Goal: Task Accomplishment & Management: Complete application form

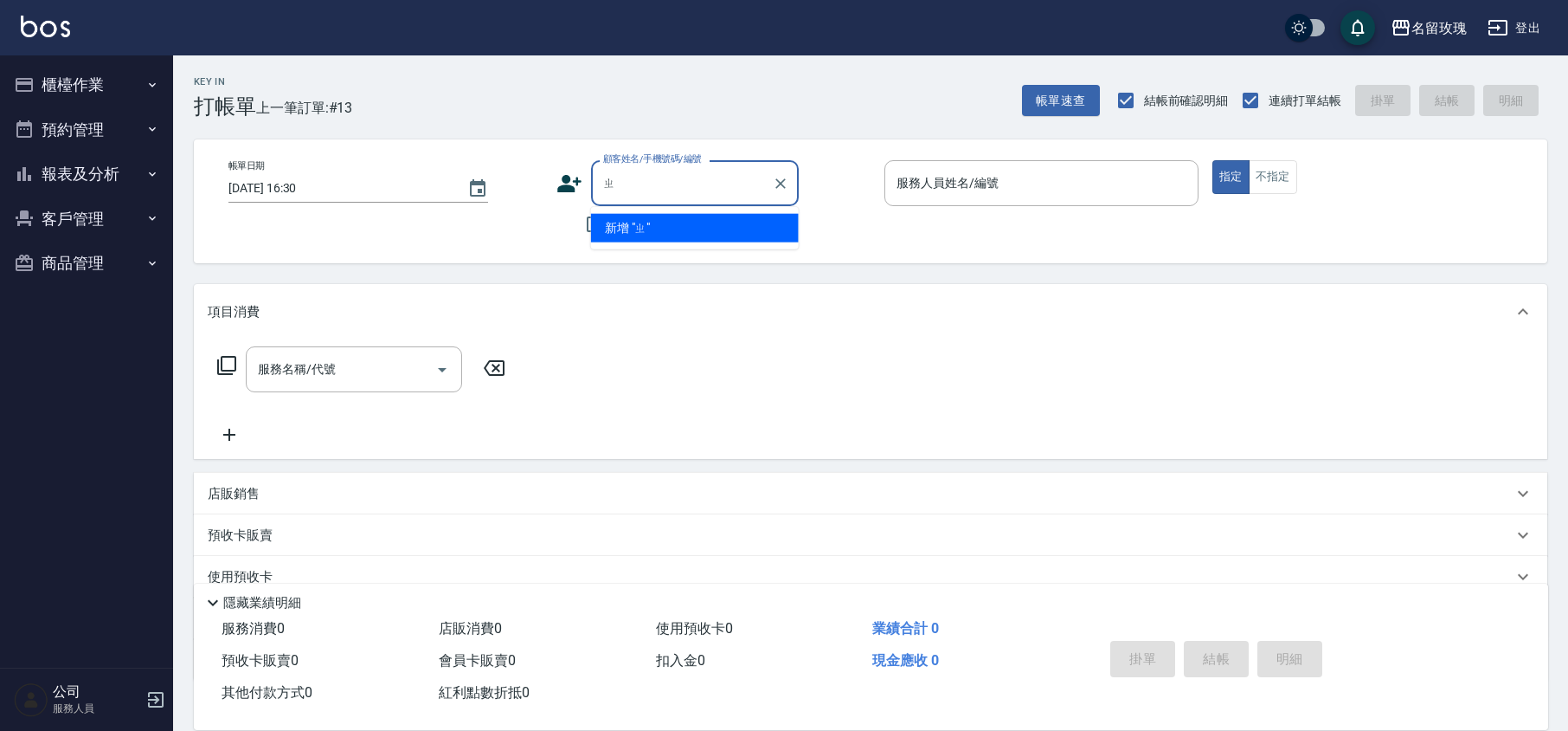
type input "志"
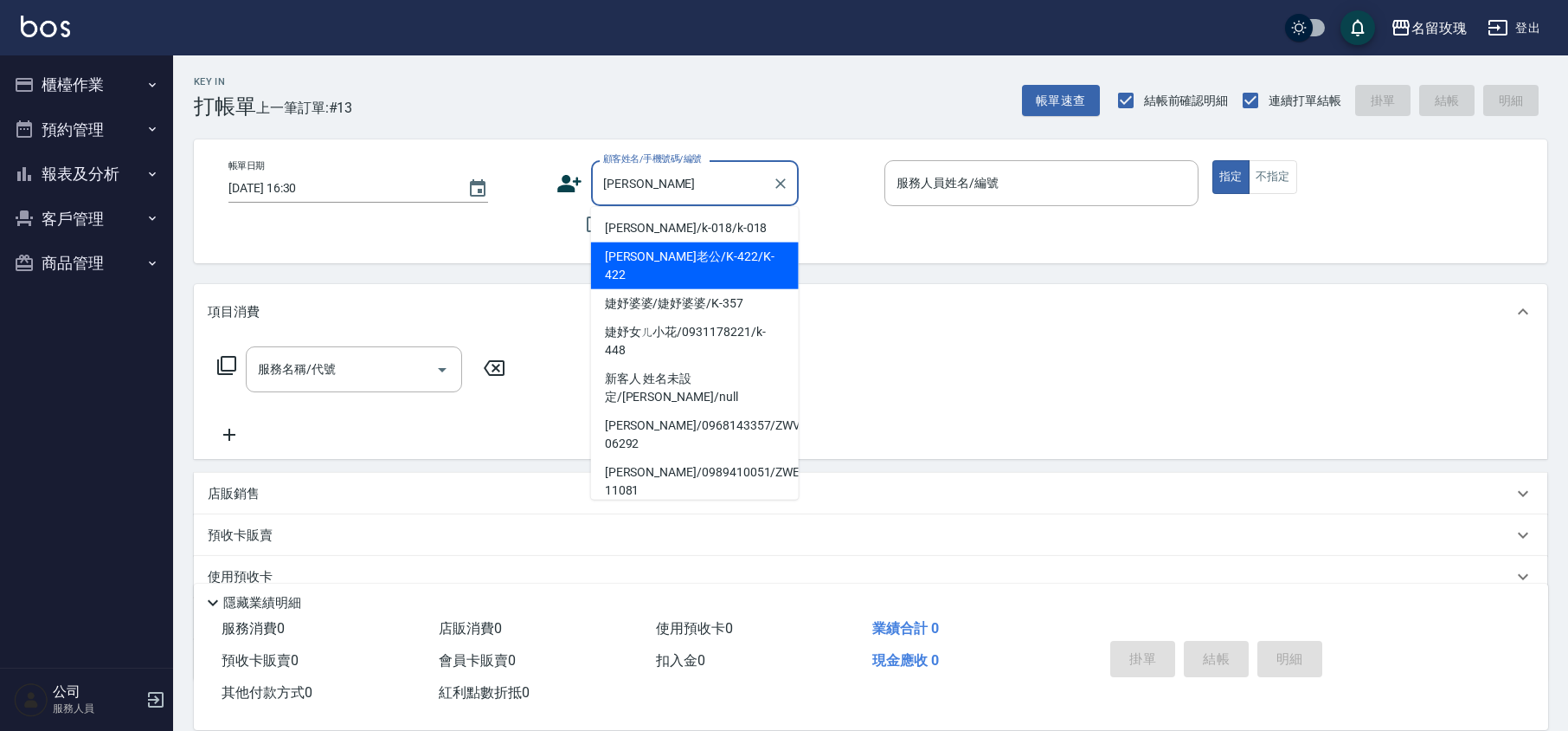
click at [637, 246] on li "[PERSON_NAME]老公/K-422/K-422" at bounding box center [695, 265] width 208 height 47
type input "[PERSON_NAME]老公/K-422/K-422"
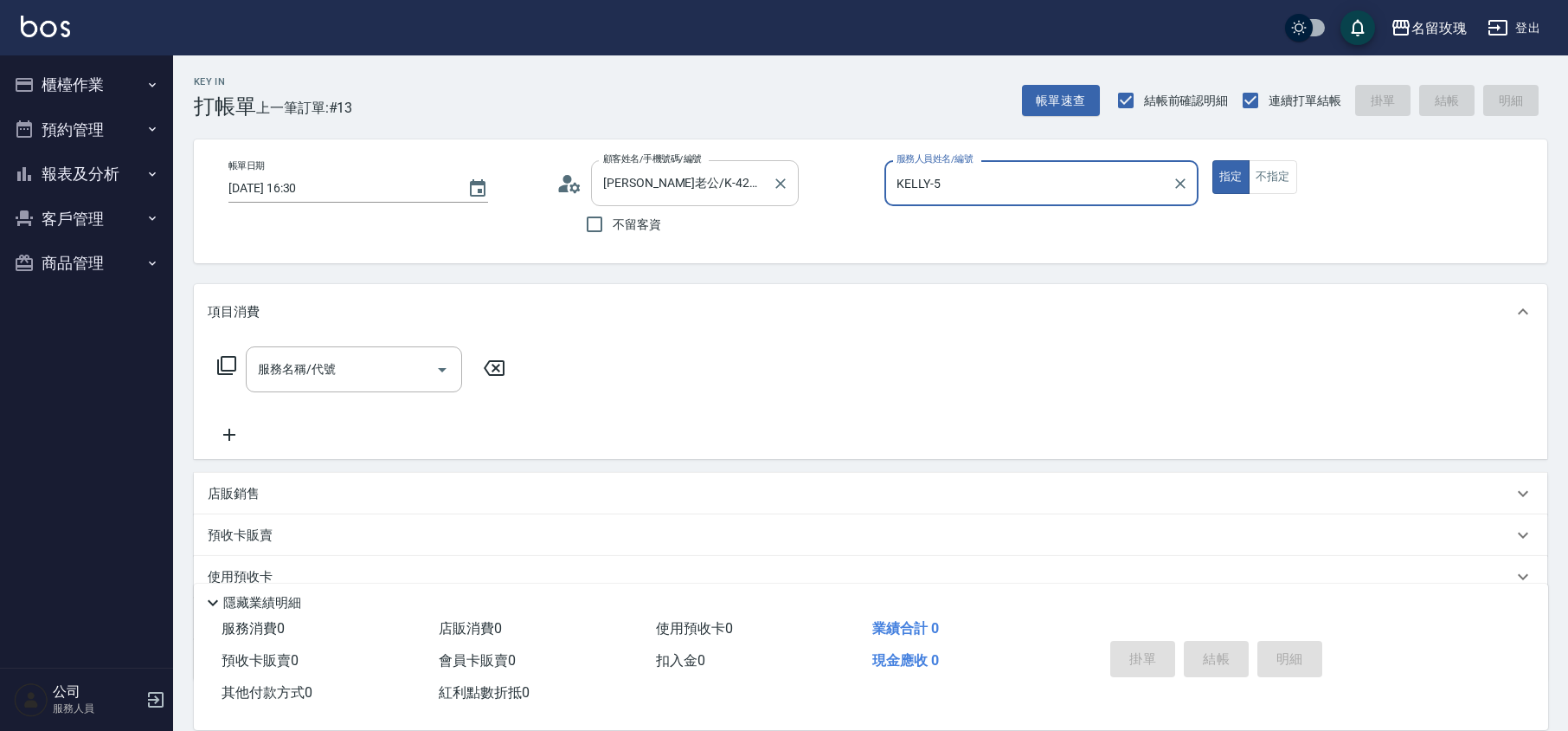
type input "KELLY-5"
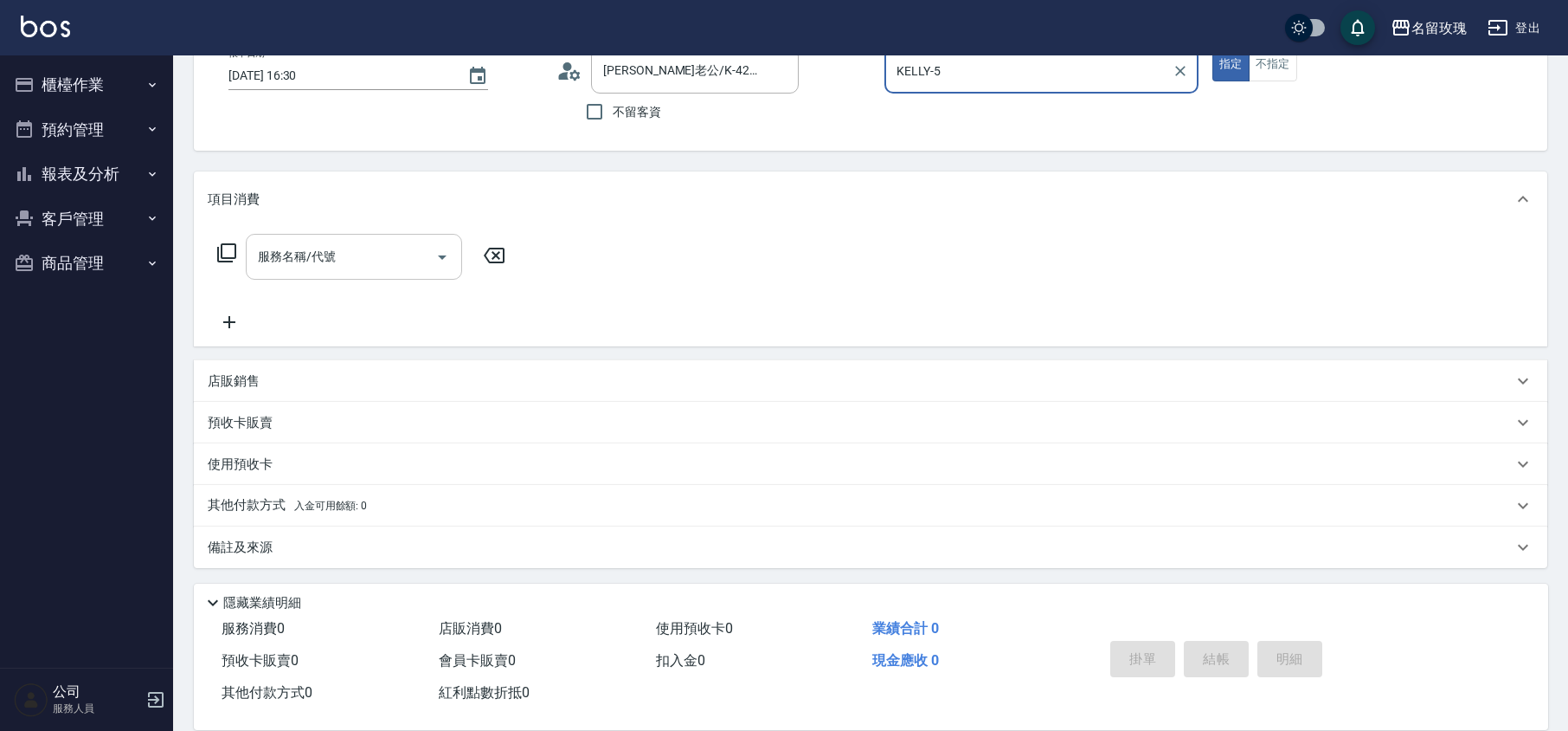
click at [285, 265] on input "服務名稱/代號" at bounding box center [341, 256] width 175 height 30
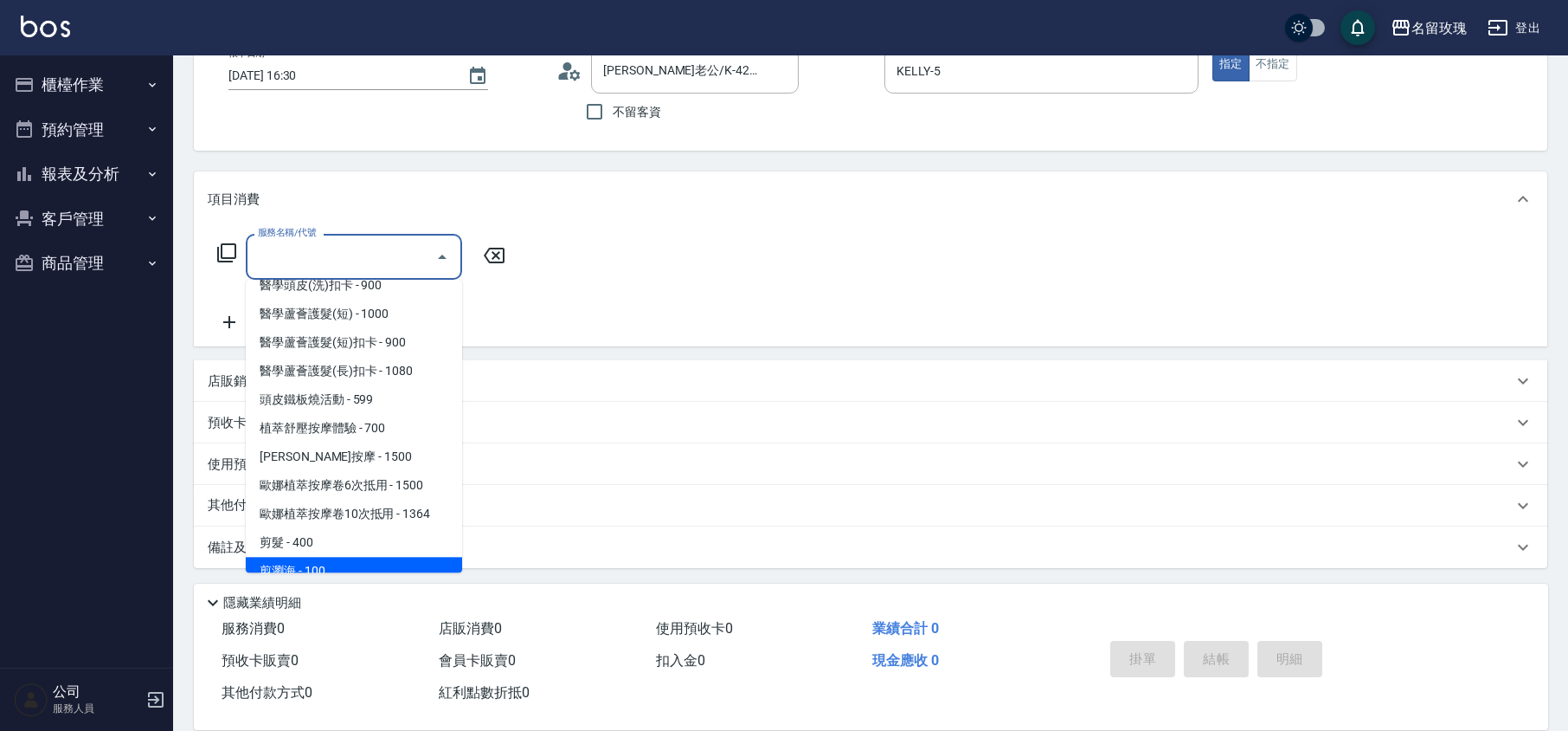
scroll to position [693, 0]
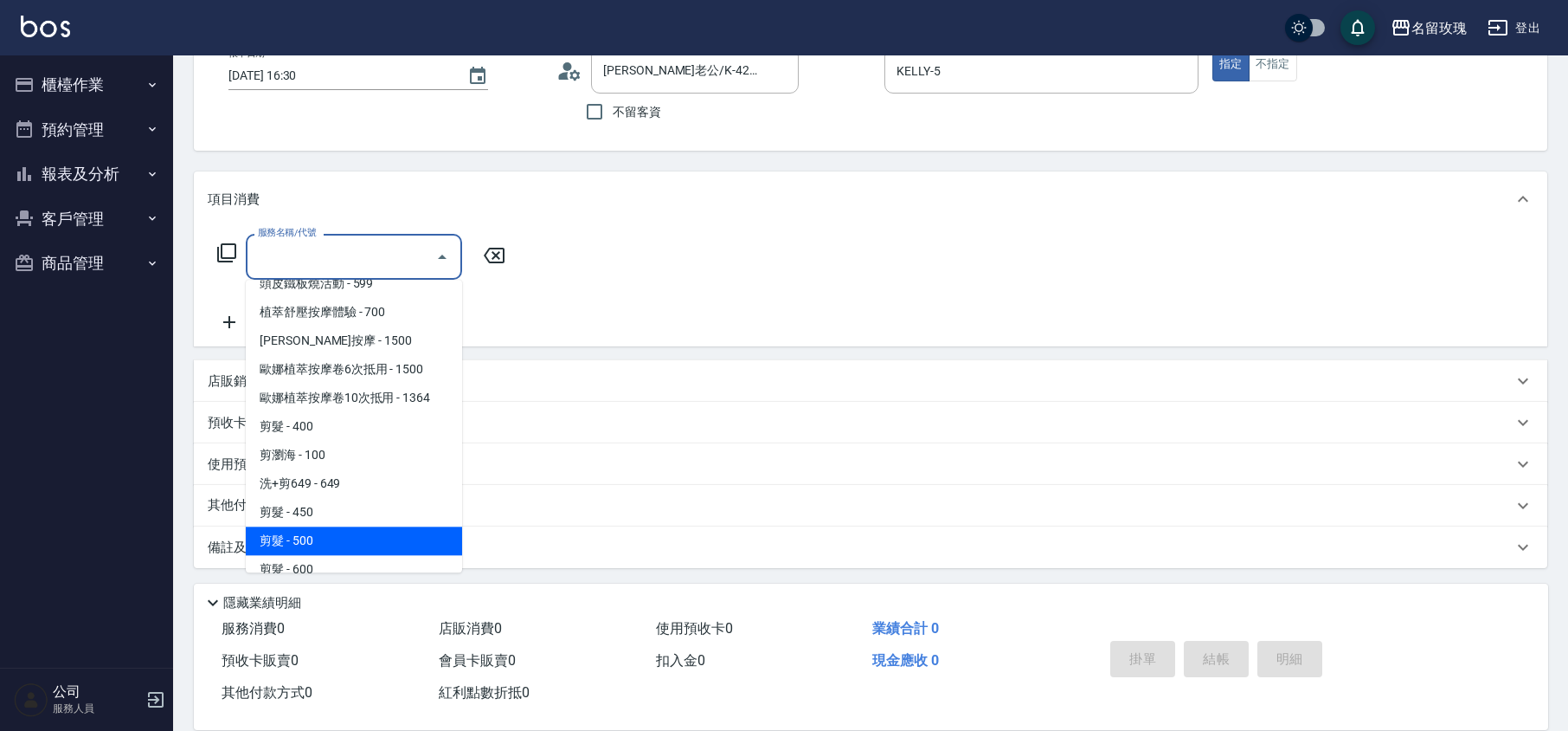
click at [318, 526] on span "剪髮 - 500" at bounding box center [354, 541] width 216 height 29
type input "剪髮(305)"
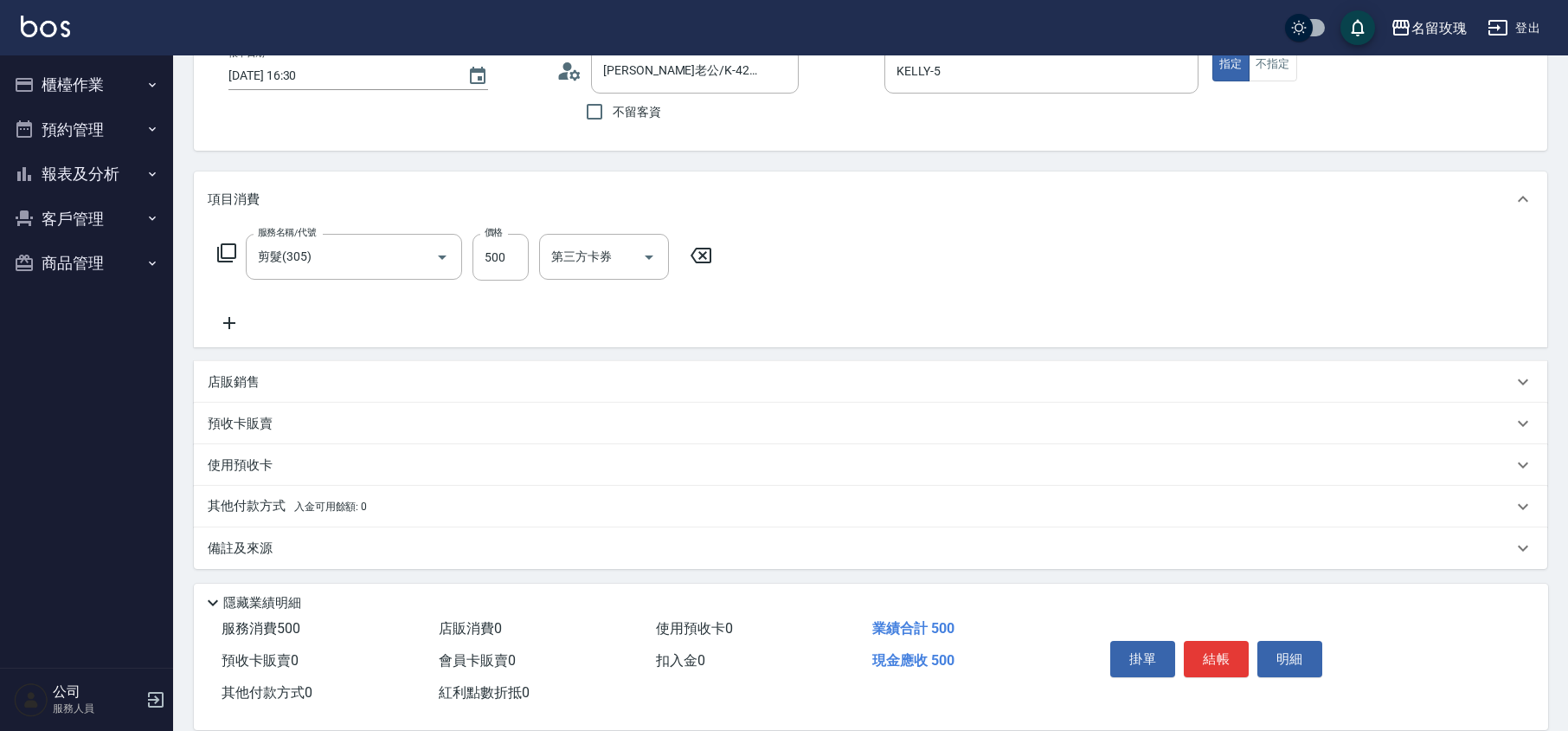
click at [526, 149] on div "帳單日期 [DATE] 16:30 顧客姓名/手機號碼/編號 婕妤老公/K-422/K-422 顧客姓名/手機號碼/編號 不留客資 服務人員姓名/編號 [PE…" at bounding box center [871, 88] width 1354 height 124
type input "[DATE] 18:49"
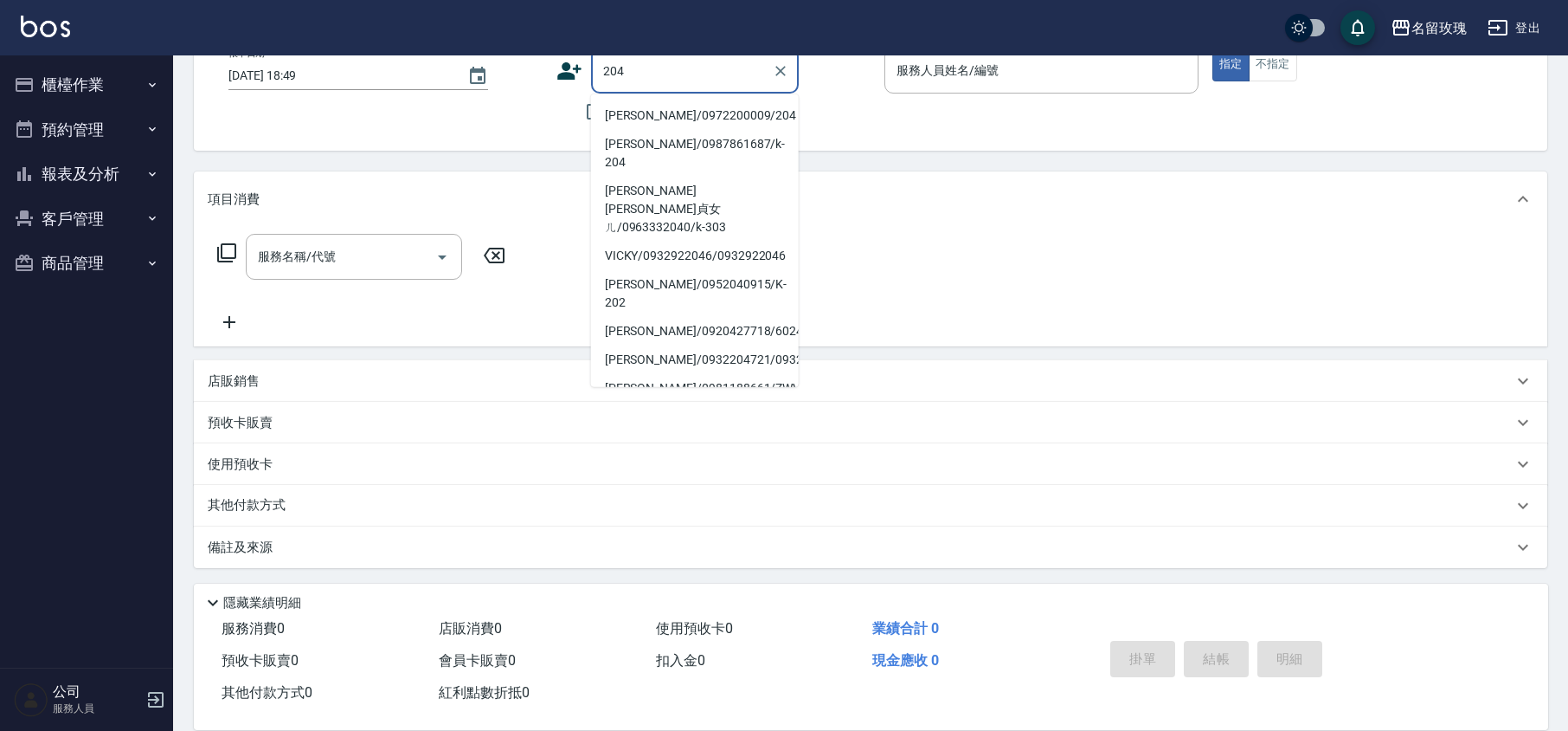
click at [664, 109] on li "[PERSON_NAME]/0972200009/204" at bounding box center [695, 115] width 208 height 29
type input "戴仰伶/0972200009/204"
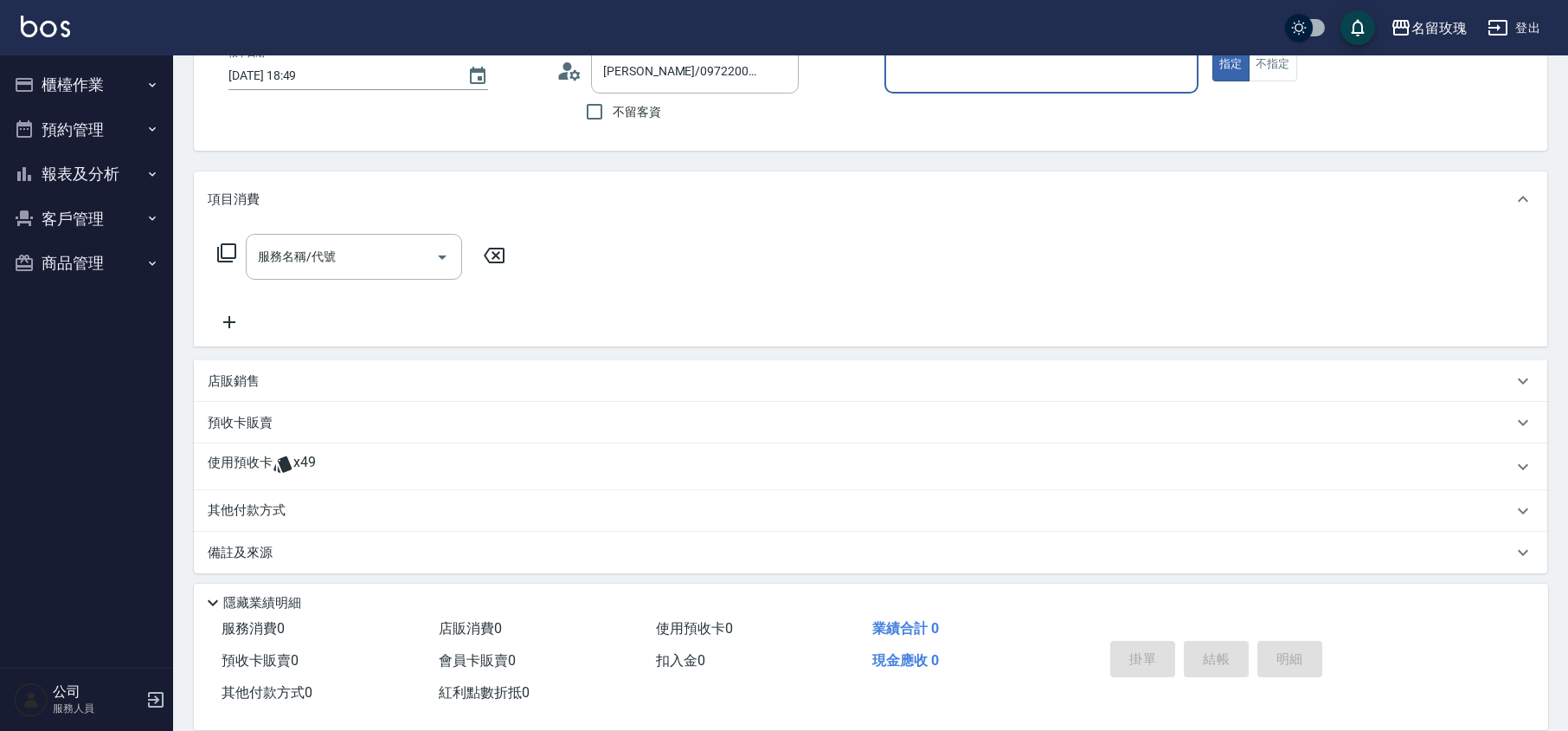
type input "KELLY-5"
click at [285, 462] on icon at bounding box center [282, 464] width 18 height 16
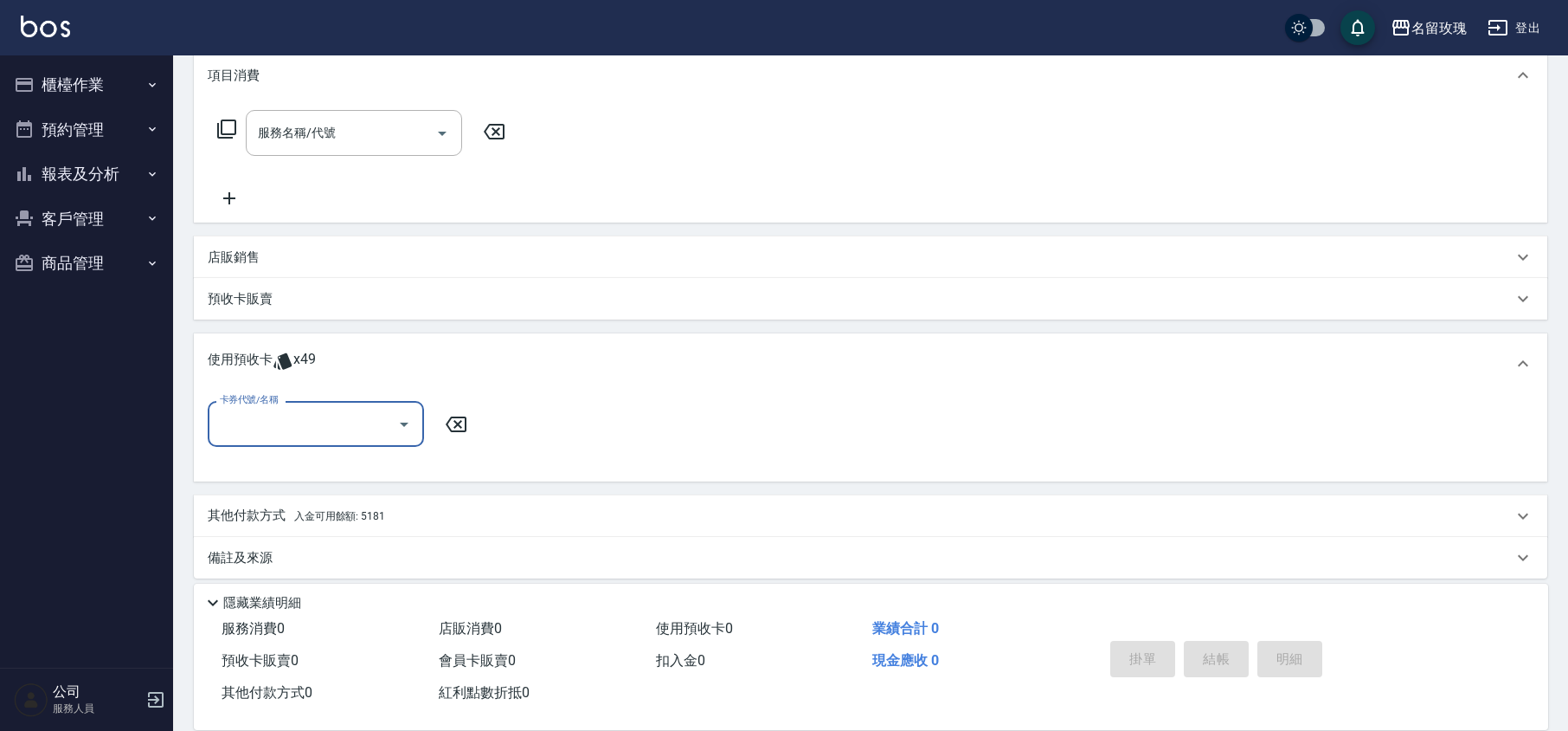
scroll to position [238, 0]
click at [396, 420] on icon "Open" at bounding box center [404, 423] width 21 height 21
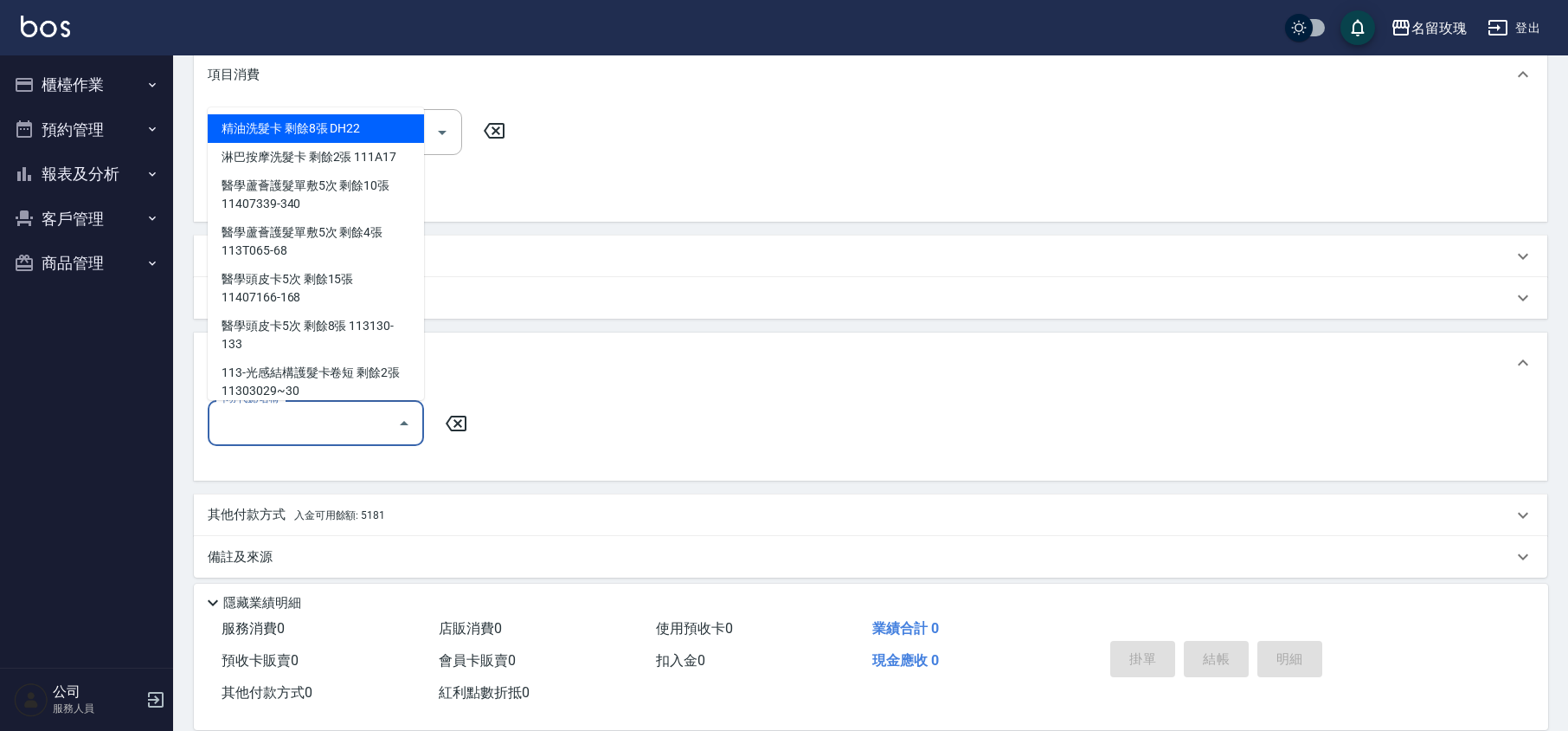
click at [313, 118] on div "精油洗髮卡 剩餘8張 DH22" at bounding box center [315, 129] width 216 height 29
type input "精油洗髮卡 DH22"
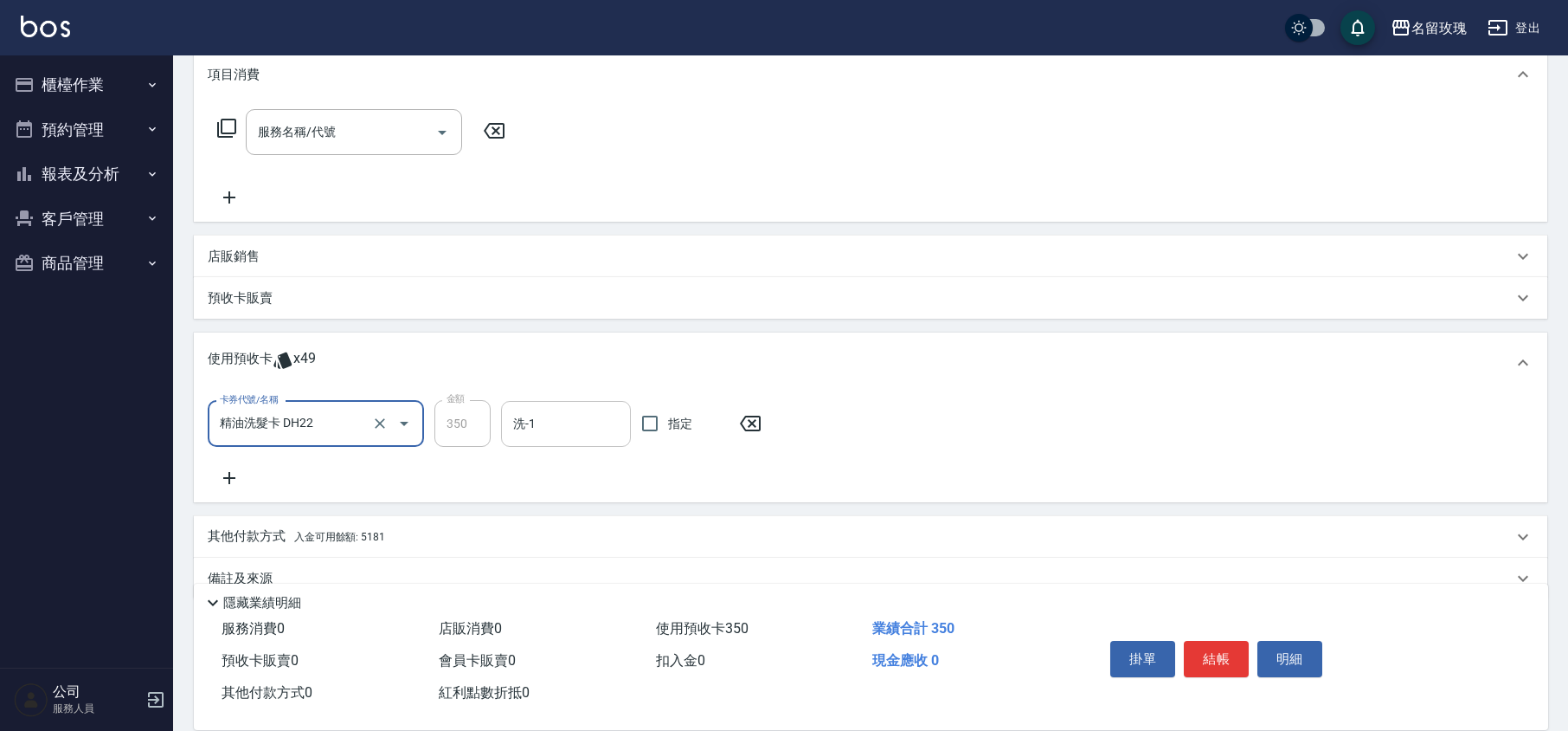
click at [533, 411] on input "洗-1" at bounding box center [565, 423] width 114 height 30
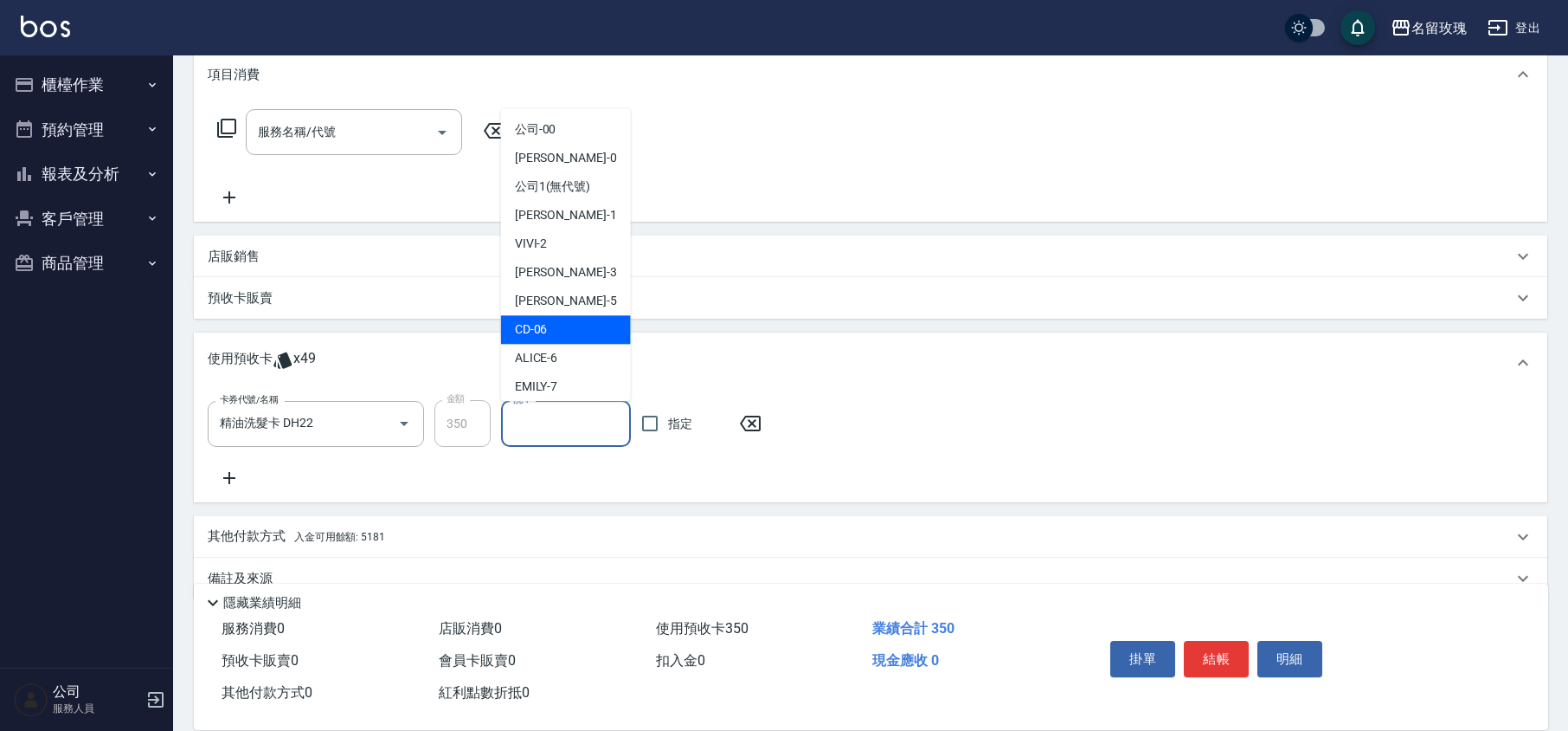
scroll to position [322, 0]
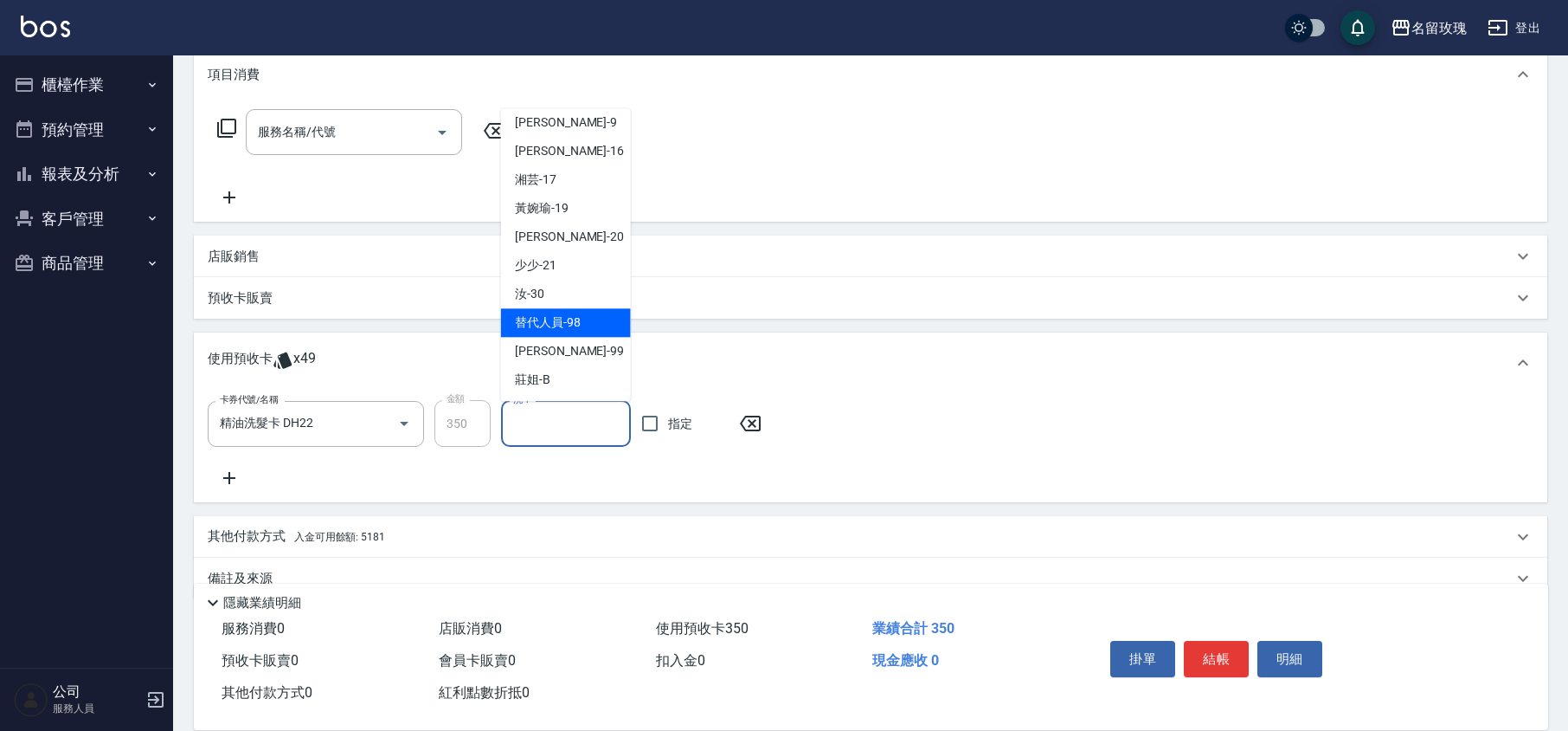
click at [550, 298] on div "汝 -30" at bounding box center [565, 295] width 130 height 29
type input "汝-30"
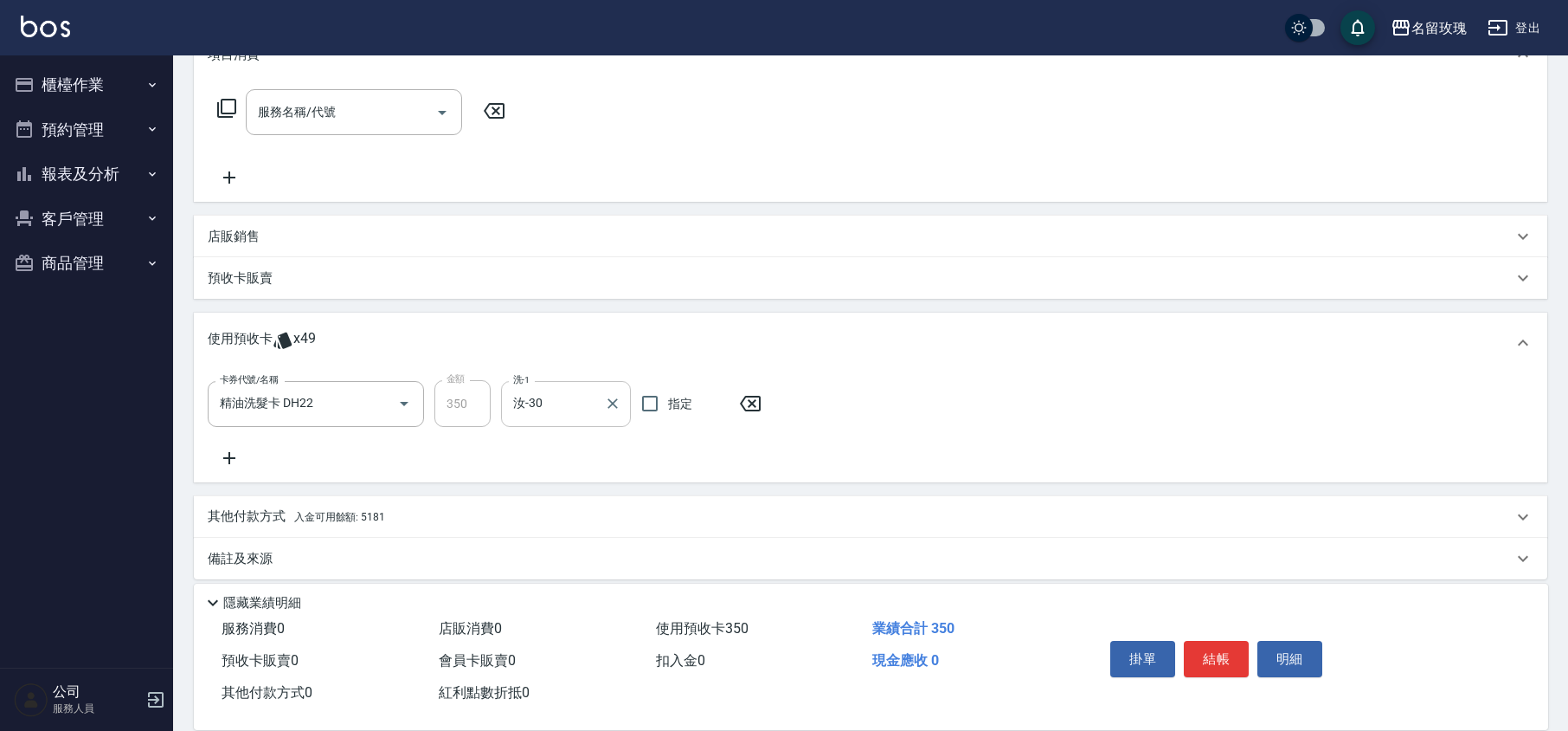
scroll to position [268, 0]
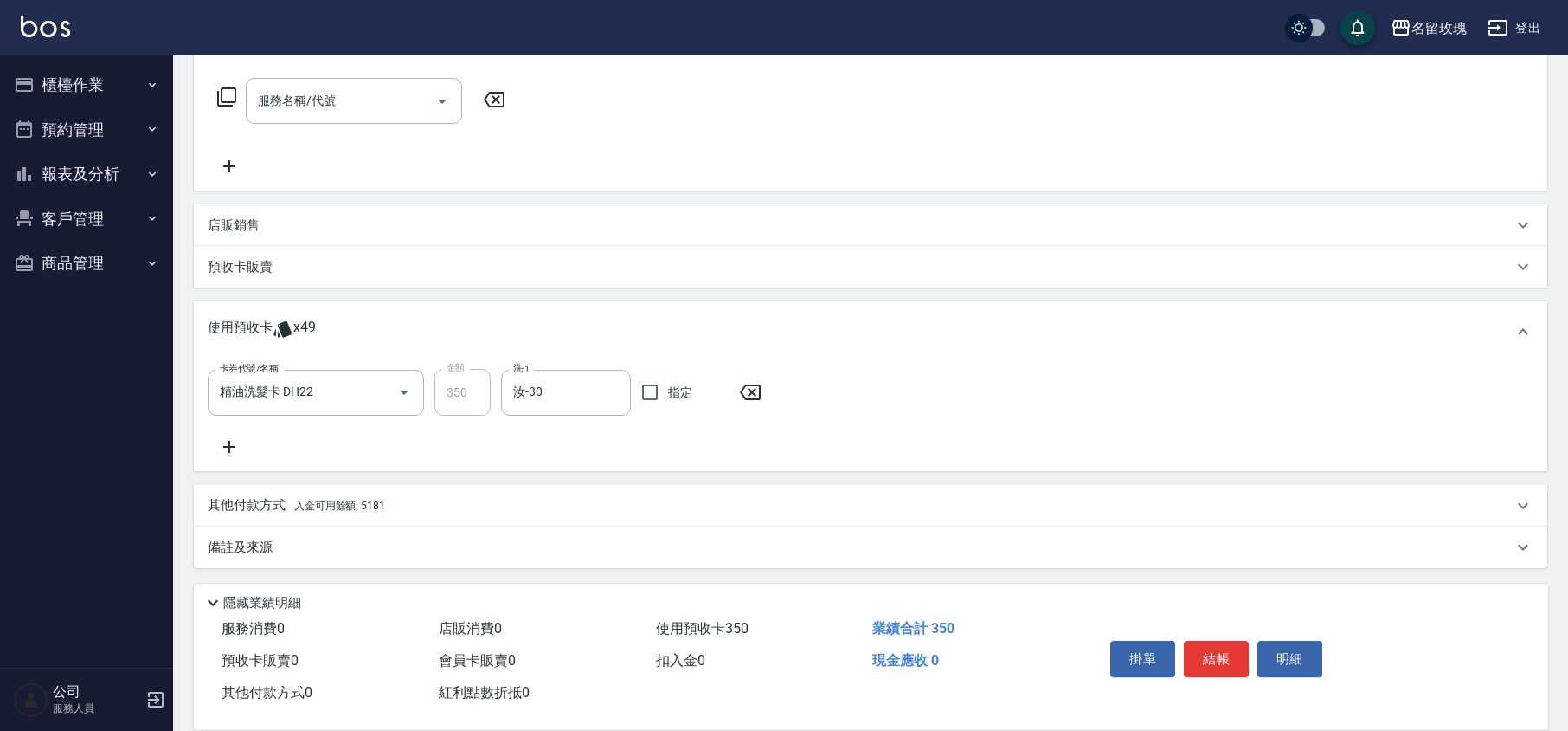
click at [573, 433] on div "卡券代號/名稱 精油洗髮卡 DH22 卡券代號/名稱 金額 350 金額 洗-1 汝-30 洗-1 指定" at bounding box center [870, 413] width 1326 height 88
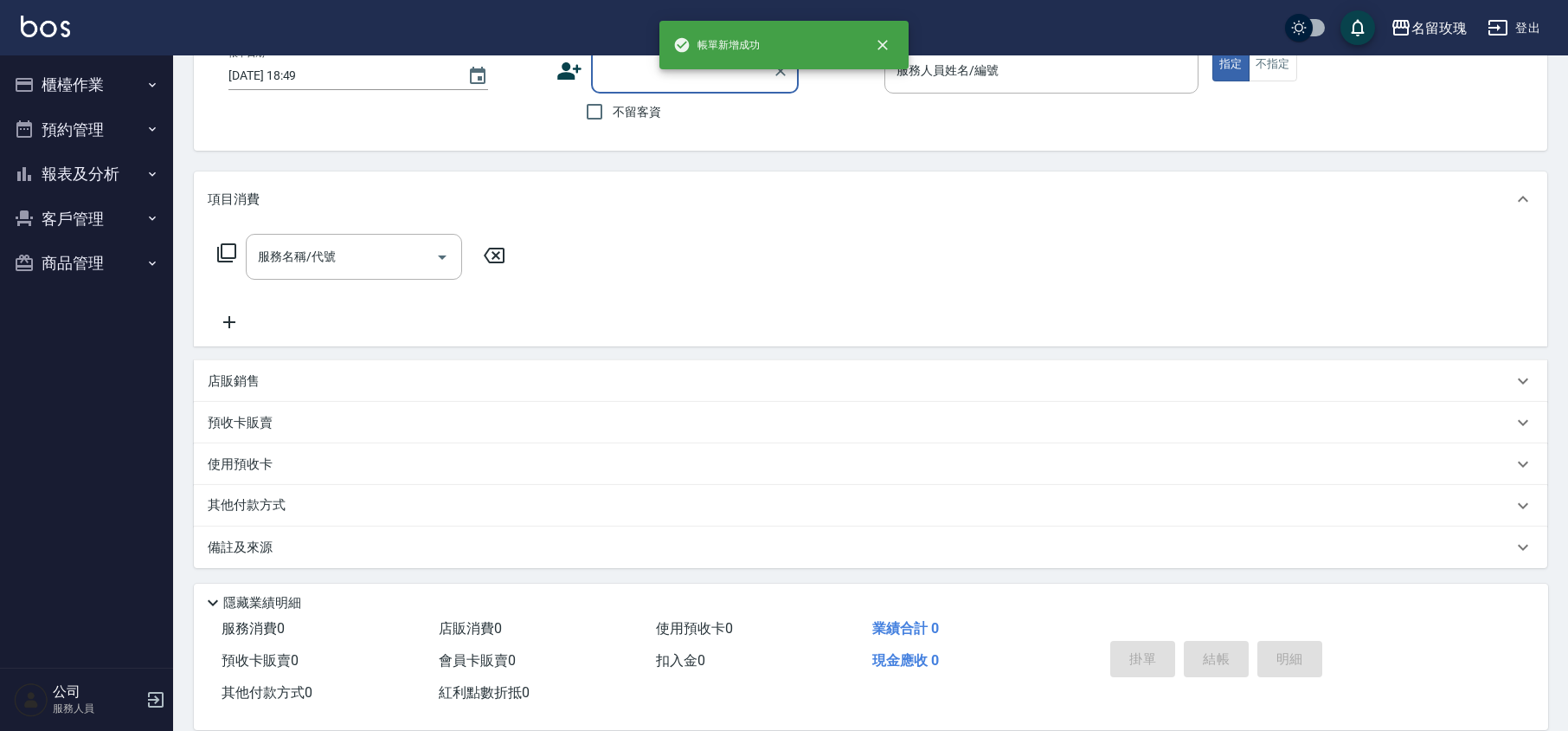
scroll to position [0, 0]
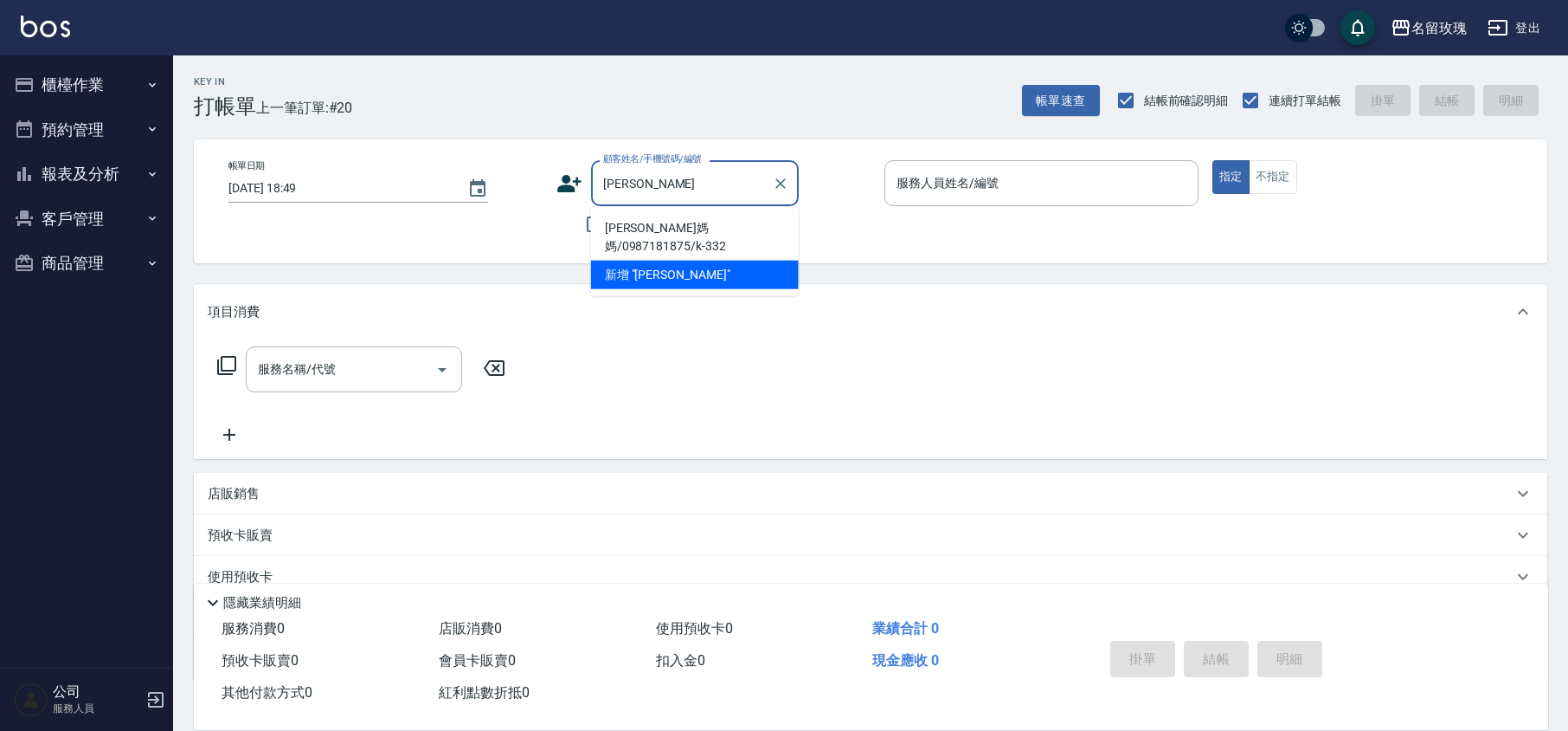
click at [670, 221] on li "黃富美媽媽/0987181875/k-332" at bounding box center [695, 237] width 208 height 47
type input "黃富美媽媽/0987181875/k-332"
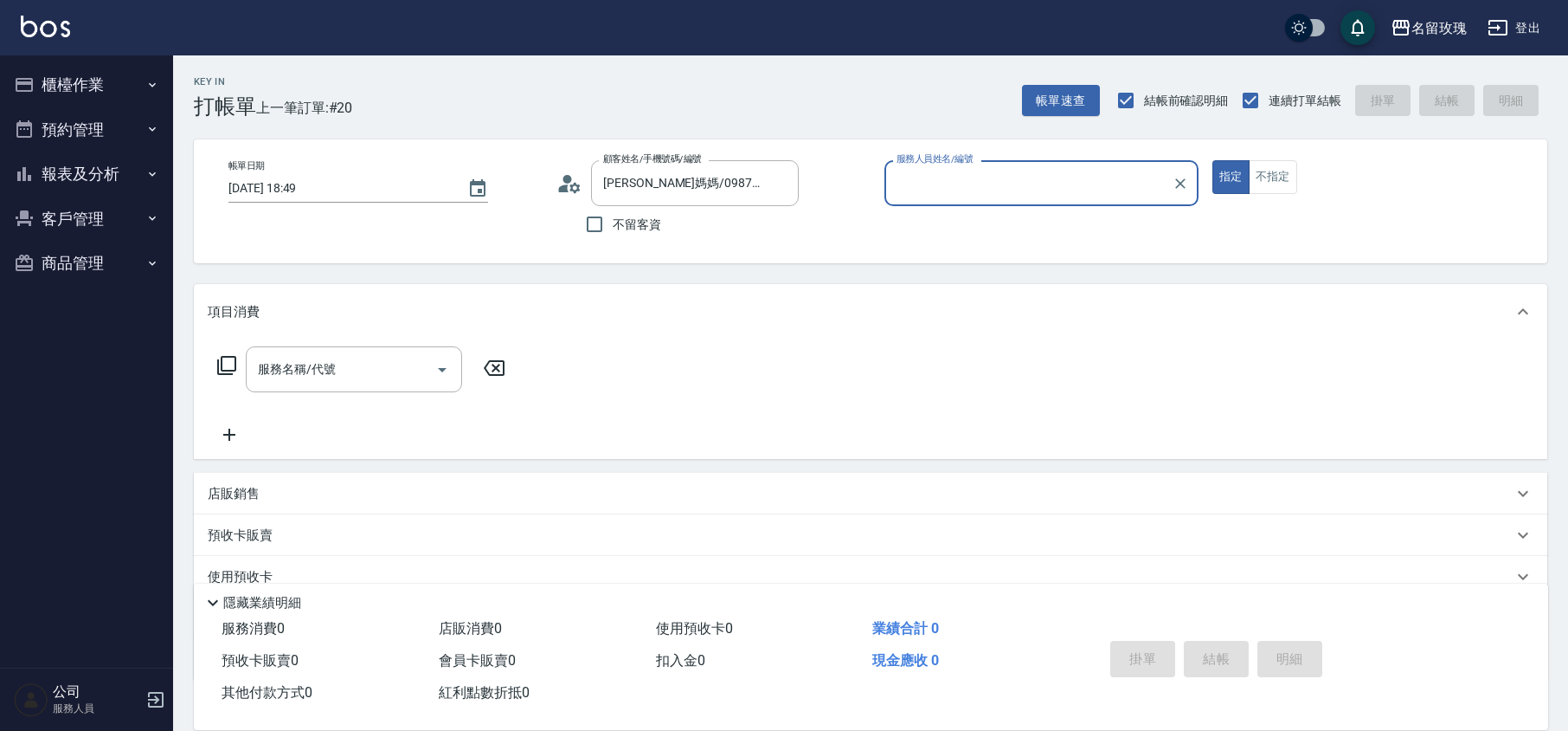
type input "KELLY-5"
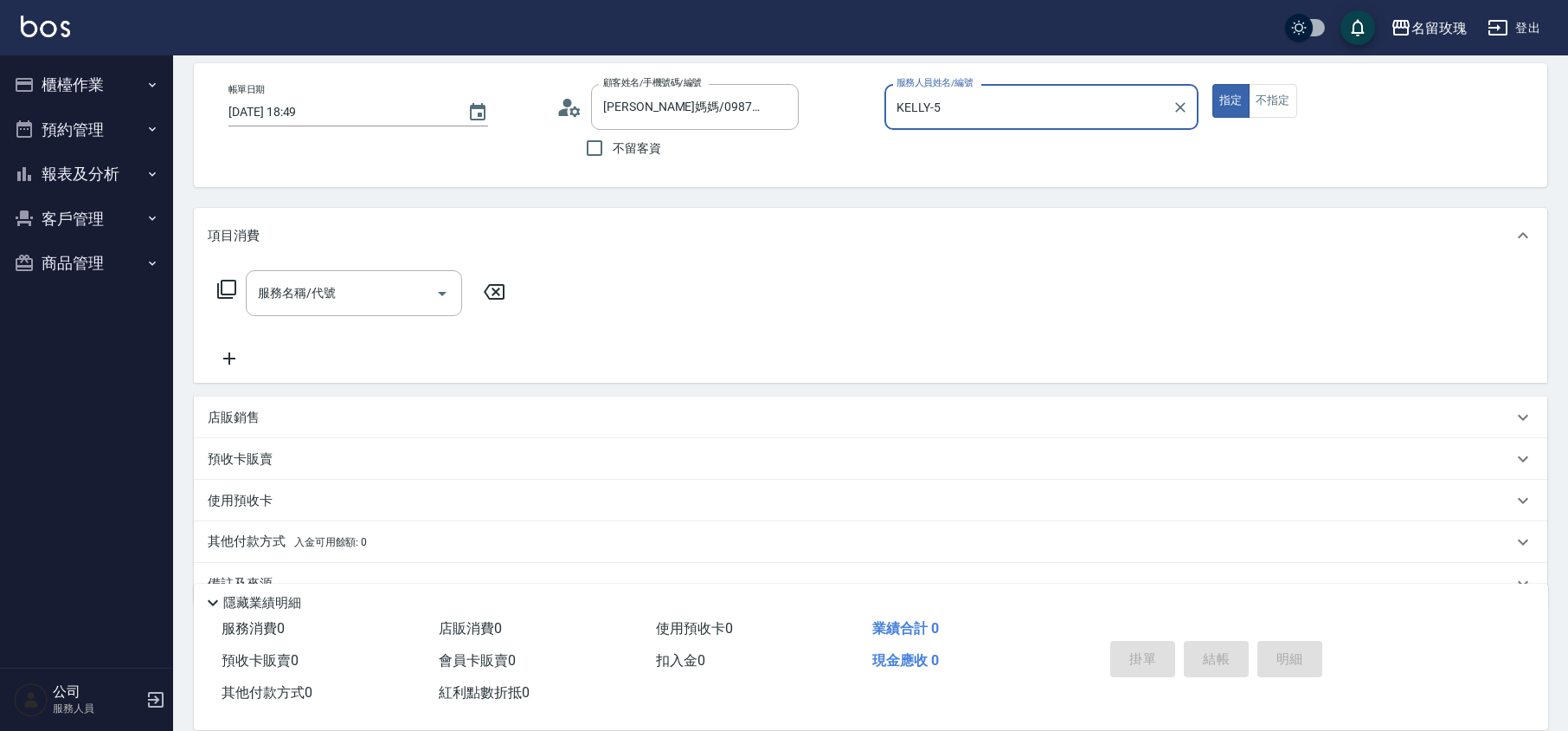
scroll to position [113, 0]
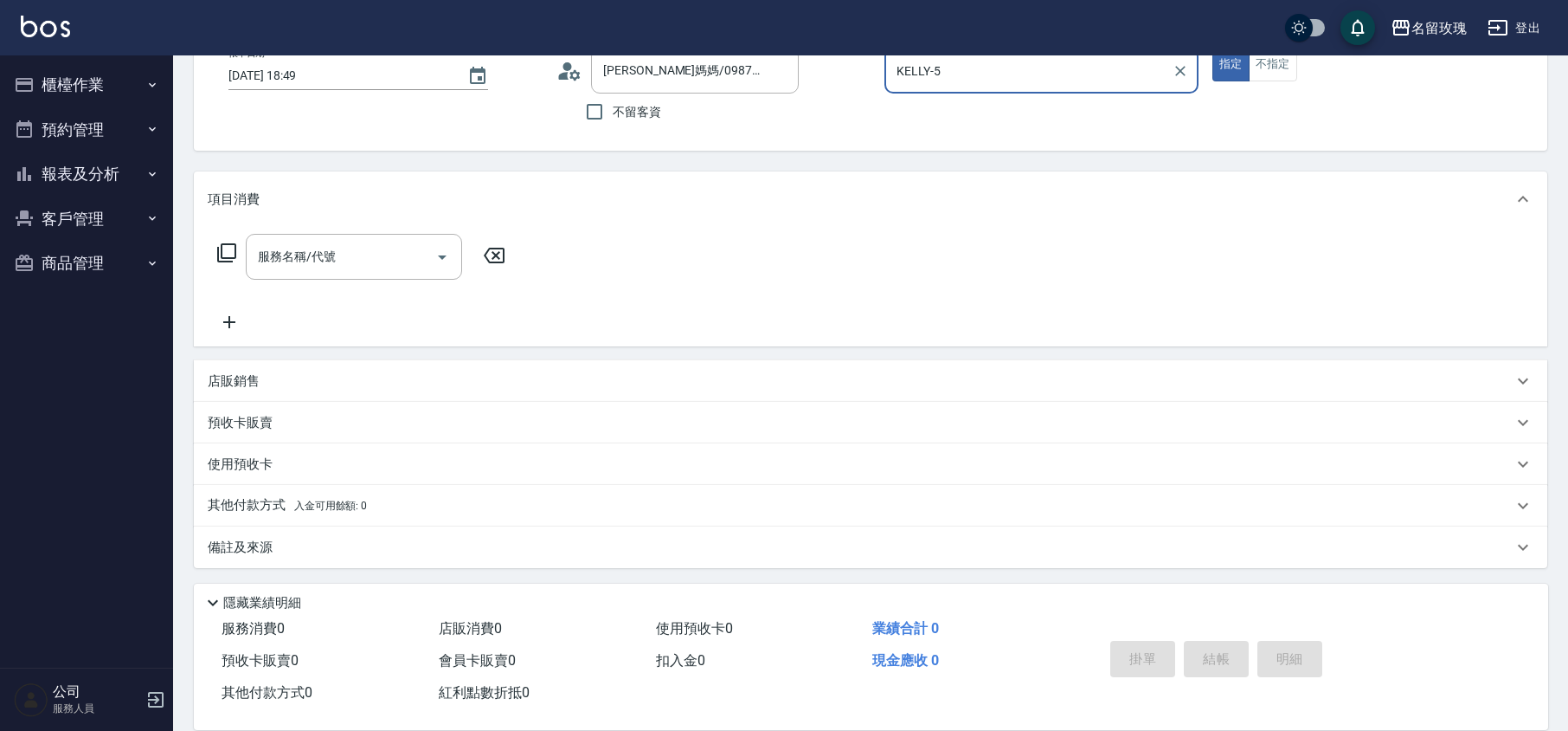
click at [222, 251] on icon at bounding box center [227, 253] width 21 height 21
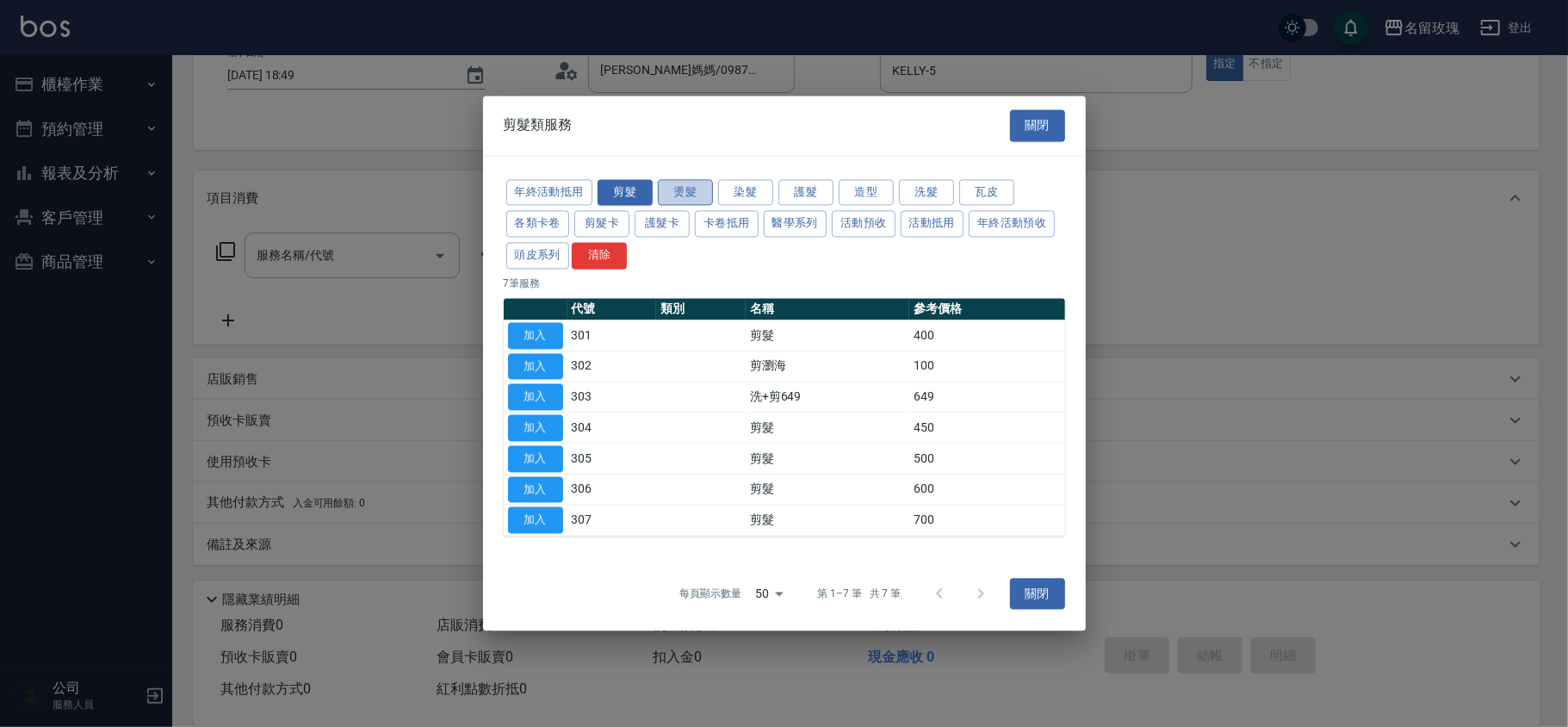
click at [689, 193] on button "燙髮" at bounding box center [686, 192] width 55 height 27
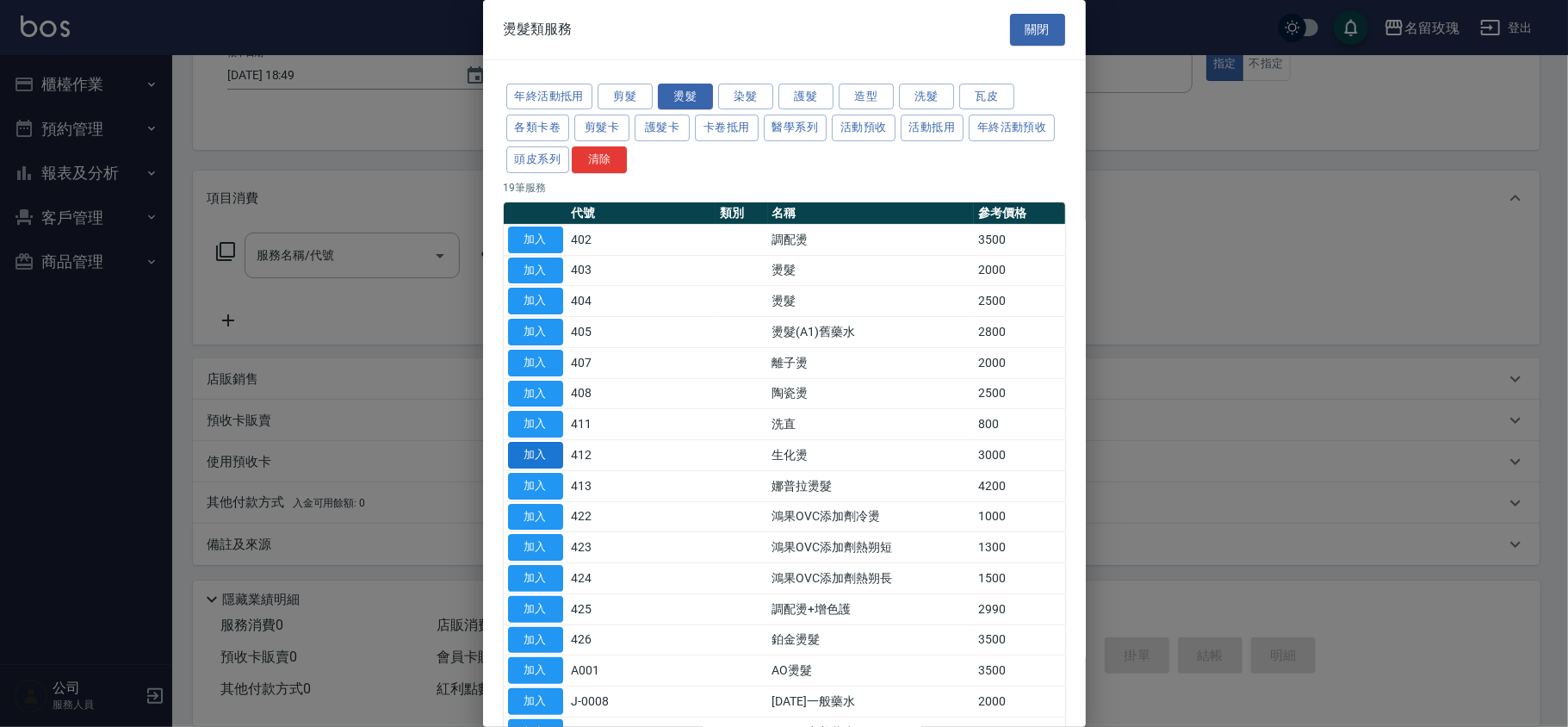
click at [546, 459] on button "加入" at bounding box center [536, 455] width 55 height 27
type input "生化燙(412)"
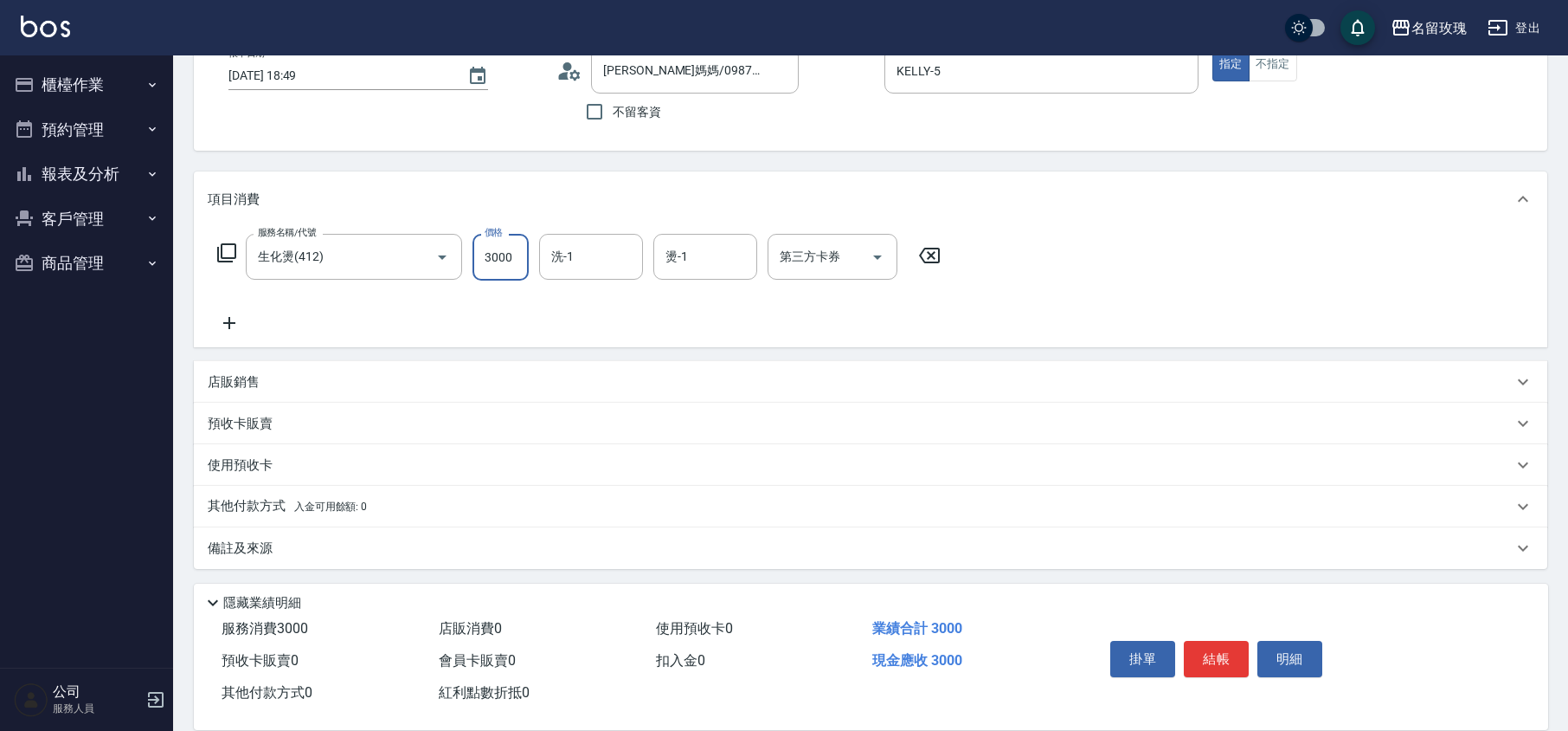
click at [514, 260] on input "3000" at bounding box center [500, 257] width 56 height 47
type input "2350"
type input "30"
click at [596, 271] on input "洗-1" at bounding box center [591, 256] width 88 height 30
type input "汝-30"
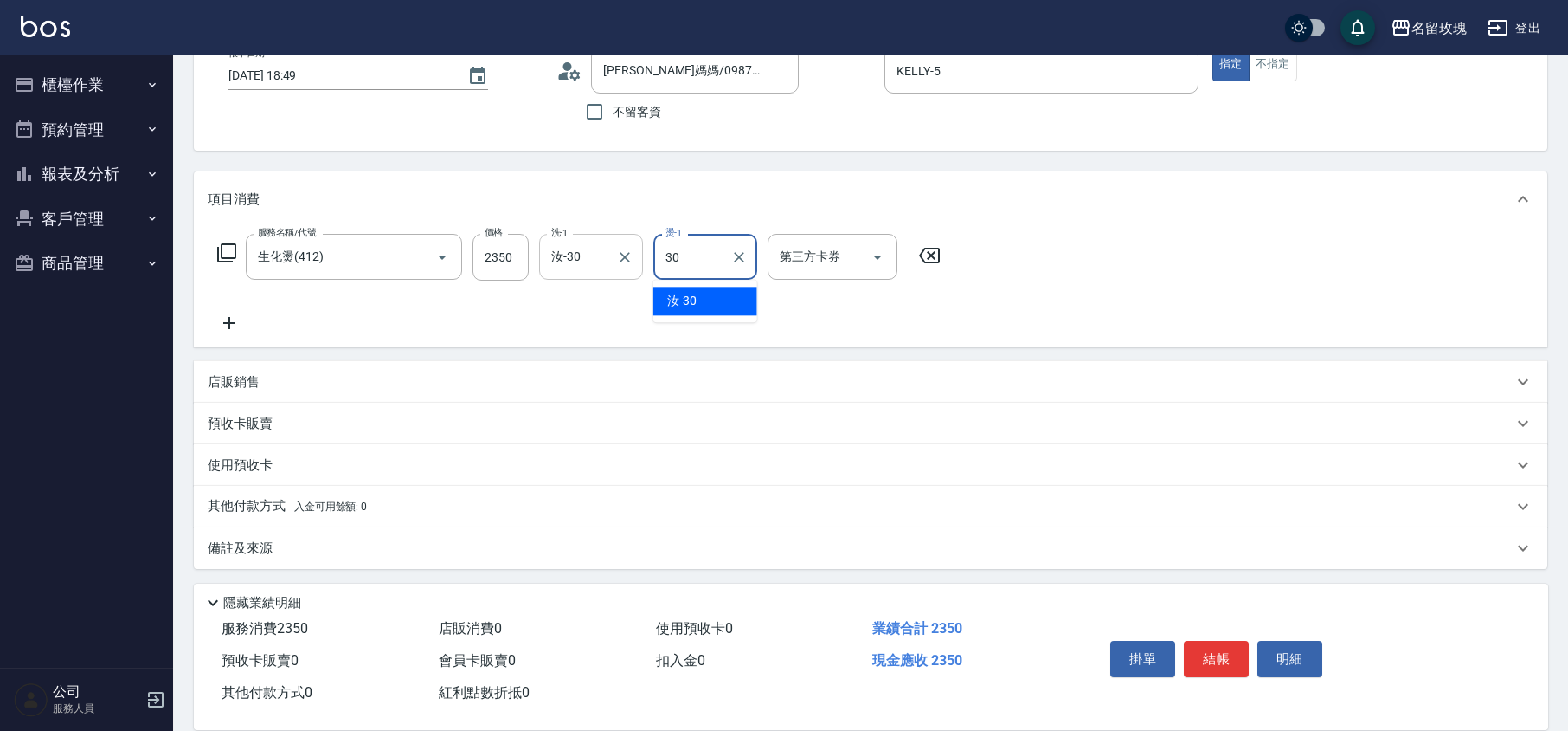
type input "汝-30"
click at [216, 246] on icon at bounding box center [227, 253] width 21 height 21
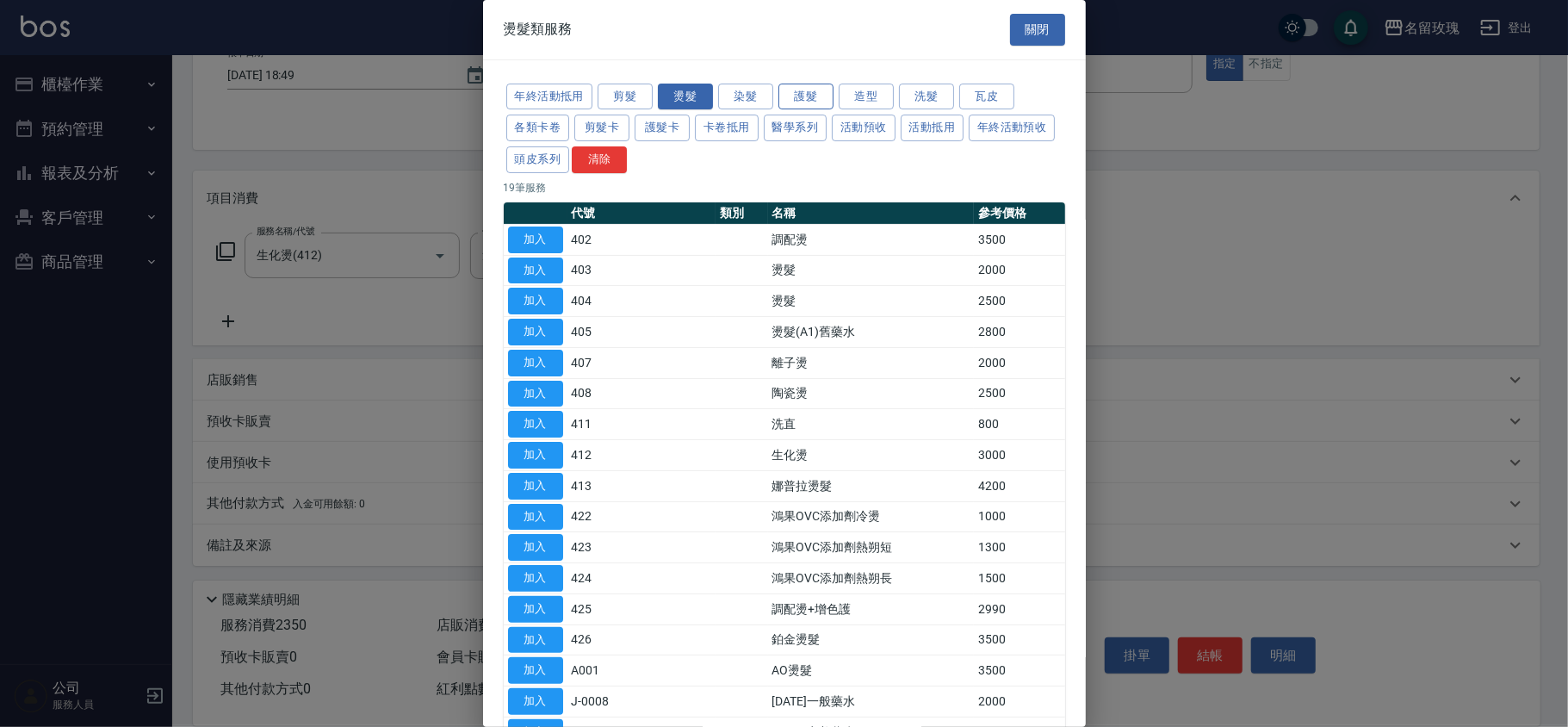
click at [817, 99] on button "護髮" at bounding box center [806, 97] width 55 height 27
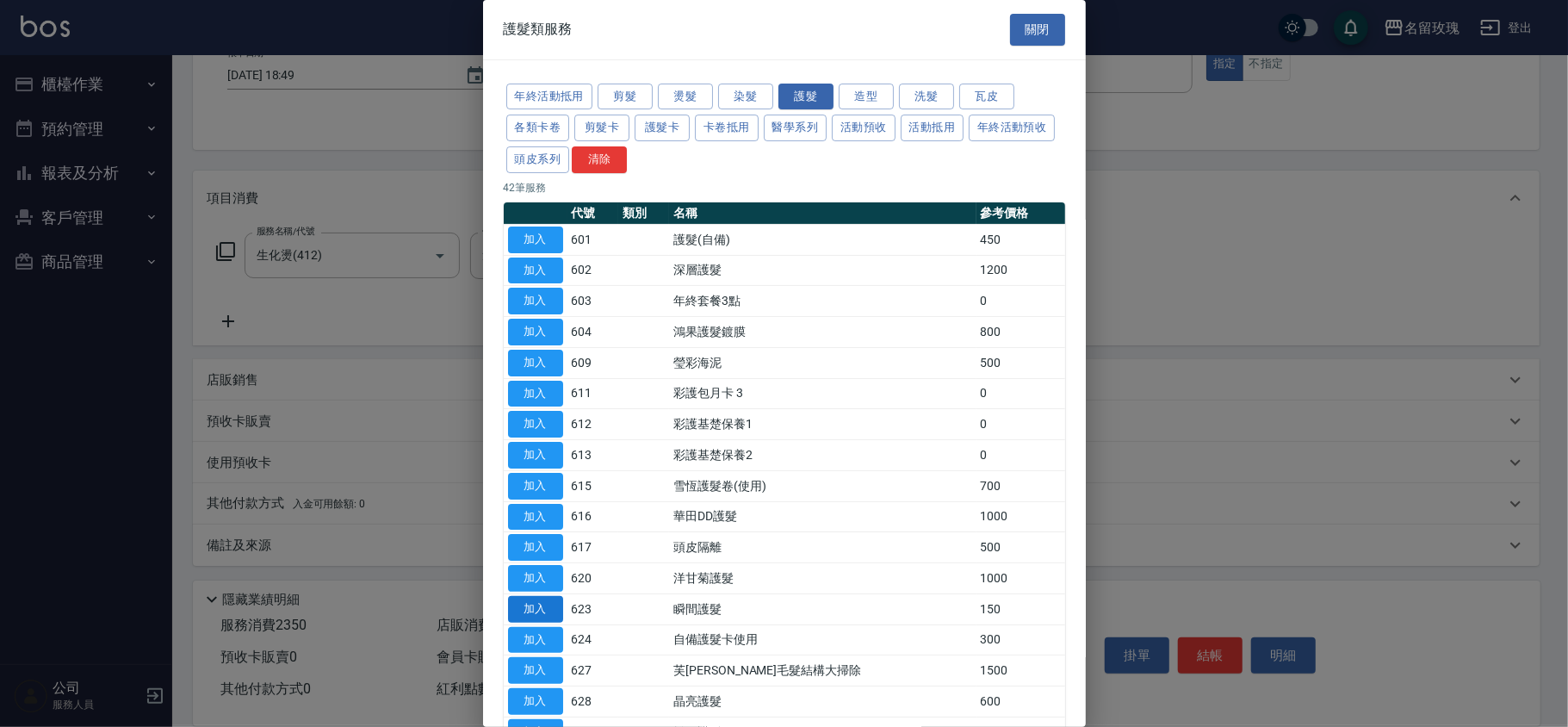
click at [538, 607] on button "加入" at bounding box center [536, 609] width 55 height 27
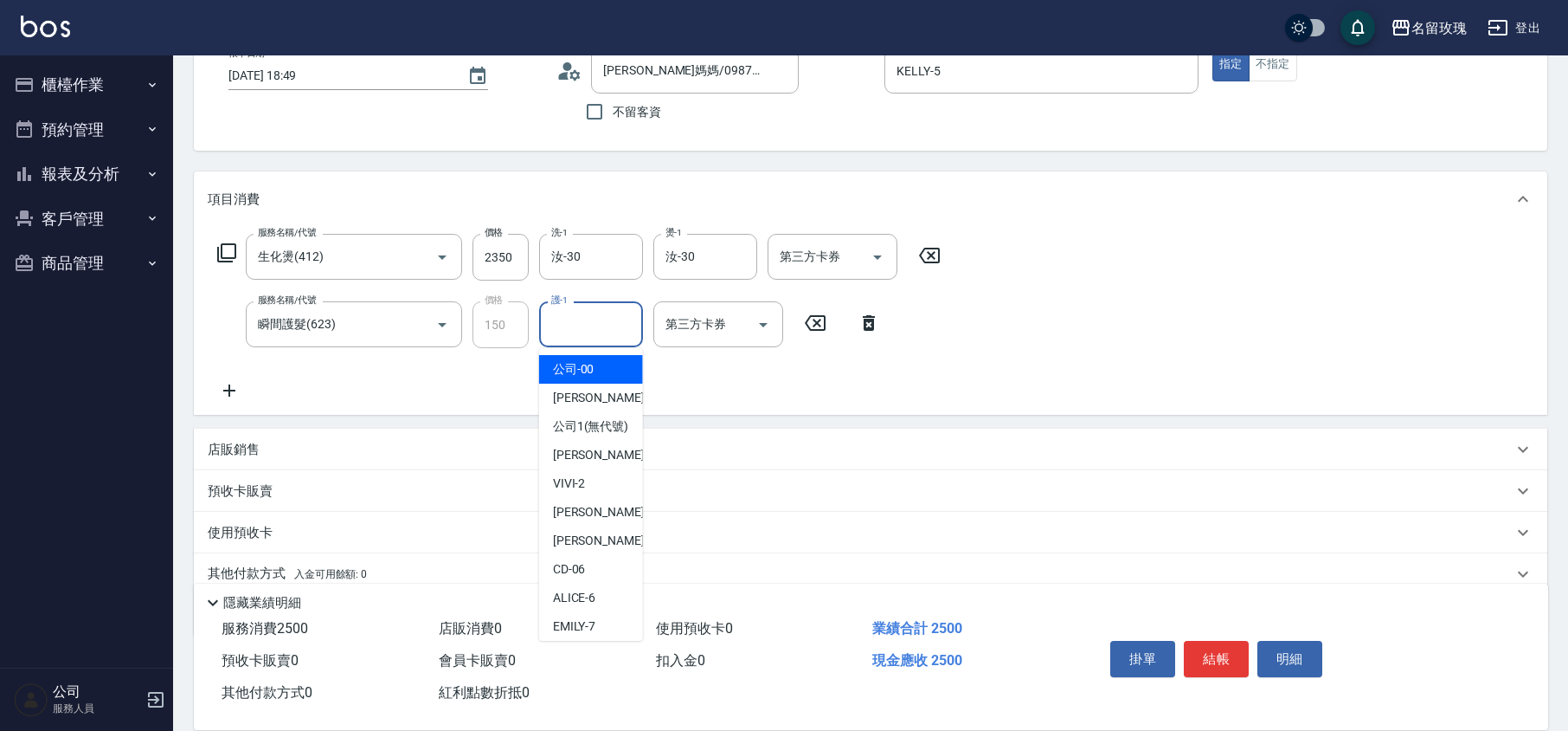
click at [586, 326] on input "護-1" at bounding box center [591, 323] width 88 height 30
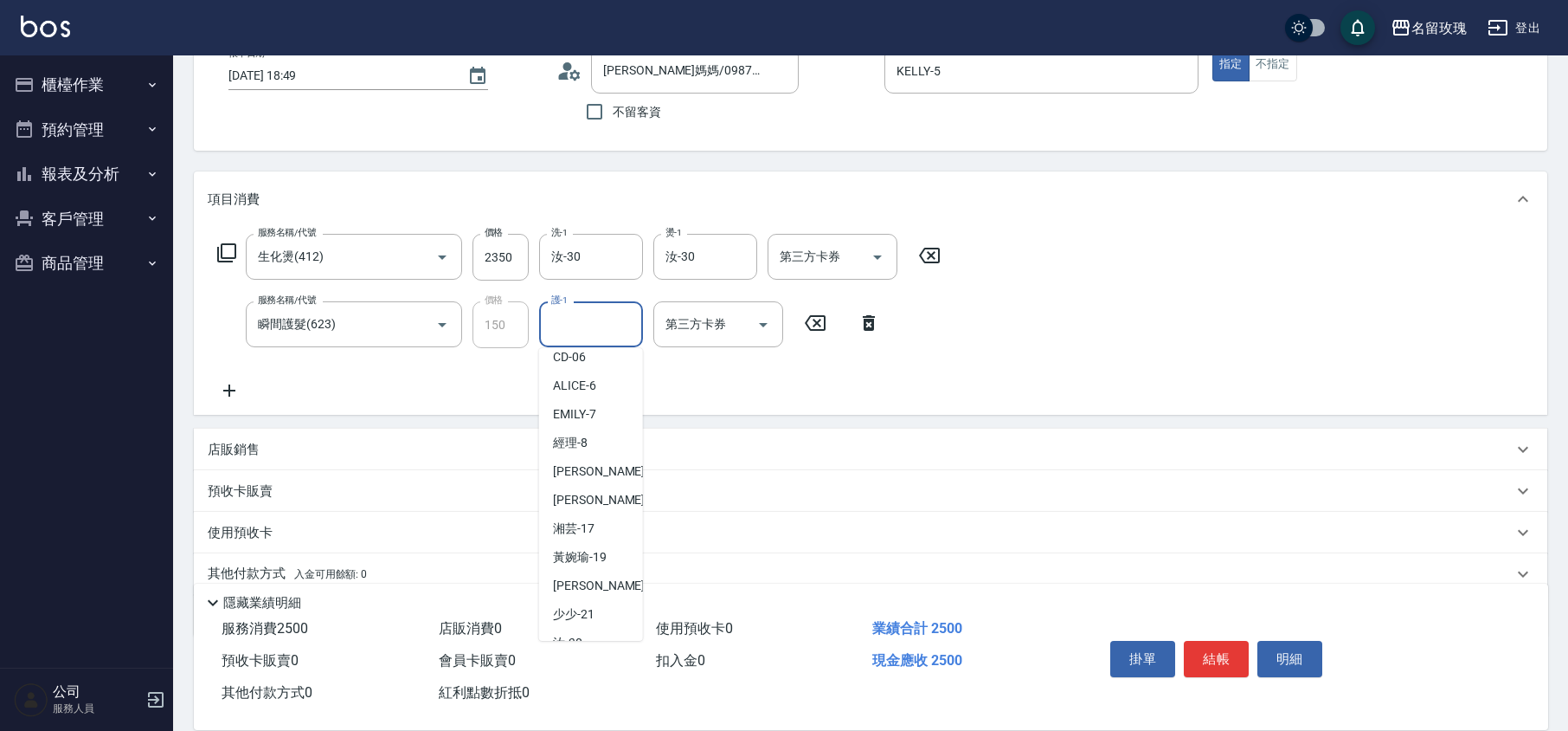
scroll to position [340, 0]
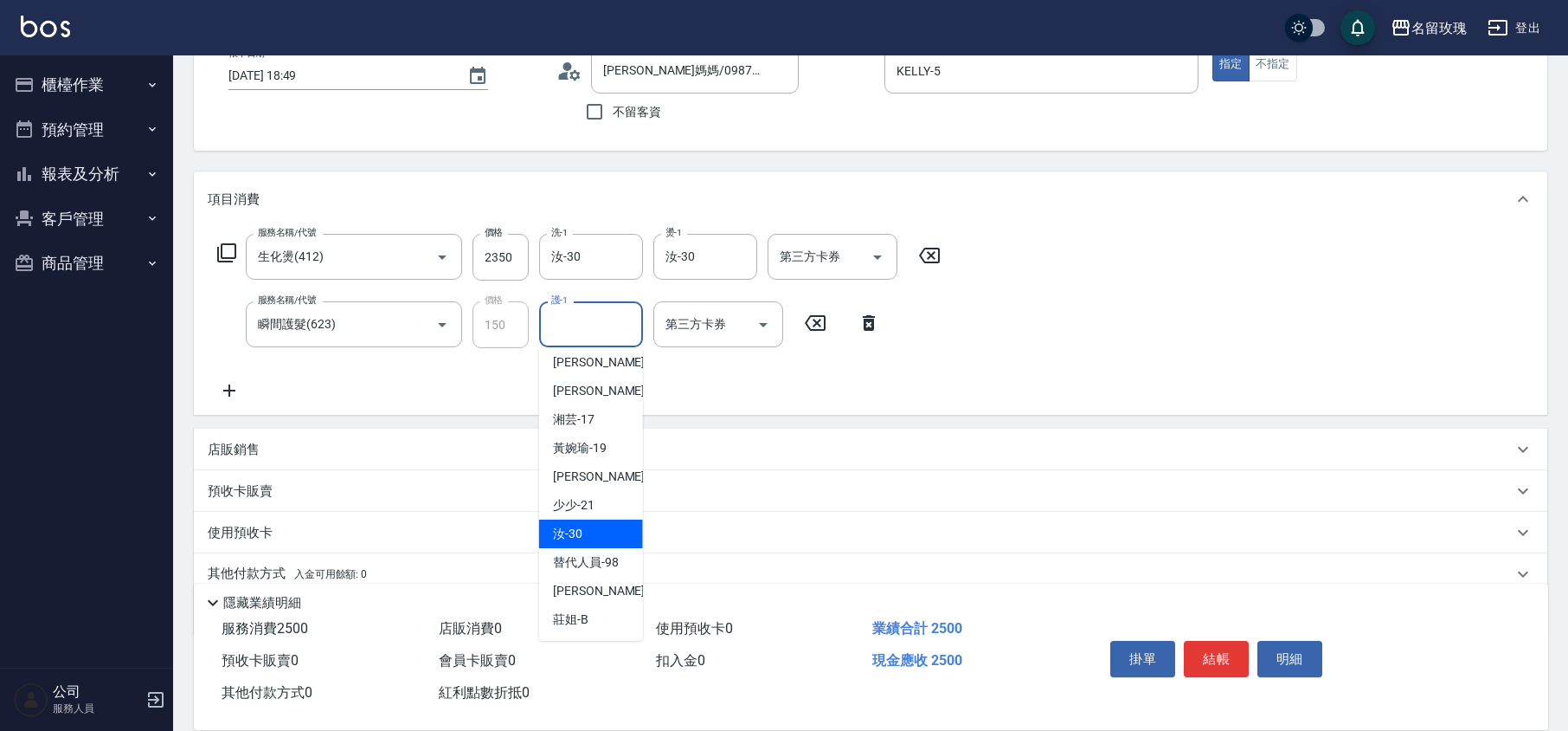
click at [585, 537] on div "汝 -30" at bounding box center [591, 534] width 104 height 29
type input "汝-30"
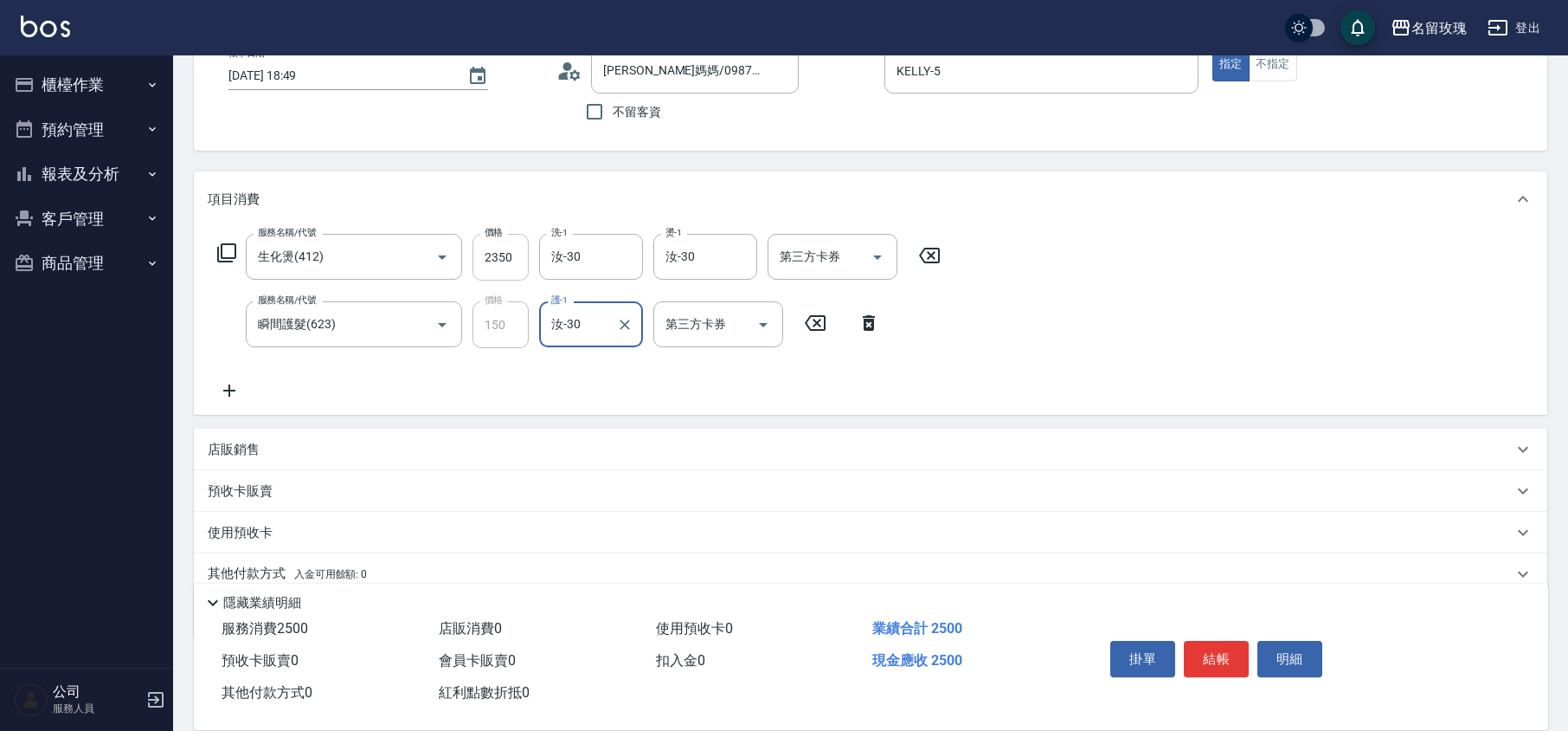
click at [488, 250] on input "2350" at bounding box center [500, 257] width 56 height 47
click at [506, 251] on input "2350" at bounding box center [500, 257] width 56 height 47
click at [933, 246] on icon at bounding box center [929, 256] width 43 height 21
click at [218, 246] on icon at bounding box center [227, 253] width 19 height 19
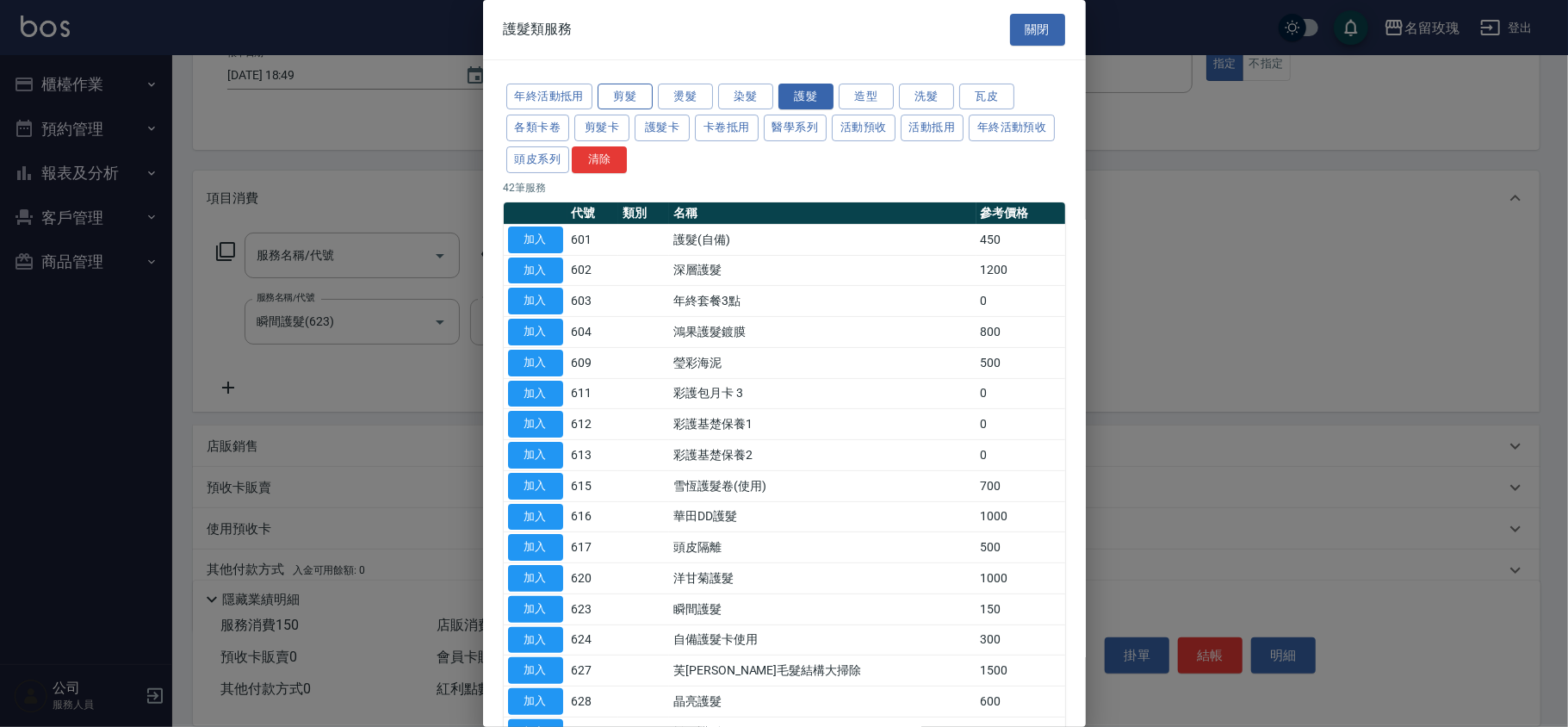
click at [610, 91] on button "剪髮" at bounding box center [626, 97] width 55 height 27
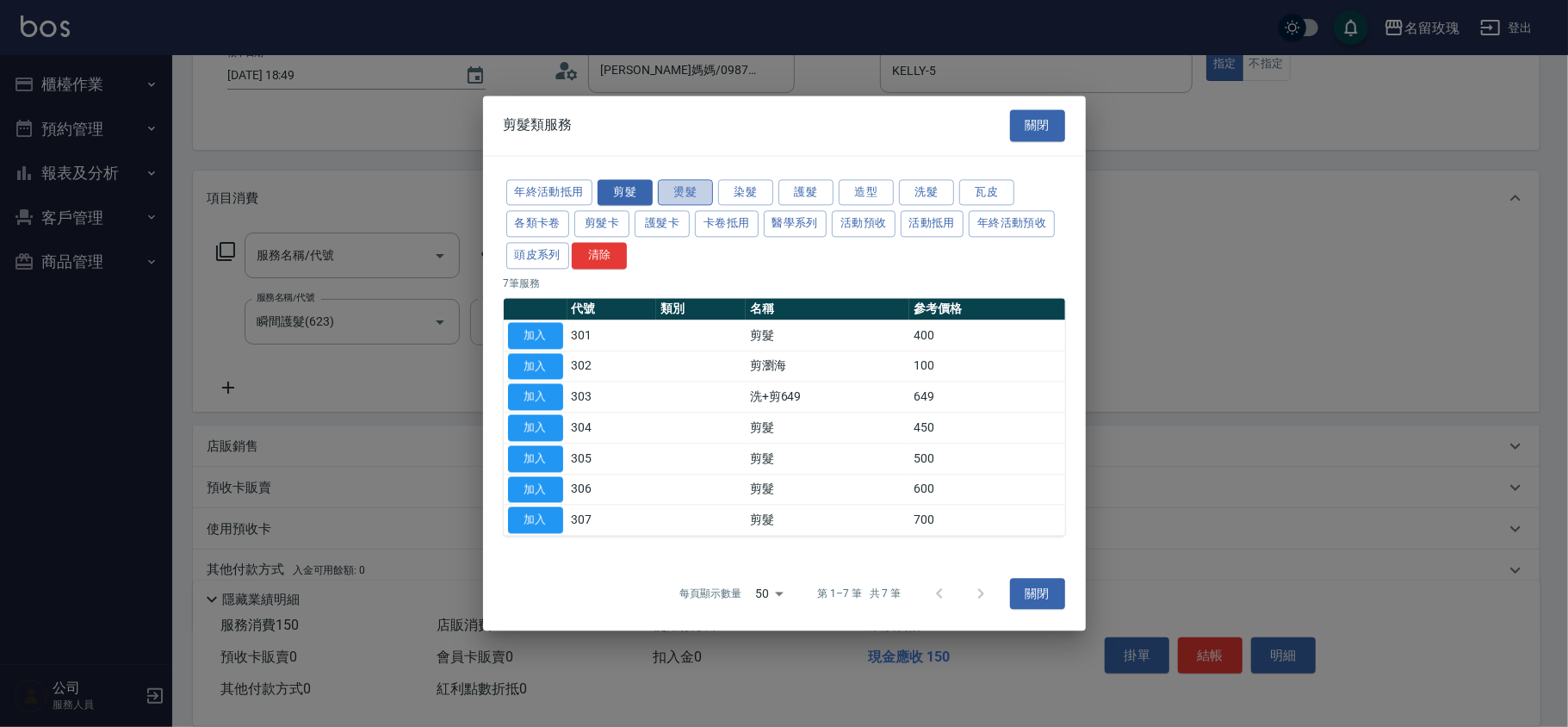
click at [684, 185] on button "燙髮" at bounding box center [686, 192] width 55 height 27
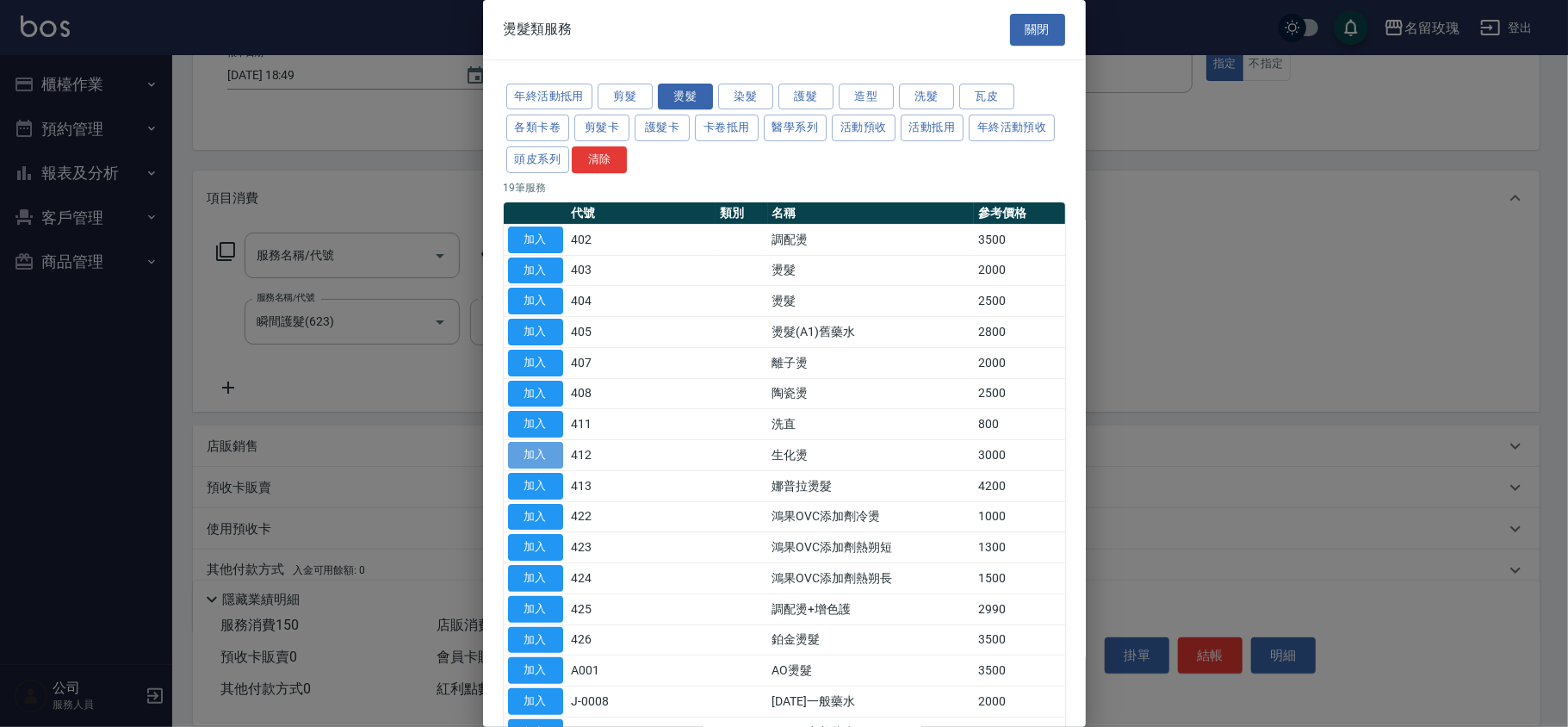
click at [536, 452] on button "加入" at bounding box center [536, 455] width 55 height 27
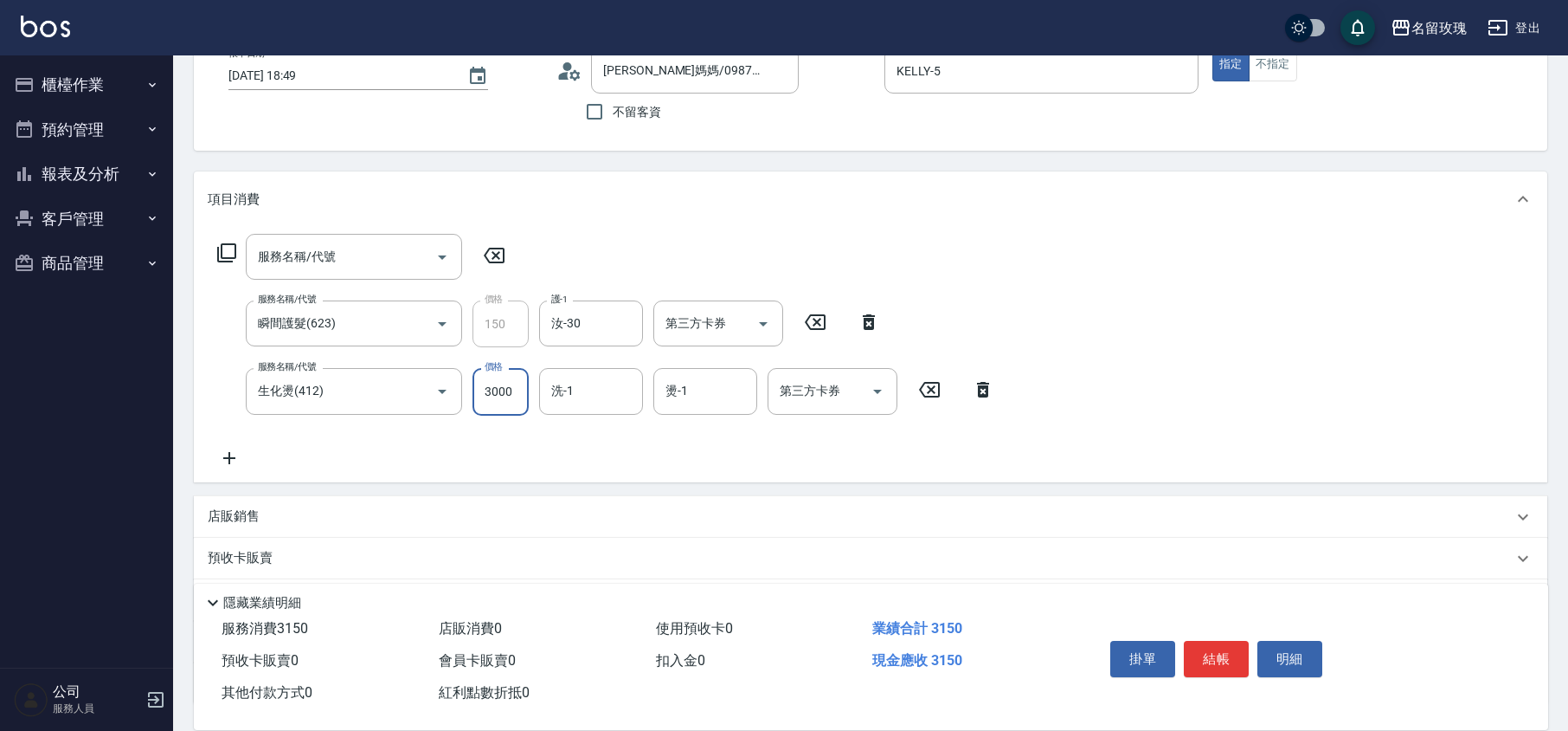
click at [509, 393] on input "3000" at bounding box center [500, 391] width 56 height 47
click at [530, 395] on div "服務名稱/代號 生化燙(412) 服務名稱/代號 價格 2300 價格 洗-1 洗-1 燙-1 燙-1 第三方卡券 第三方卡券" at bounding box center [606, 391] width 797 height 47
click at [502, 385] on input "2300" at bounding box center [500, 391] width 56 height 47
type input "2350"
type input "汝-30"
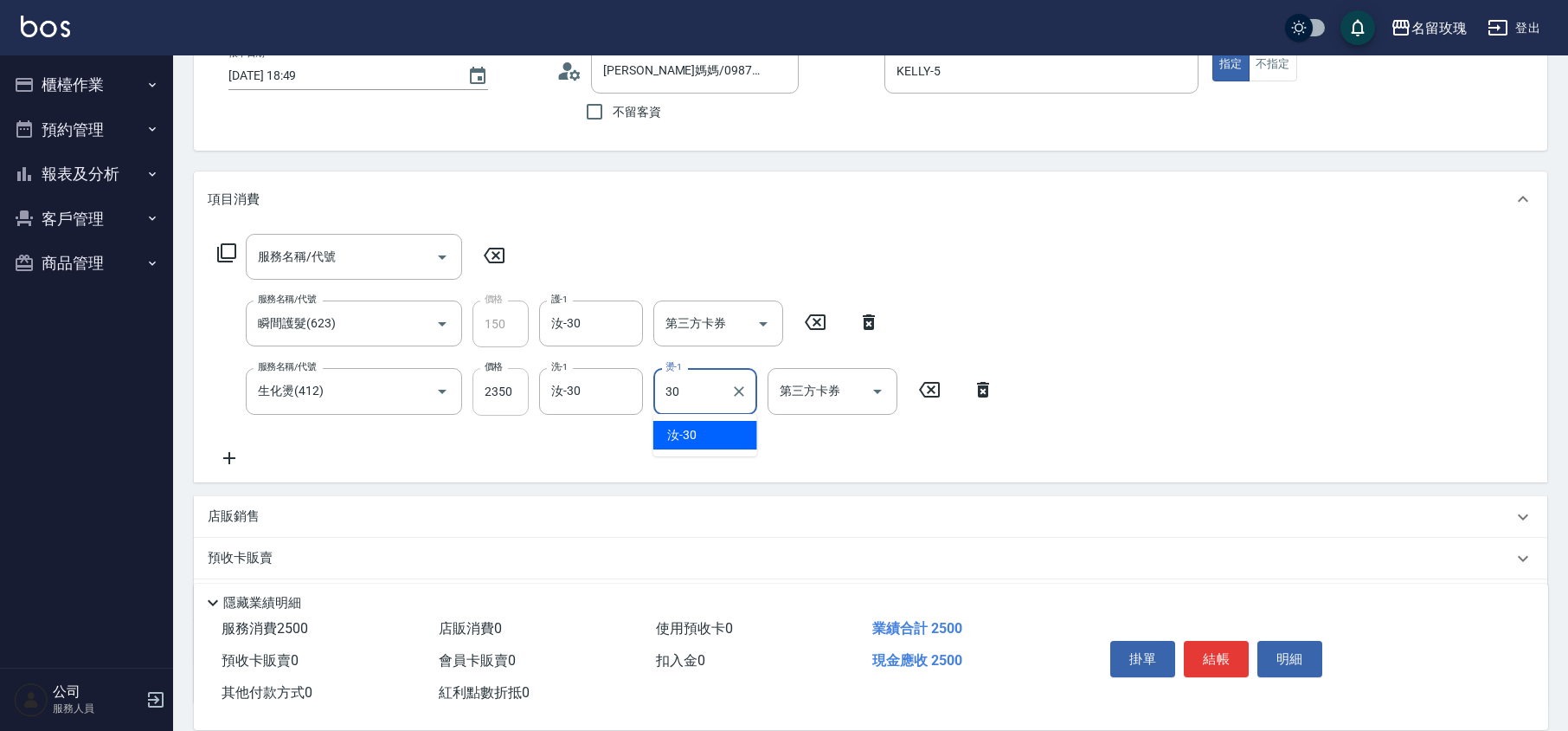
type input "汝-30"
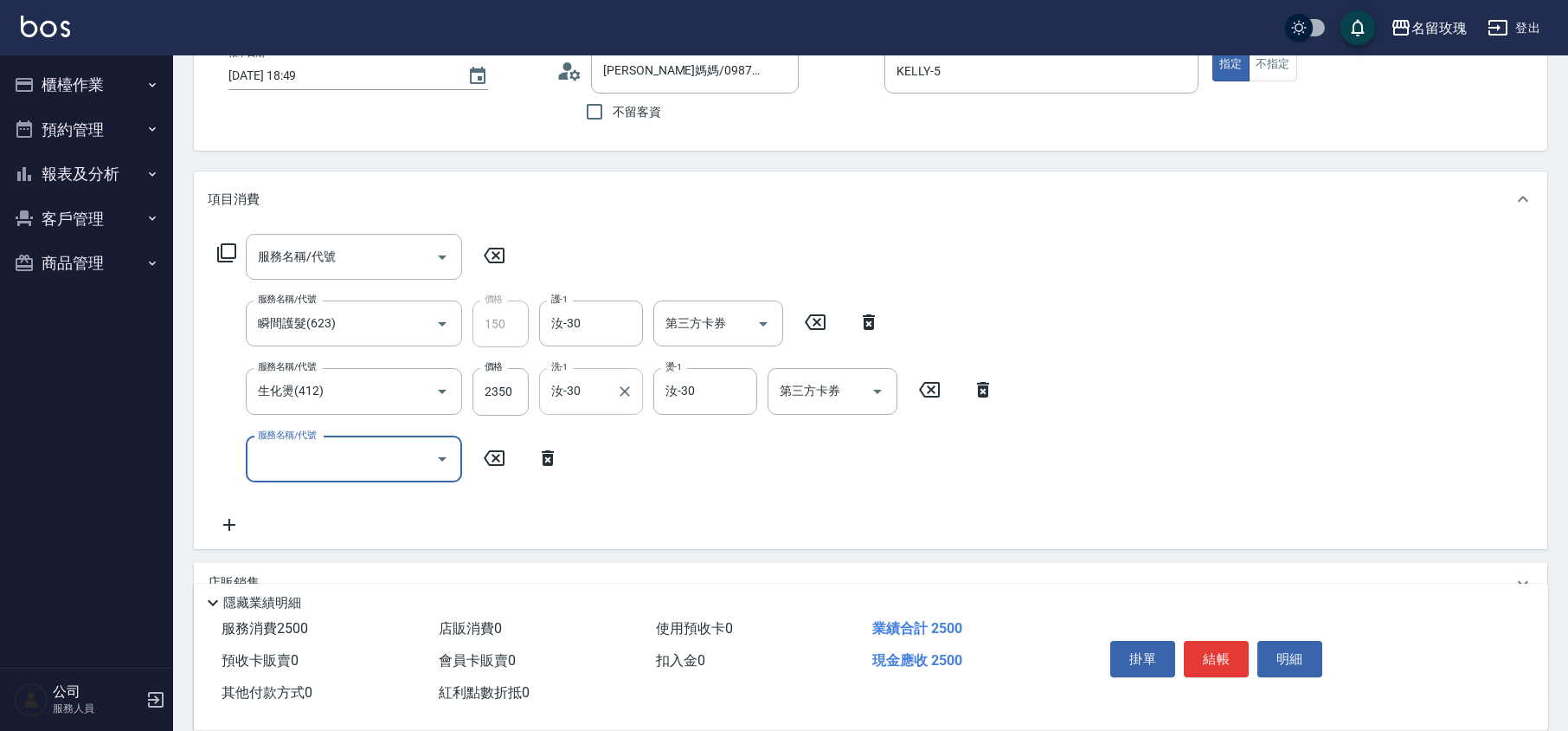
click at [551, 447] on icon at bounding box center [547, 458] width 43 height 21
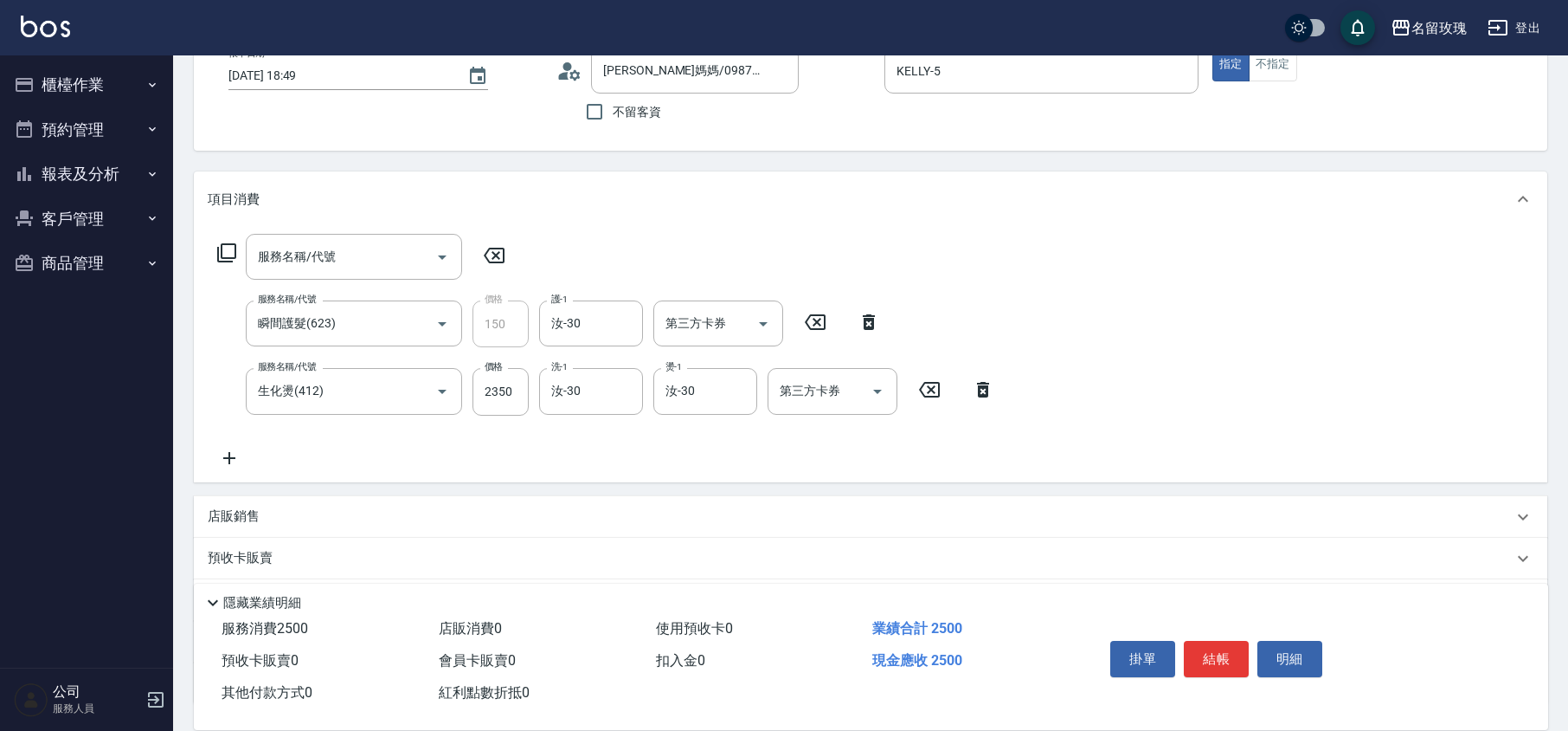
click at [498, 256] on icon at bounding box center [493, 256] width 43 height 21
click at [513, 441] on div "服務名稱/代號 服務名稱/代號 服務名稱/代號 瞬間護髮(623) 服務名稱/代號 價格 150 價格 護-1 汝-30 護-1 第三方卡券 第三方卡券 服務…" at bounding box center [606, 350] width 797 height 234
type input "2025/09/23 18:50"
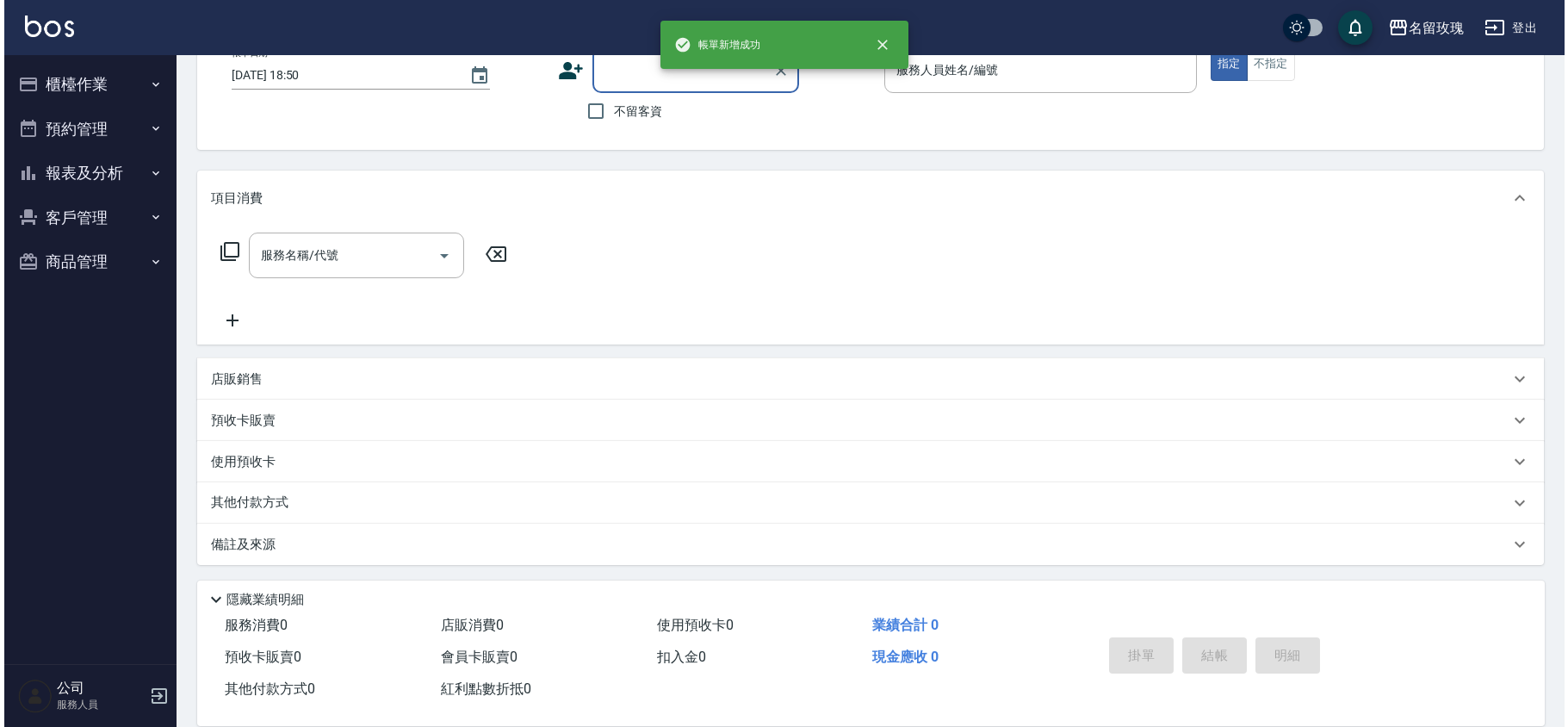
scroll to position [0, 0]
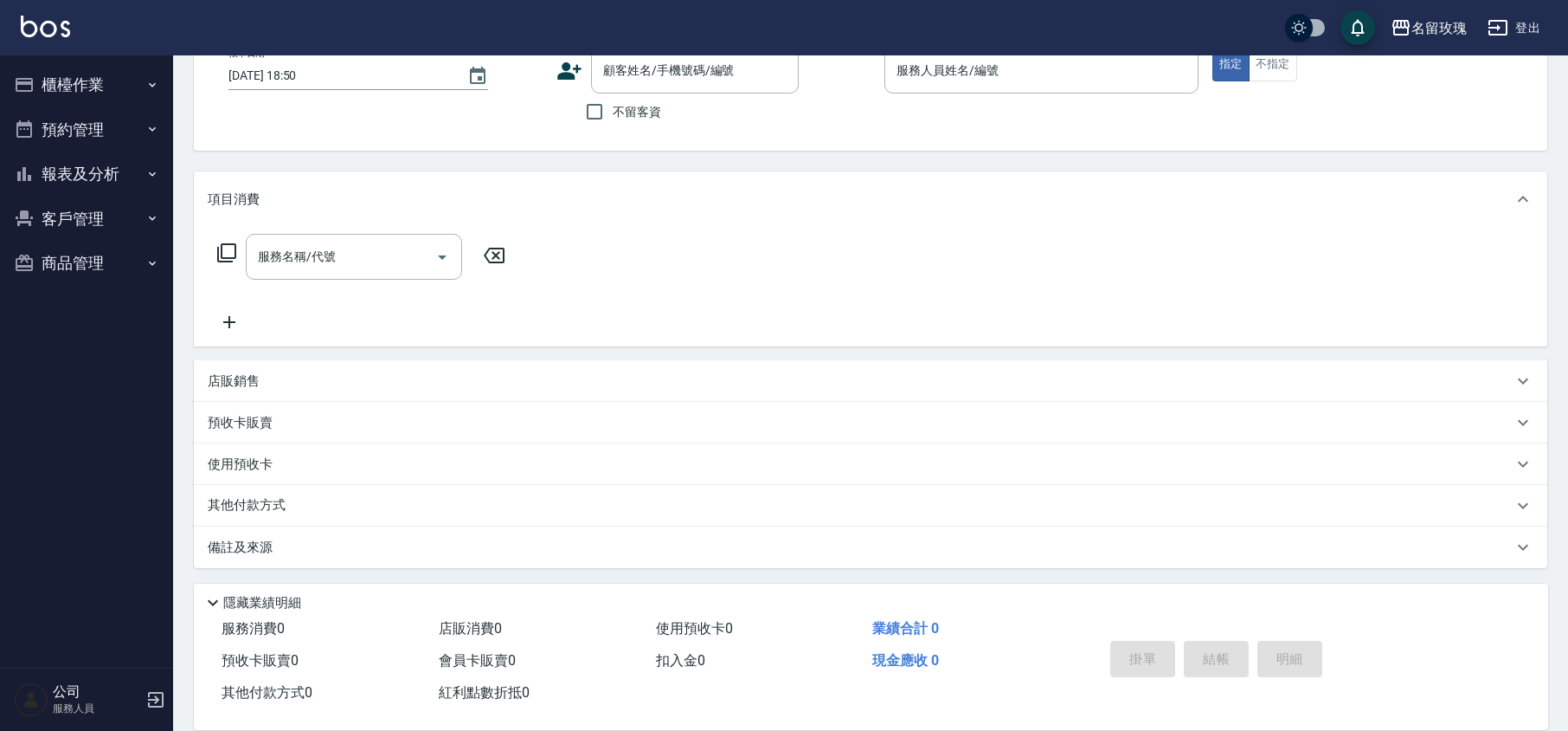
click at [576, 63] on icon at bounding box center [569, 70] width 26 height 26
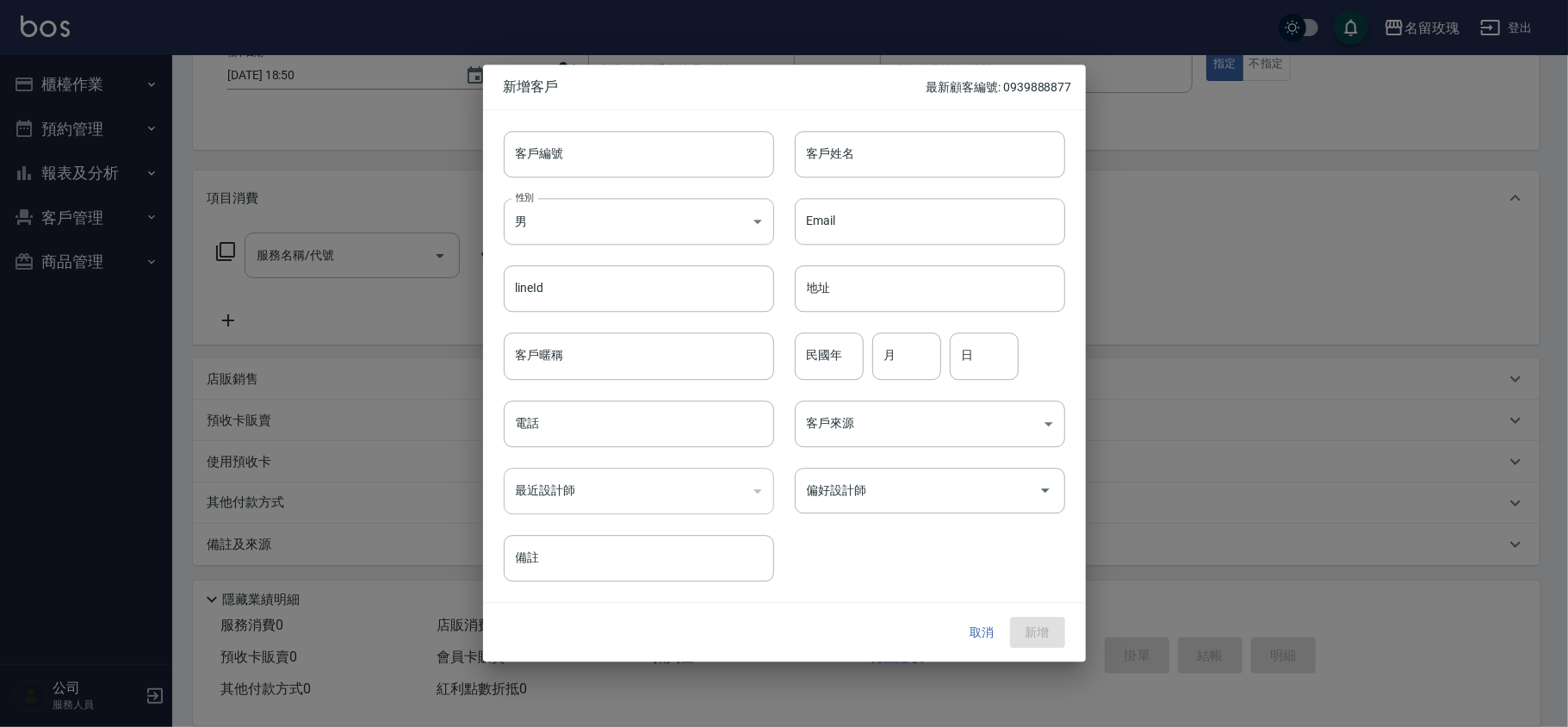
drag, startPoint x: 553, startPoint y: 165, endPoint x: 564, endPoint y: 127, distance: 39.6
click at [553, 165] on input "客戶編號" at bounding box center [638, 154] width 271 height 47
type input "k-708"
click at [613, 218] on body "名留玫瑰 登出 櫃檯作業 打帳單 帳單列表 現金收支登錄 材料自購登錄 每日結帳 排班表 現場電腦打卡 預約管理 預約管理 單日預約紀錄 單週預約紀錄 報表及…" at bounding box center [784, 307] width 1568 height 839
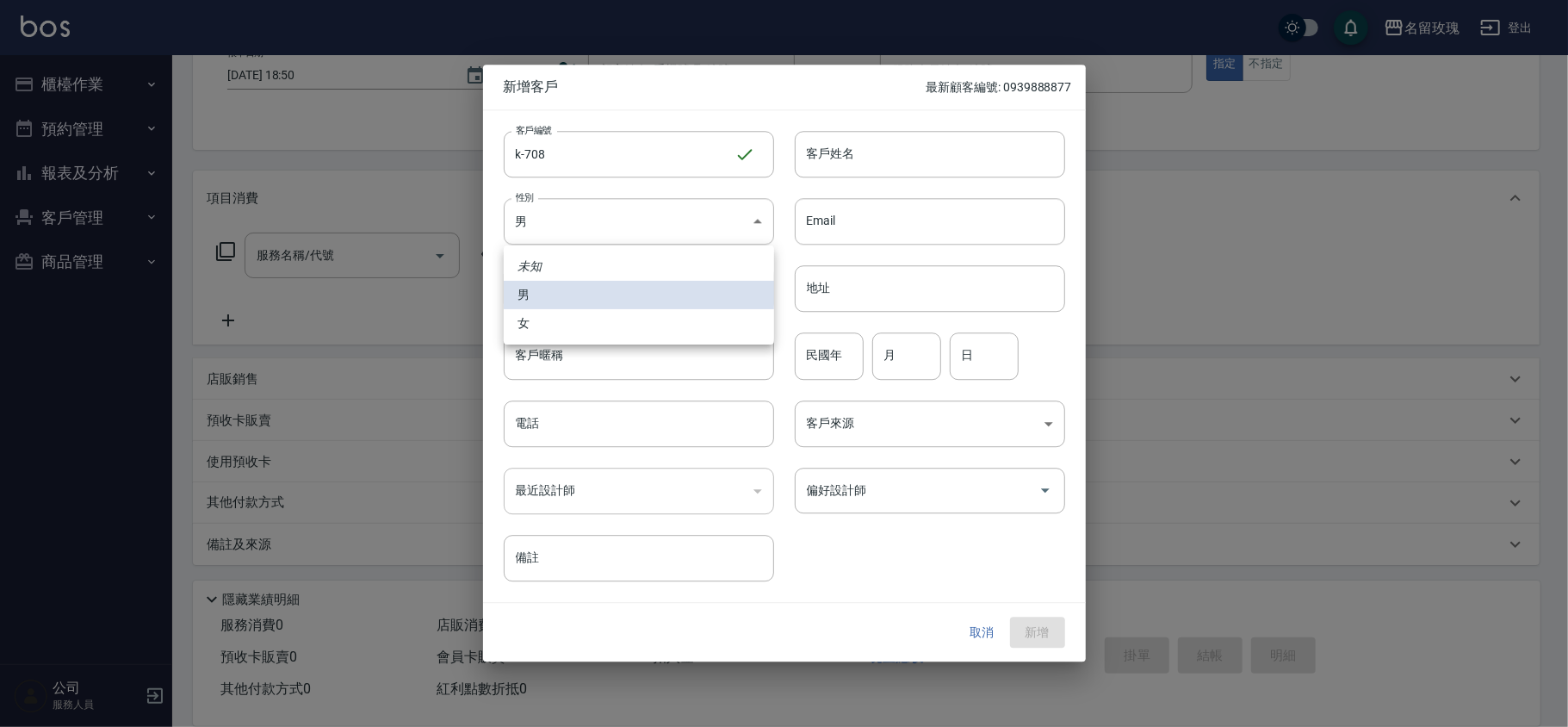
click at [549, 319] on li "女" at bounding box center [638, 323] width 271 height 29
type input "FEMALE"
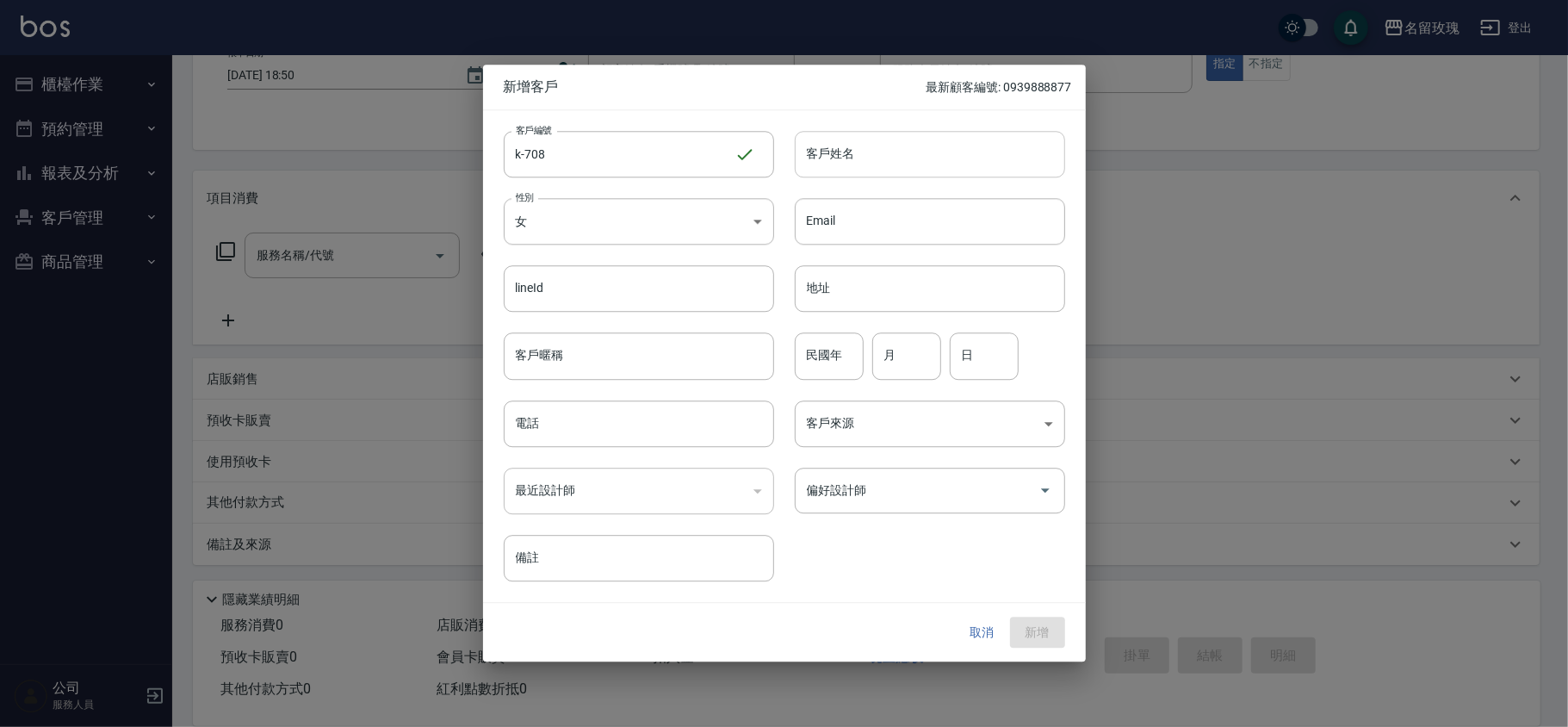
click at [828, 163] on input "客戶姓名" at bounding box center [930, 154] width 271 height 47
type input "[PERSON_NAME] [PERSON_NAME]介紹"
click at [903, 599] on div "客戶編號 k-708 ​ 客戶編號 客戶姓名 王銘蘭 李瑜介紹 客戶姓名 性別 女 FEMALE 性別 Email Email lineId lineId 地…" at bounding box center [784, 356] width 603 height 492
click at [582, 427] on input "電話" at bounding box center [638, 423] width 271 height 47
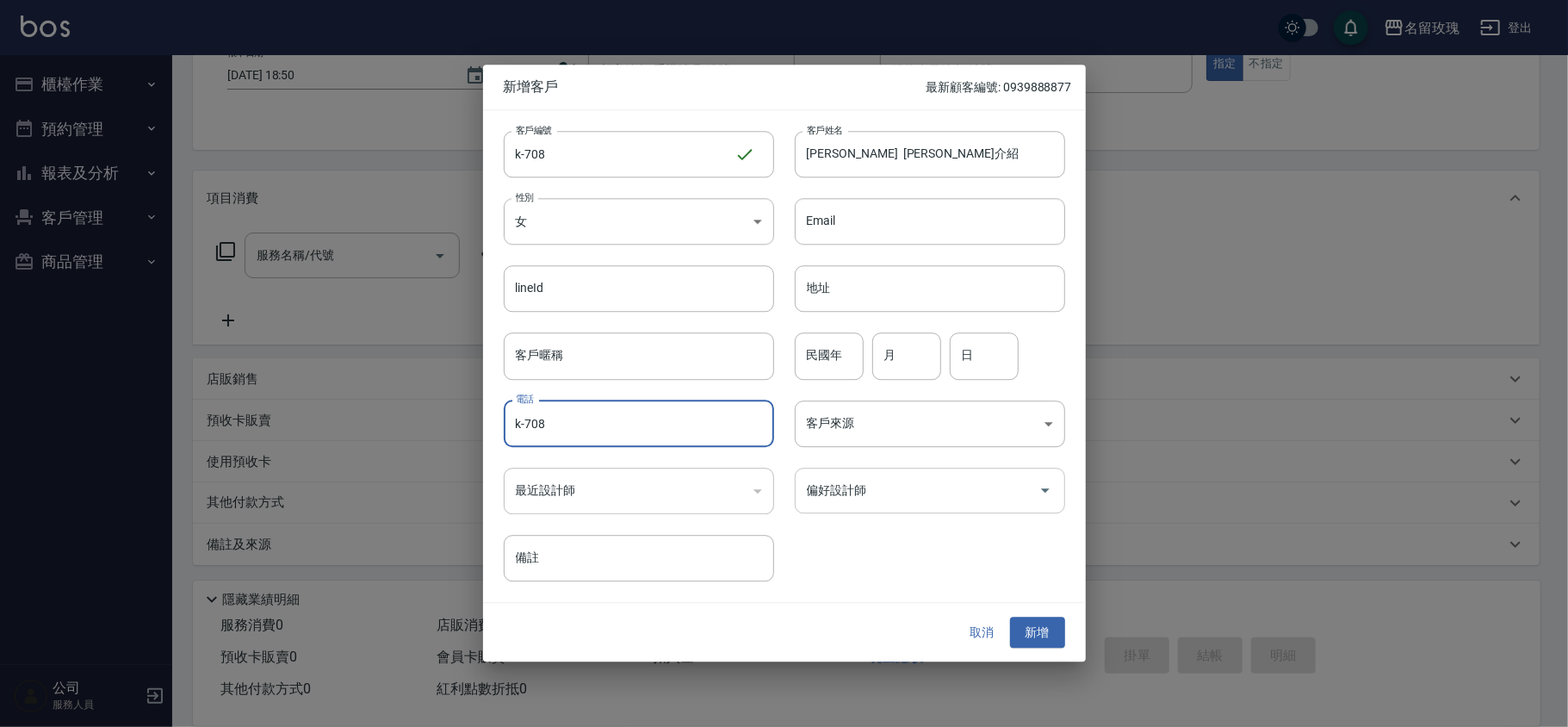
type input "k-708"
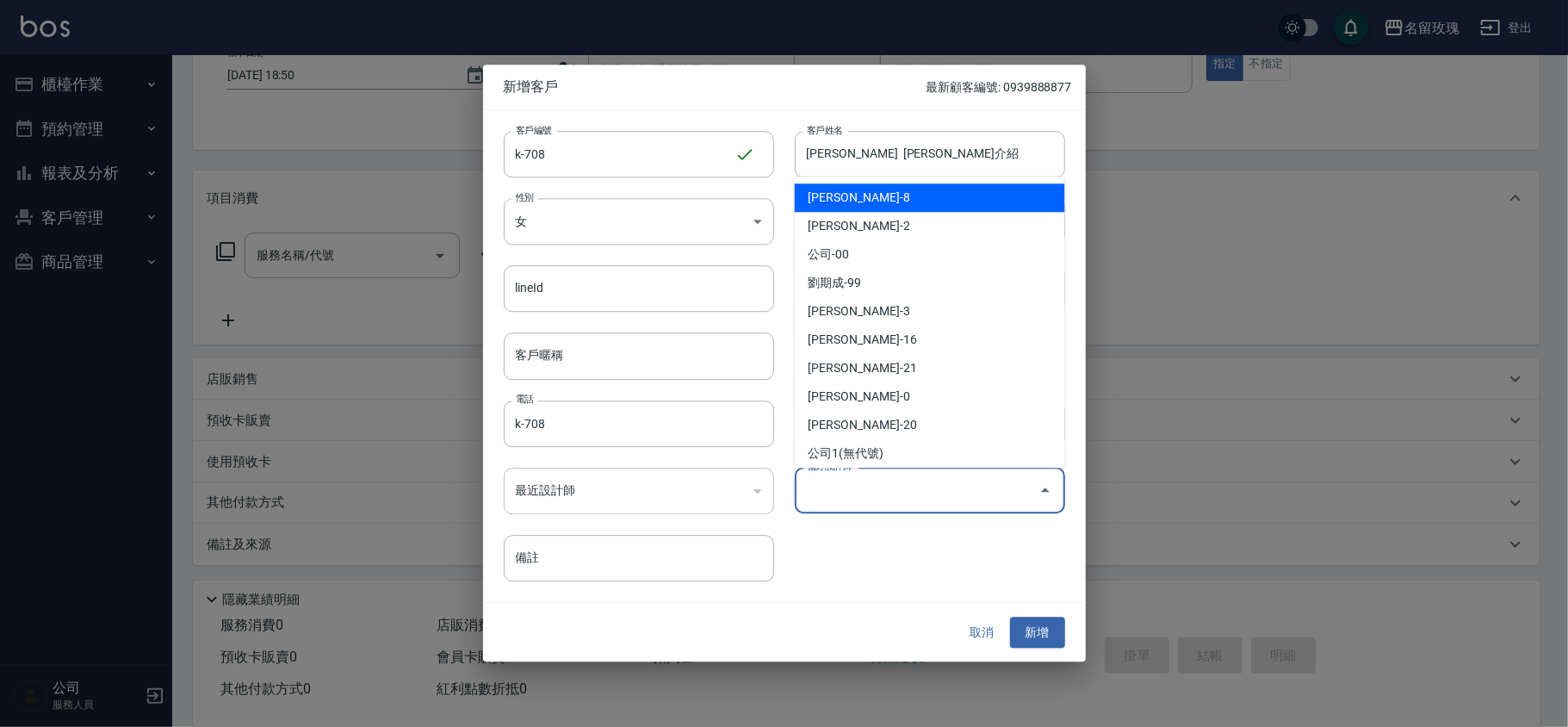
click at [844, 500] on input "偏好設計師" at bounding box center [917, 490] width 229 height 30
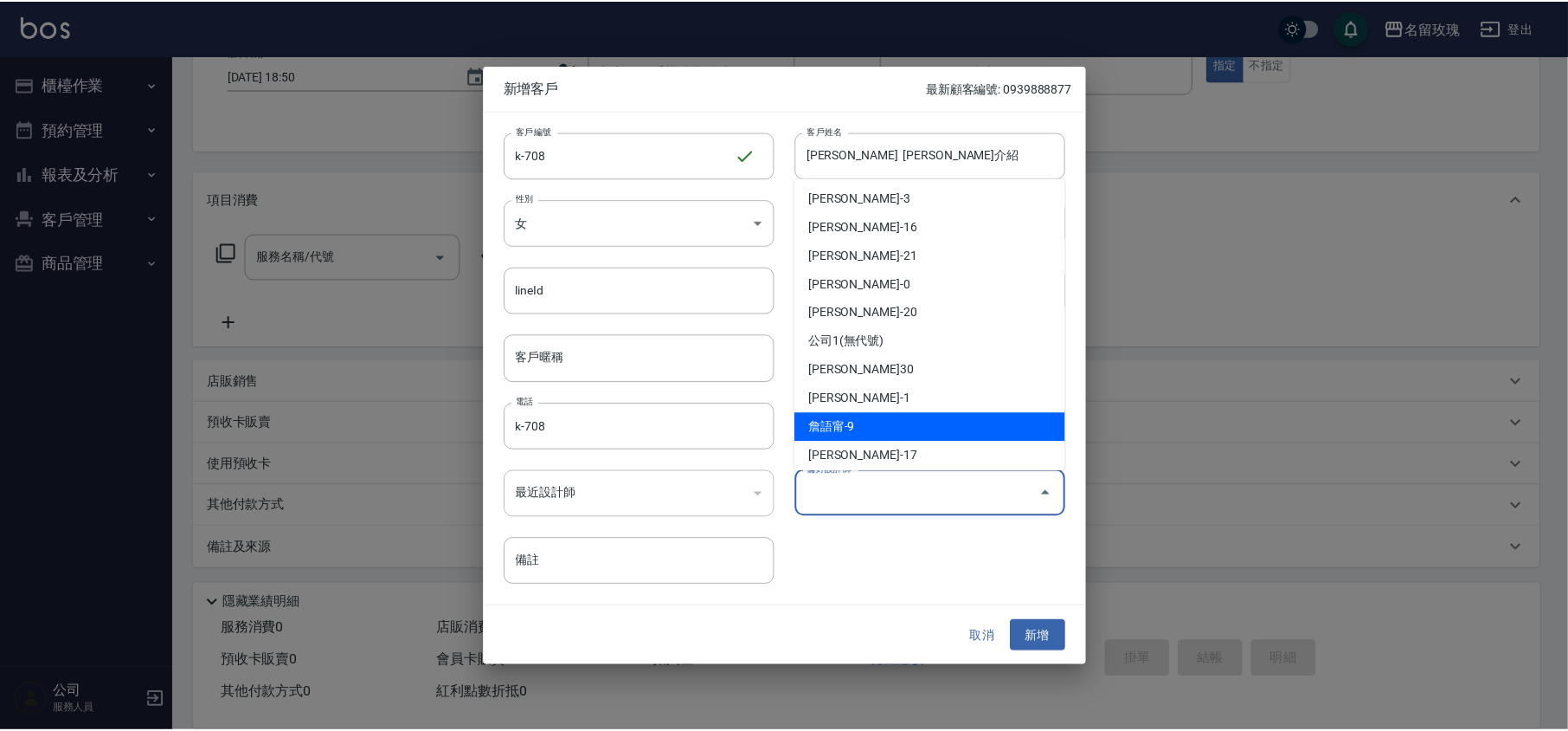
scroll to position [322, 0]
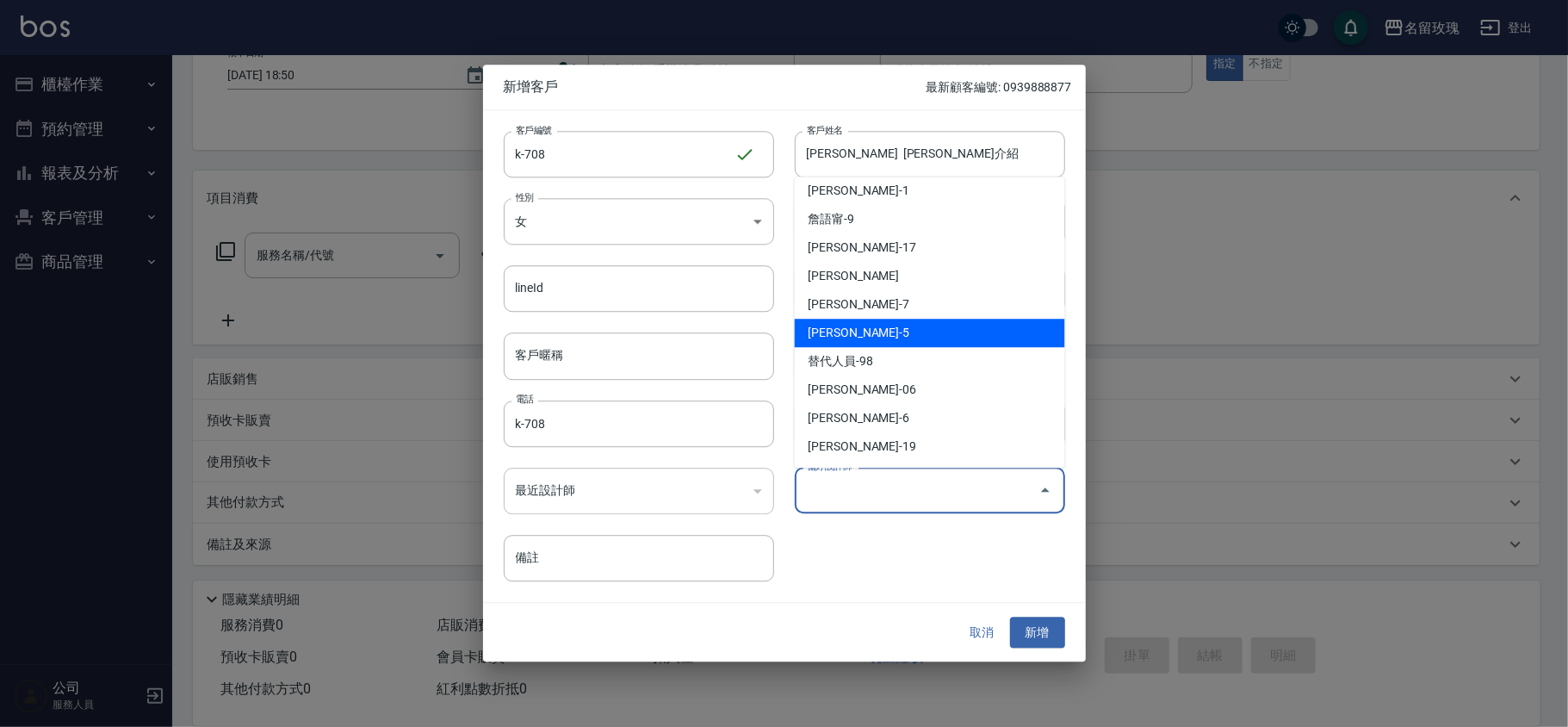
click at [890, 327] on li "陳凱楹-5" at bounding box center [930, 334] width 271 height 29
type input "陳凱楹"
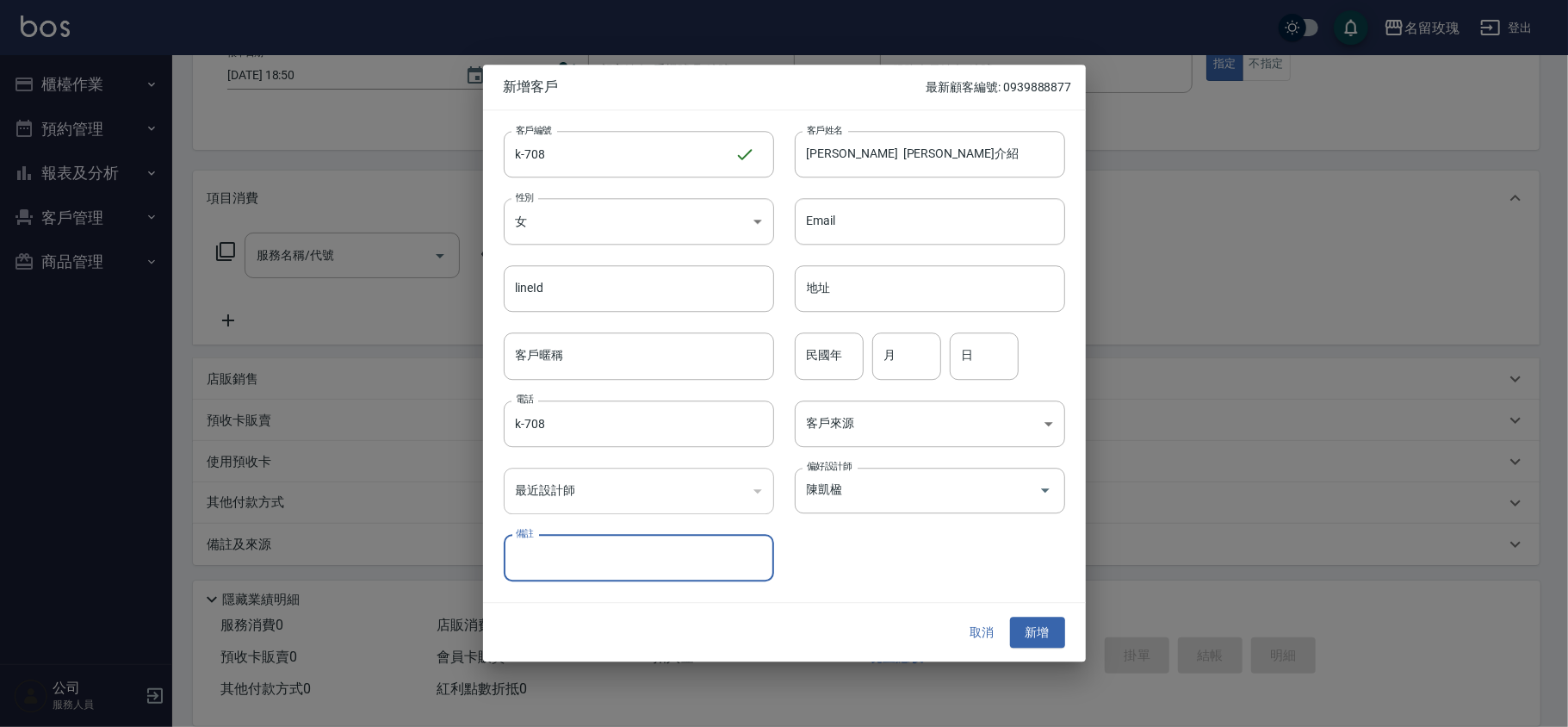
click at [873, 594] on div "客戶編號 k-708 ​ 客戶編號 客戶姓名 王銘蘭 李瑜介紹 客戶姓名 性別 女 FEMALE 性別 Email Email lineId lineId 地…" at bounding box center [784, 356] width 603 height 492
click at [1044, 624] on button "新增" at bounding box center [1038, 631] width 55 height 32
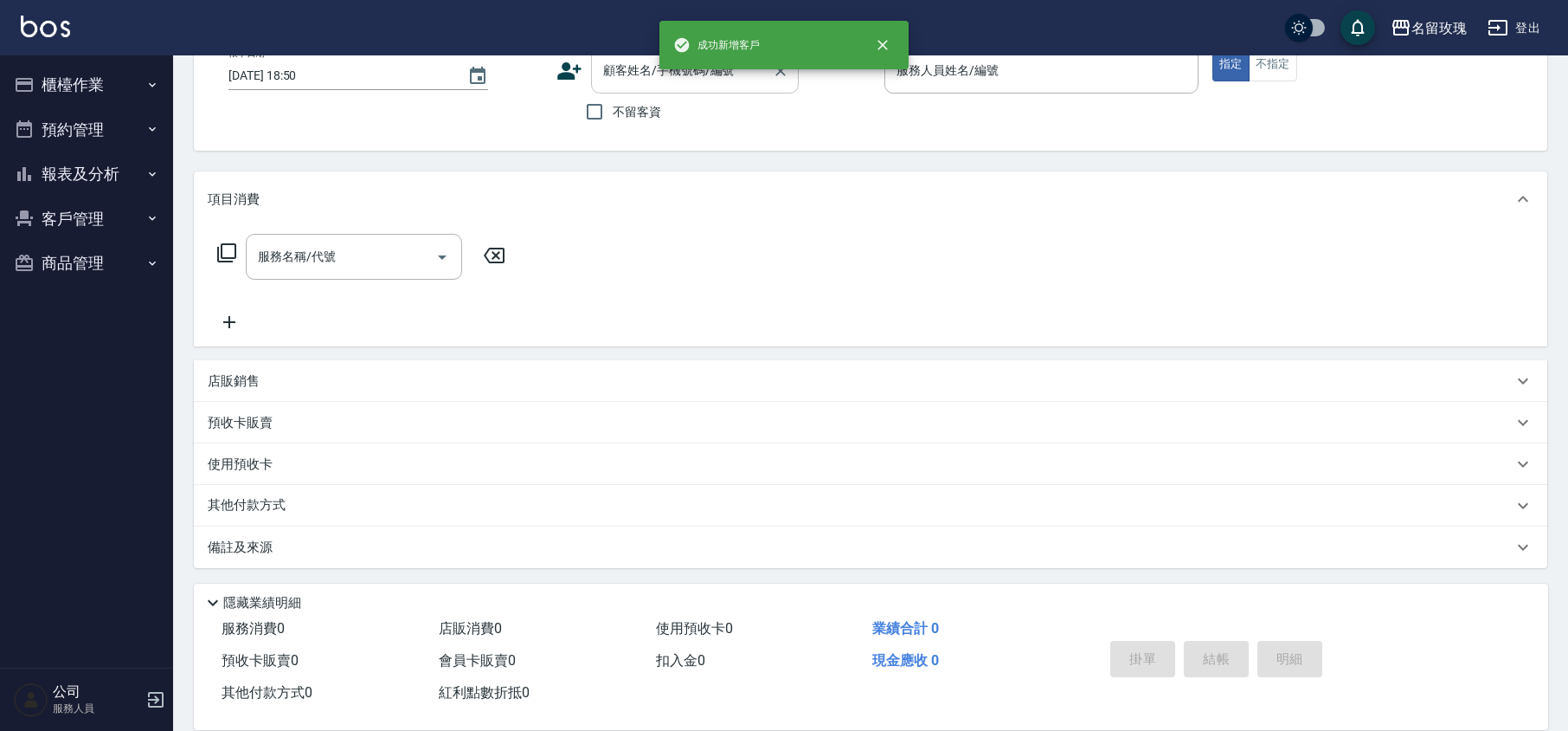
click at [642, 70] on input "顧客姓名/手機號碼/編號" at bounding box center [682, 70] width 166 height 30
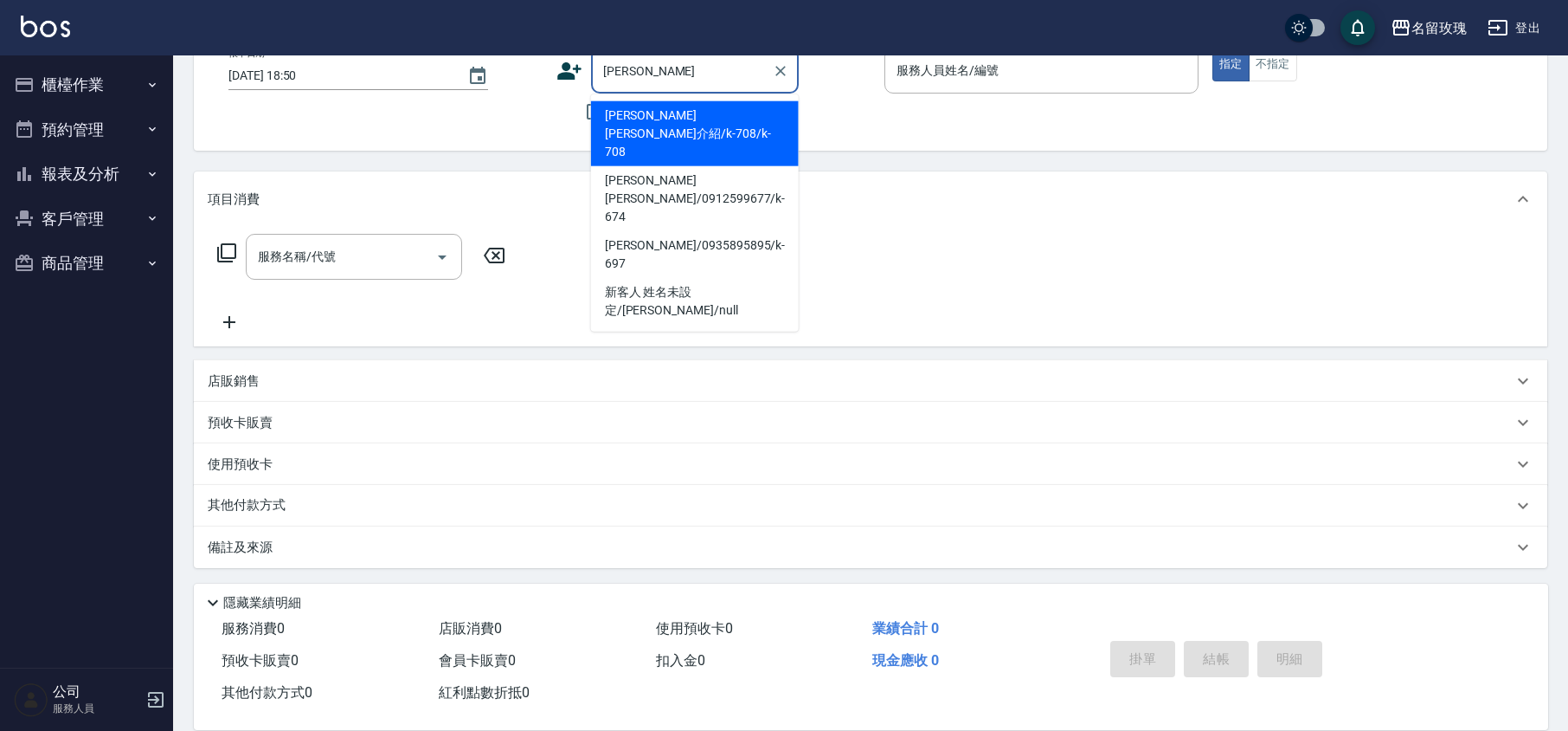
click at [686, 112] on li "王銘蘭 李瑜介紹/k-708/k-708" at bounding box center [695, 133] width 208 height 64
type input "王銘蘭 李瑜介紹/k-708/k-708"
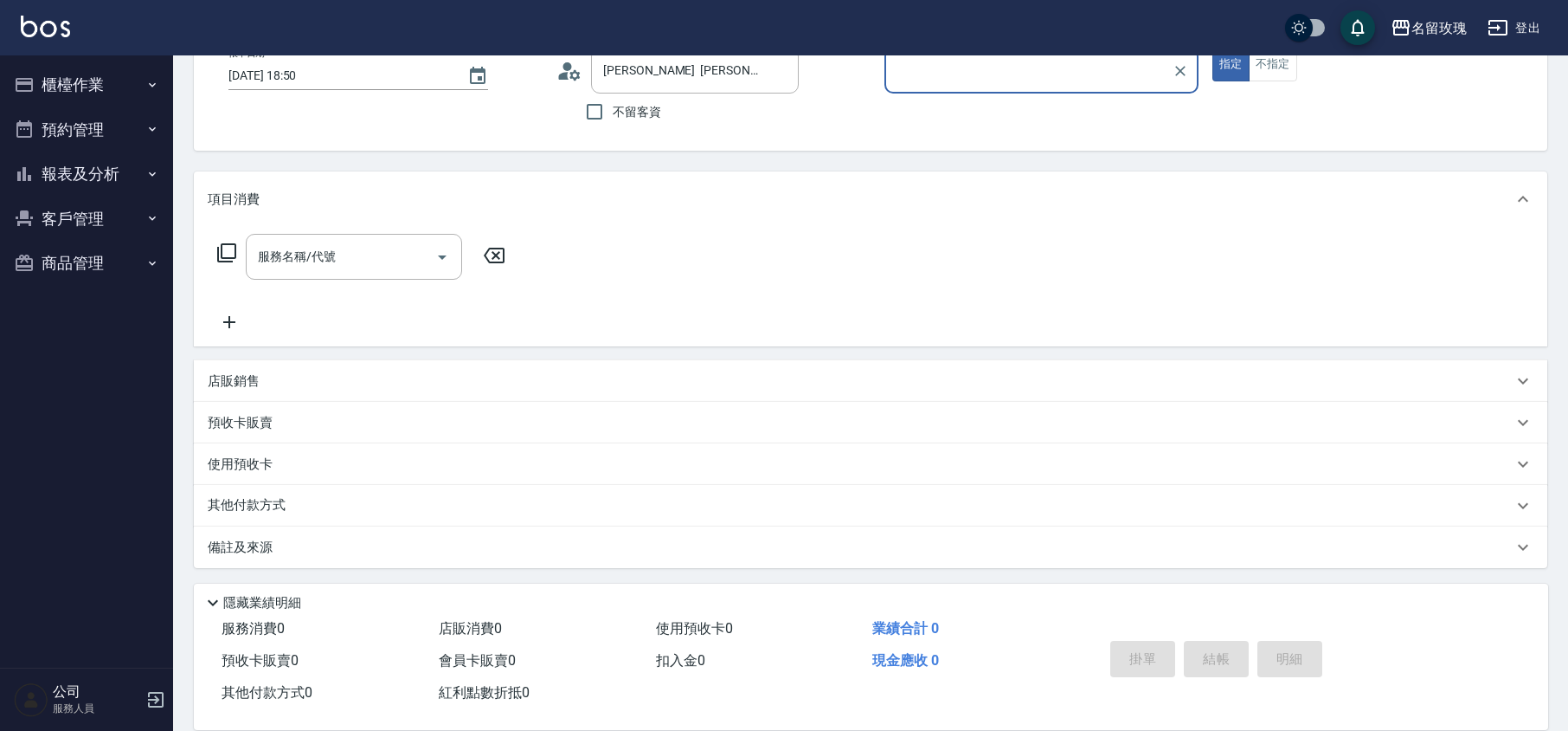
type input "KELLY-5"
click at [389, 262] on input "服務名稱/代號" at bounding box center [341, 256] width 175 height 30
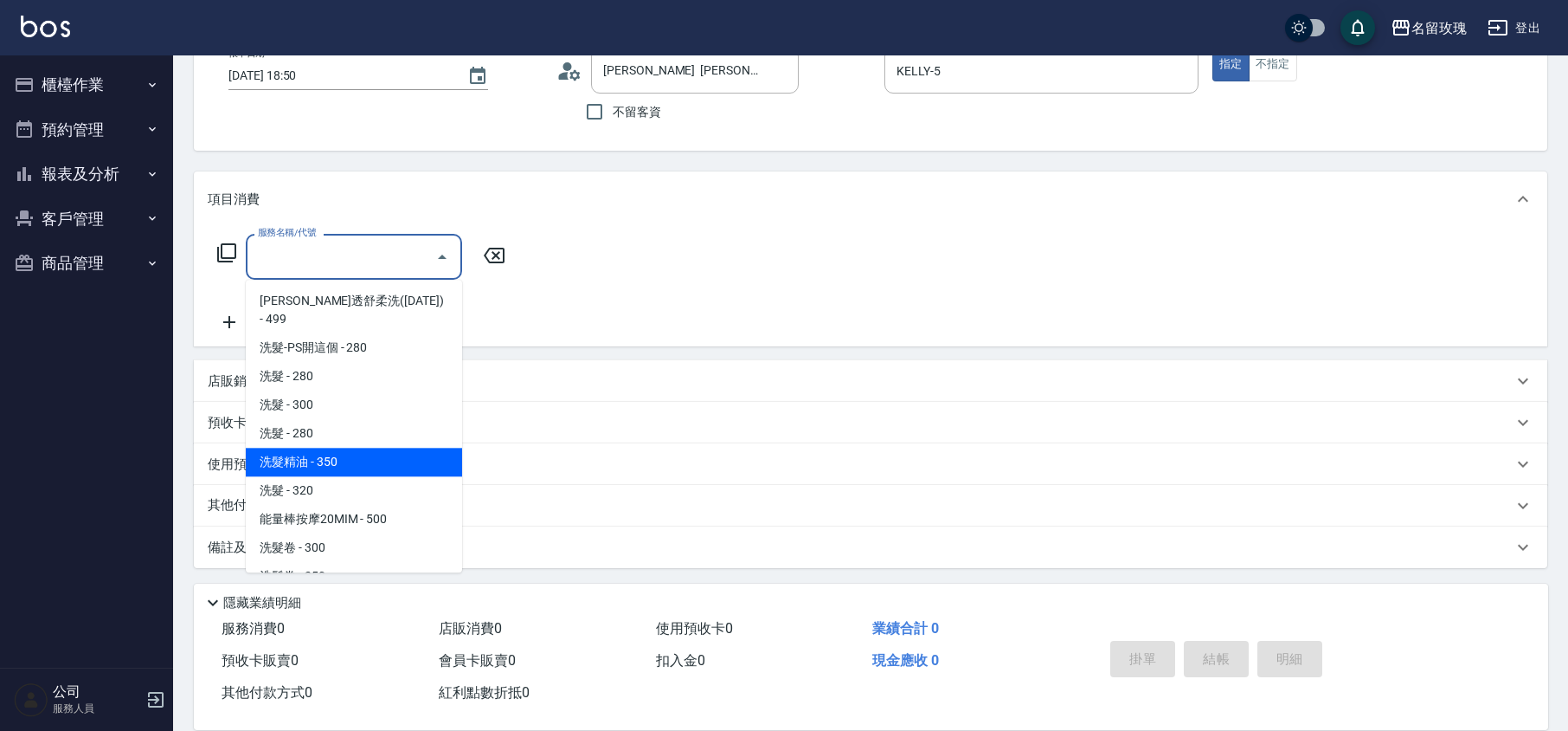
click at [370, 447] on span "洗髮精油 - 350" at bounding box center [354, 462] width 216 height 29
type input "洗髮精油(206)"
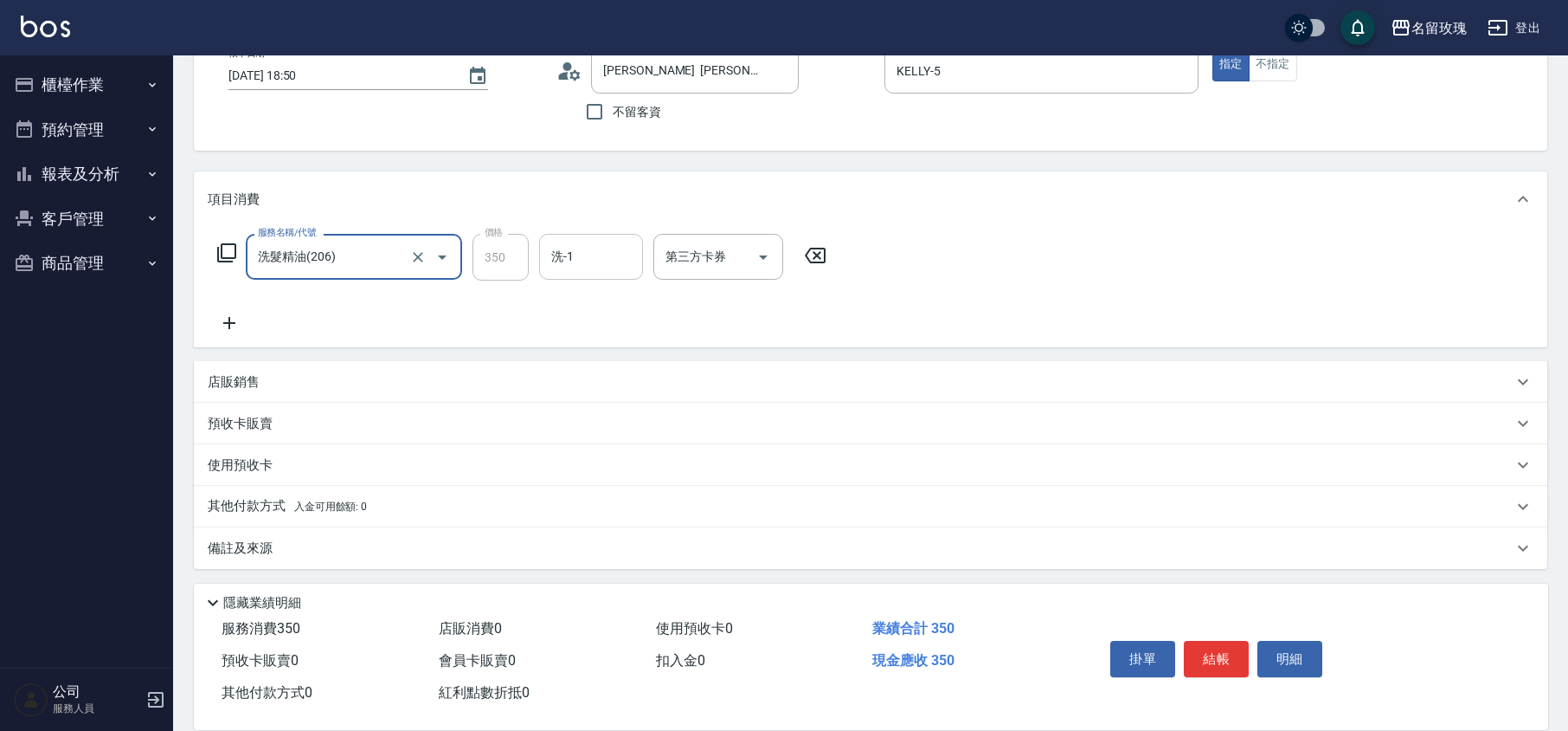
click at [566, 254] on input "洗-1" at bounding box center [591, 256] width 88 height 30
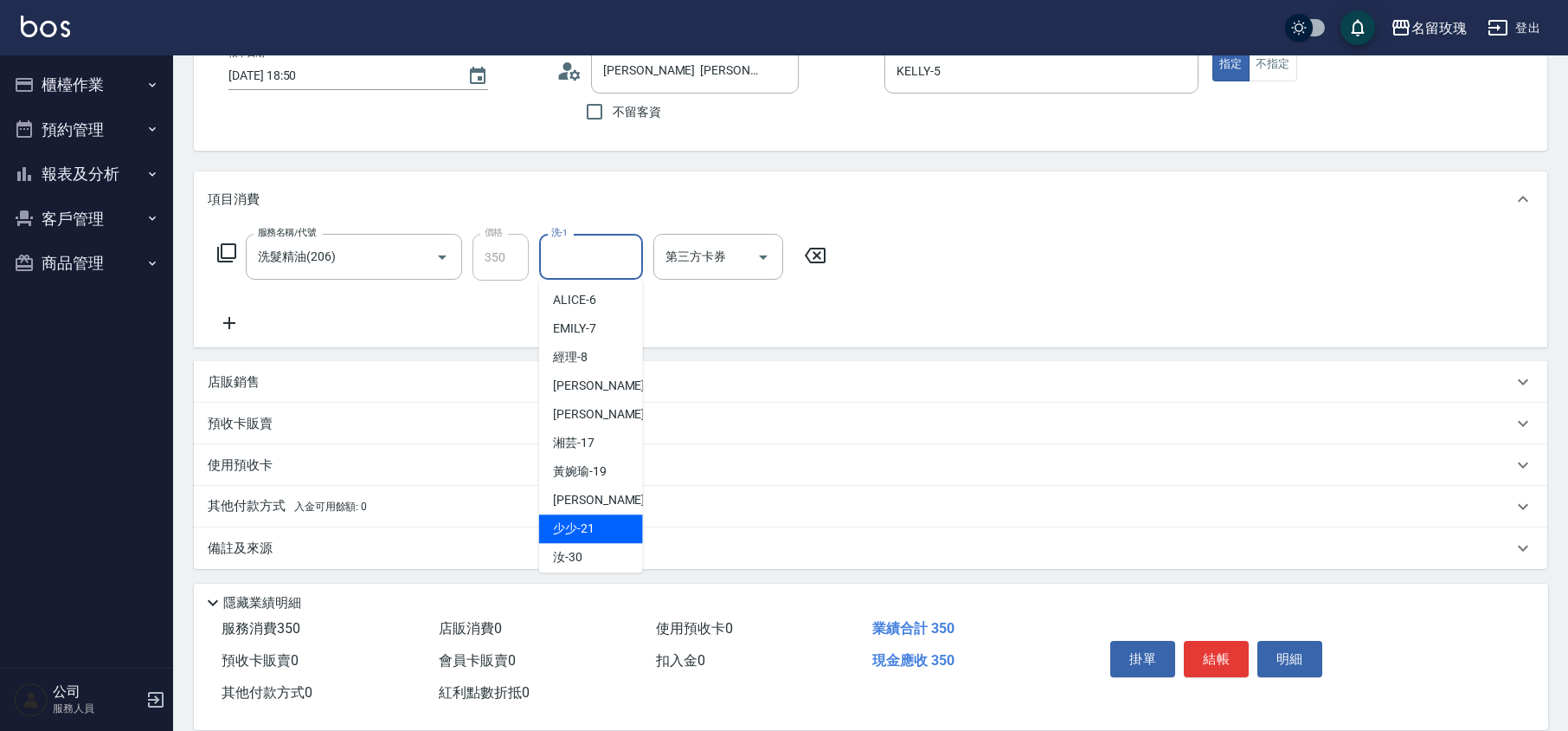
scroll to position [340, 0]
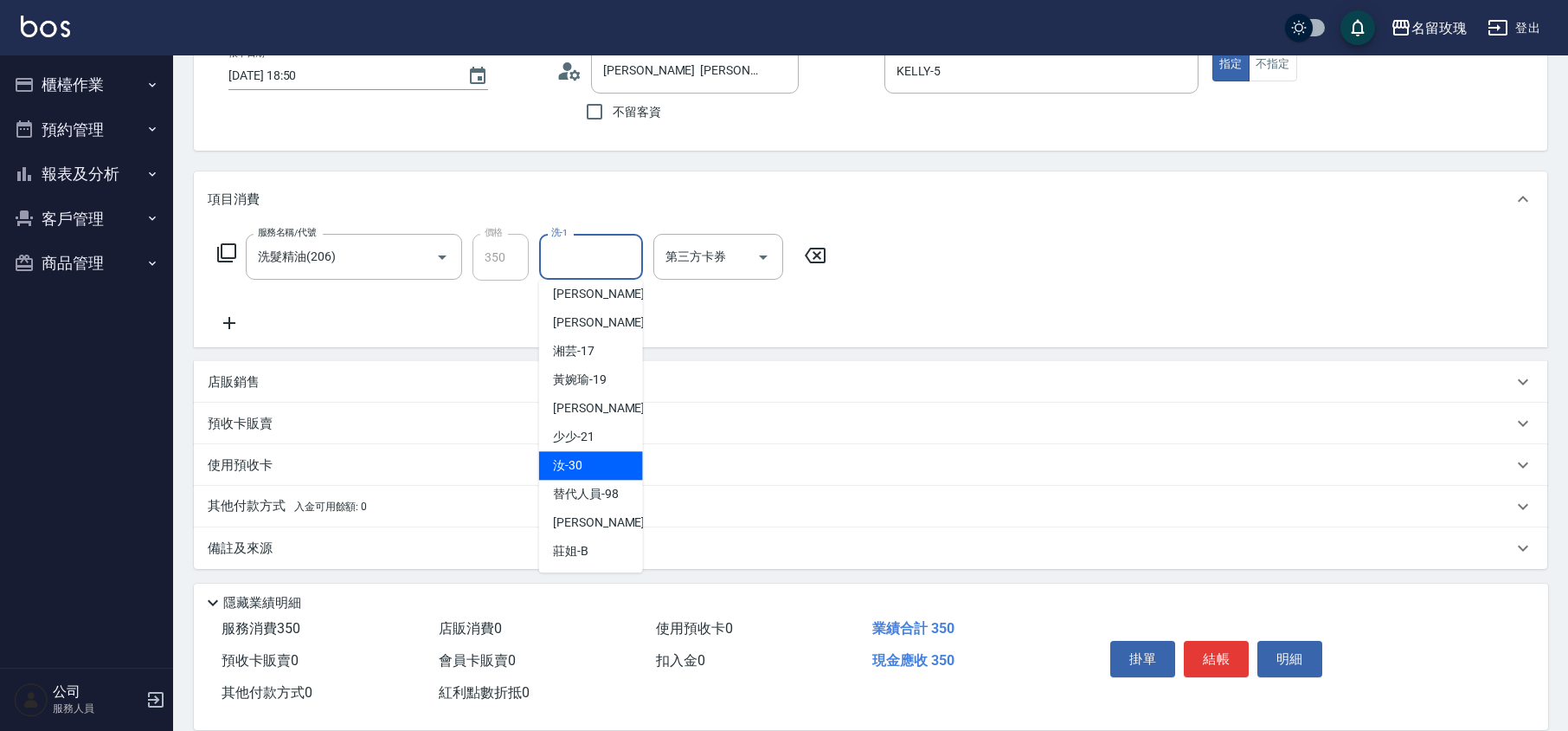
click at [585, 467] on div "汝 -30" at bounding box center [591, 466] width 104 height 29
type input "汝-30"
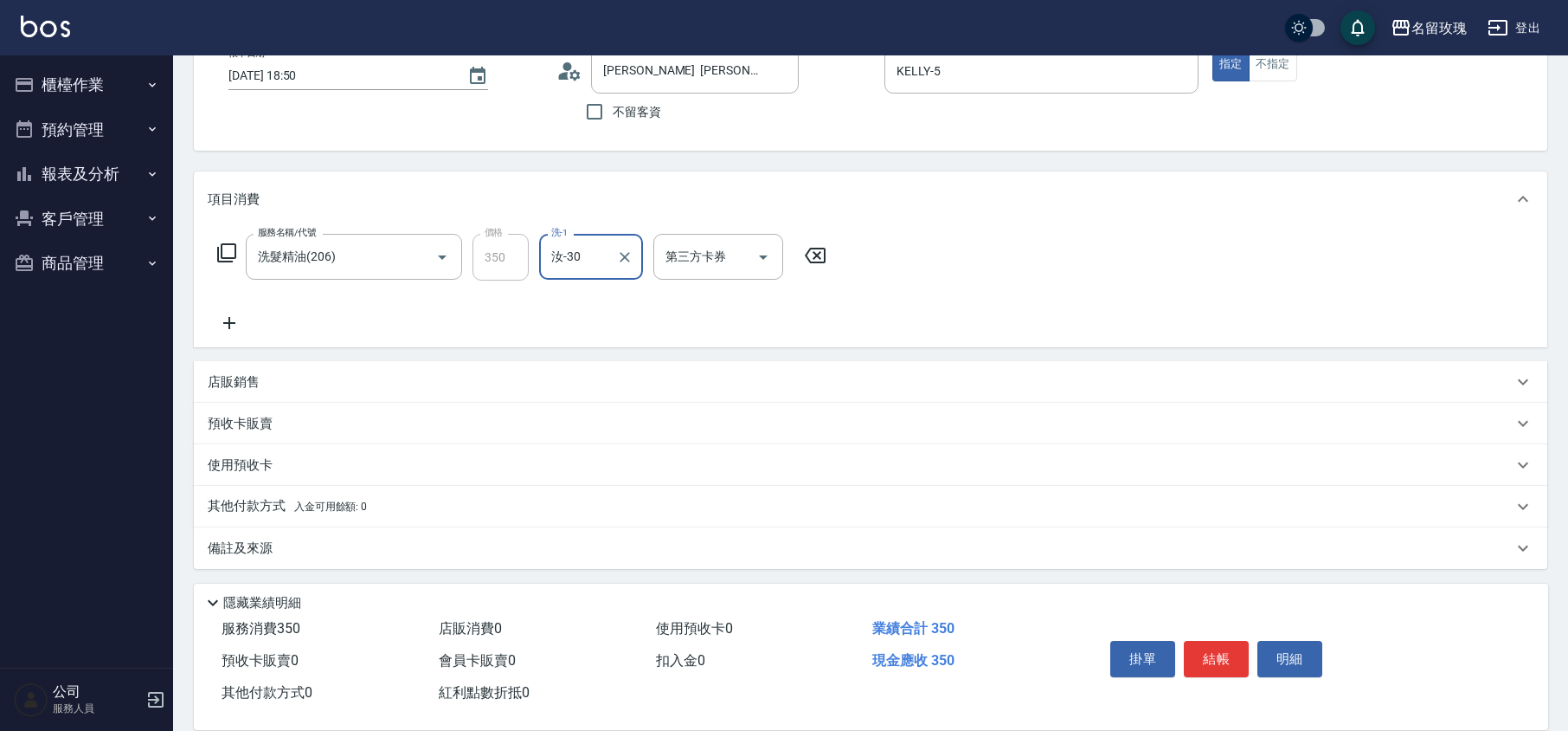
click at [808, 265] on div "服務名稱/代號 洗髮精油(206) 服務名稱/代號 價格 350 價格 洗-1 汝-30 洗-1 第三方卡券 第三方卡券" at bounding box center [522, 257] width 629 height 47
click at [824, 246] on icon at bounding box center [814, 256] width 43 height 21
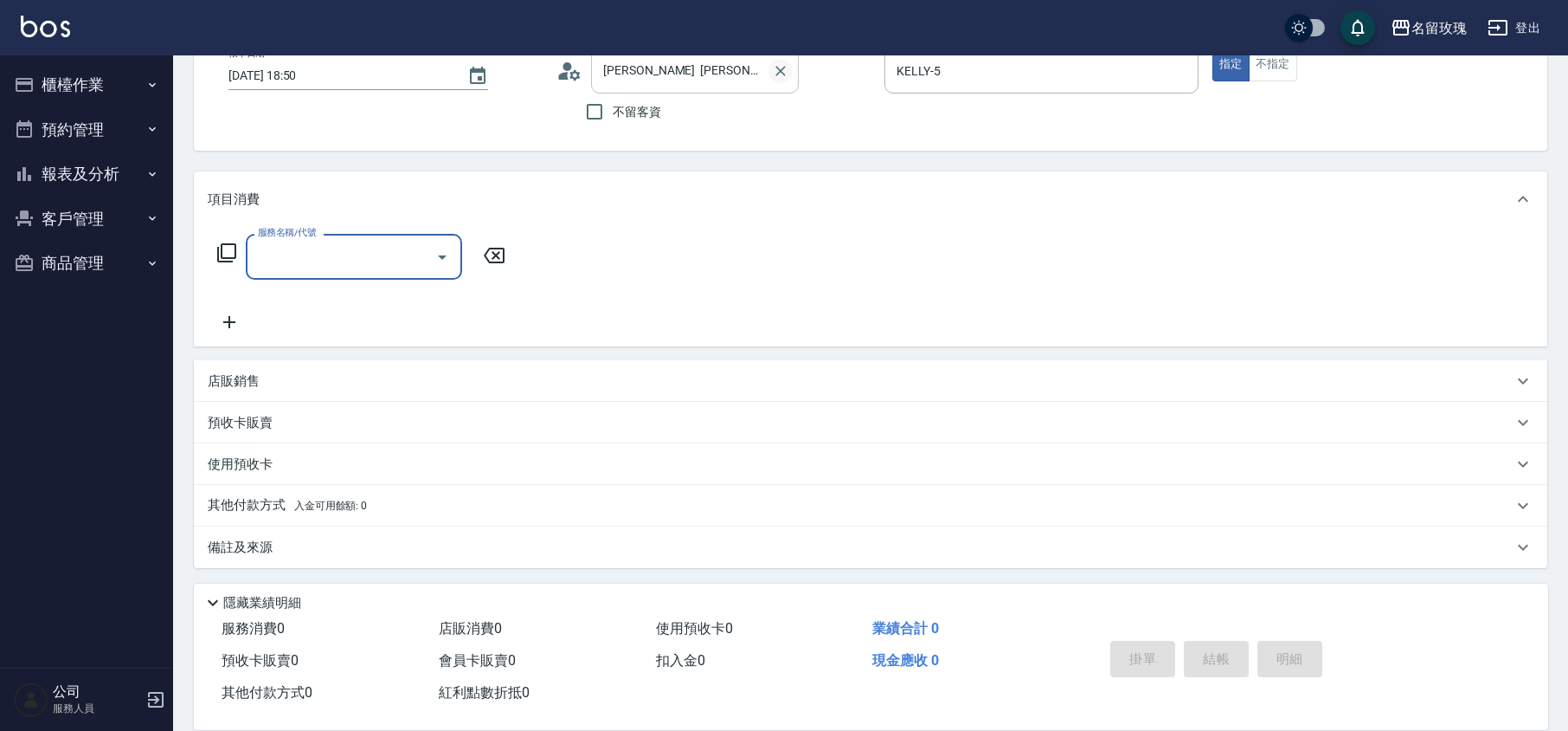
click at [786, 59] on button "Clear" at bounding box center [780, 70] width 24 height 24
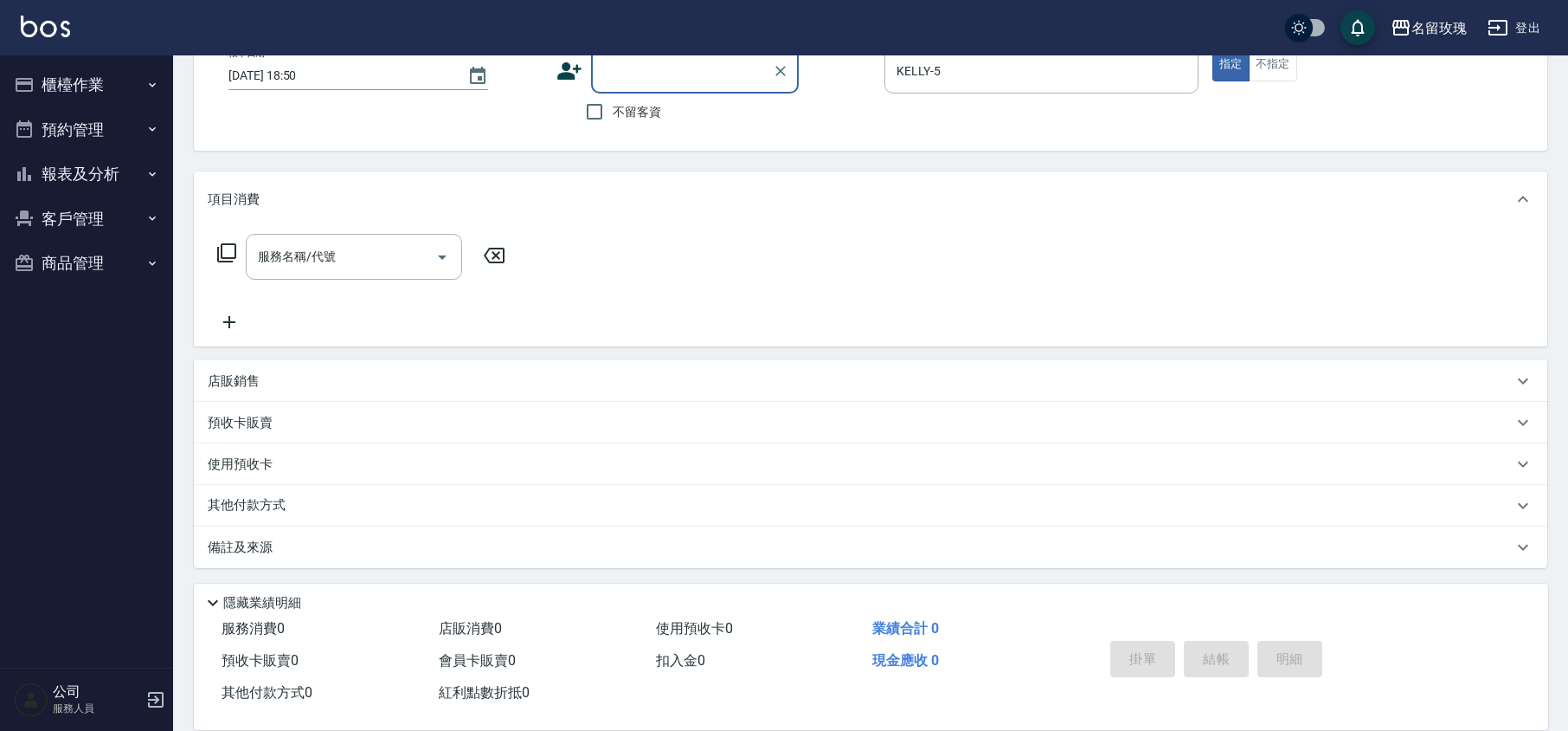
scroll to position [0, 0]
click at [73, 74] on button "櫃檯作業" at bounding box center [87, 85] width 160 height 45
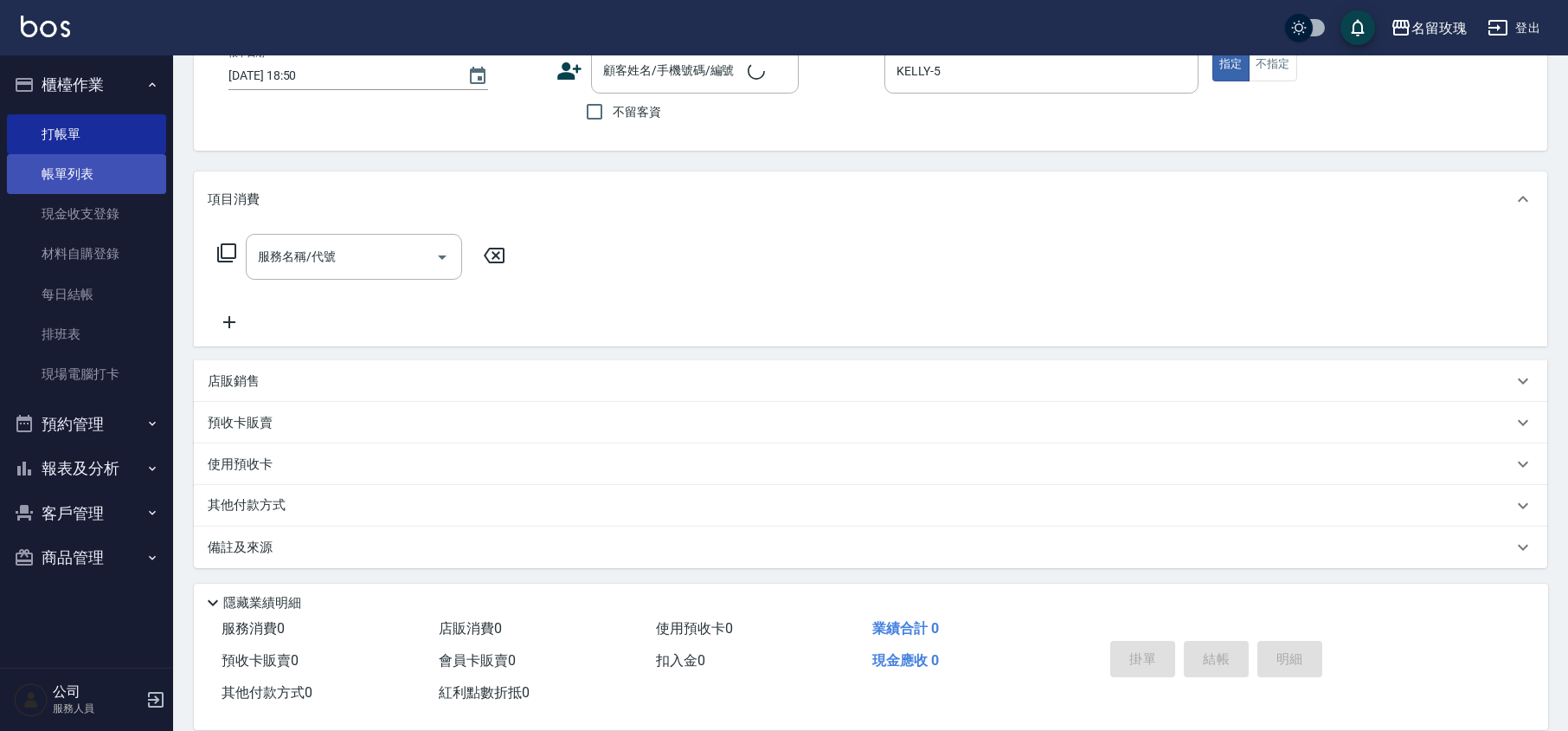
click at [99, 178] on link "帳單列表" at bounding box center [87, 173] width 160 height 39
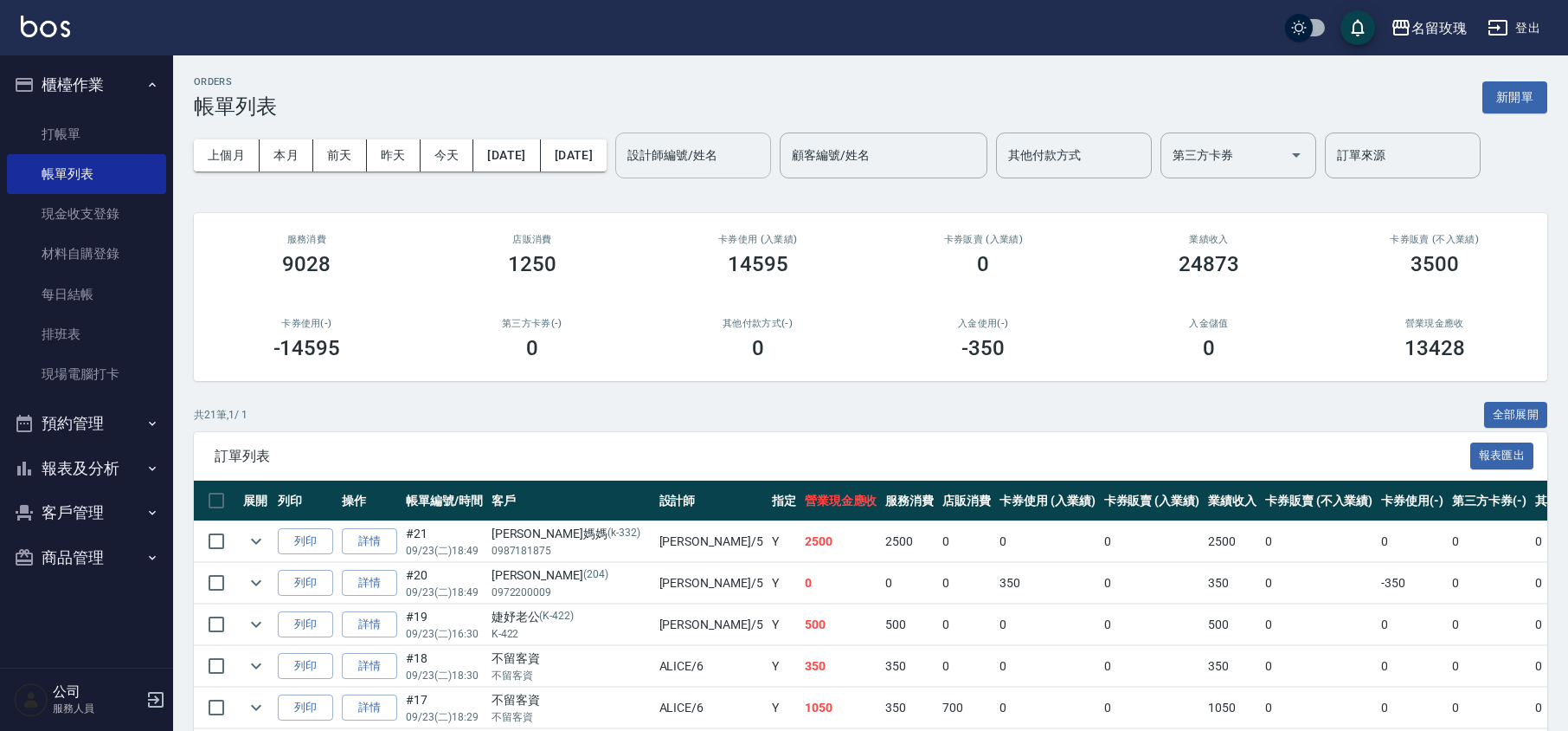
click at [731, 154] on input "設計師編號/姓名" at bounding box center [693, 155] width 140 height 30
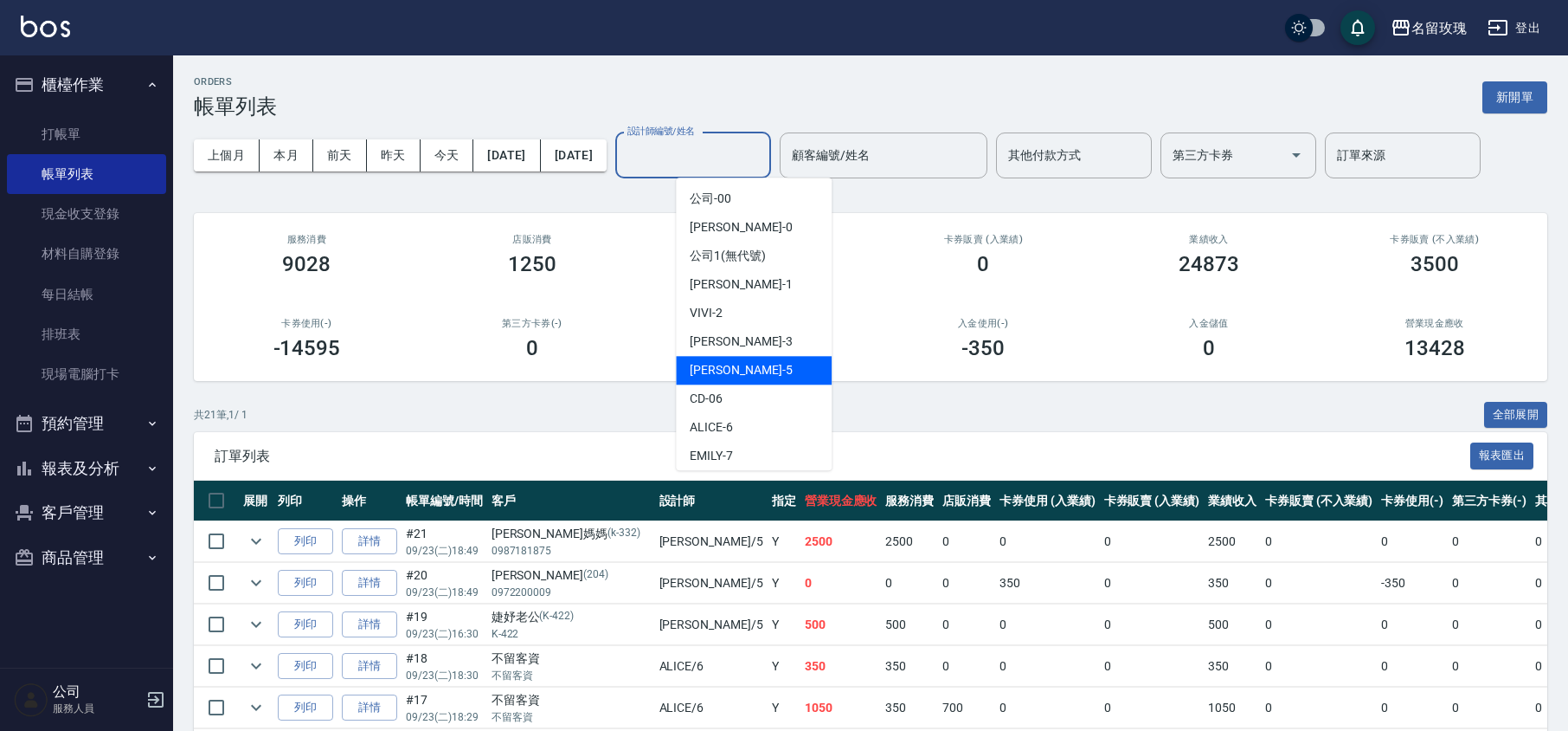
click at [753, 366] on div "[PERSON_NAME] -5" at bounding box center [754, 370] width 156 height 29
type input "KELLY-5"
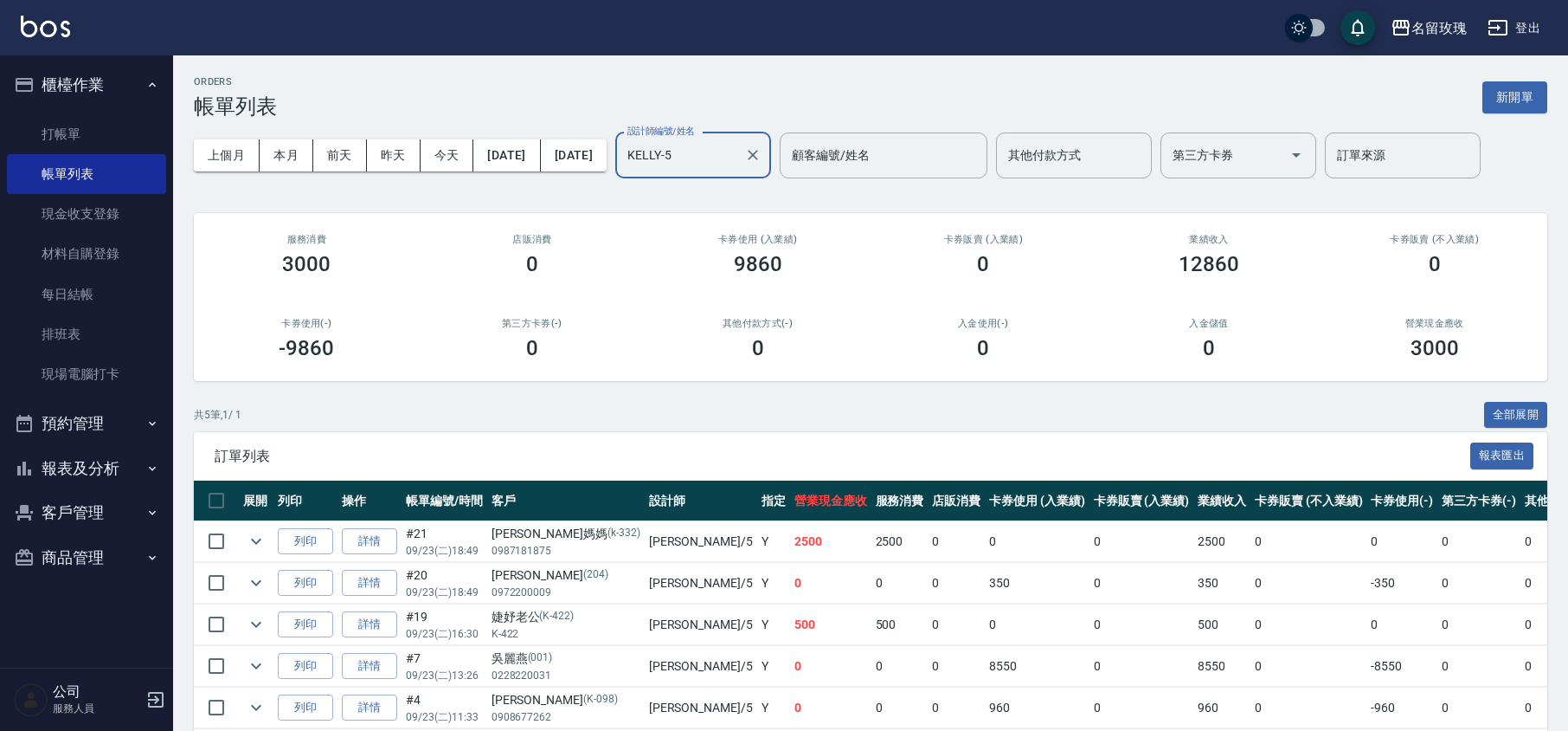
click at [660, 194] on div "ORDERS 帳單列表 新開單 上個月 本月 前天 昨天 今天 2025/09/23 2025/09/23 設計師編號/姓名 KELLY-5 設計師編號/姓名…" at bounding box center [870, 426] width 1395 height 741
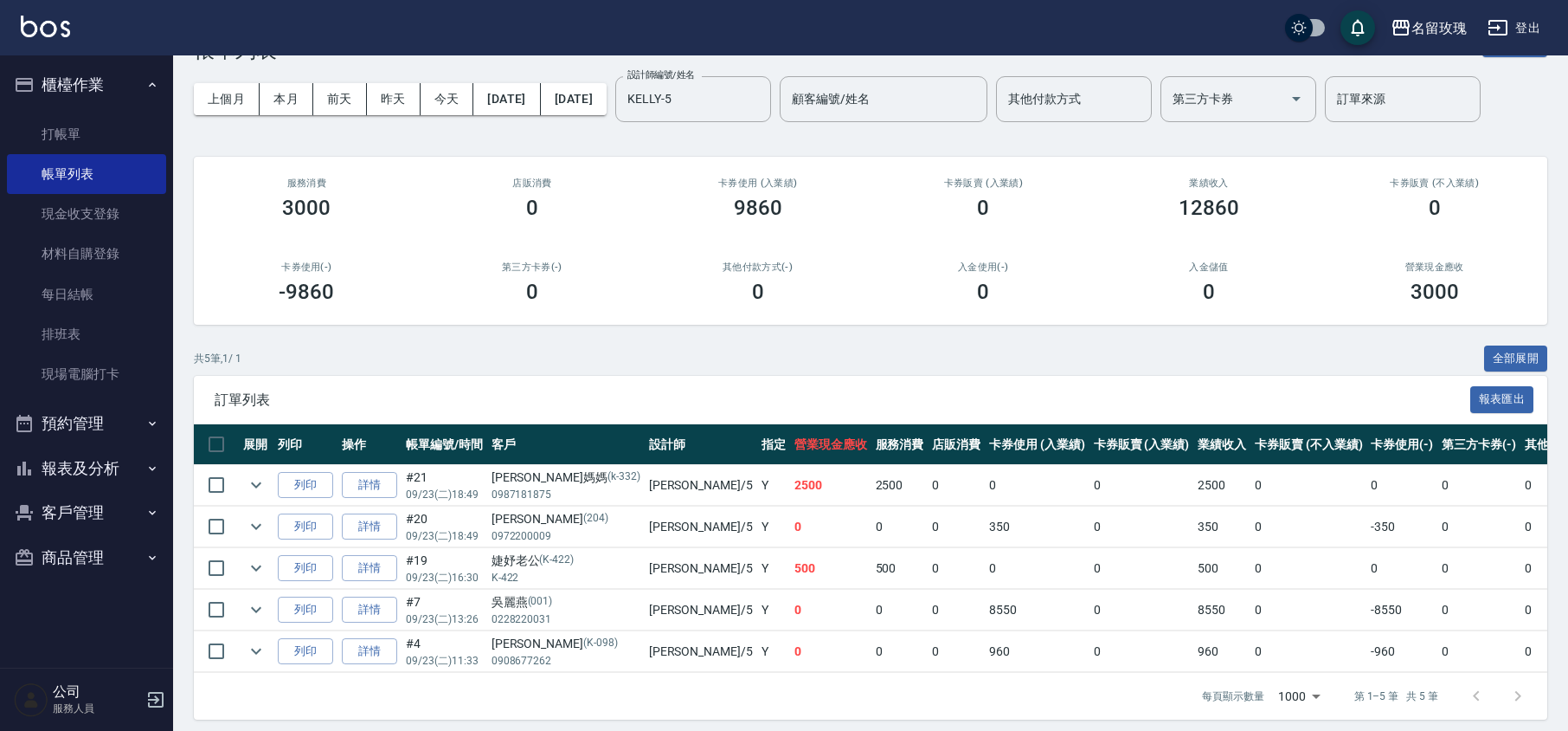
scroll to position [87, 0]
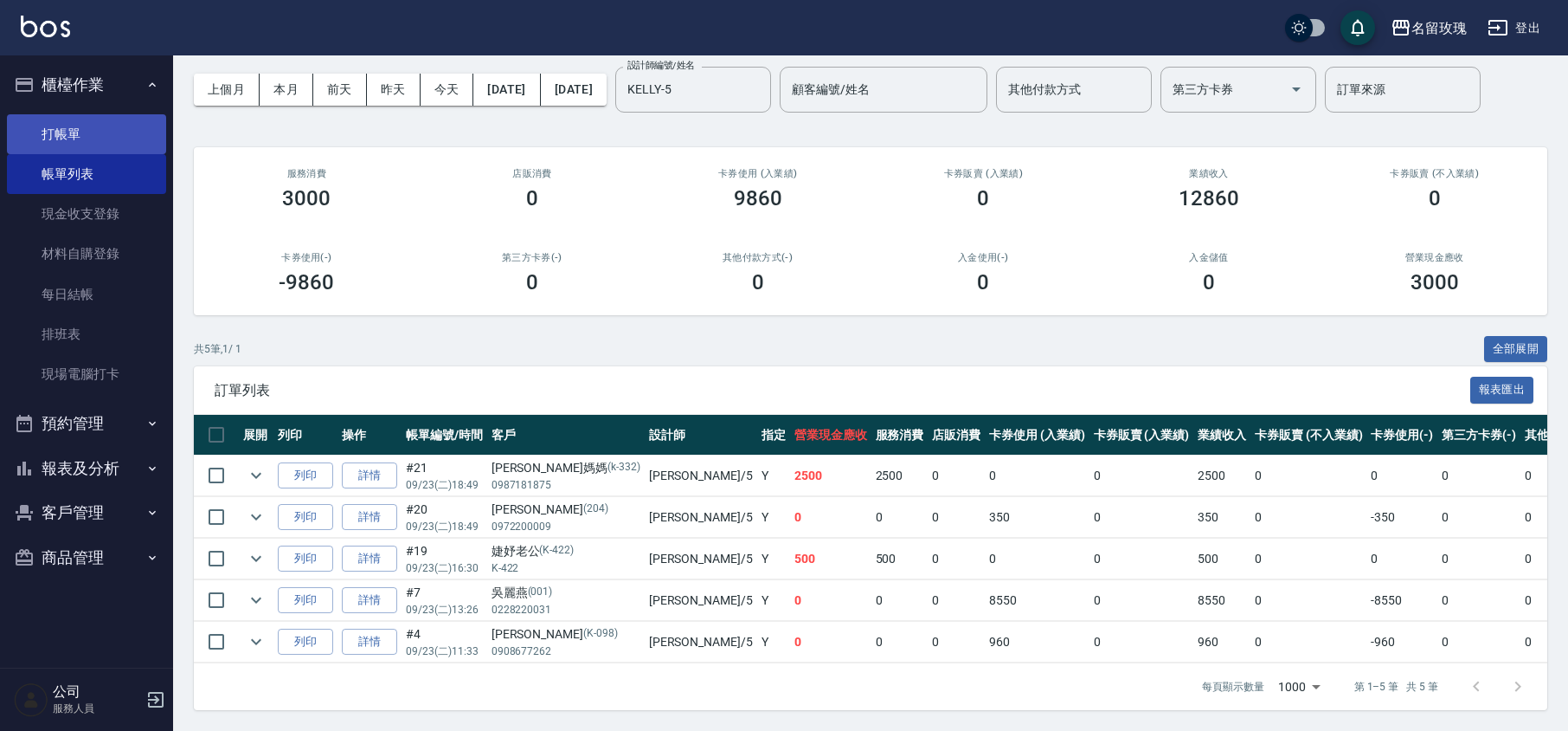
click at [26, 114] on link "打帳單" at bounding box center [87, 134] width 160 height 39
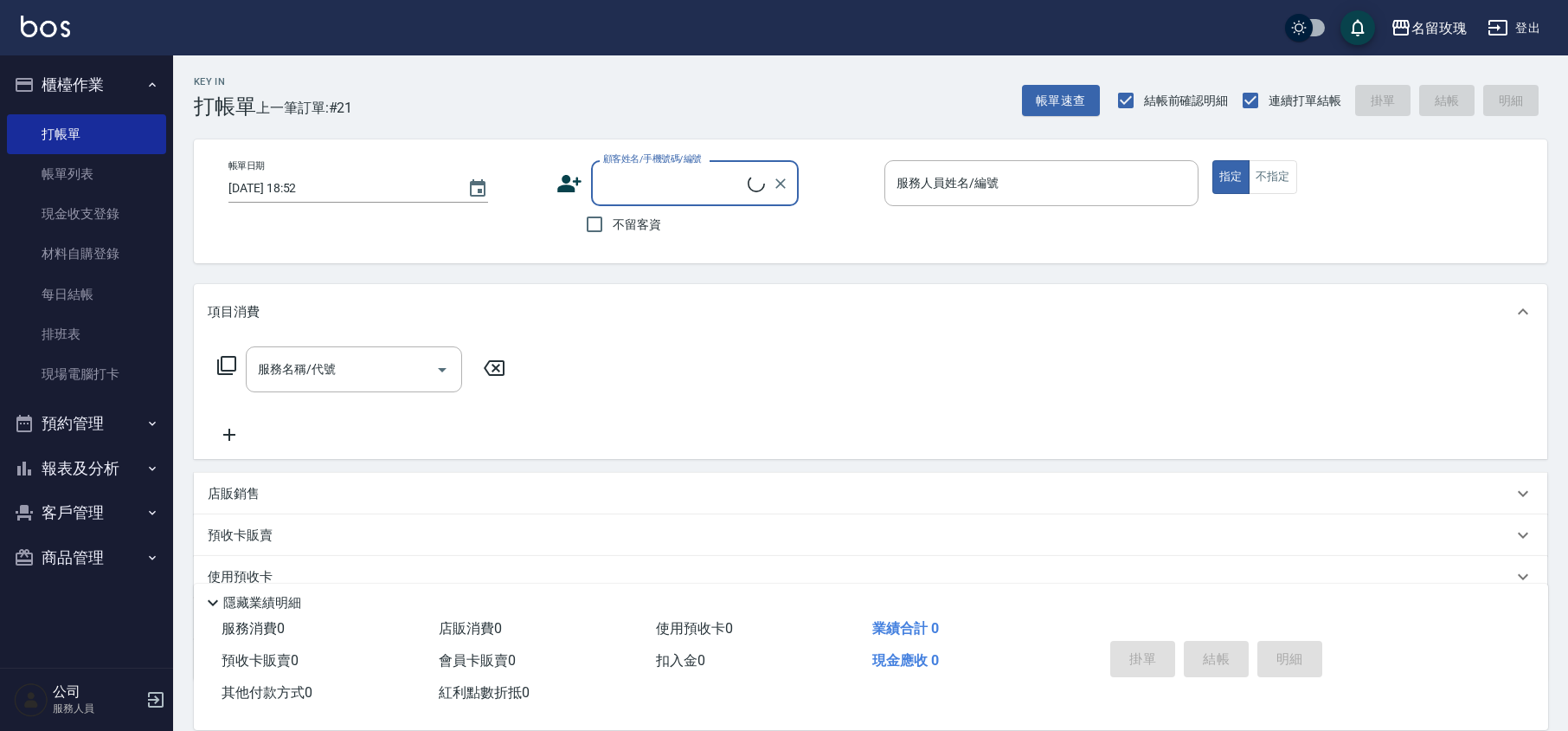
click at [694, 164] on label "顧客姓名/手機號碼/編號" at bounding box center [652, 158] width 99 height 13
click at [694, 168] on input "顧客姓名/手機號碼/編號" at bounding box center [673, 183] width 149 height 30
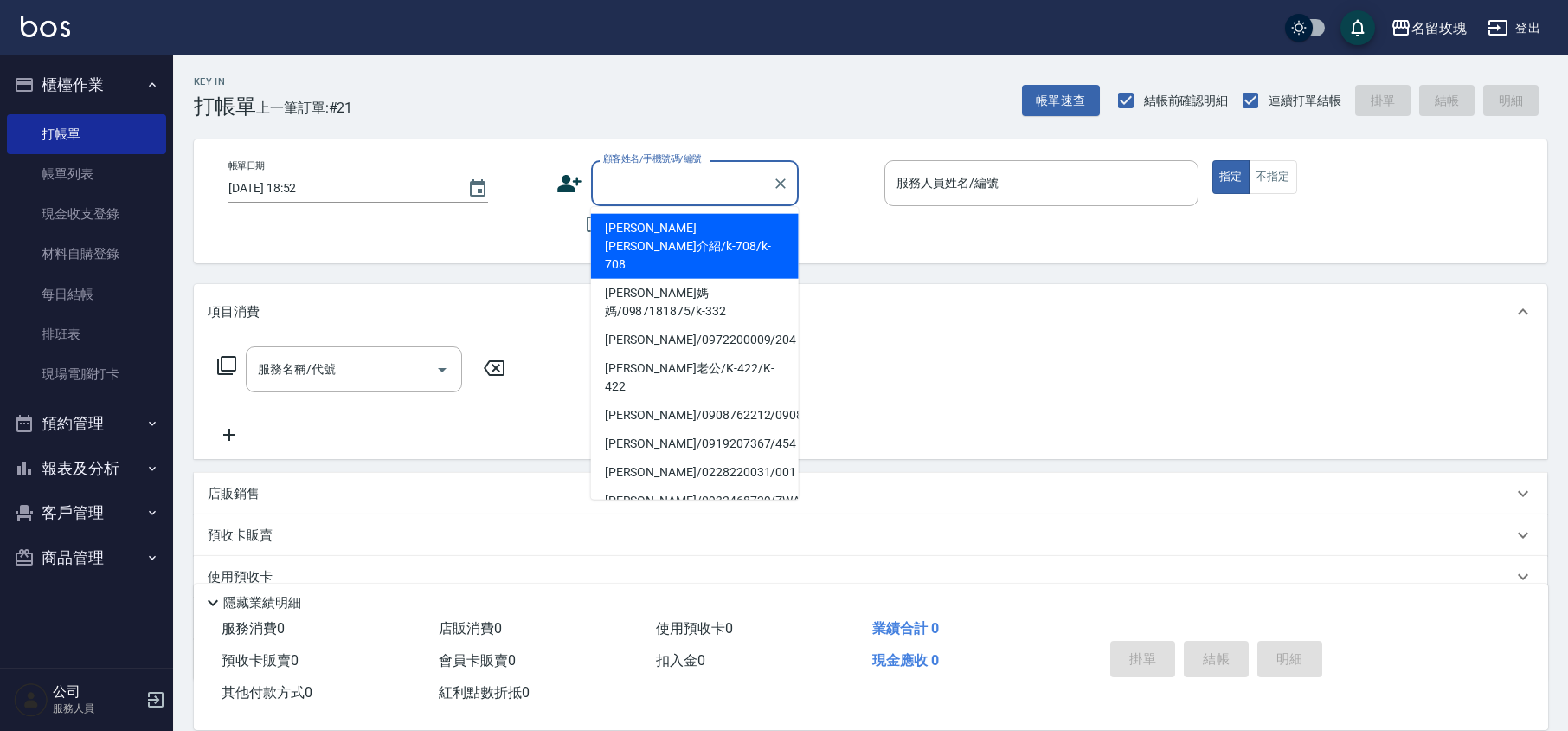
click at [690, 174] on input "顧客姓名/手機號碼/編號" at bounding box center [682, 183] width 166 height 30
click at [664, 221] on li "王銘蘭 李瑜介紹/k-708/k-708" at bounding box center [695, 245] width 208 height 64
type input "王銘蘭 李瑜介紹/k-708/k-708"
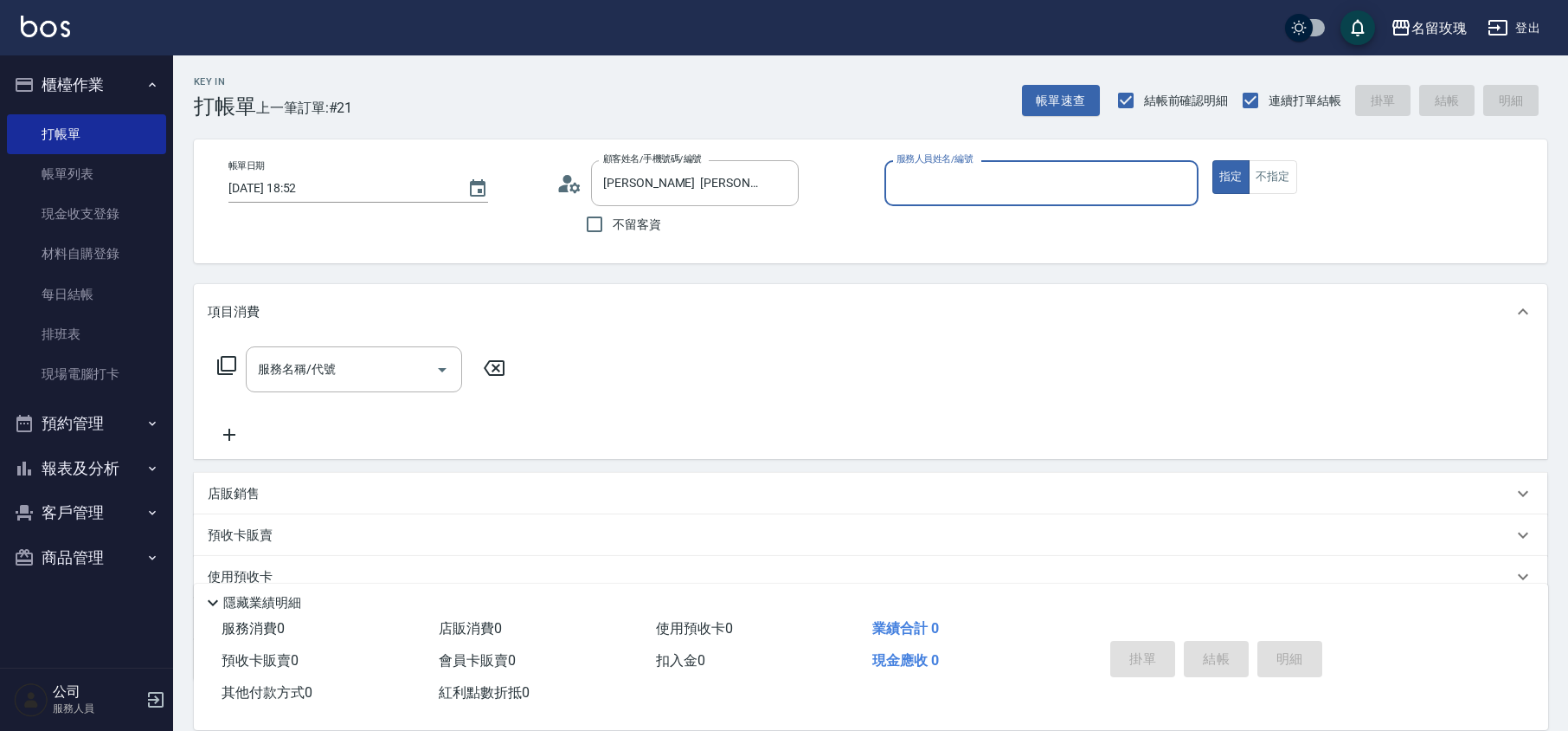
type input "KELLY-5"
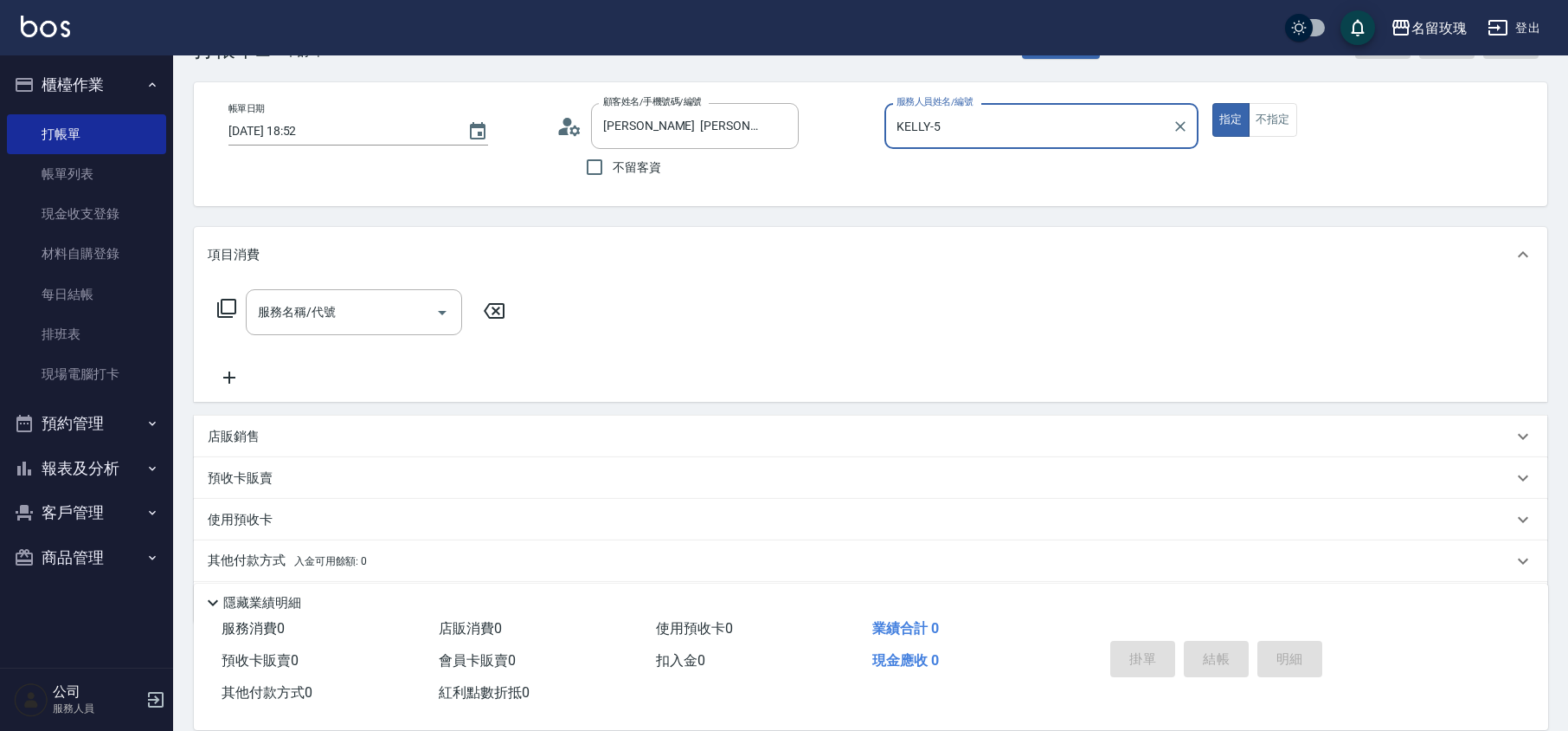
scroll to position [113, 0]
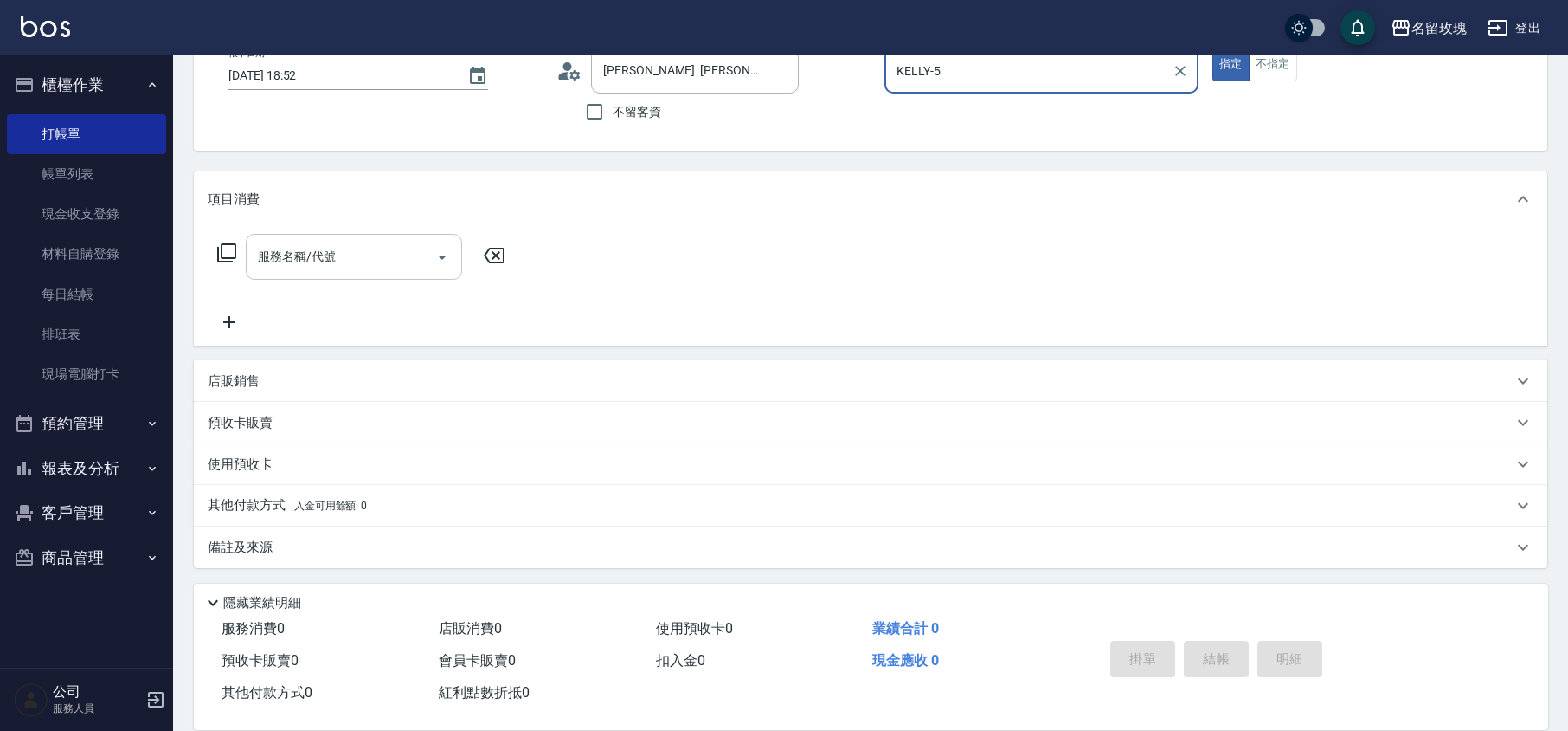
click at [298, 258] on input "服務名稱/代號" at bounding box center [341, 256] width 175 height 30
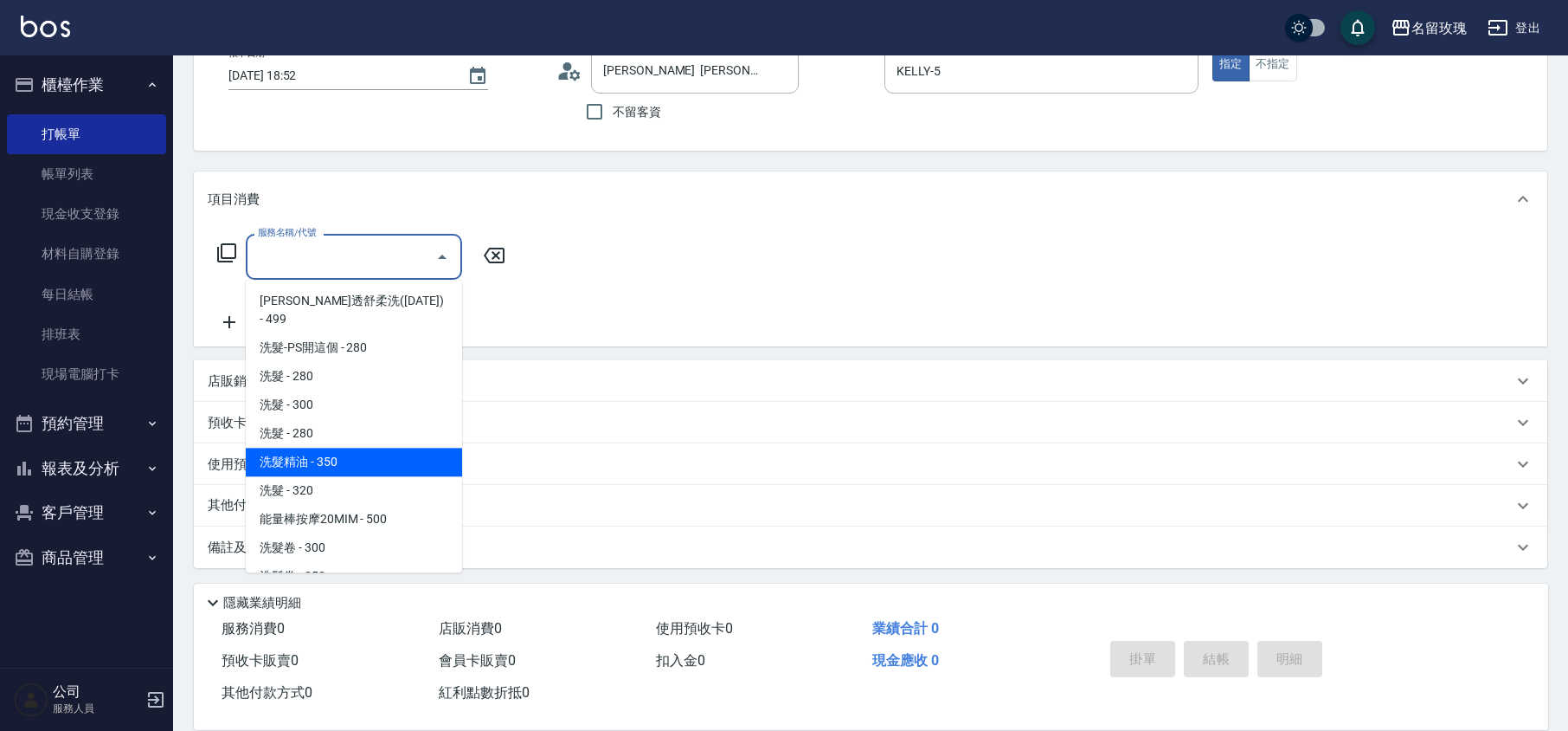
click at [329, 447] on span "洗髮精油 - 350" at bounding box center [354, 462] width 216 height 29
type input "洗髮精油(206)"
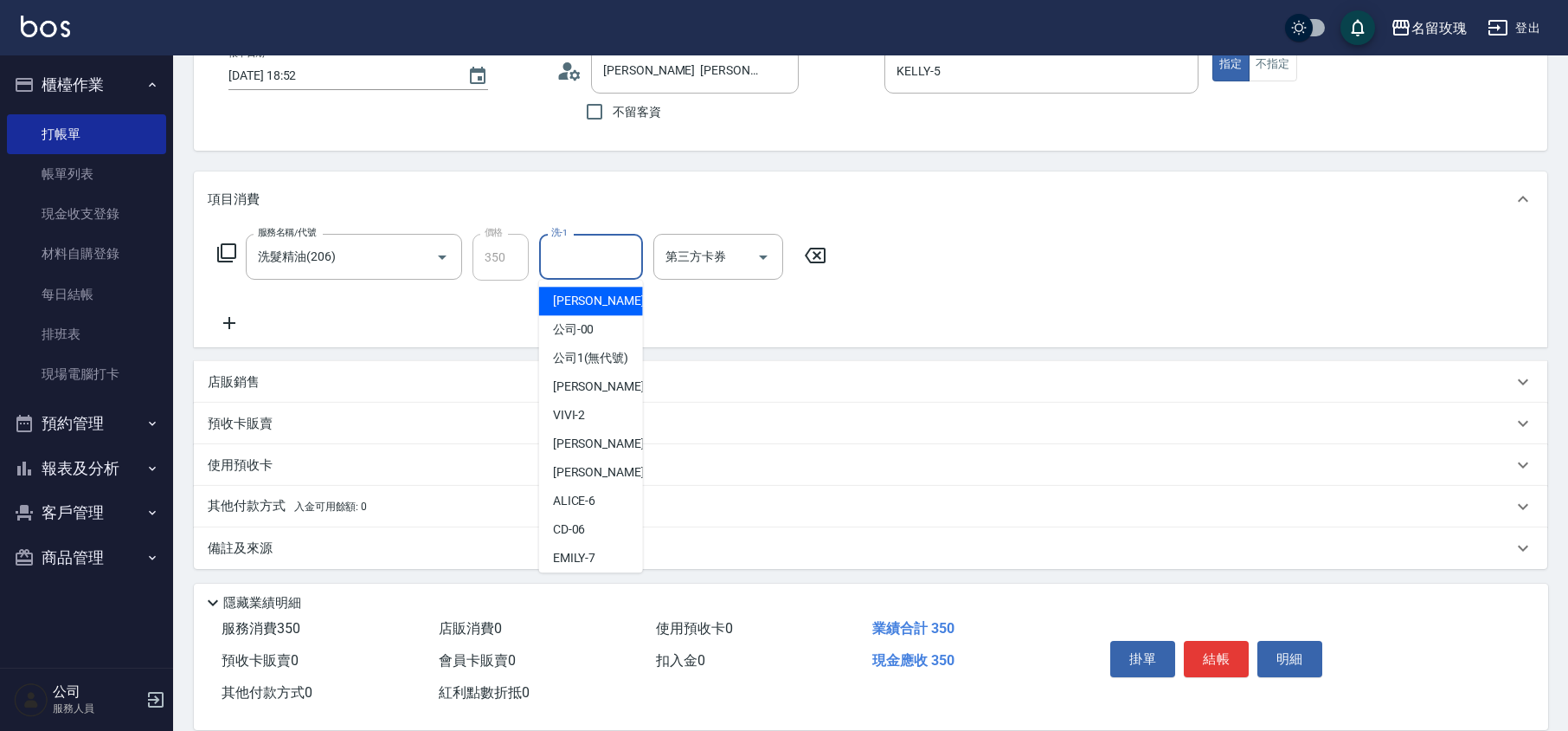
click at [584, 267] on input "洗-1" at bounding box center [591, 256] width 88 height 30
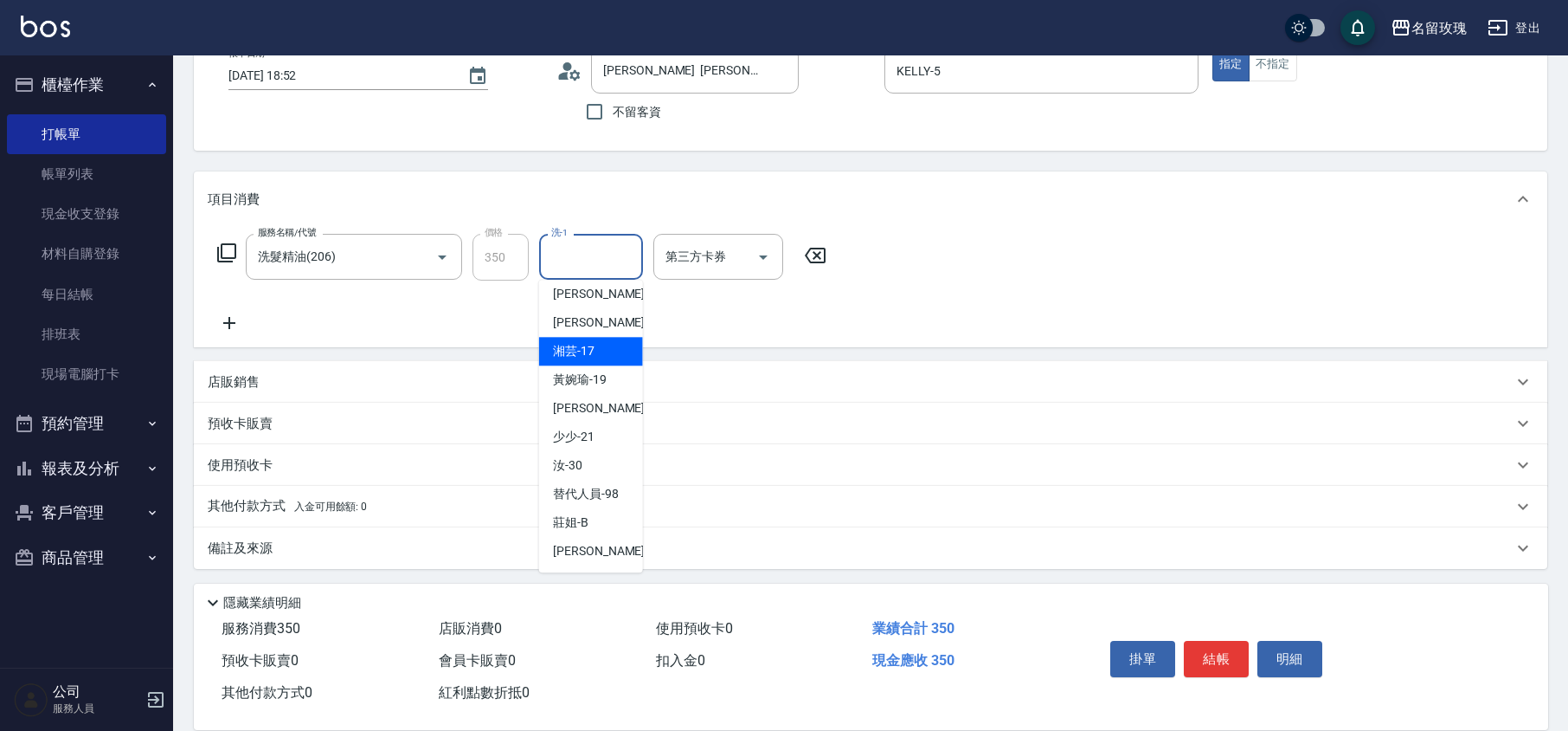
click at [612, 351] on div "湘芸 -17" at bounding box center [591, 351] width 104 height 29
type input "湘芸-17"
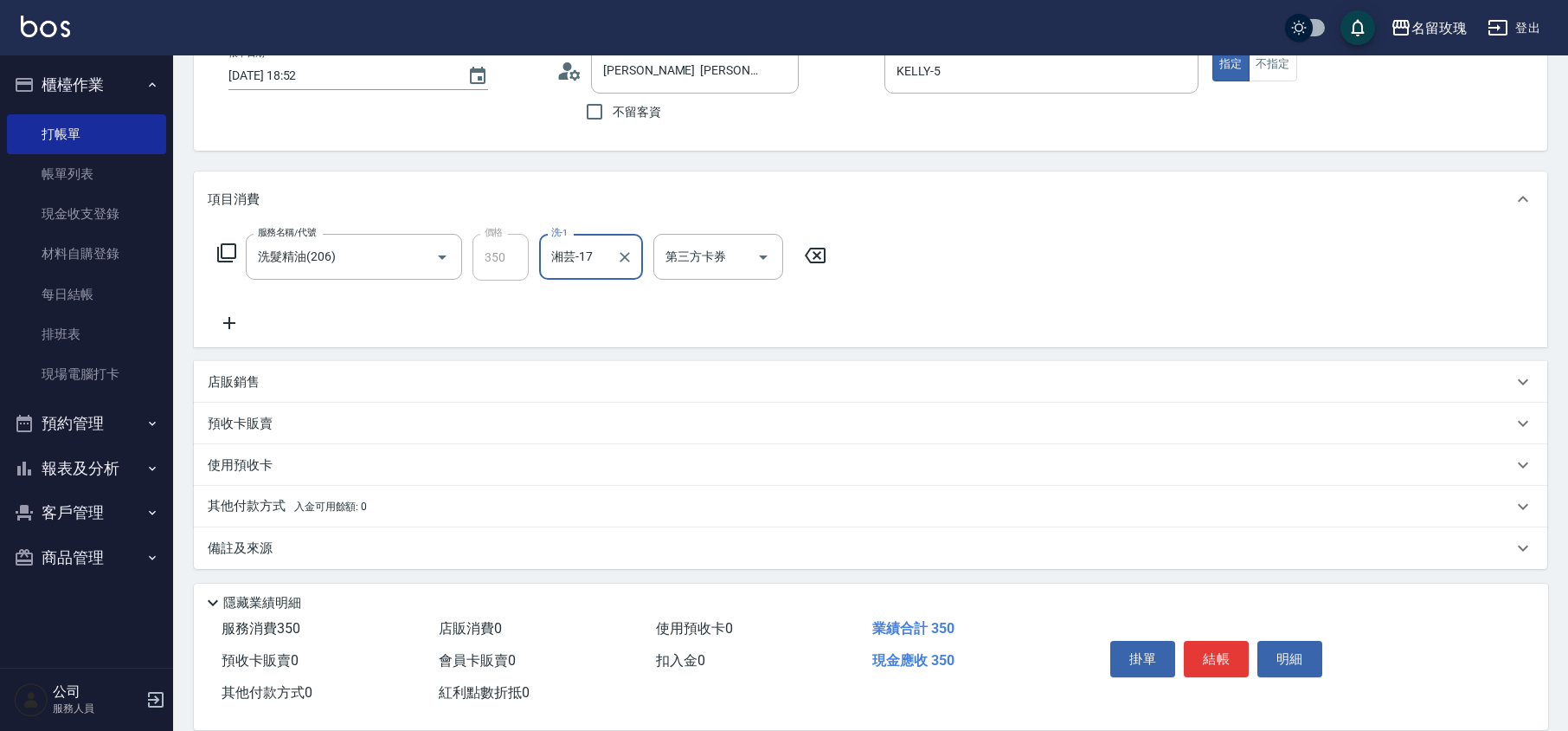
click at [230, 256] on icon at bounding box center [227, 253] width 21 height 21
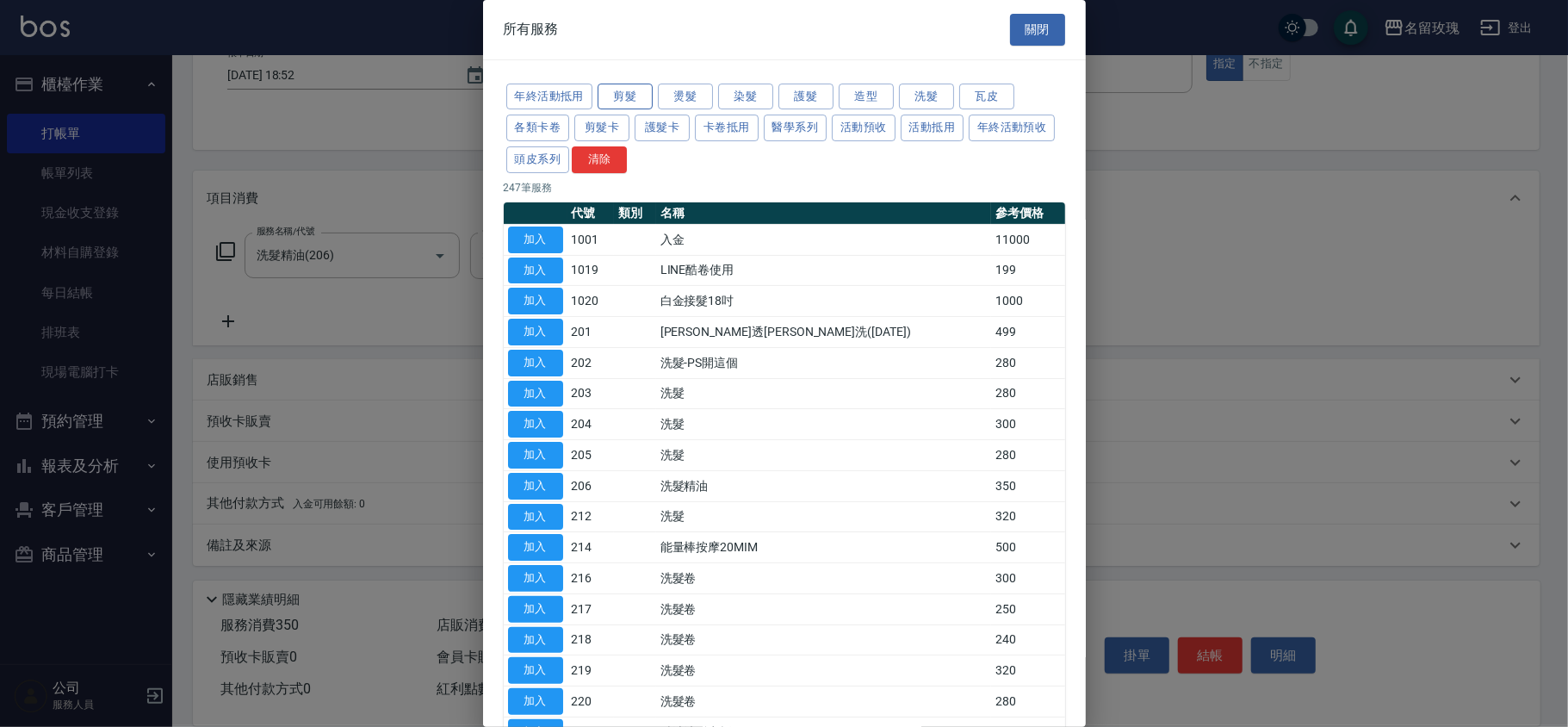
click at [624, 95] on button "剪髮" at bounding box center [626, 97] width 55 height 27
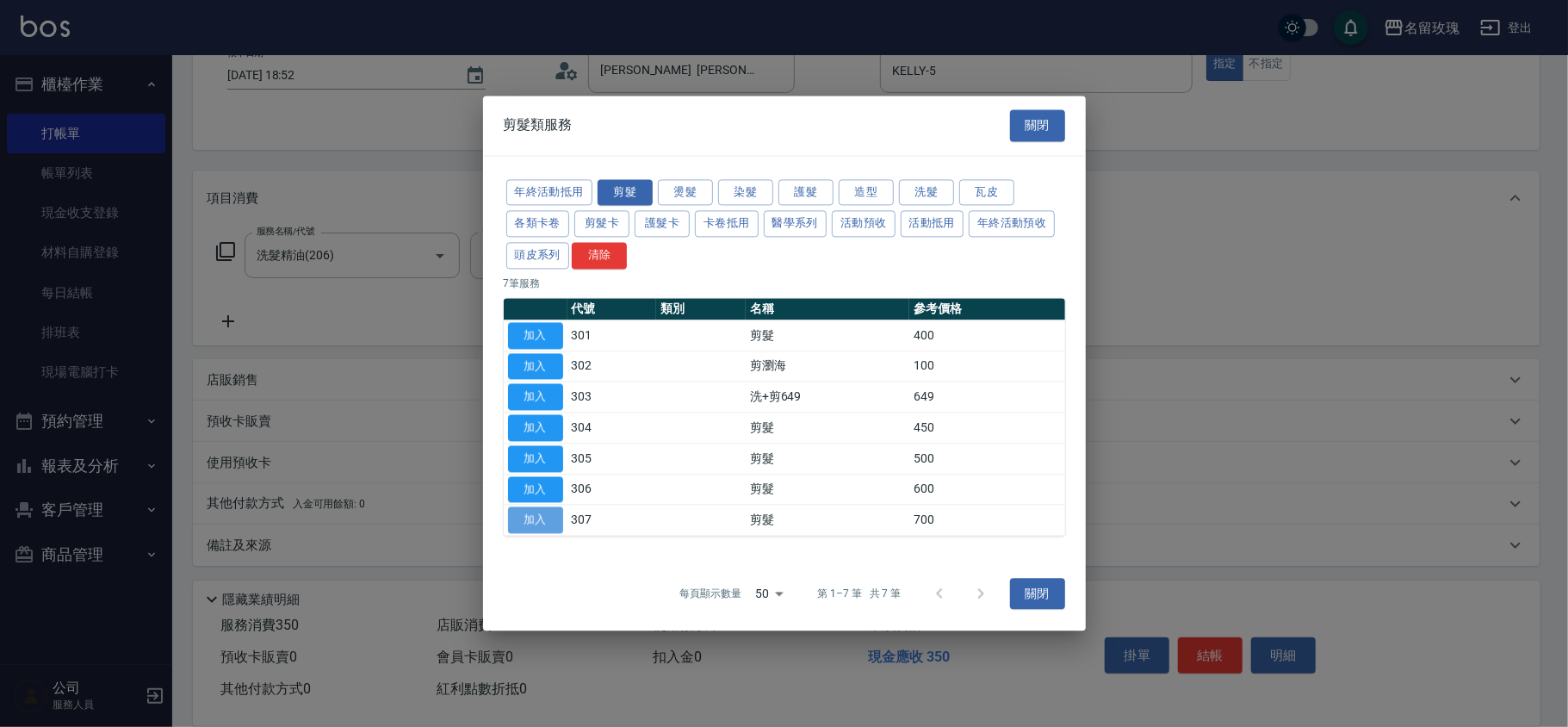
click at [541, 521] on button "加入" at bounding box center [536, 520] width 55 height 27
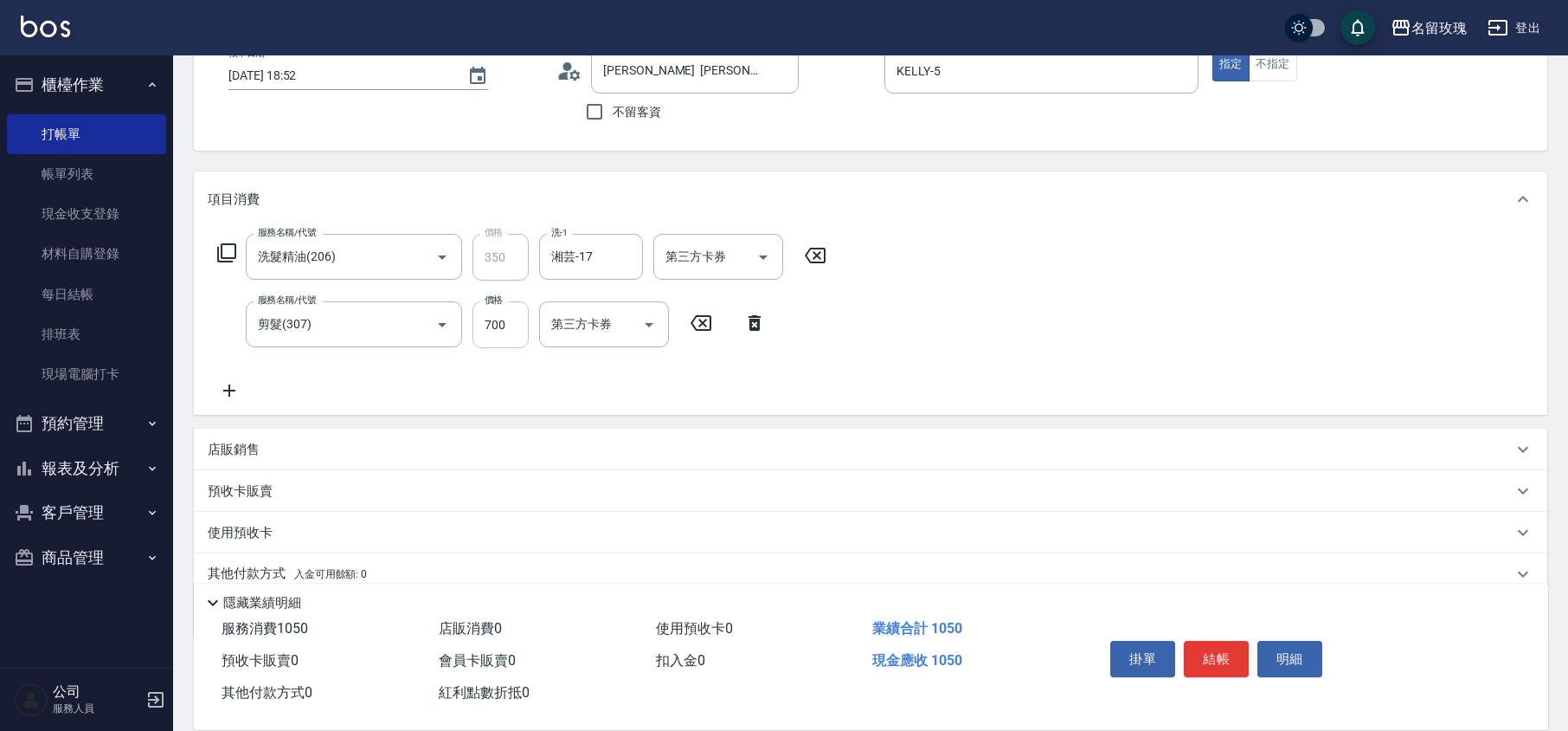
click at [503, 331] on input "700" at bounding box center [500, 324] width 56 height 47
type input "1200"
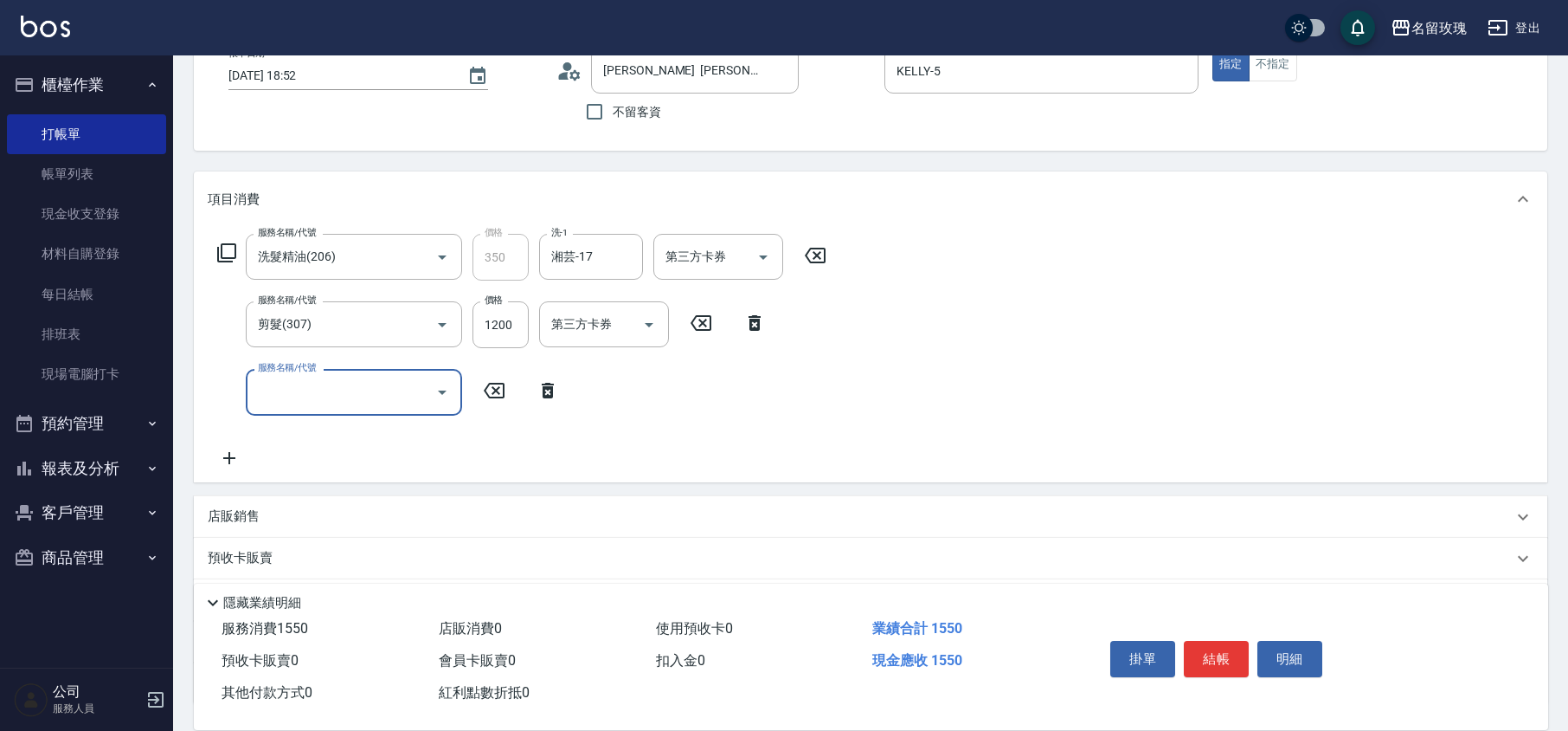
click at [533, 139] on div "帳單日期 2025/09/23 18:52 顧客姓名/手機號碼/編號 王銘蘭 李瑜介紹/k-708/k-708 顧客姓名/手機號碼/編號 不留客資 服務人員姓…" at bounding box center [871, 88] width 1354 height 124
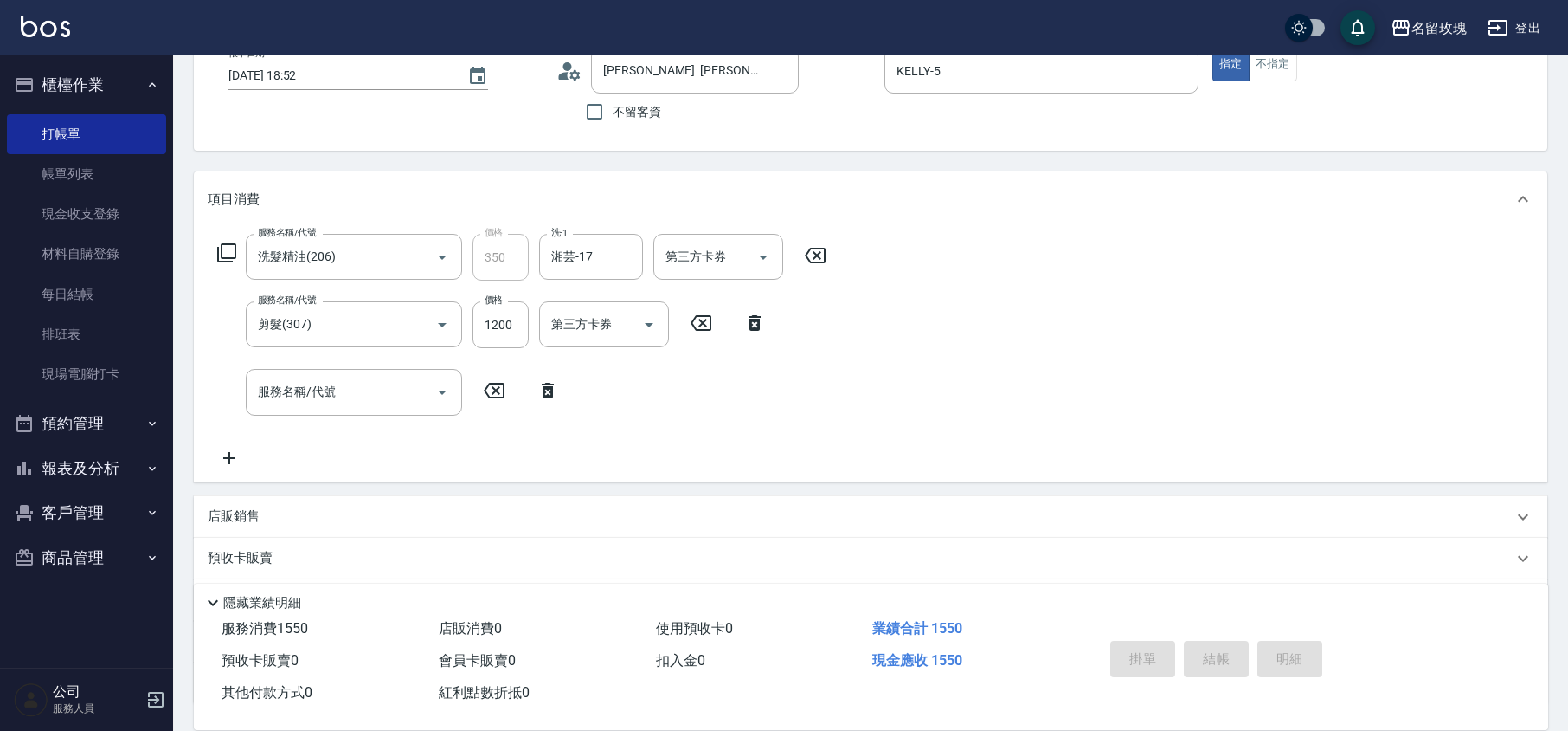
type input "2025/09/23 18:54"
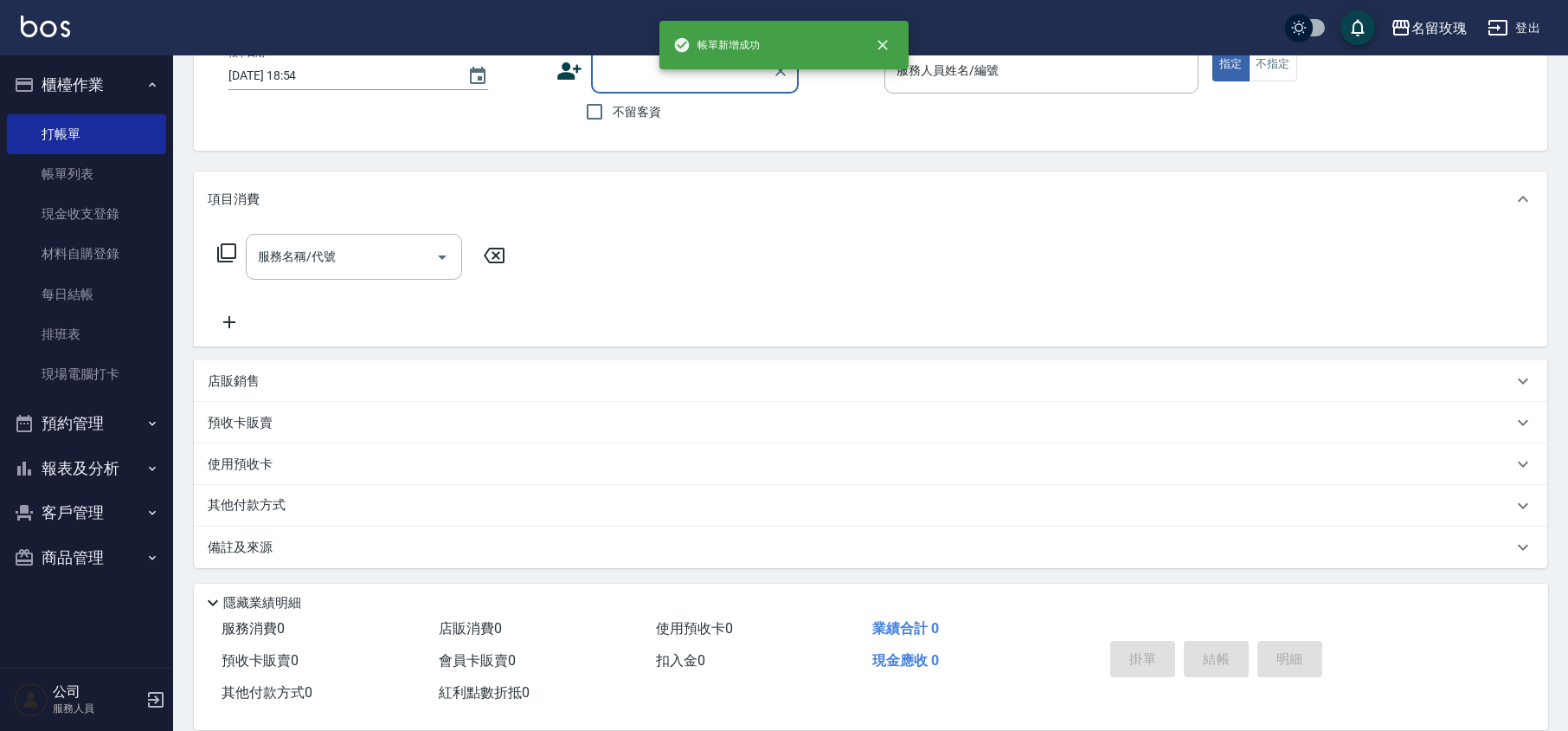
scroll to position [0, 0]
click at [527, 126] on div "帳單日期 2025/09/23 18:54 顧客姓名/手機號碼/編號 顧客姓名/手機號碼/編號 不留客資 服務人員姓名/編號 服務人員姓名/編號 指定 不指定" at bounding box center [870, 88] width 1311 height 82
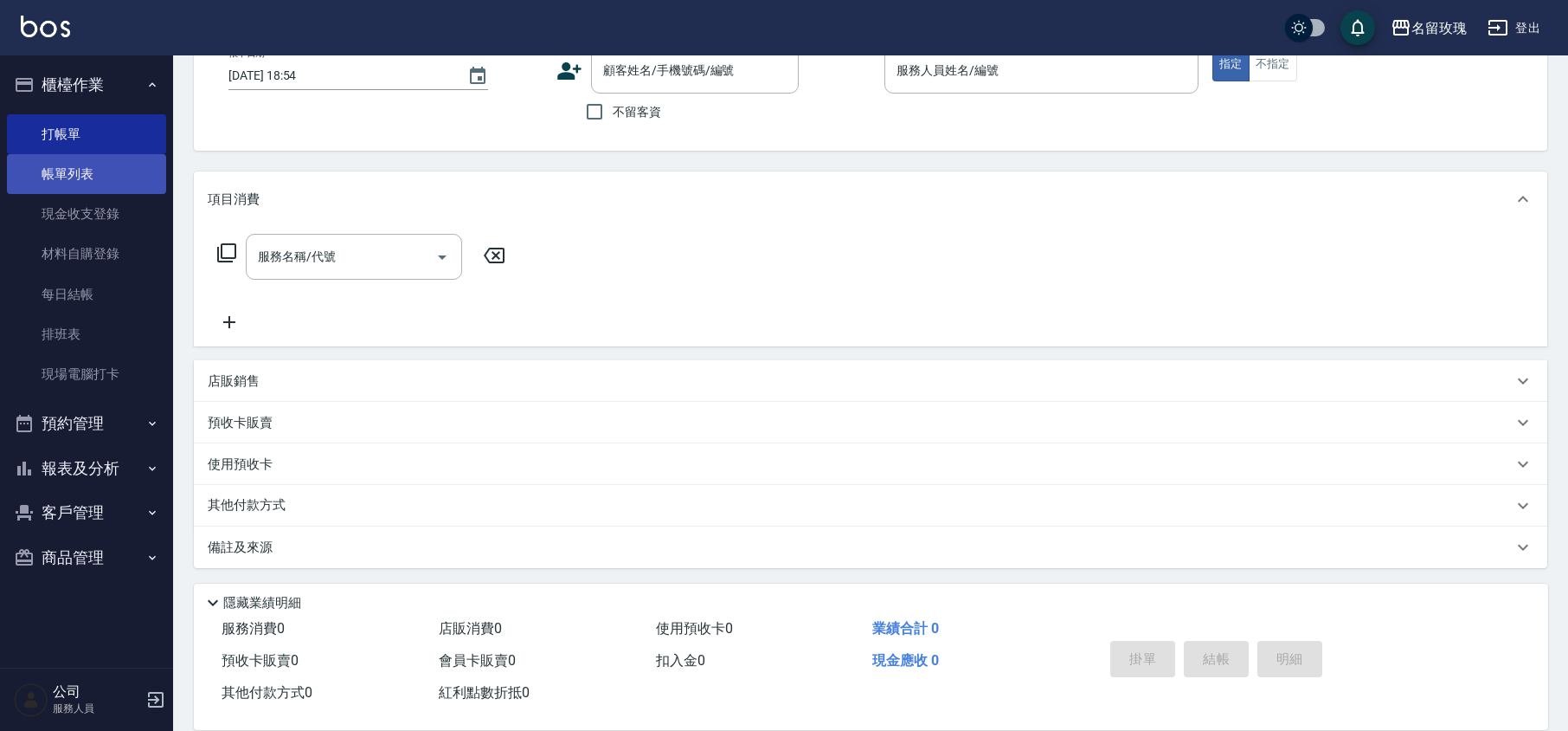
click at [112, 158] on link "帳單列表" at bounding box center [87, 173] width 160 height 39
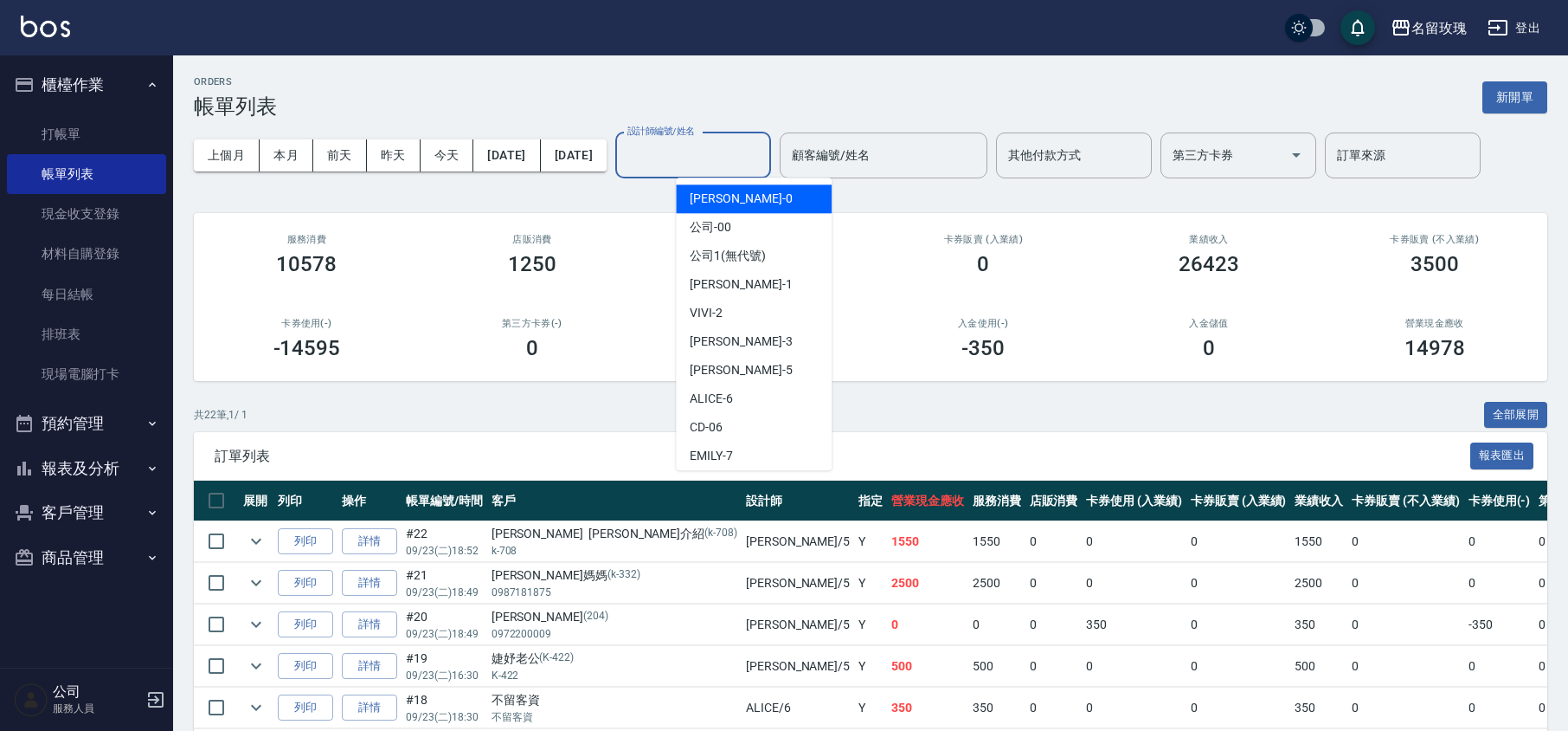
click at [735, 161] on input "設計師編號/姓名" at bounding box center [693, 155] width 140 height 30
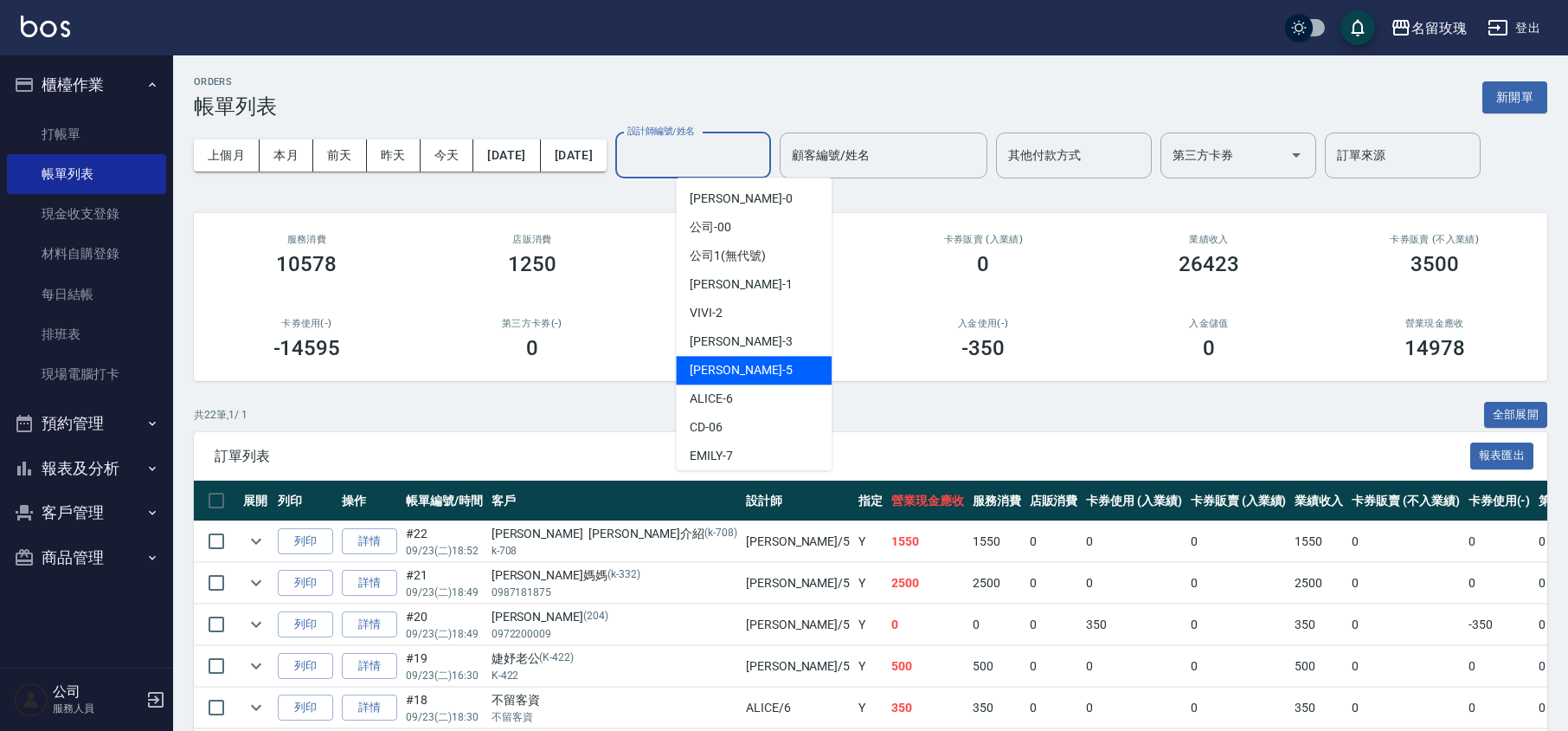
click at [731, 360] on div "[PERSON_NAME] -5" at bounding box center [754, 370] width 156 height 29
type input "KELLY-5"
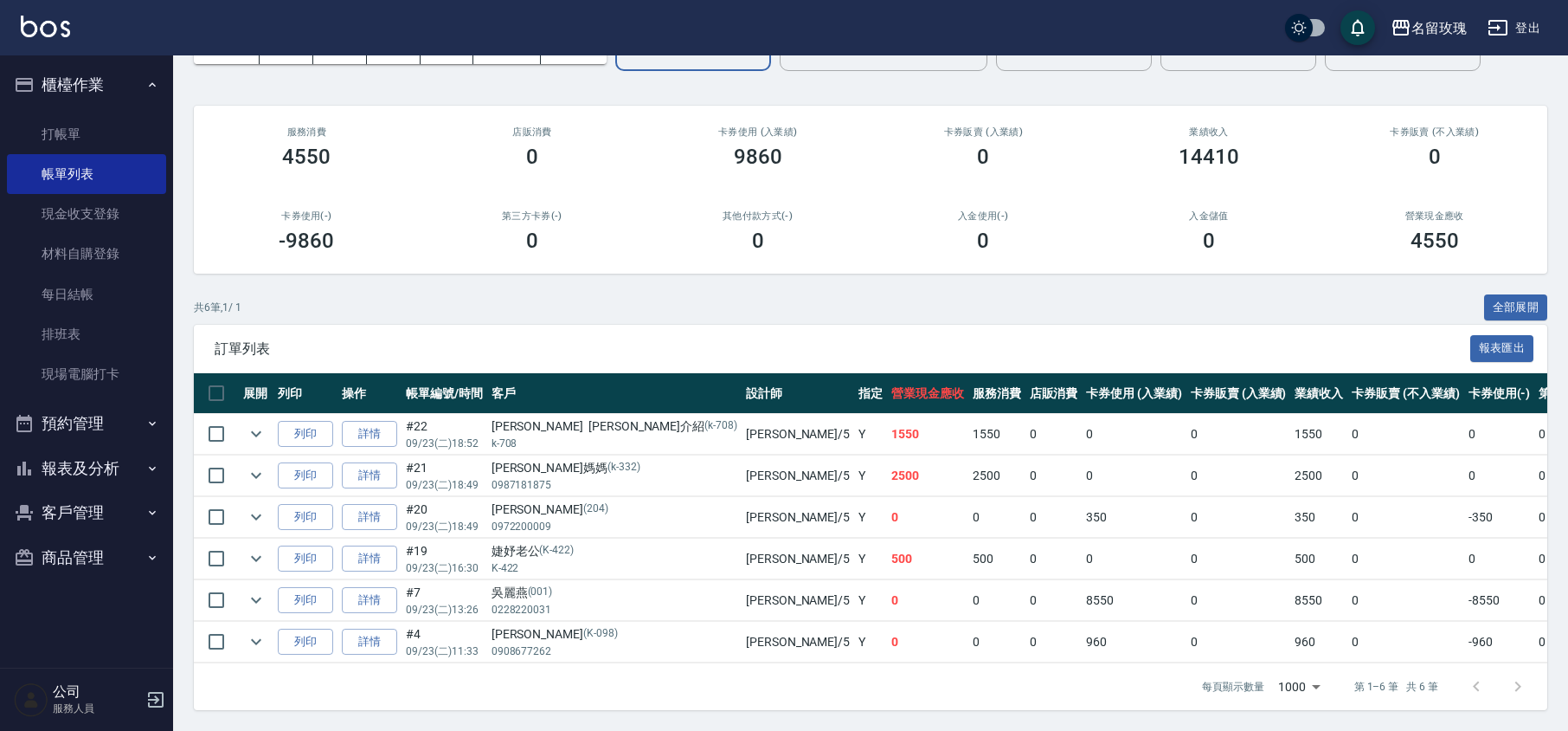
scroll to position [129, 0]
click at [64, 114] on link "打帳單" at bounding box center [87, 134] width 160 height 39
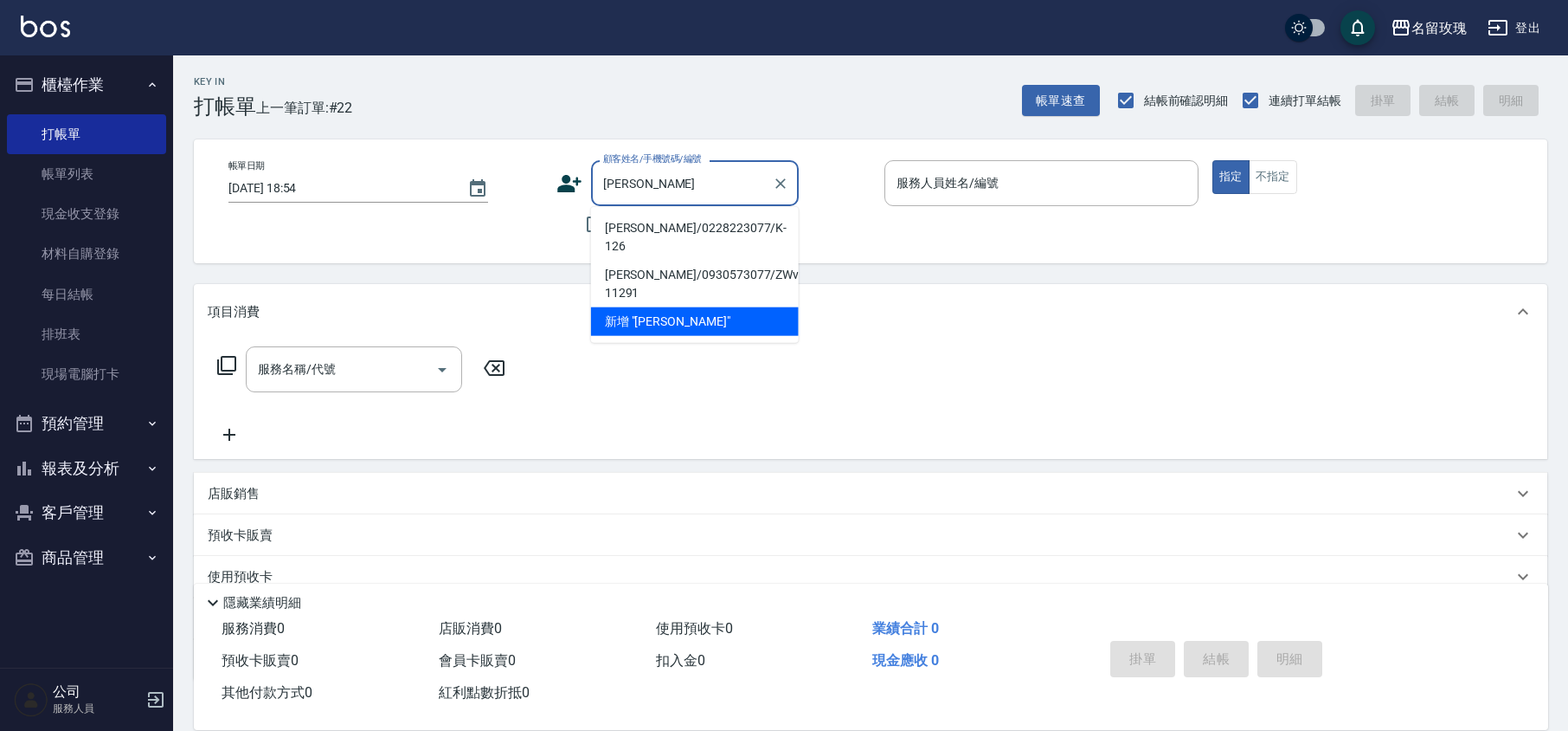
click at [708, 226] on li "沈琪琪/0228223077/K-126" at bounding box center [695, 237] width 208 height 47
type input "沈琪琪/0228223077/K-126"
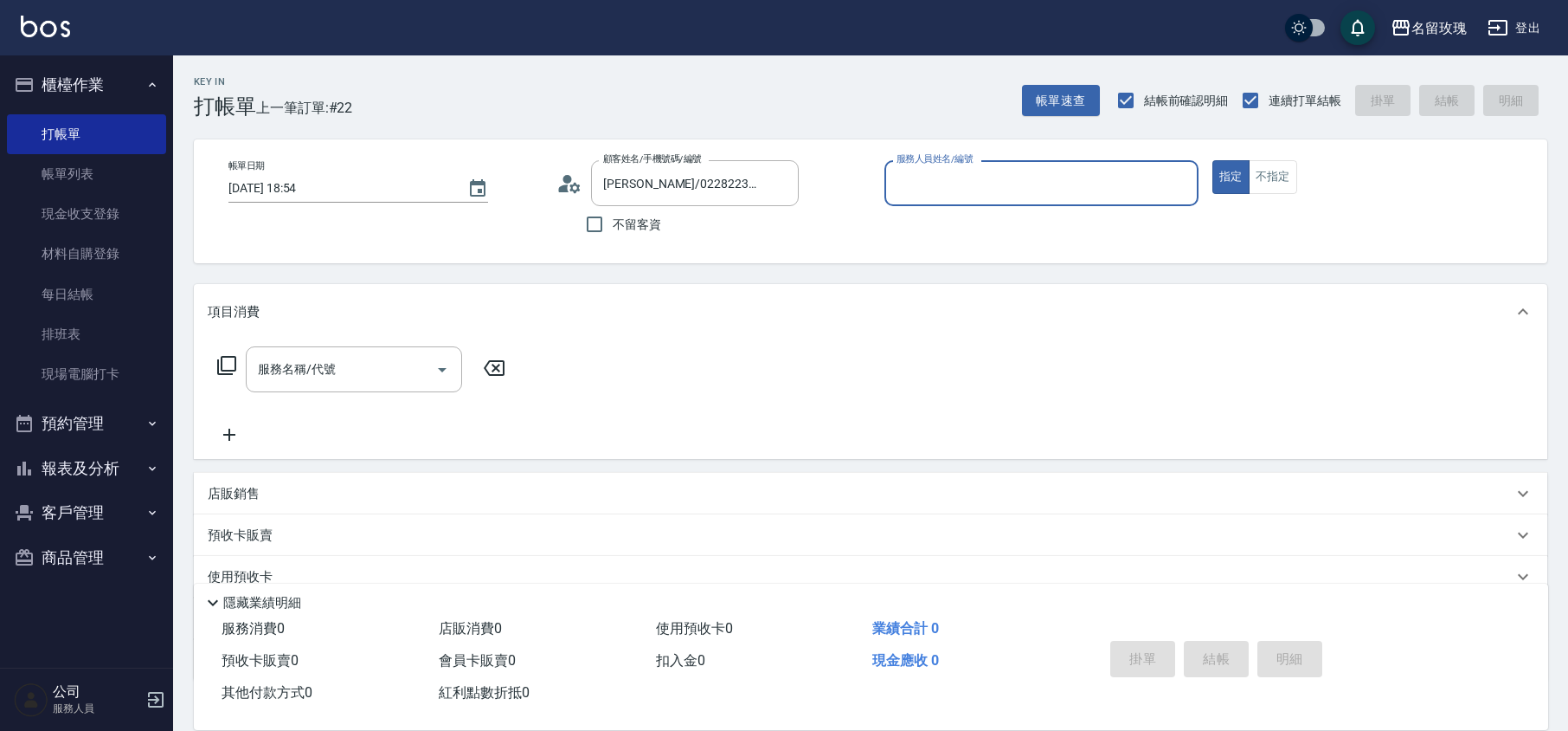
type input "KELLY-5"
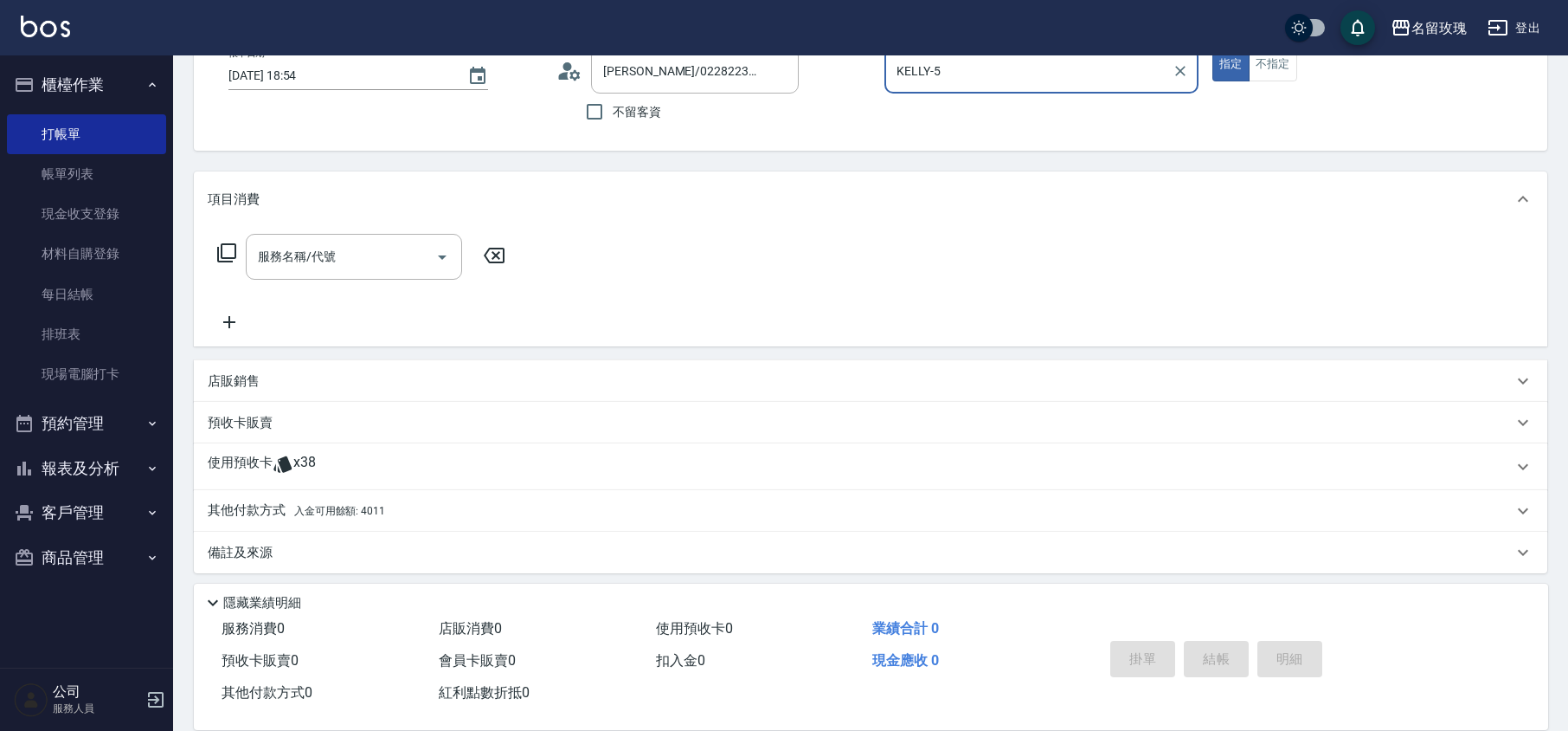
scroll to position [117, 0]
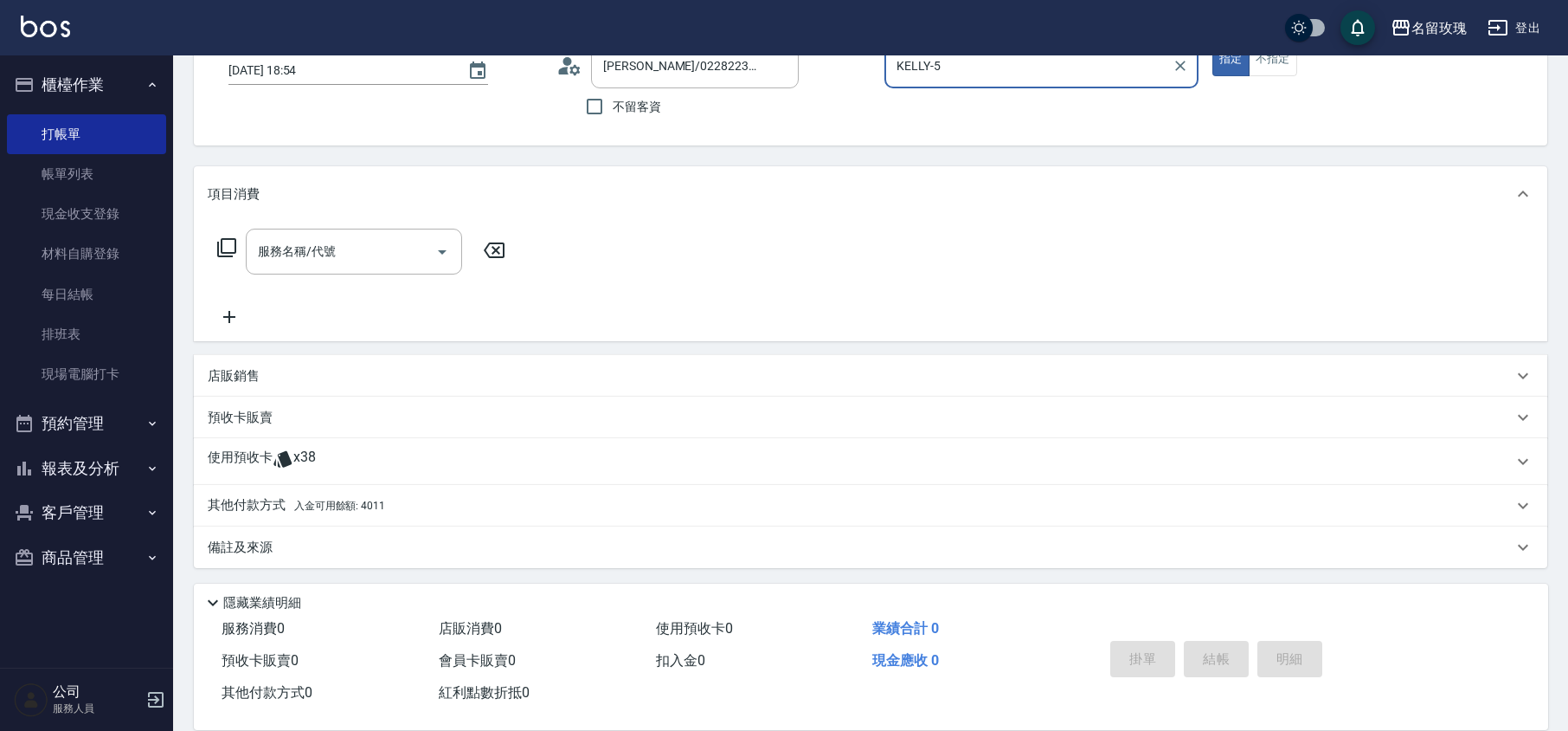
click at [303, 459] on span "x38" at bounding box center [304, 461] width 22 height 26
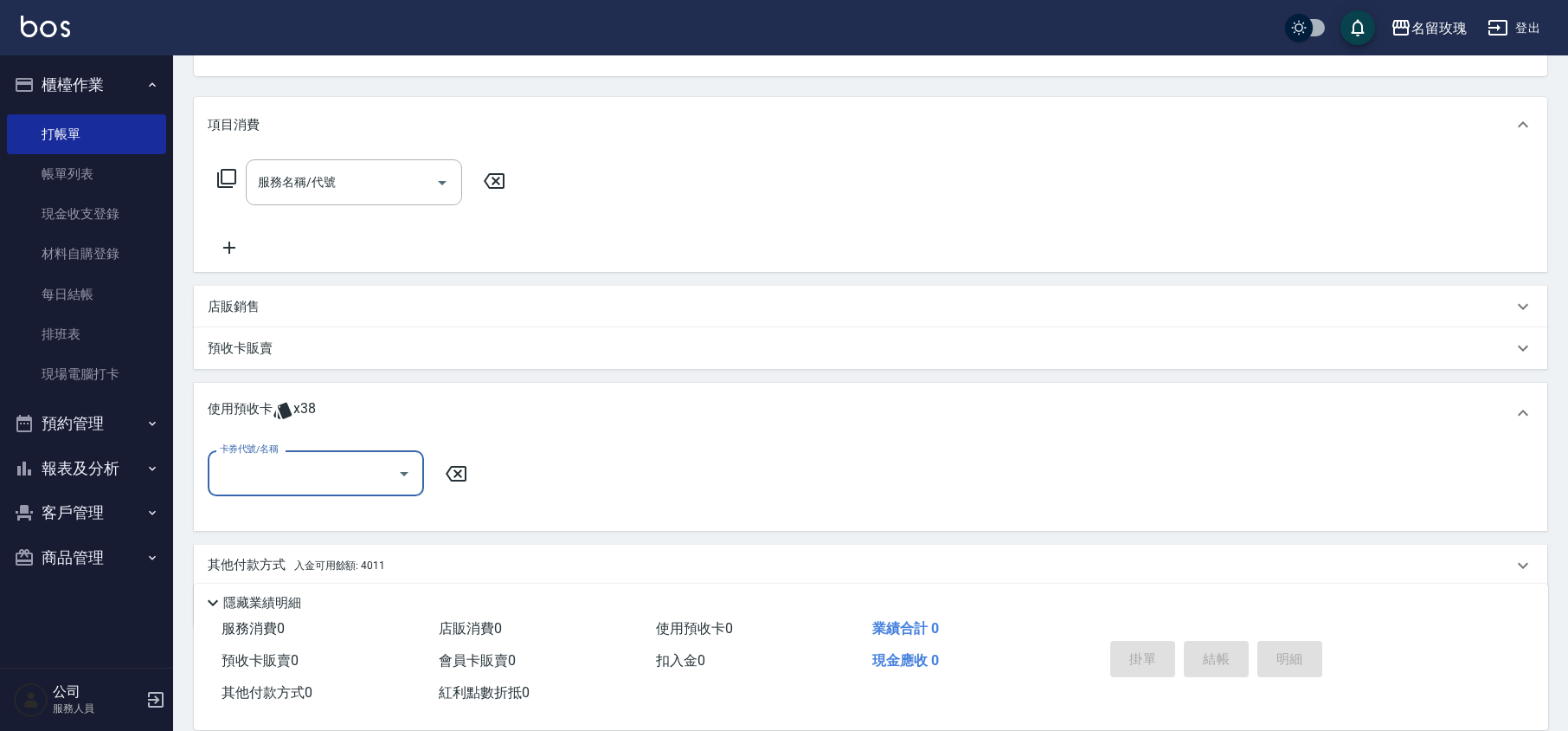
scroll to position [240, 0]
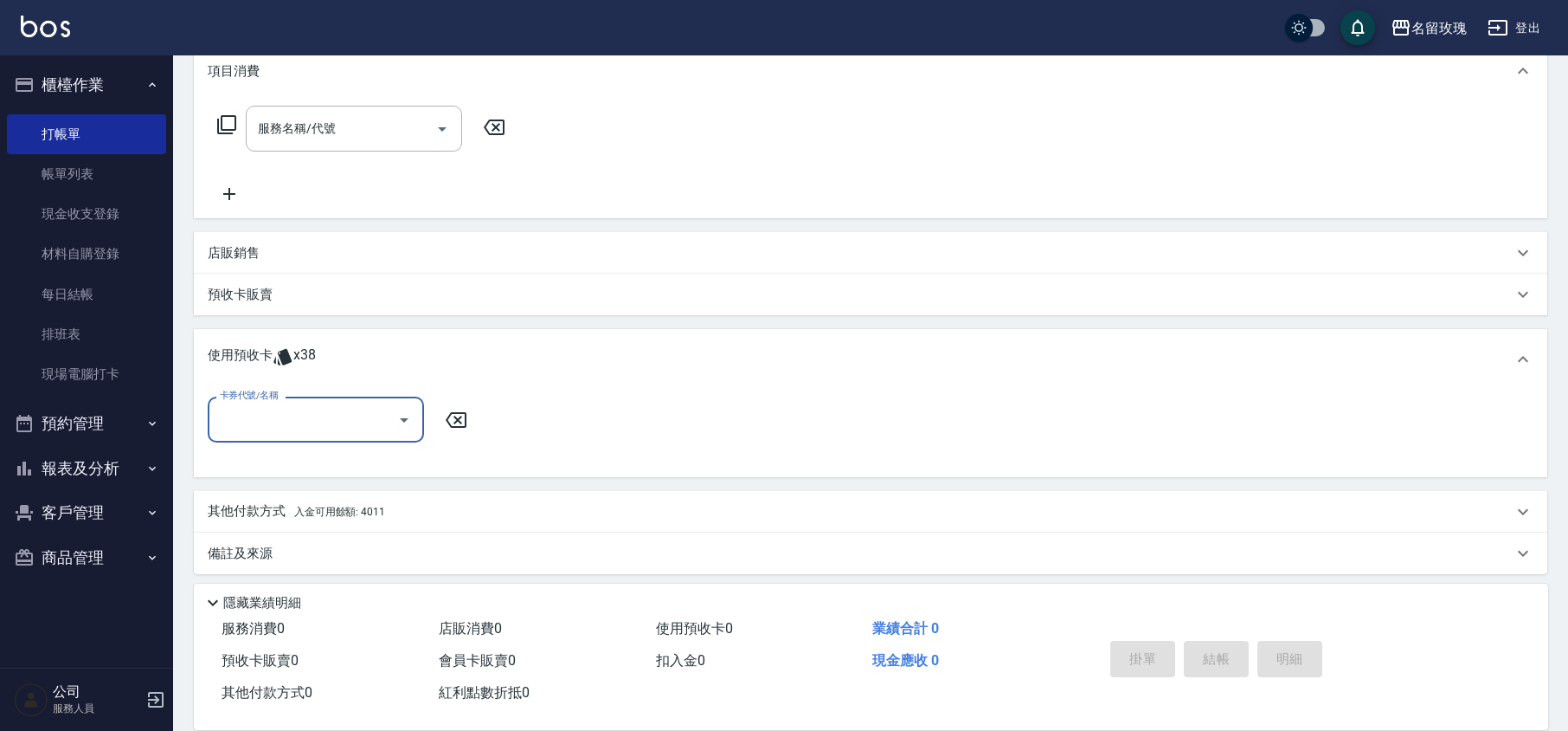
click at [391, 419] on button "Open" at bounding box center [404, 419] width 28 height 28
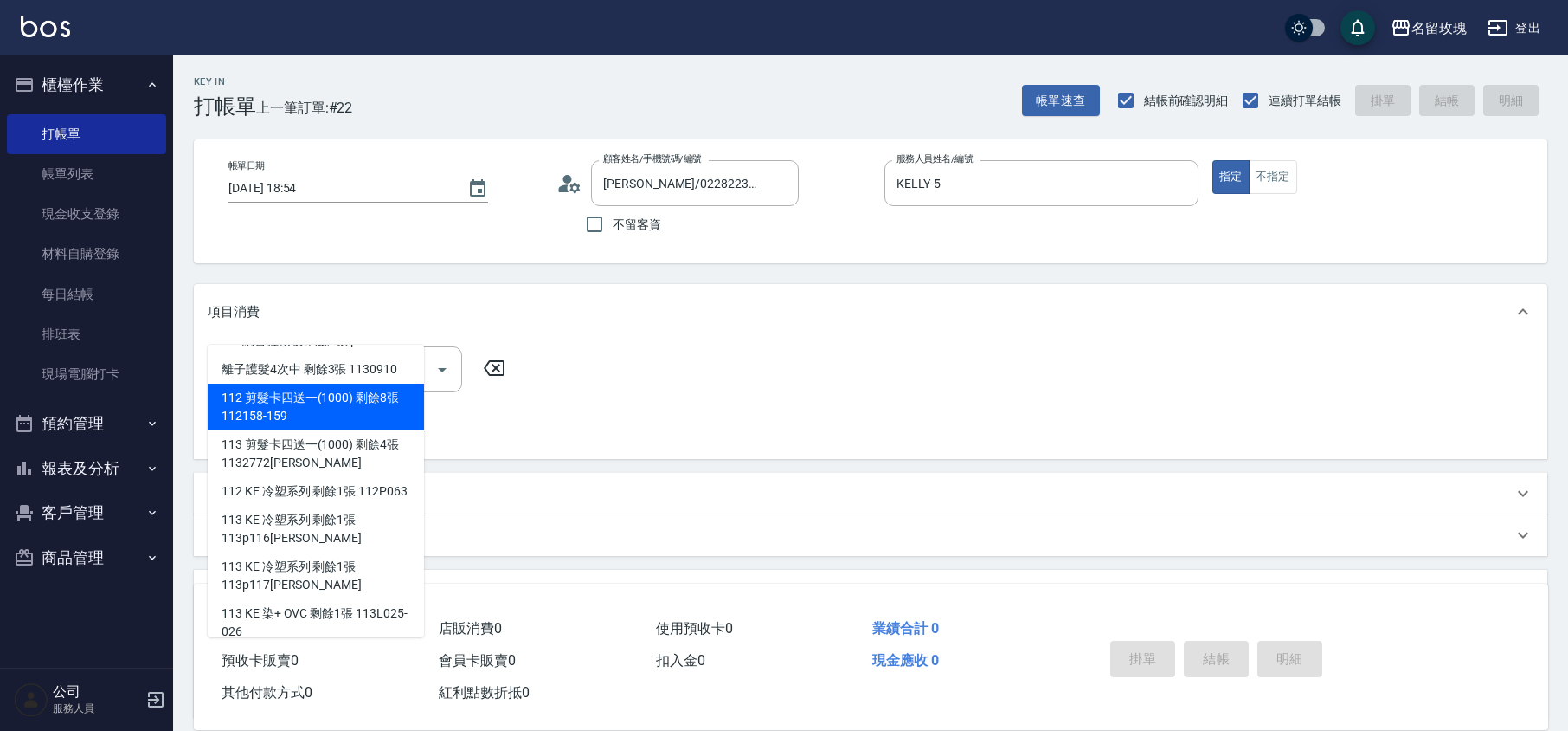
scroll to position [210, 0]
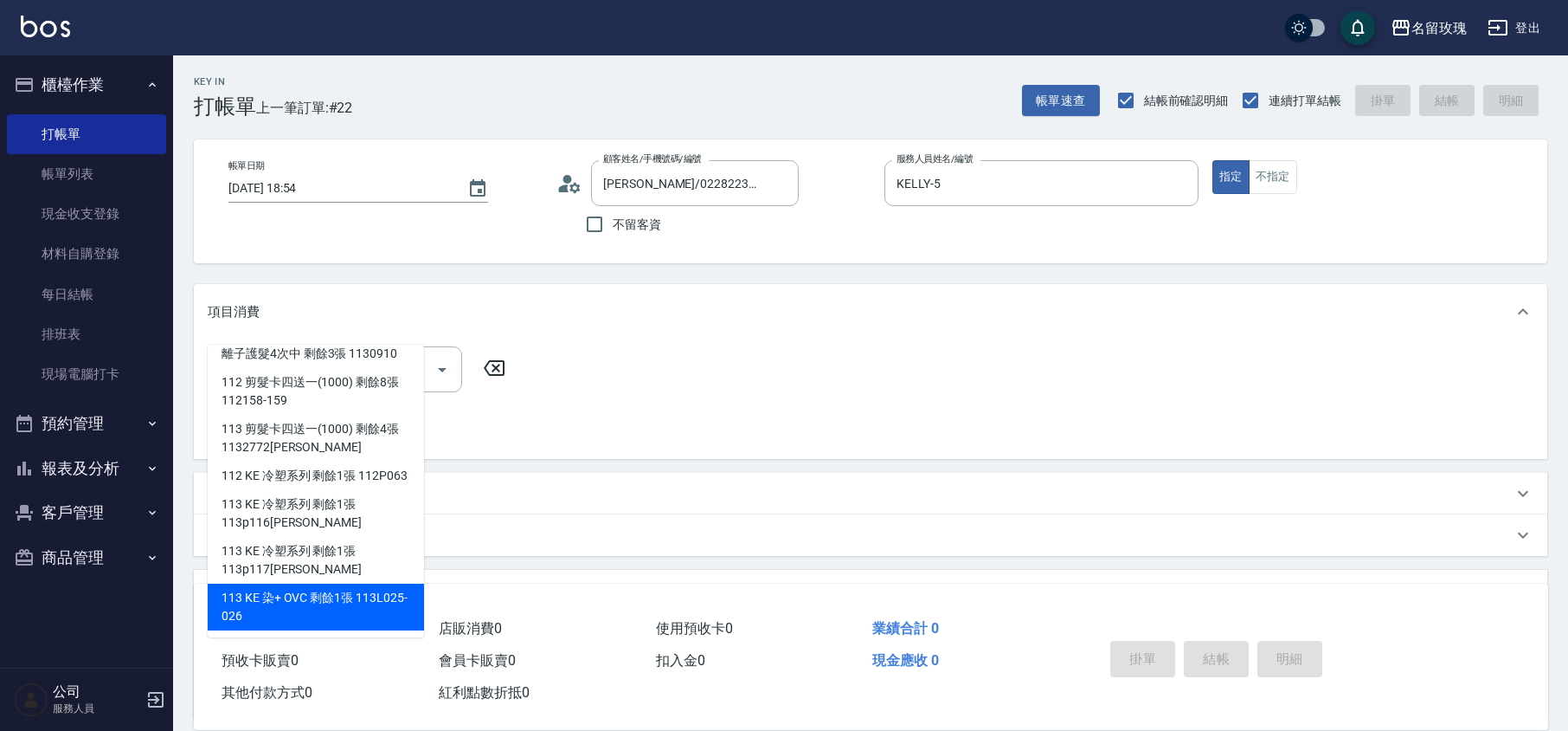
click at [350, 599] on div "113 KE 染+ OVC 剩餘1張 113L025-026" at bounding box center [315, 607] width 216 height 47
type input "113 KE 染+ OVC 113L025-026"
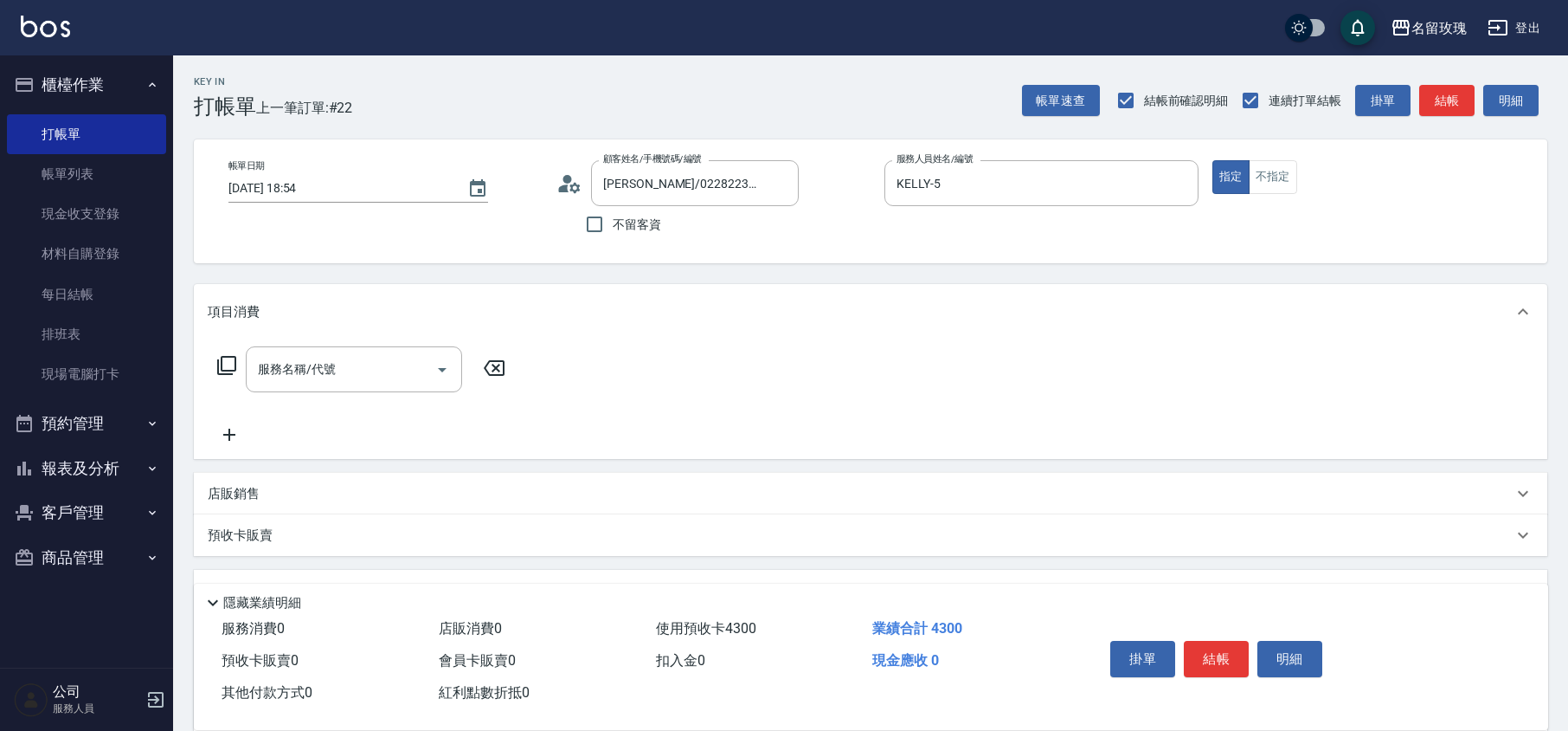
click at [298, 365] on div "服務名稱/代號 服務名稱/代號" at bounding box center [354, 369] width 216 height 46
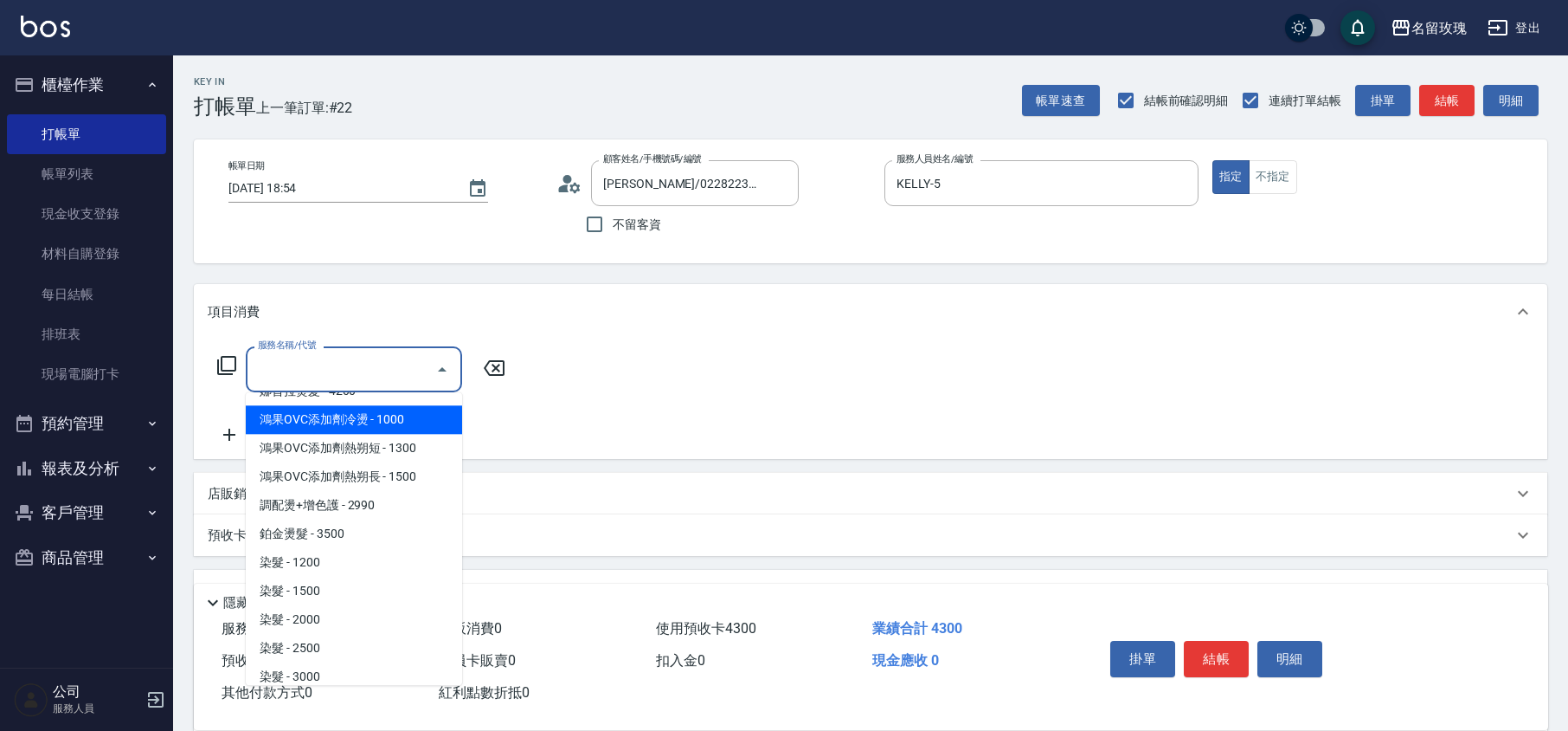
scroll to position [268, 0]
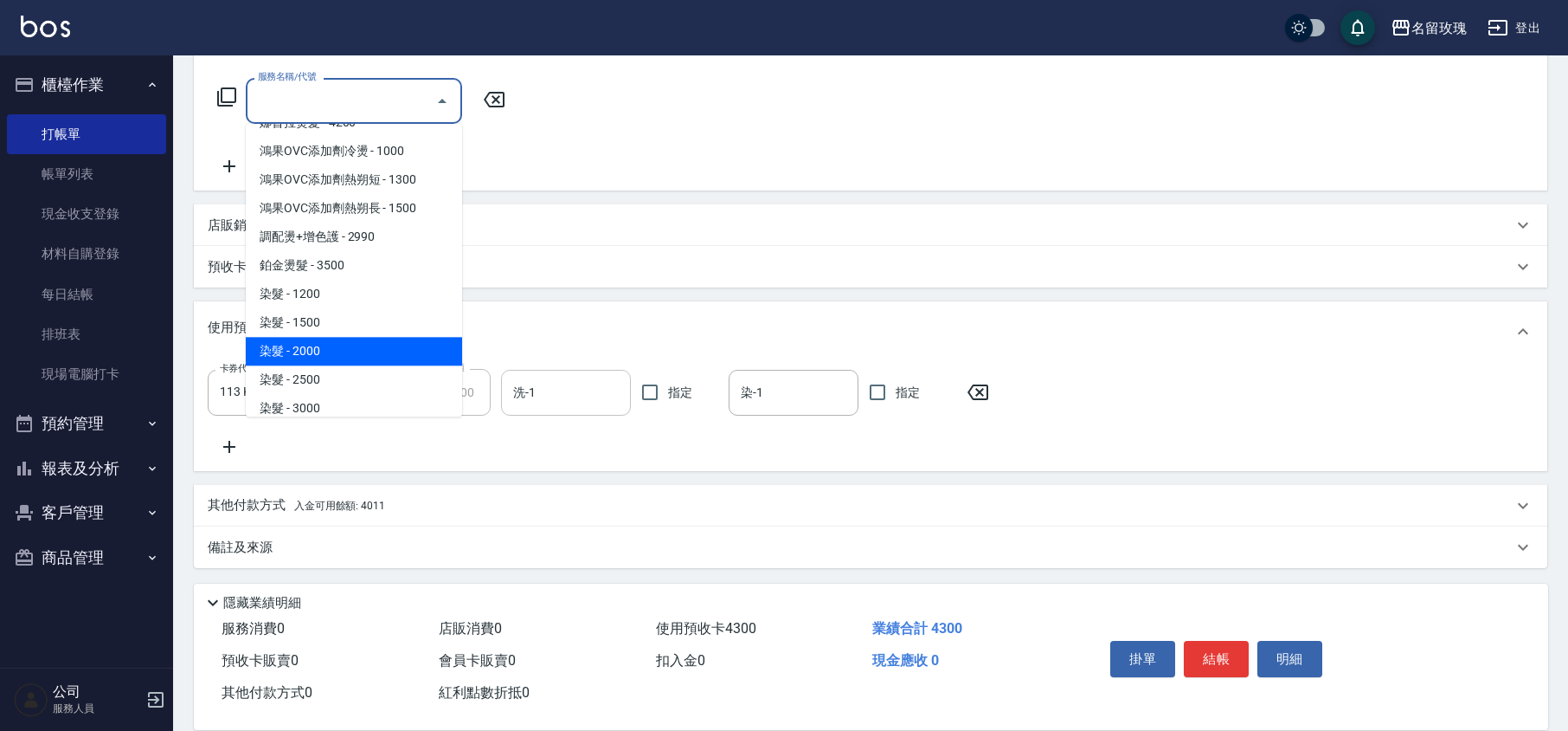
click at [575, 388] on input "洗-1" at bounding box center [565, 391] width 114 height 30
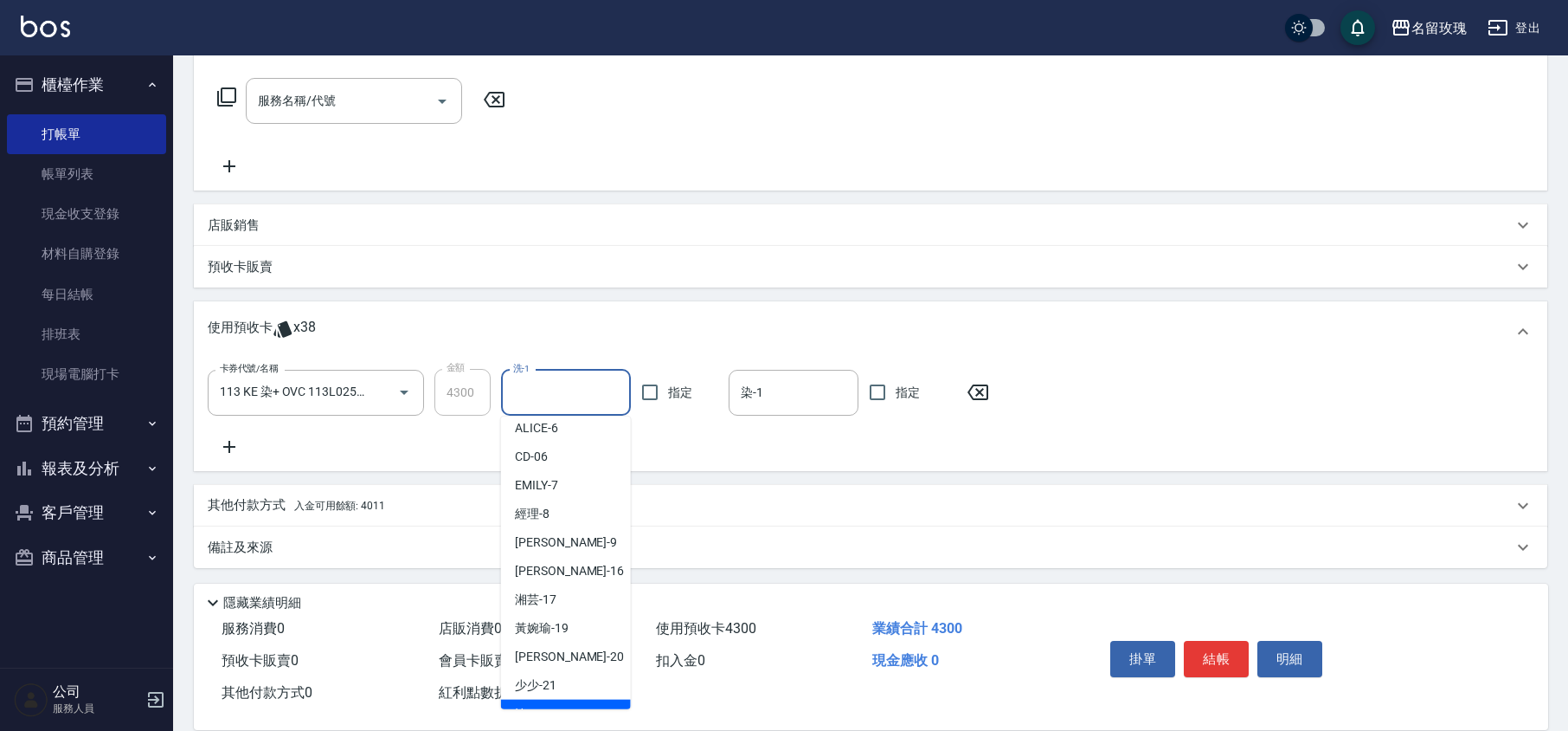
scroll to position [322, 0]
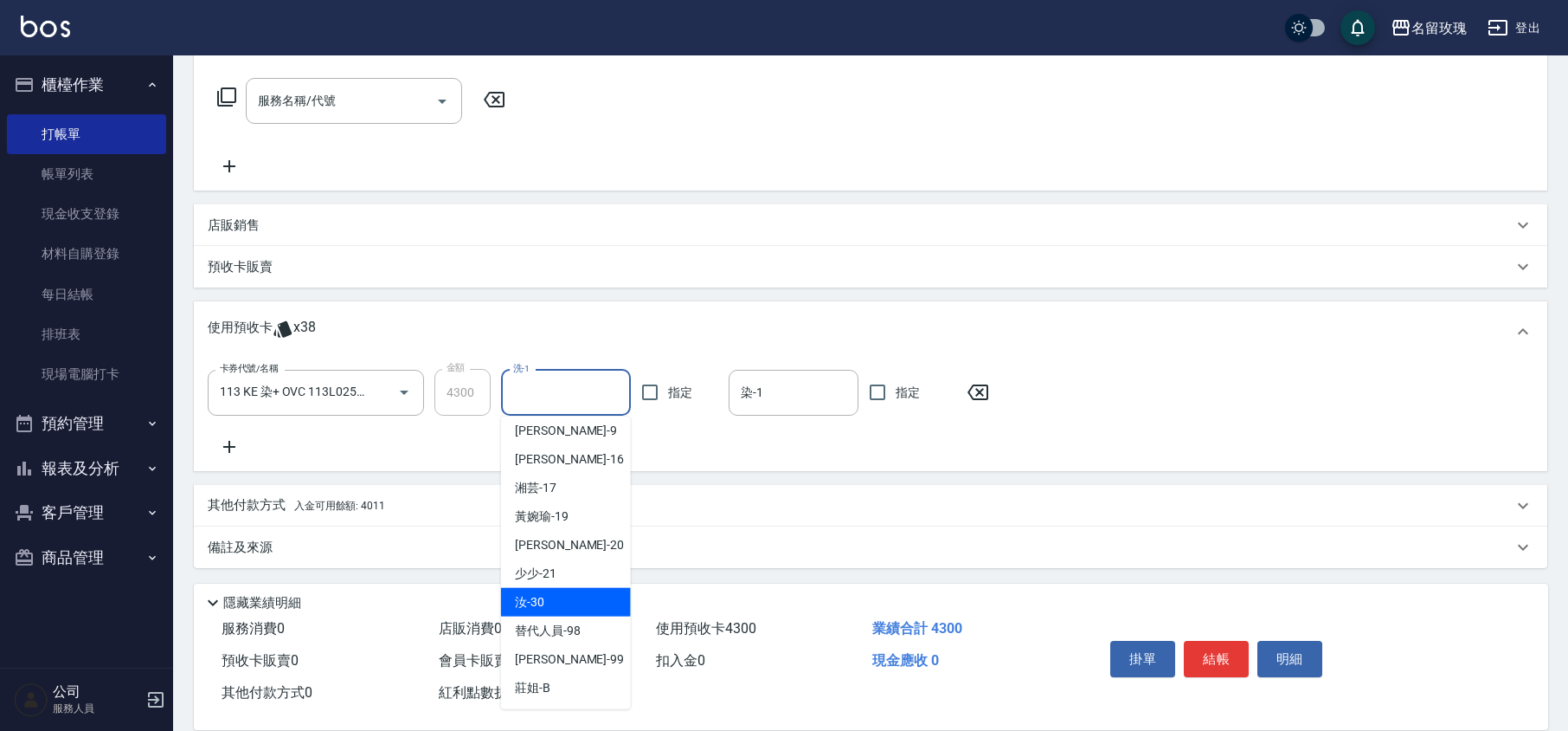
click at [543, 602] on span "汝 -30" at bounding box center [529, 601] width 30 height 18
type input "汝-30"
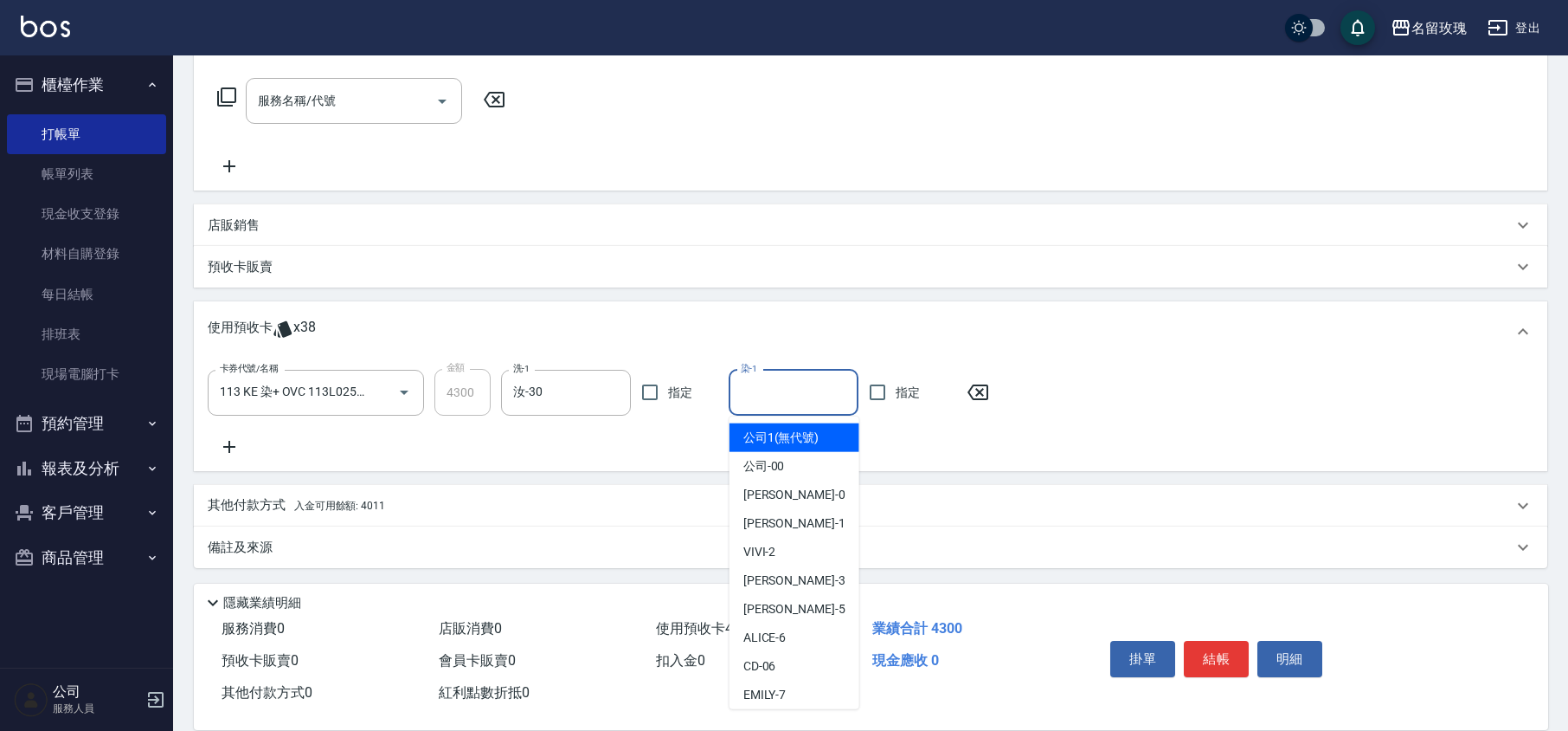
click at [785, 394] on input "染-1" at bounding box center [793, 391] width 114 height 30
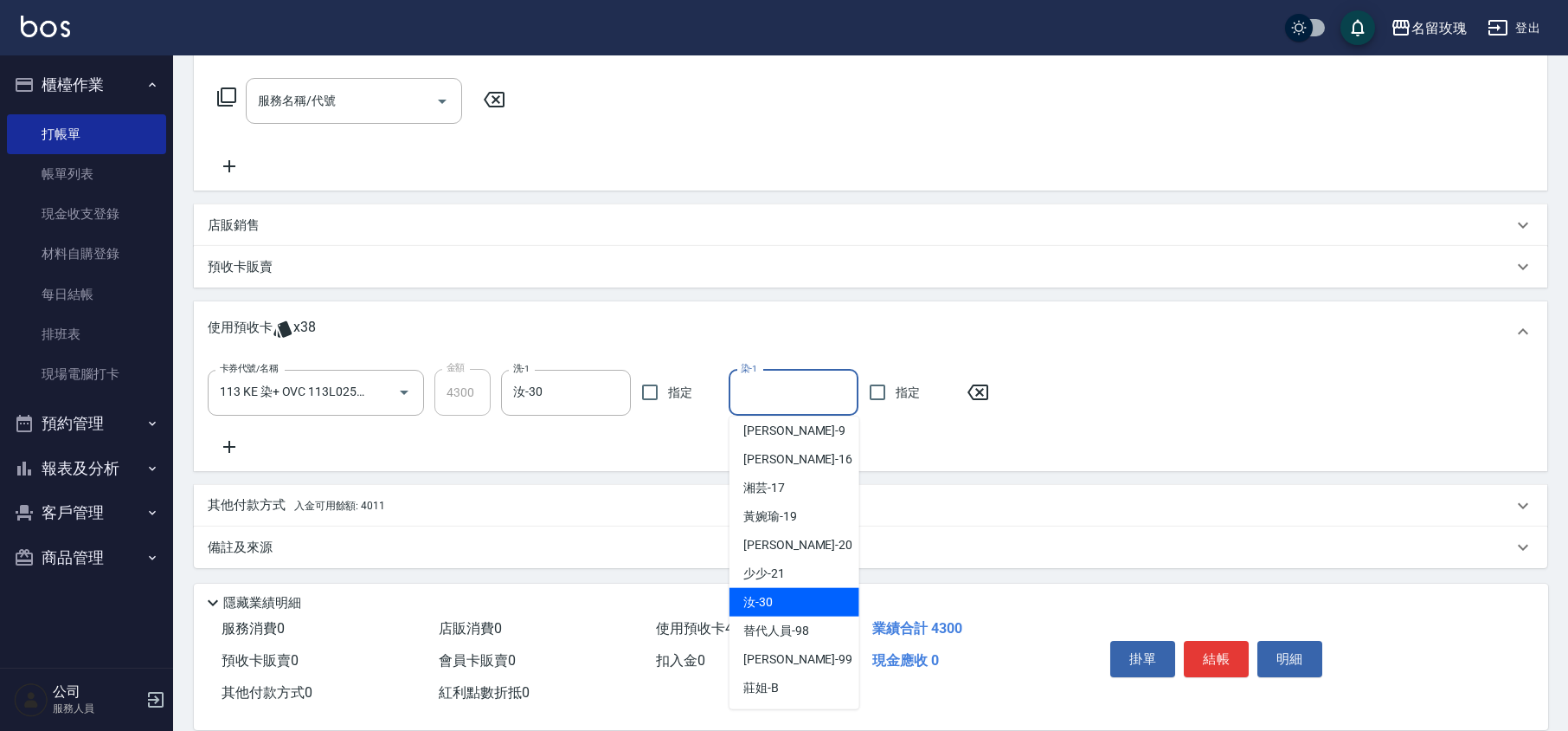
click at [786, 610] on div "汝 -30" at bounding box center [794, 602] width 130 height 29
type input "汝-30"
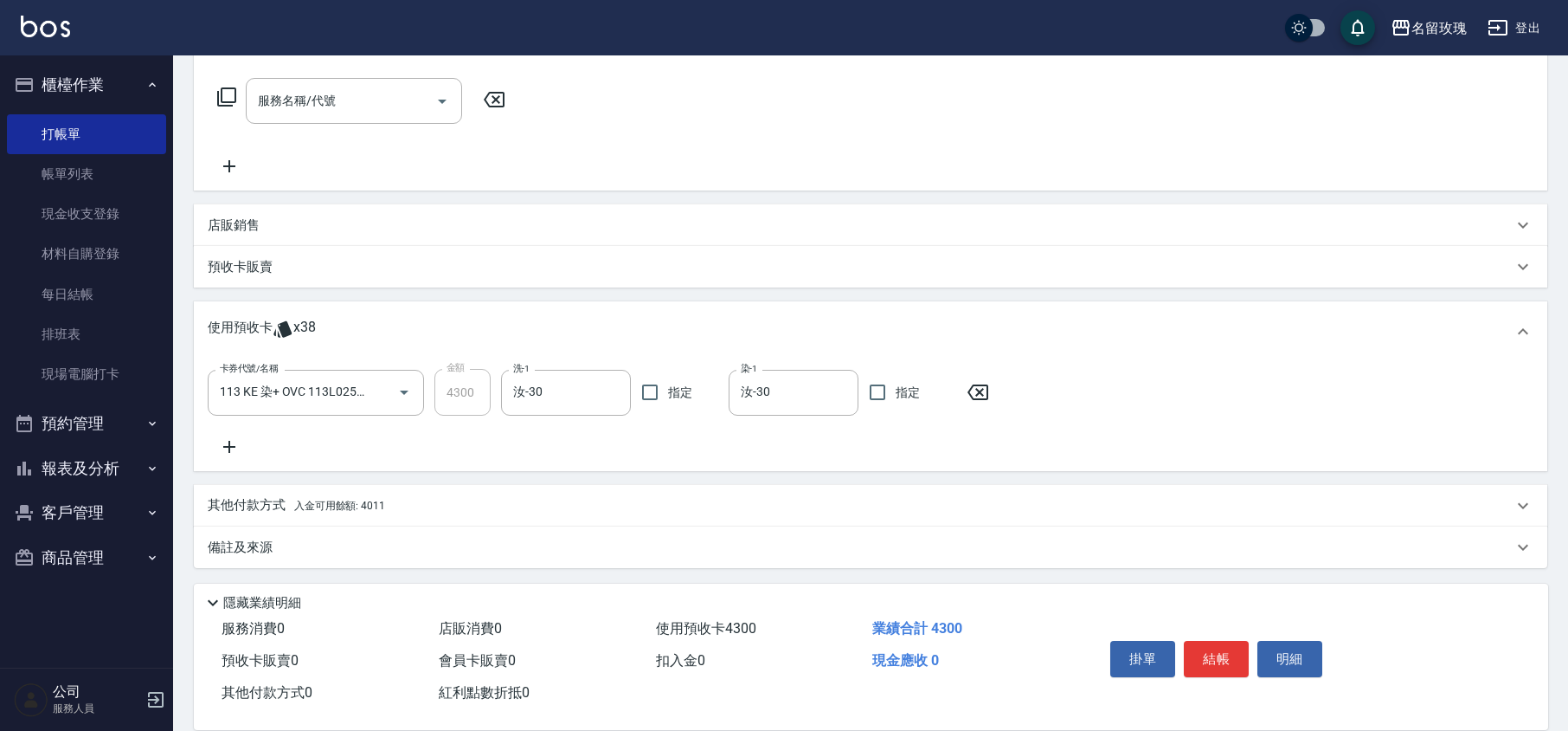
click at [238, 441] on icon at bounding box center [229, 447] width 43 height 21
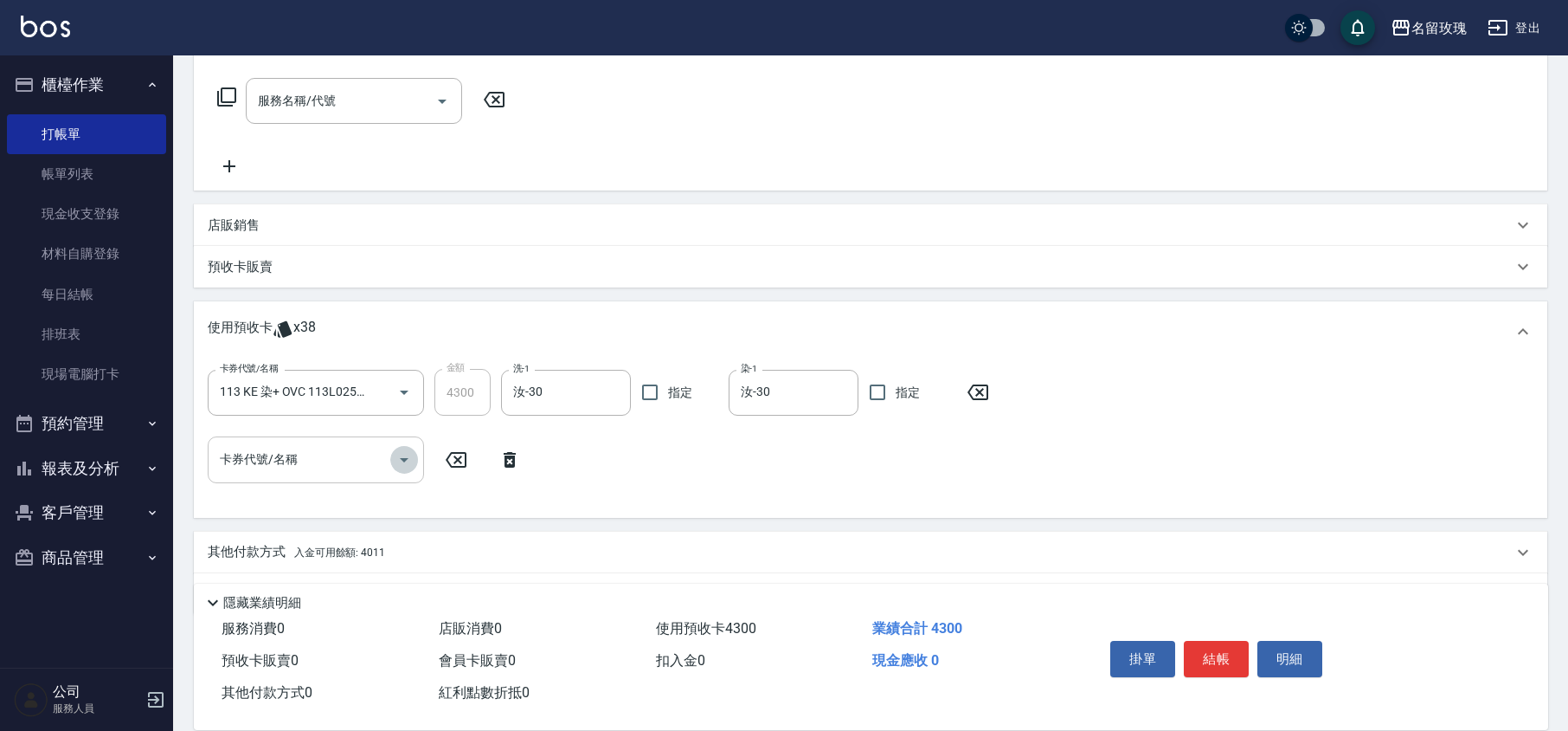
drag, startPoint x: 393, startPoint y: 458, endPoint x: 392, endPoint y: 440, distance: 18.0
click at [394, 458] on icon "Open" at bounding box center [404, 460] width 21 height 21
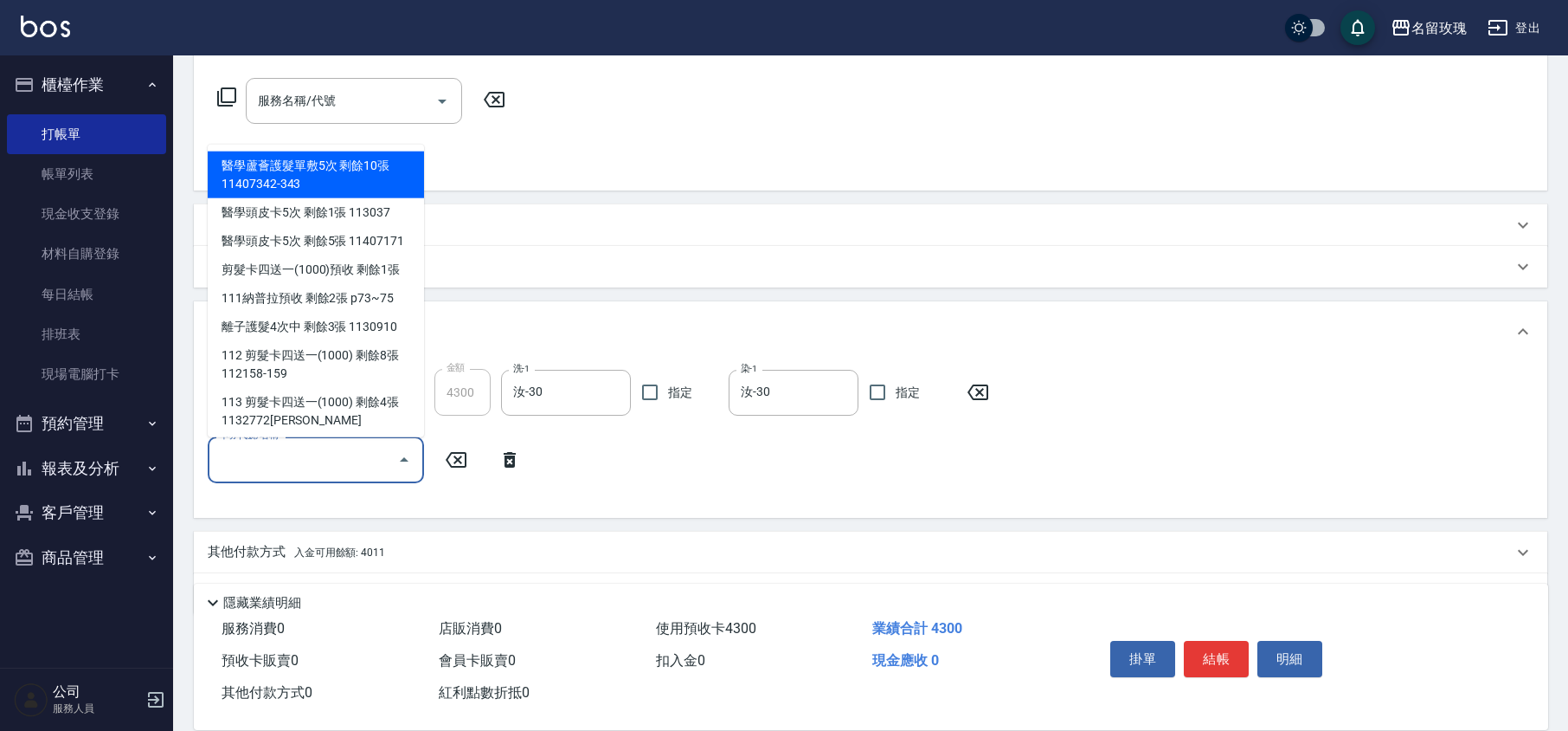
click at [309, 173] on div "醫學蘆薈護髮單敷5次 剩餘10張 11407342-343" at bounding box center [315, 174] width 216 height 47
type input "醫學蘆薈護髮單敷5次 11407342-343"
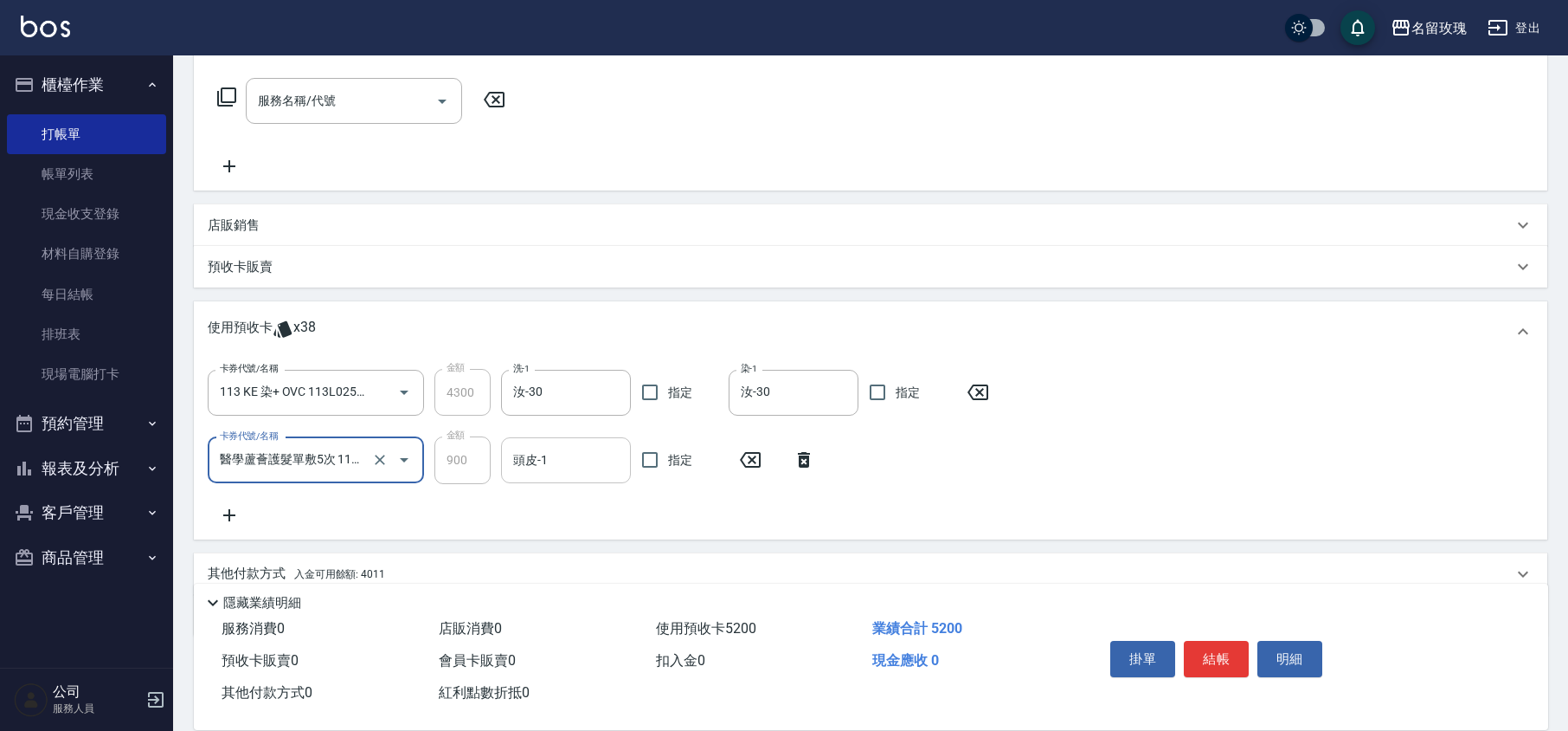
click at [564, 465] on input "頭皮-1" at bounding box center [565, 460] width 114 height 30
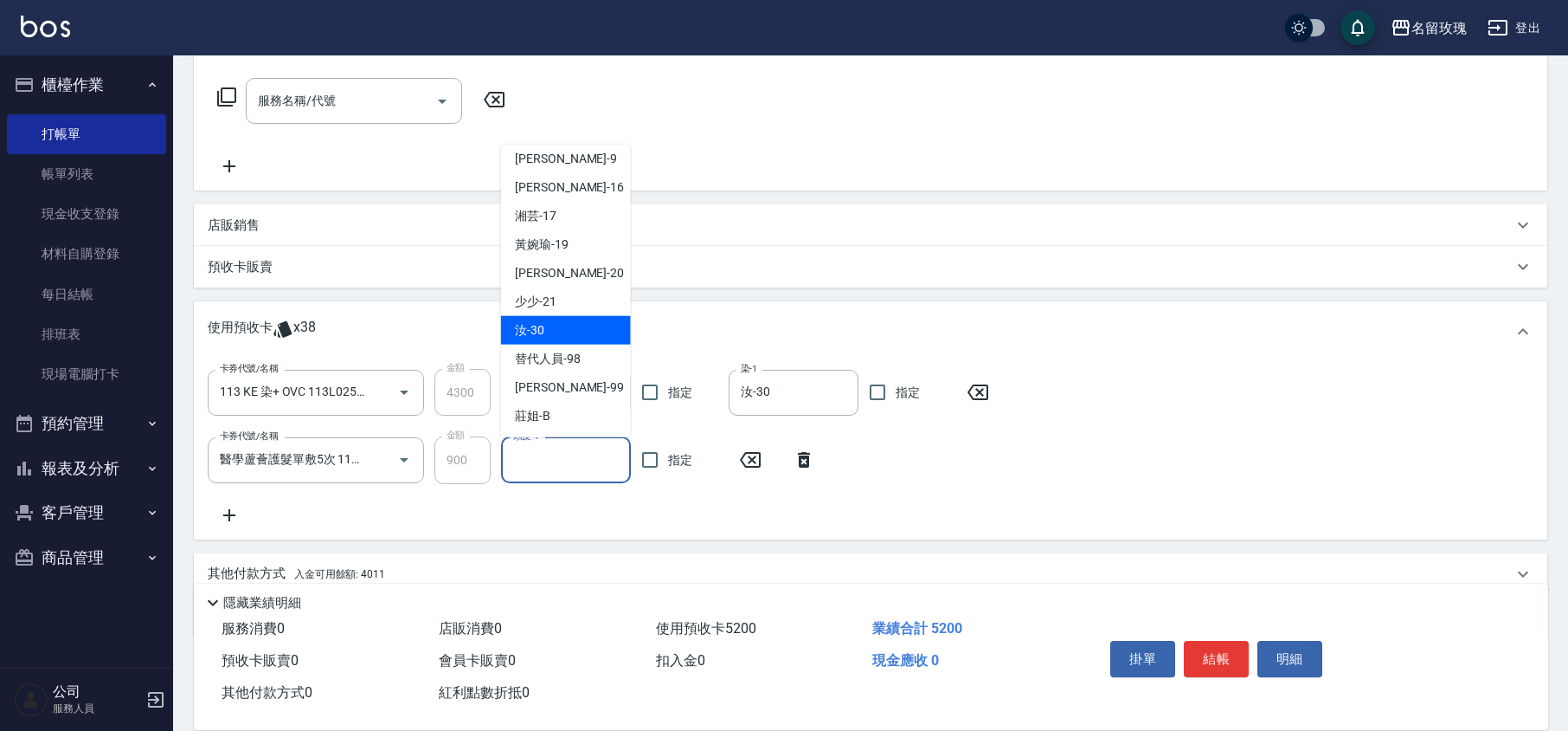
click at [547, 326] on div "汝 -30" at bounding box center [565, 330] width 130 height 29
type input "汝-30"
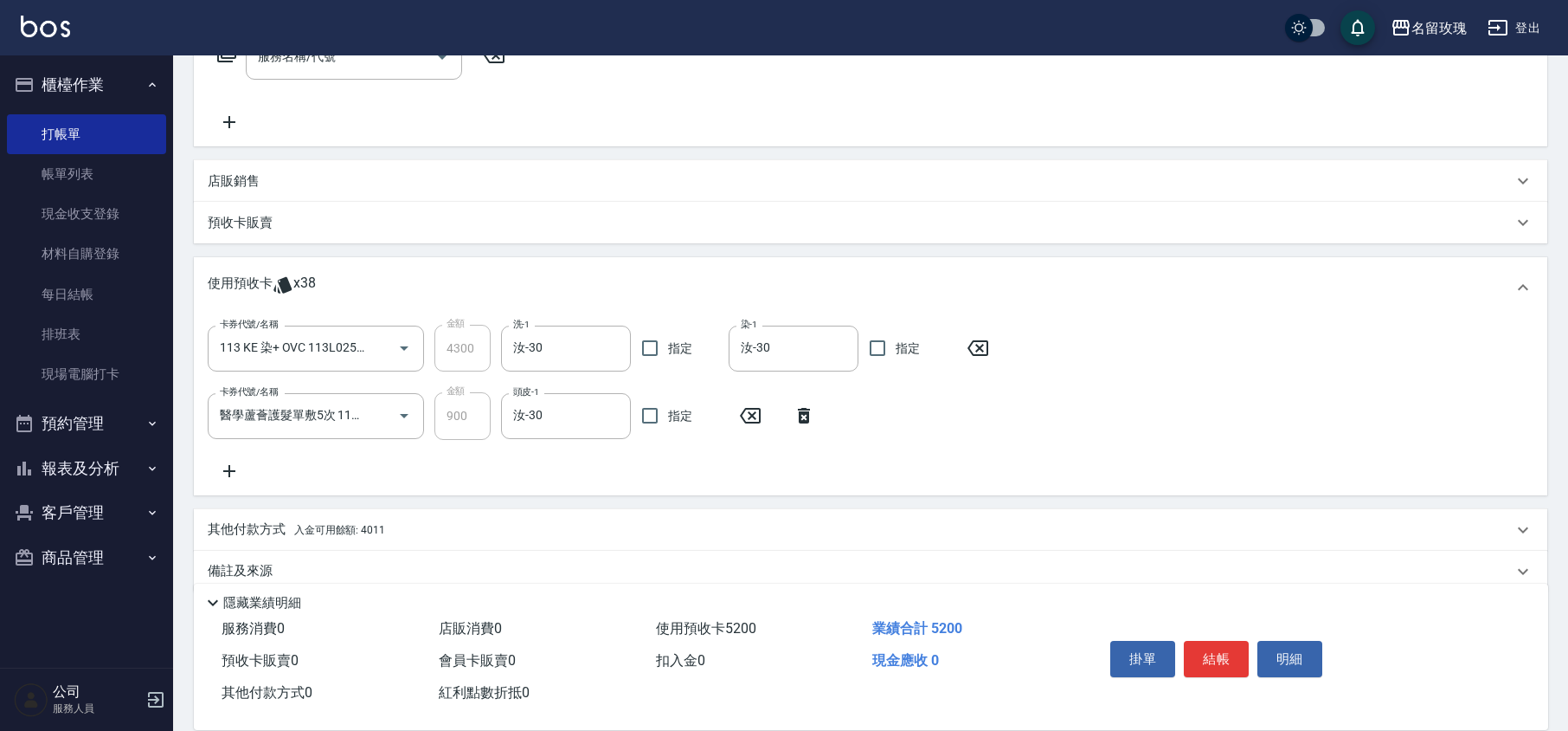
scroll to position [337, 0]
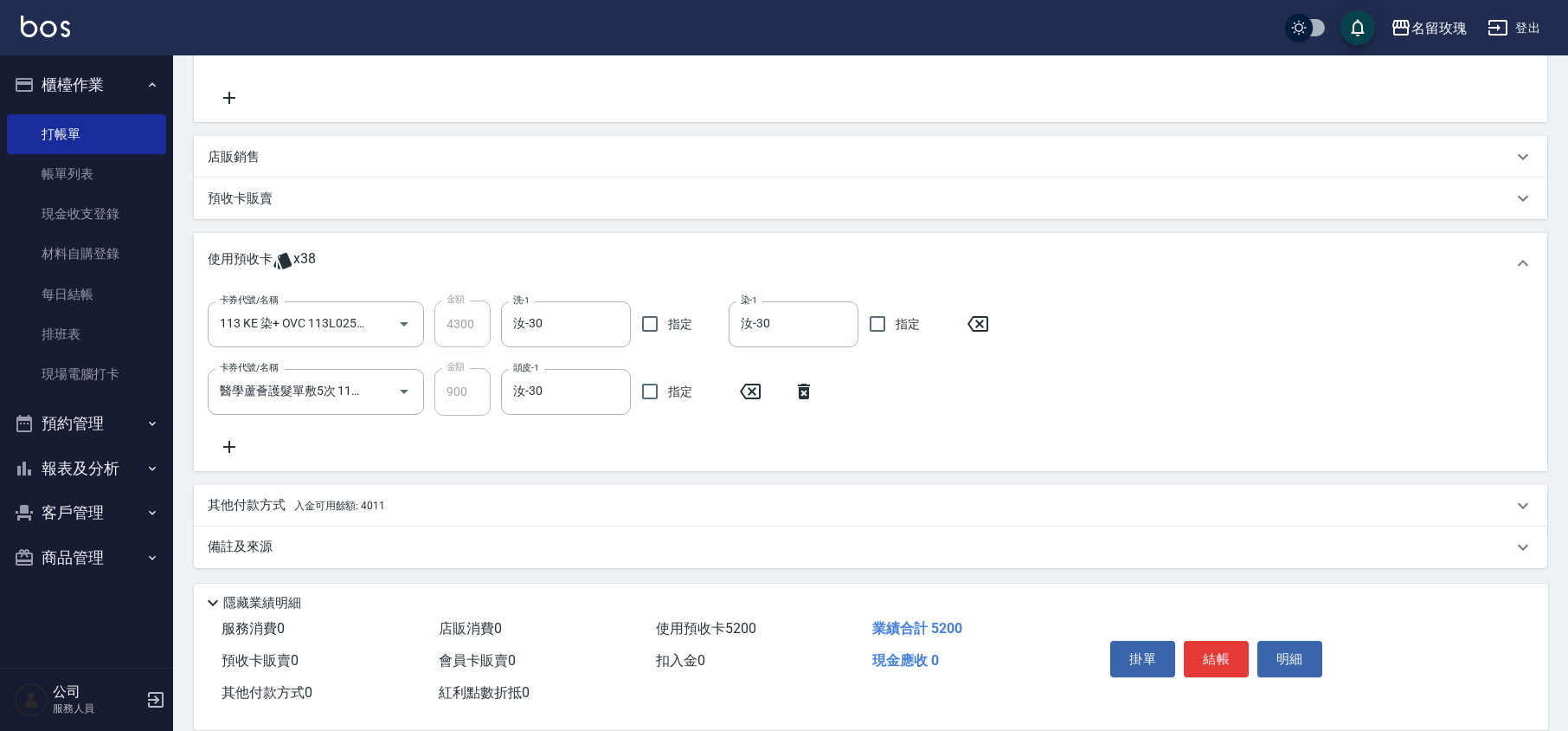
click at [561, 433] on div "卡券代號/名稱 113 KE 染+ OVC 113L025-026 卡券代號/名稱 金額 4300 金額 洗-1 汝-30 洗-1 指定 染-1 汝-30 染…" at bounding box center [870, 378] width 1326 height 156
type input "2025/09/23 18:55"
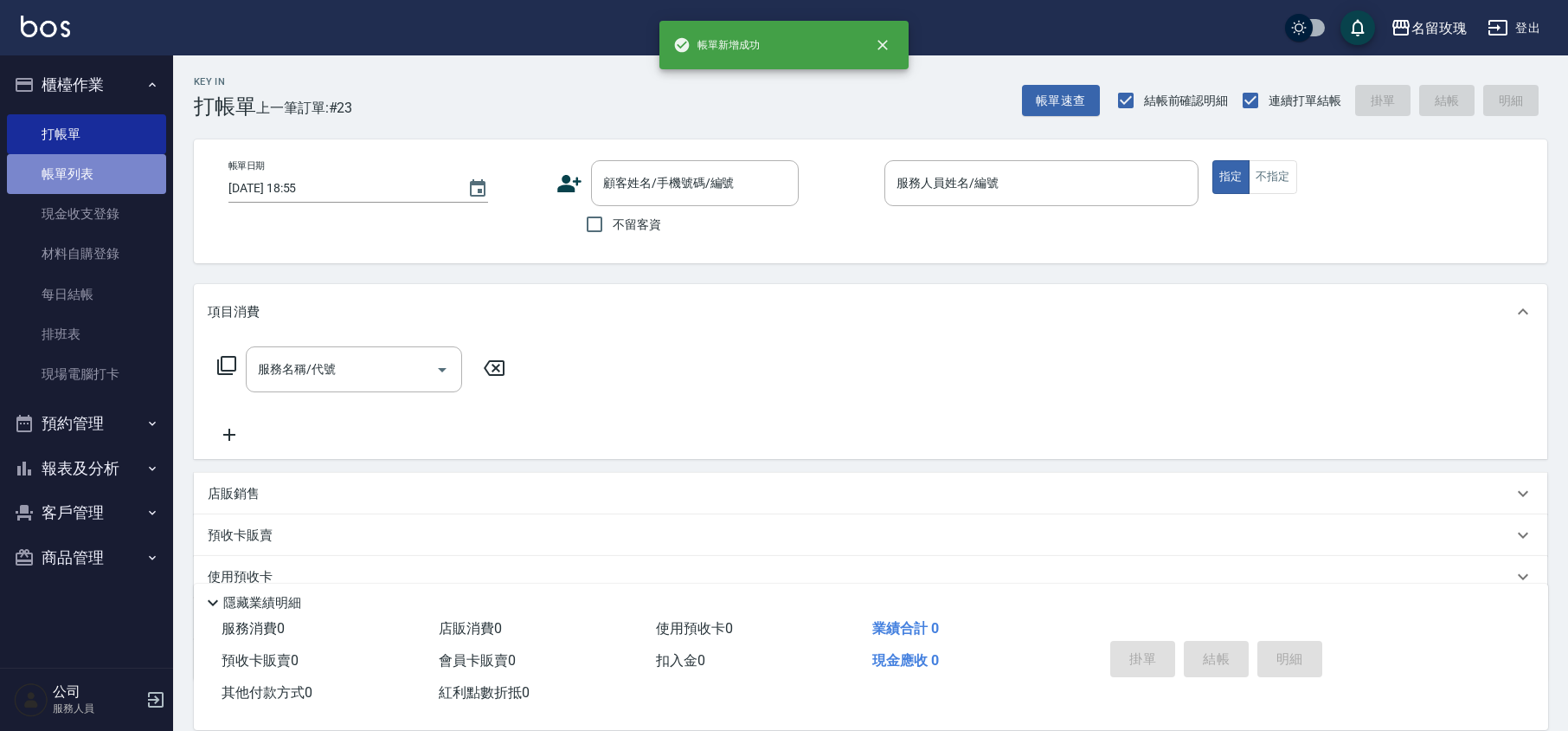
click at [82, 164] on link "帳單列表" at bounding box center [87, 173] width 160 height 39
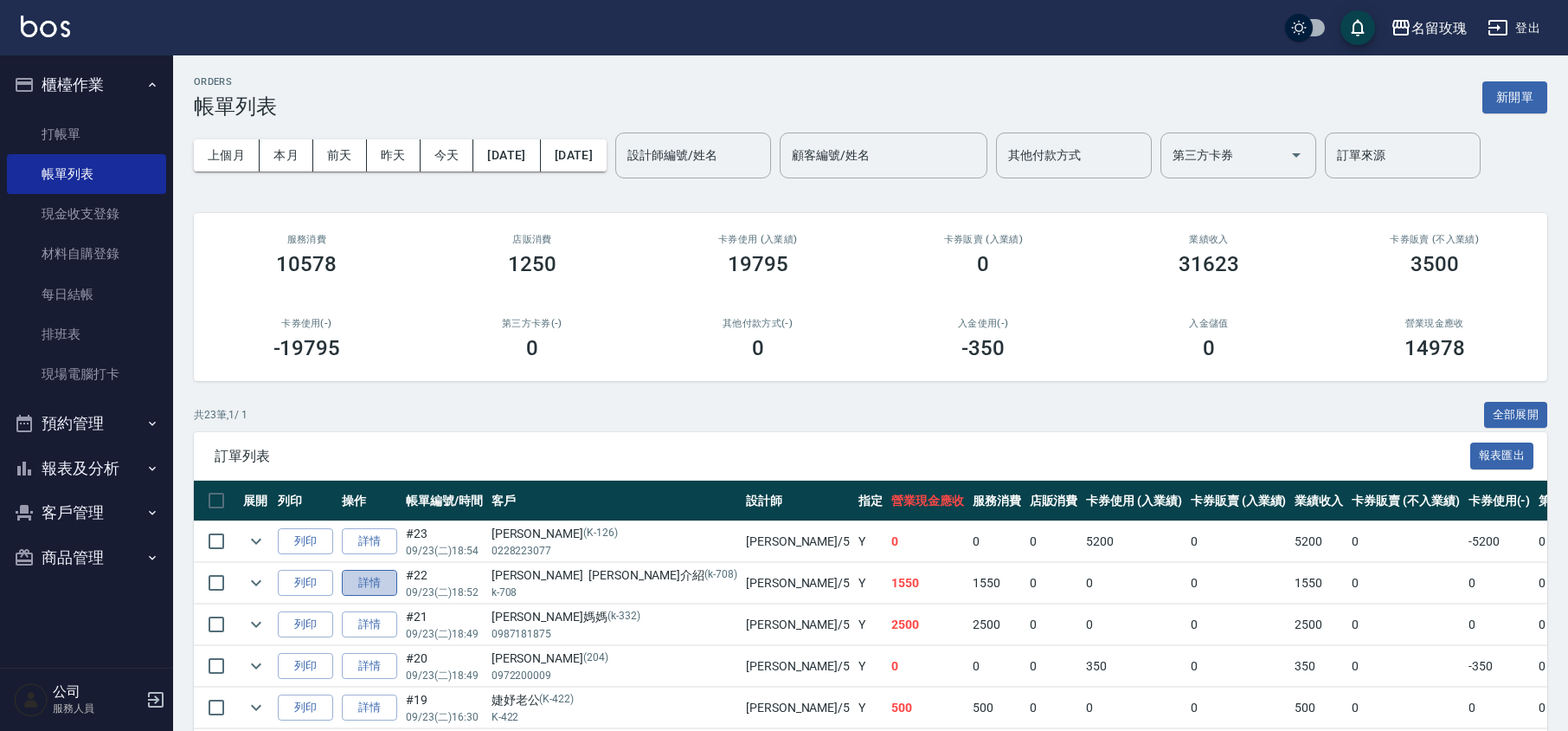
click at [365, 590] on link "詳情" at bounding box center [369, 583] width 56 height 27
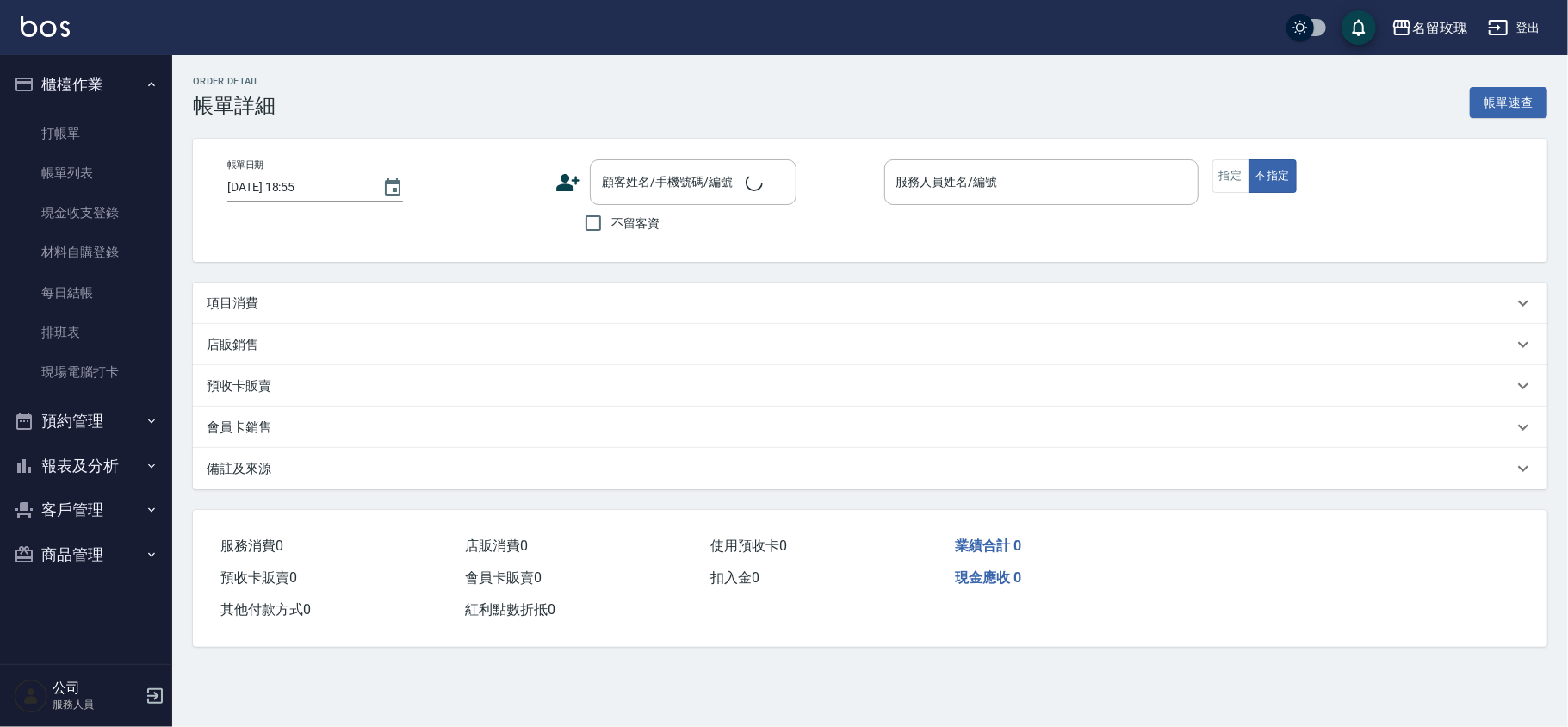
type input "2025/09/23 18:52"
type input "KELLY-5"
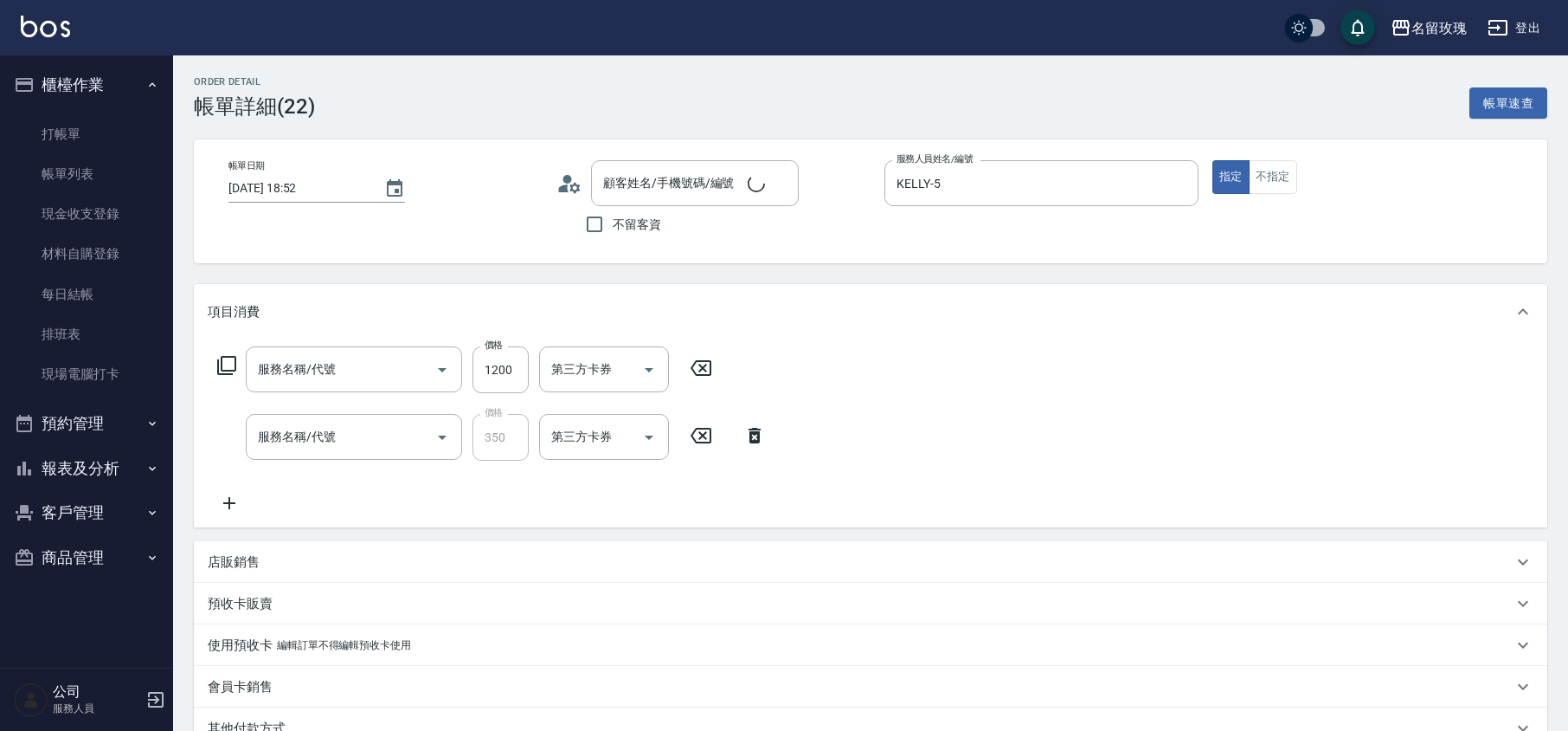
type input "王銘蘭 李瑜介紹/k-708/k-708"
type input "剪髮(307)"
type input "洗髮精油(206)"
click at [592, 433] on input "湘芸-17" at bounding box center [578, 436] width 62 height 30
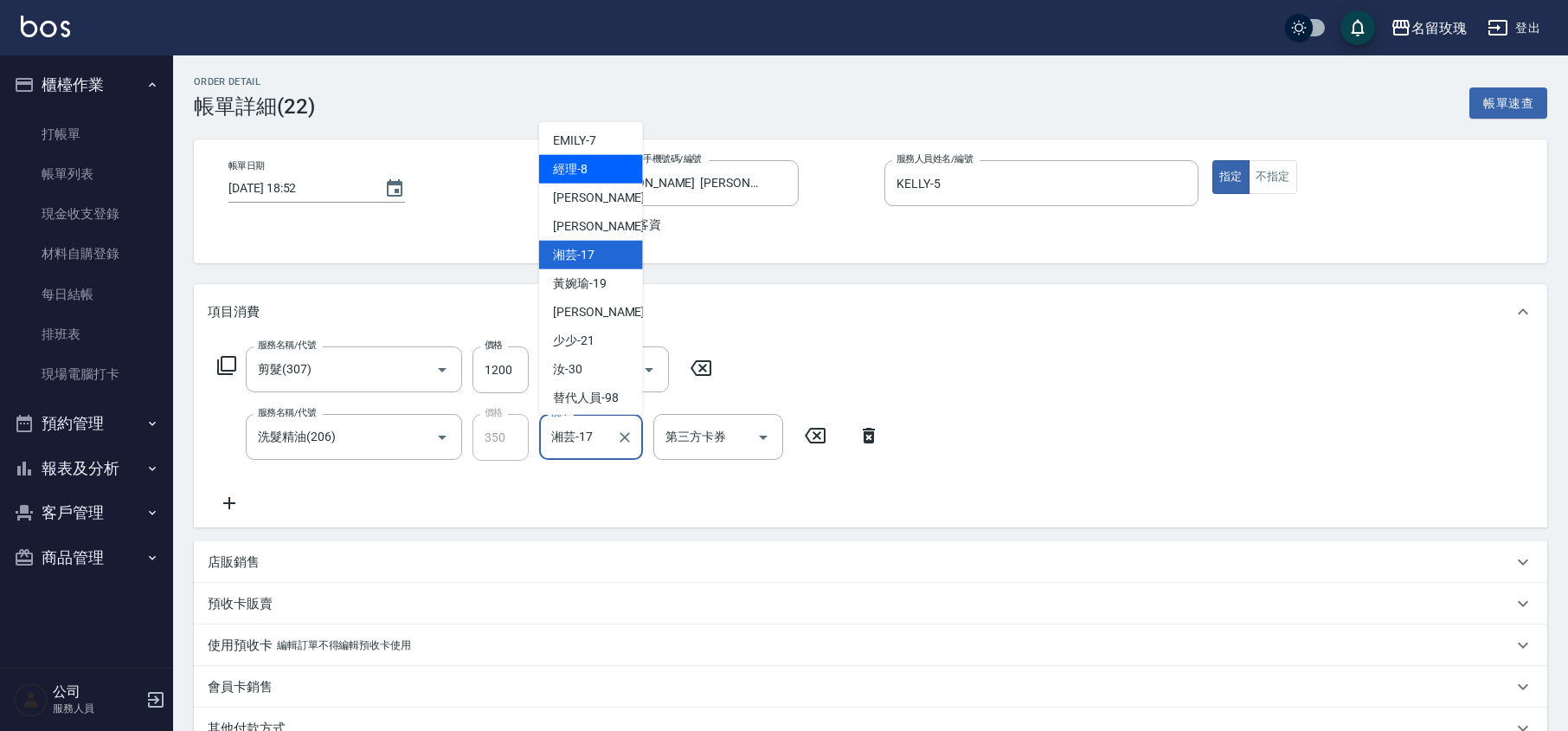
scroll to position [340, 0]
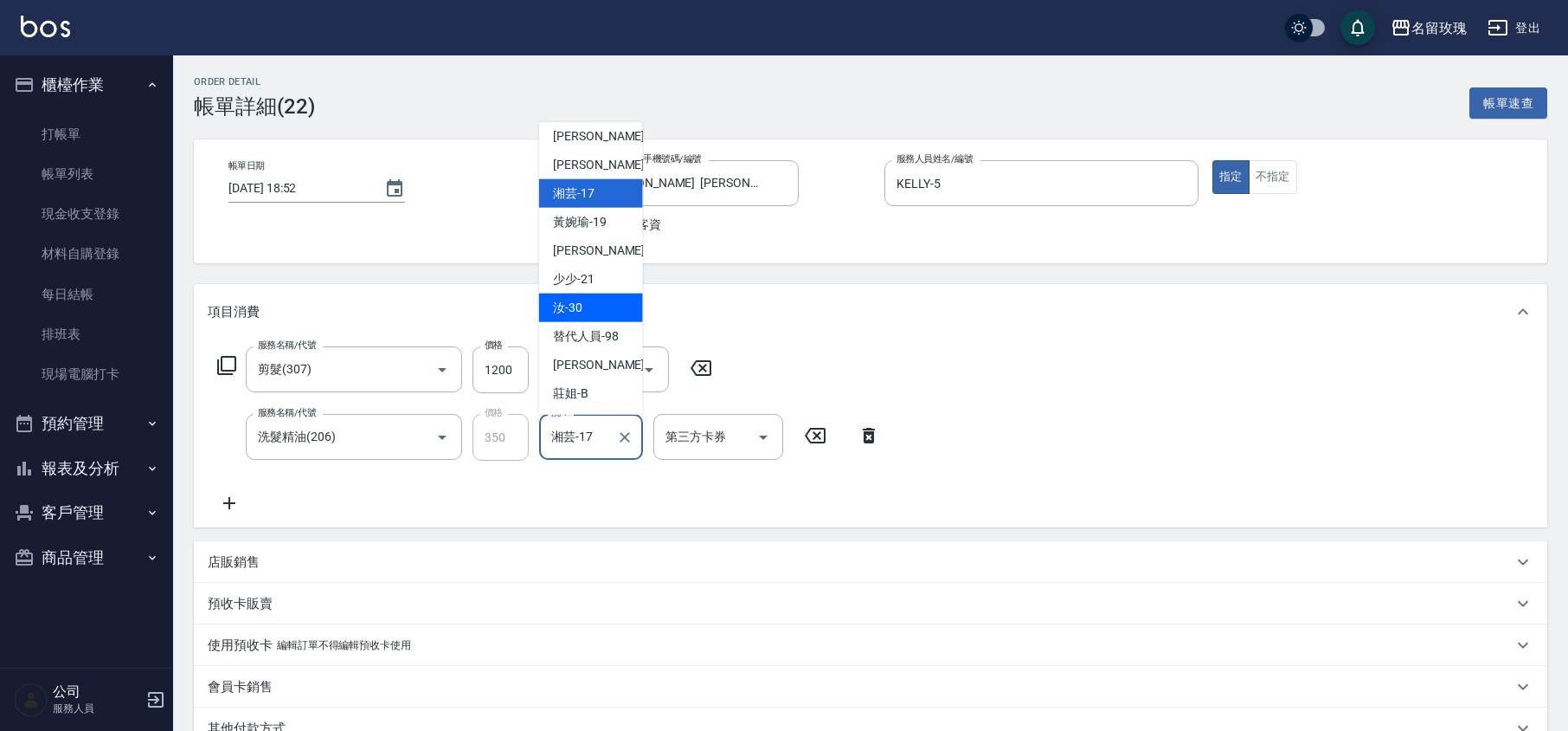
click at [583, 308] on div "汝 -30" at bounding box center [591, 308] width 104 height 29
type input "汝-30"
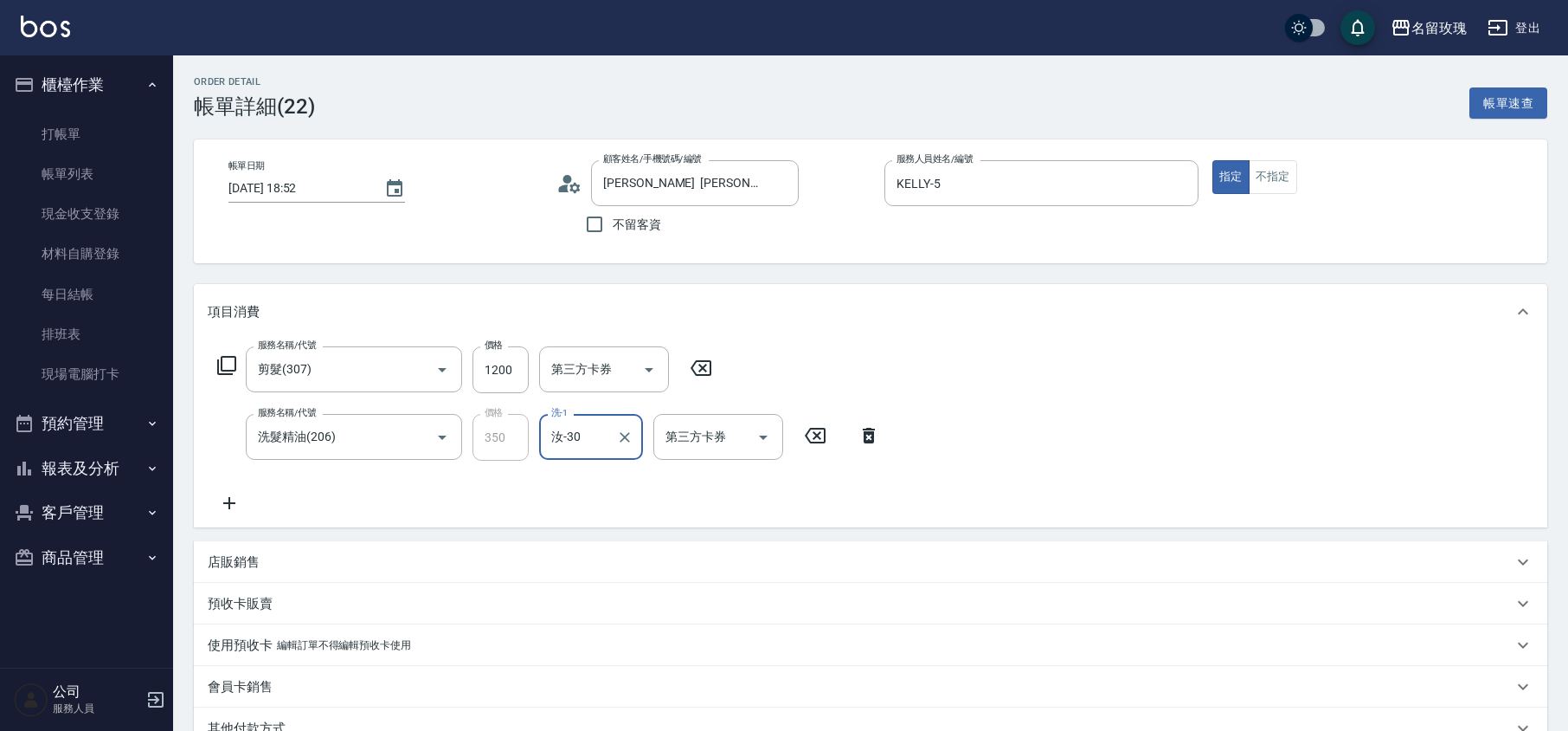
click at [649, 255] on div "帳單日期 2025/09/23 18:52 顧客姓名/手機號碼/編號 王銘蘭 李瑜介紹/k-708/k-708 顧客姓名/手機號碼/編號 不留客資 服務人員姓…" at bounding box center [871, 201] width 1354 height 124
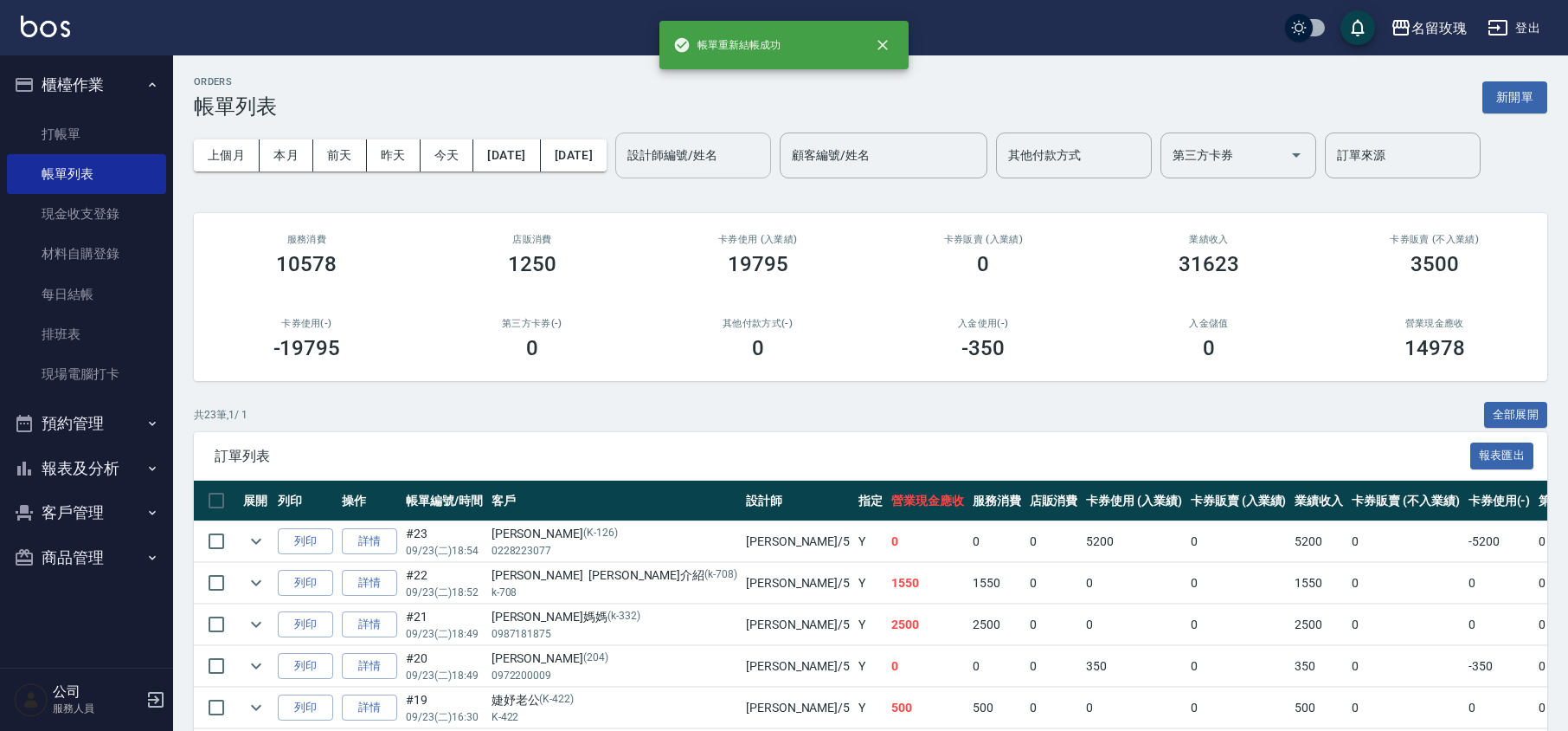
click at [739, 157] on input "設計師編號/姓名" at bounding box center [693, 155] width 140 height 30
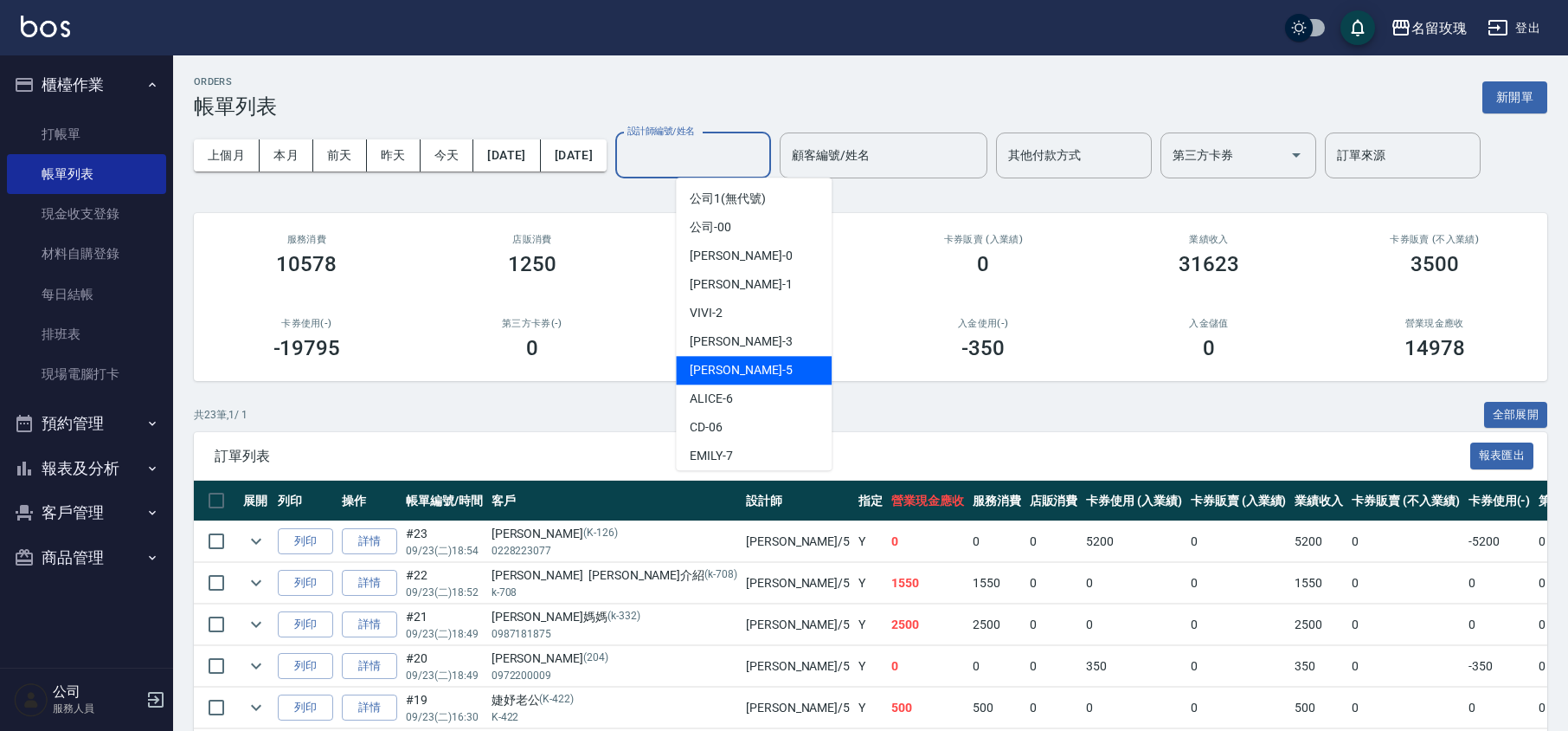
click at [748, 379] on div "[PERSON_NAME] -5" at bounding box center [754, 370] width 156 height 29
type input "KELLY-5"
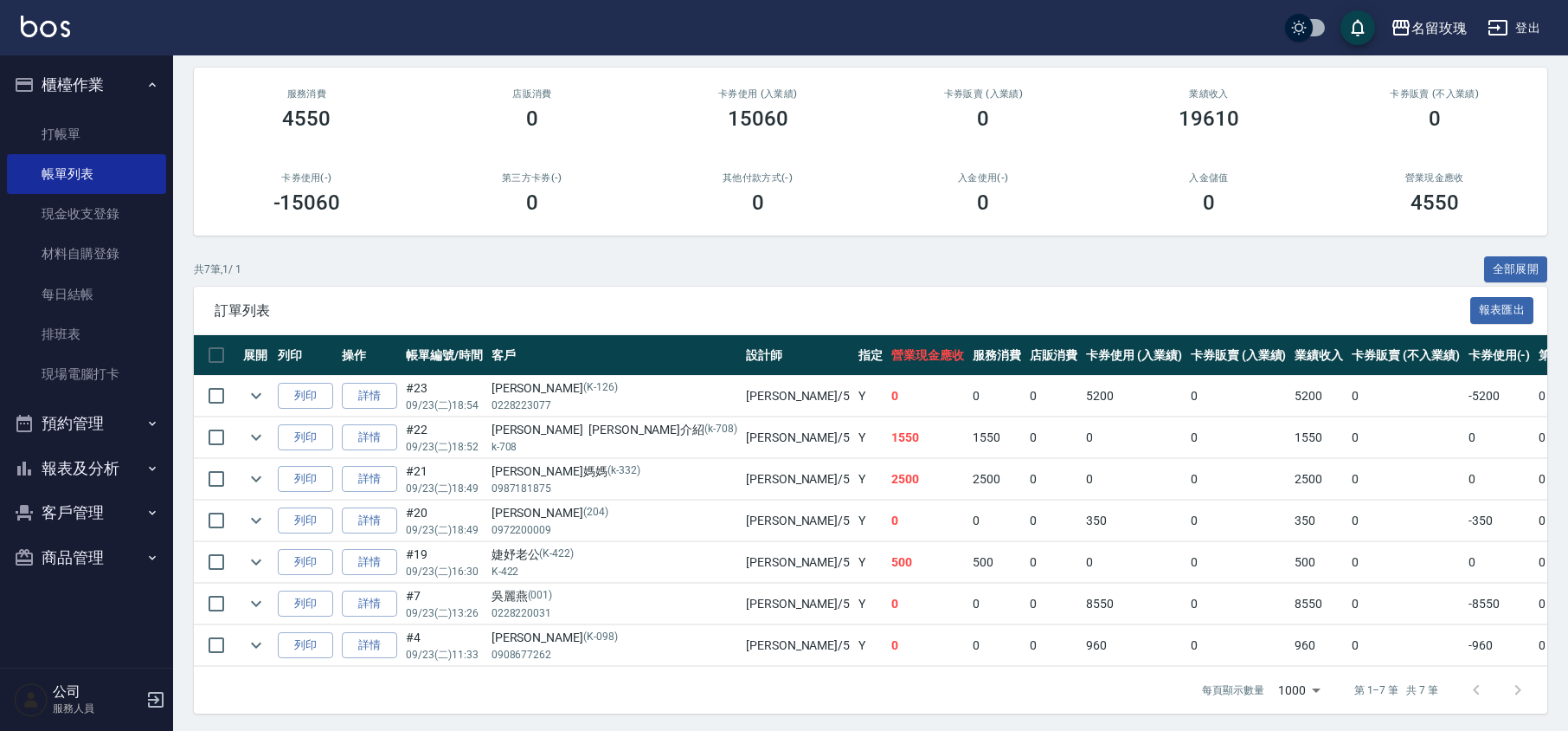
scroll to position [170, 0]
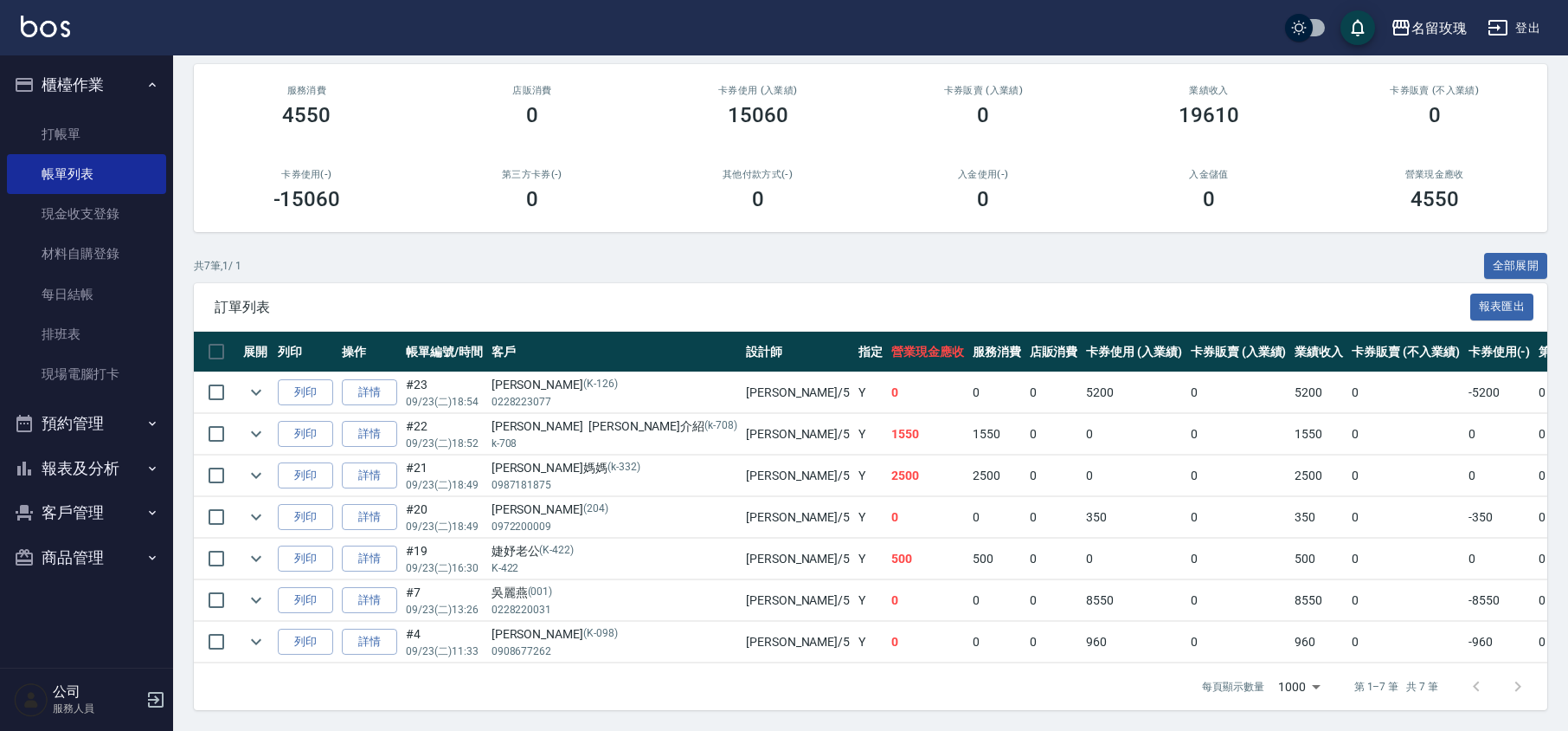
click at [87, 472] on button "報表及分析" at bounding box center [87, 467] width 160 height 45
click at [74, 583] on link "互助日報表" at bounding box center [87, 596] width 160 height 39
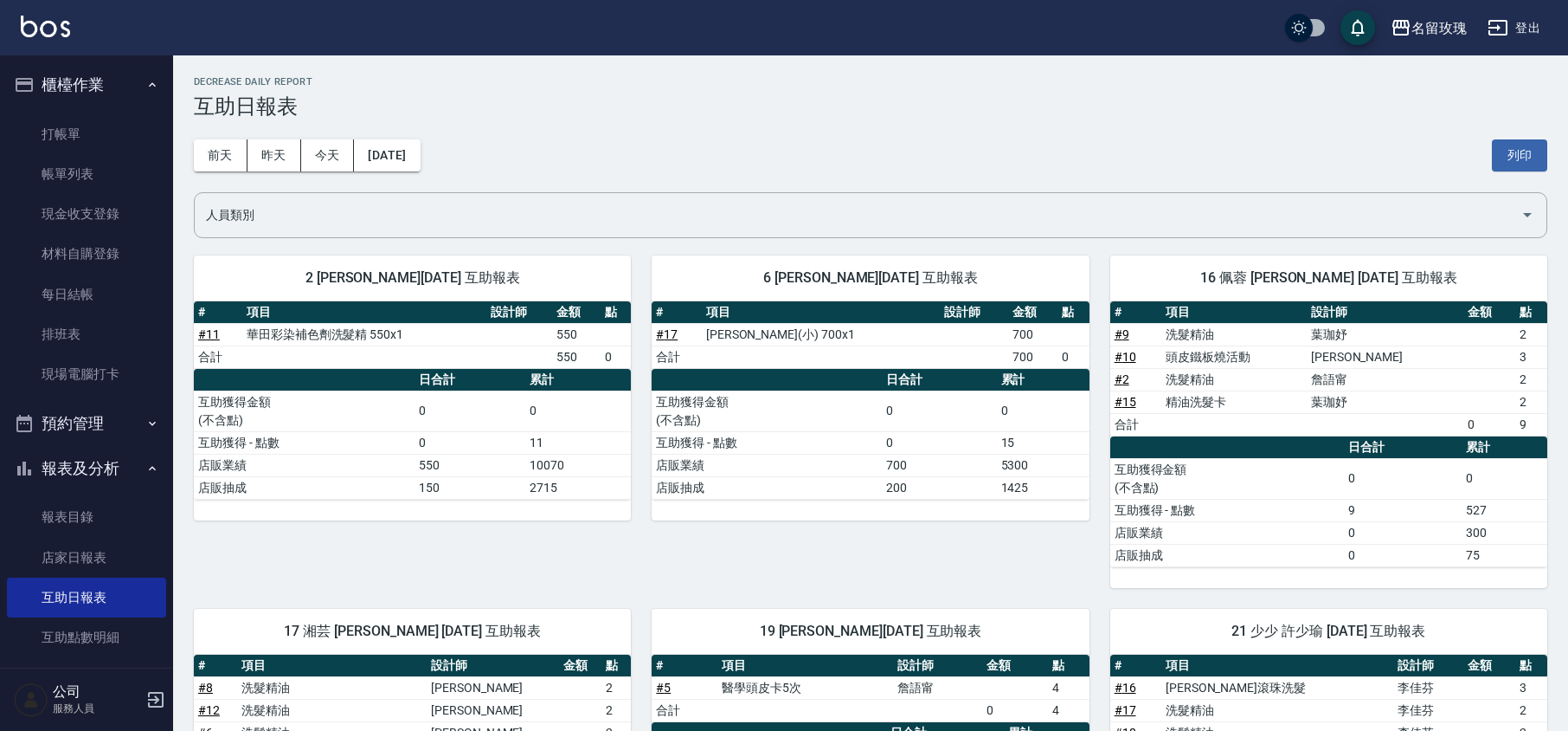
click at [597, 122] on div "[DATE] [DATE] [DATE] [DATE] 列印" at bounding box center [871, 155] width 1354 height 73
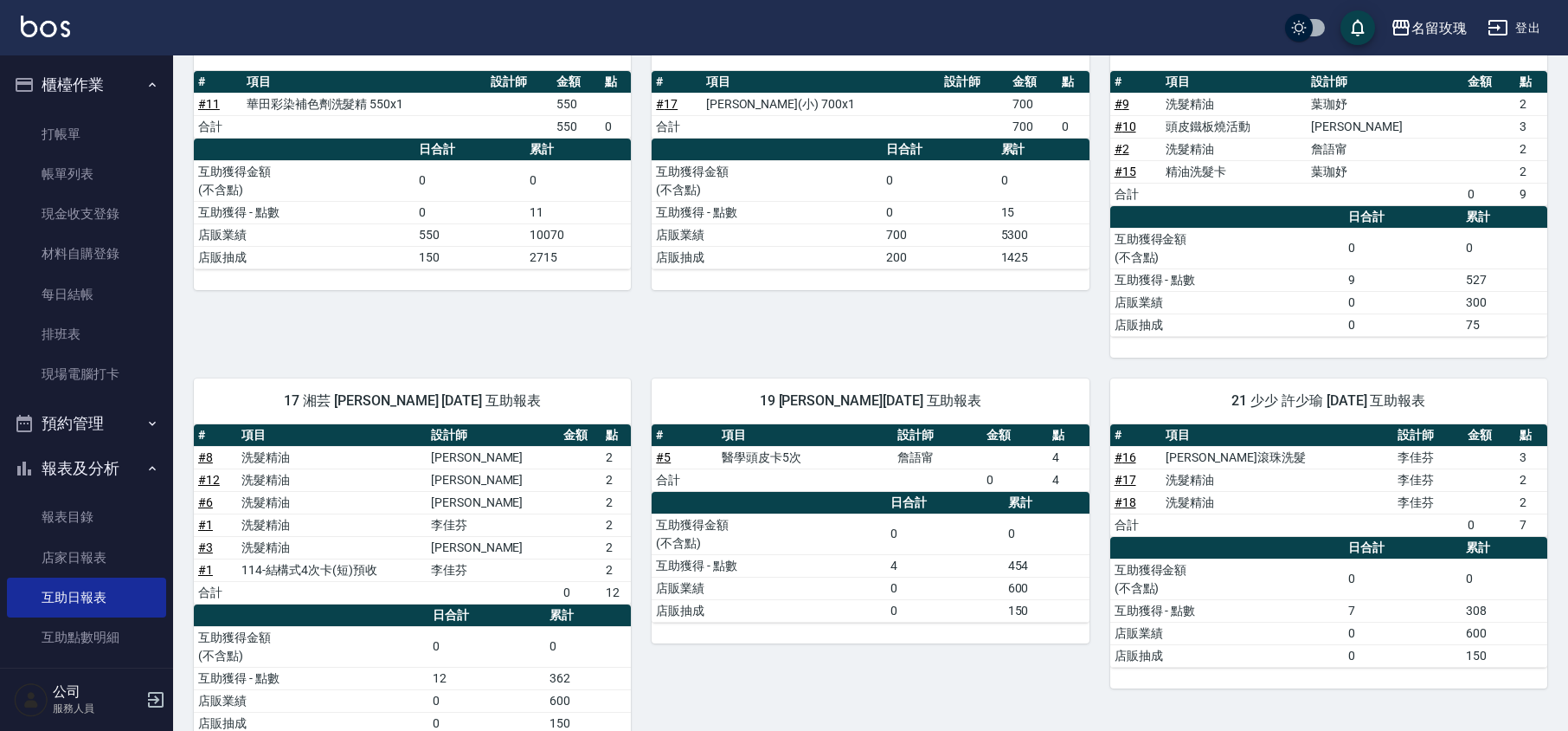
scroll to position [844, 0]
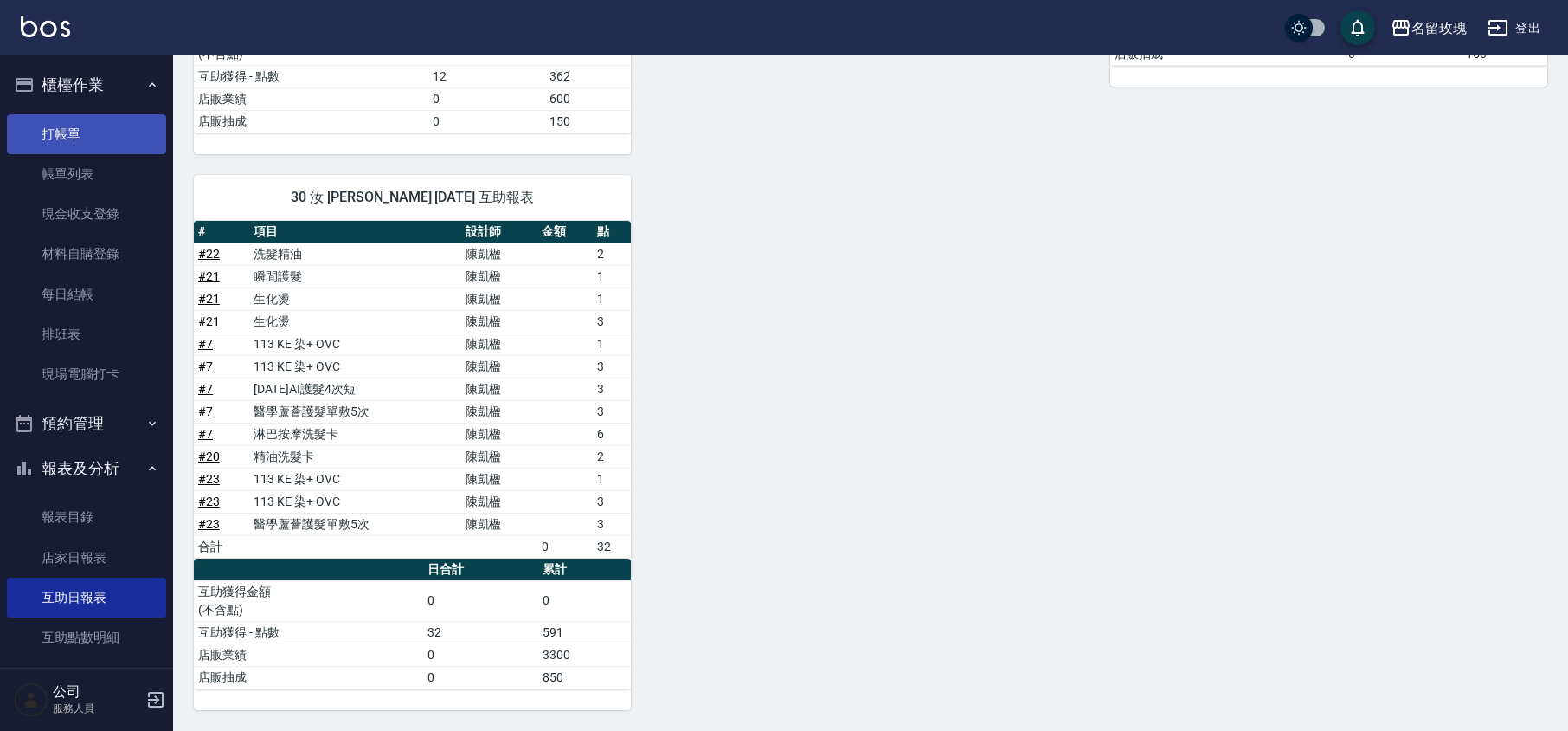
drag, startPoint x: 36, startPoint y: 140, endPoint x: 70, endPoint y: 122, distance: 38.5
click at [36, 140] on link "打帳單" at bounding box center [87, 134] width 160 height 39
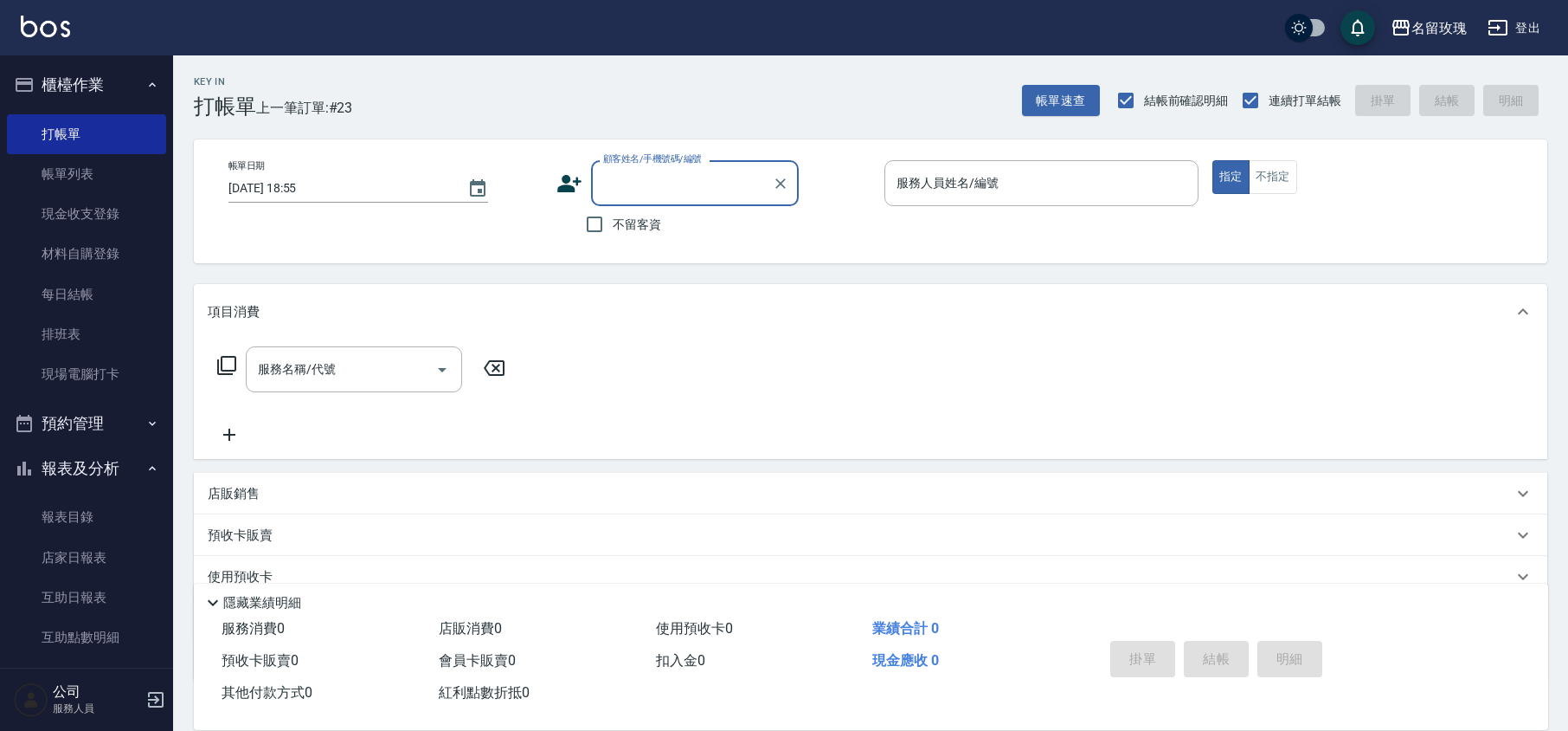
click at [88, 476] on button "報表及分析" at bounding box center [87, 467] width 160 height 45
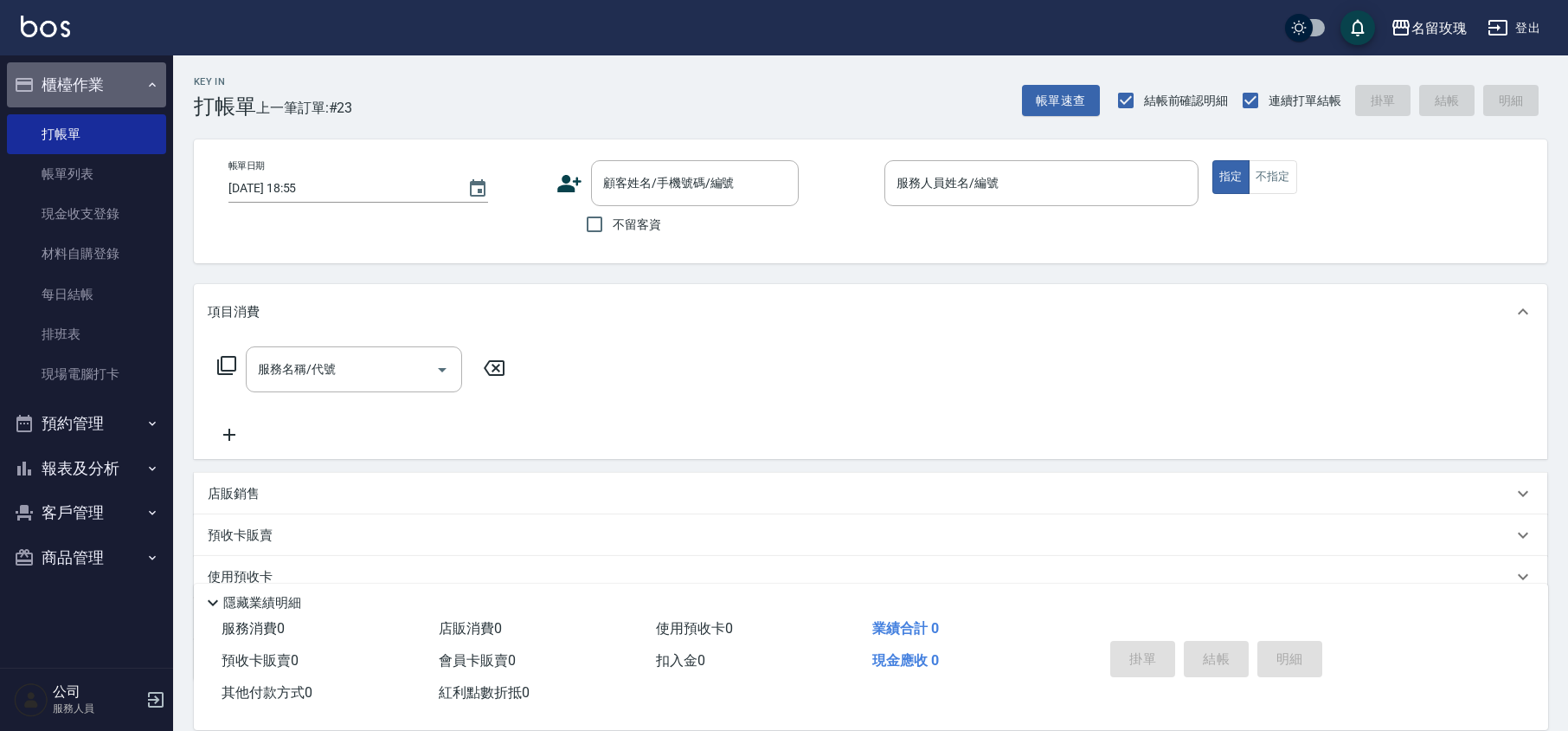
click at [100, 74] on button "櫃檯作業" at bounding box center [87, 85] width 160 height 45
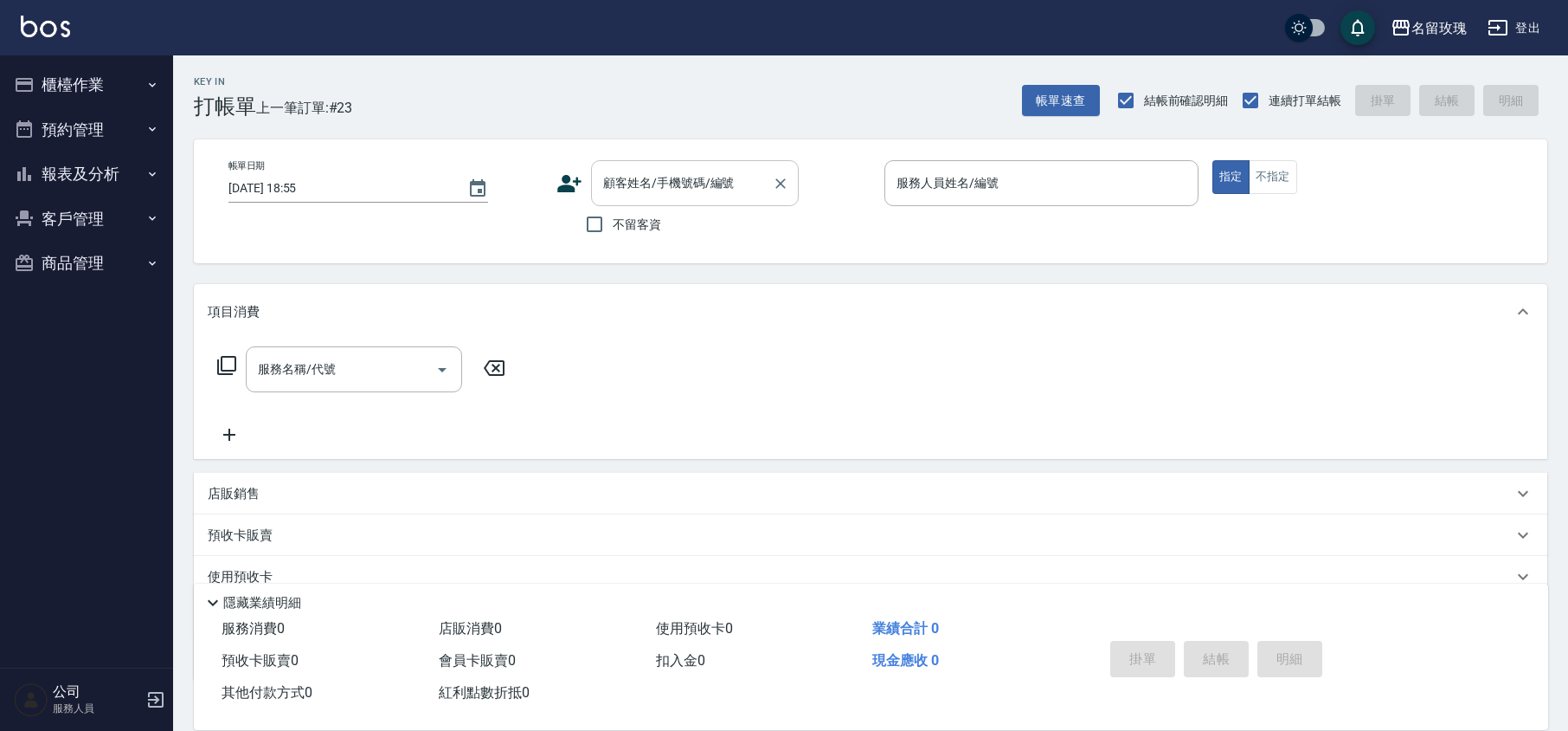
click at [692, 191] on input "顧客姓名/手機號碼/編號" at bounding box center [682, 183] width 166 height 30
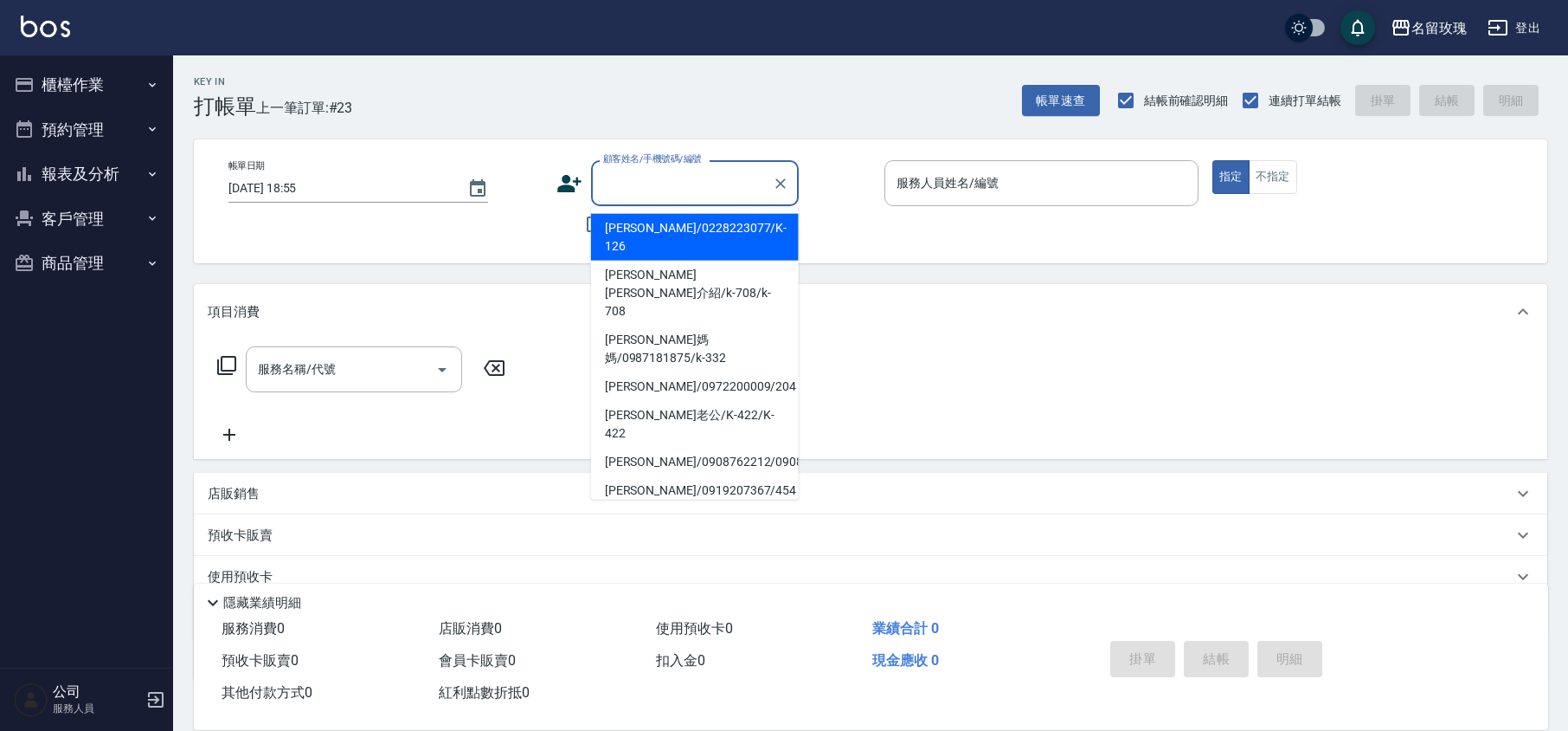
click at [67, 83] on button "櫃檯作業" at bounding box center [87, 85] width 160 height 45
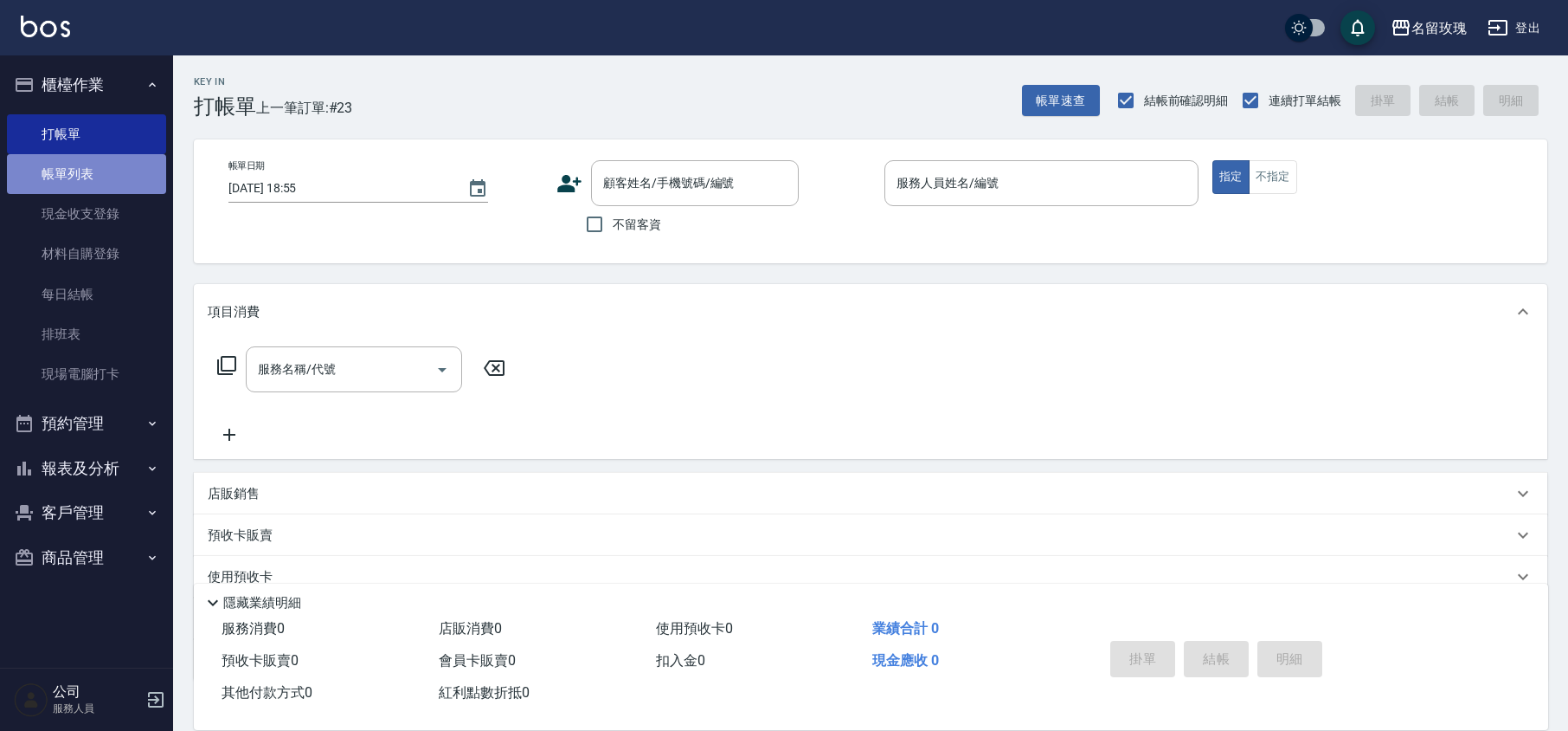
click at [84, 163] on link "帳單列表" at bounding box center [87, 173] width 160 height 39
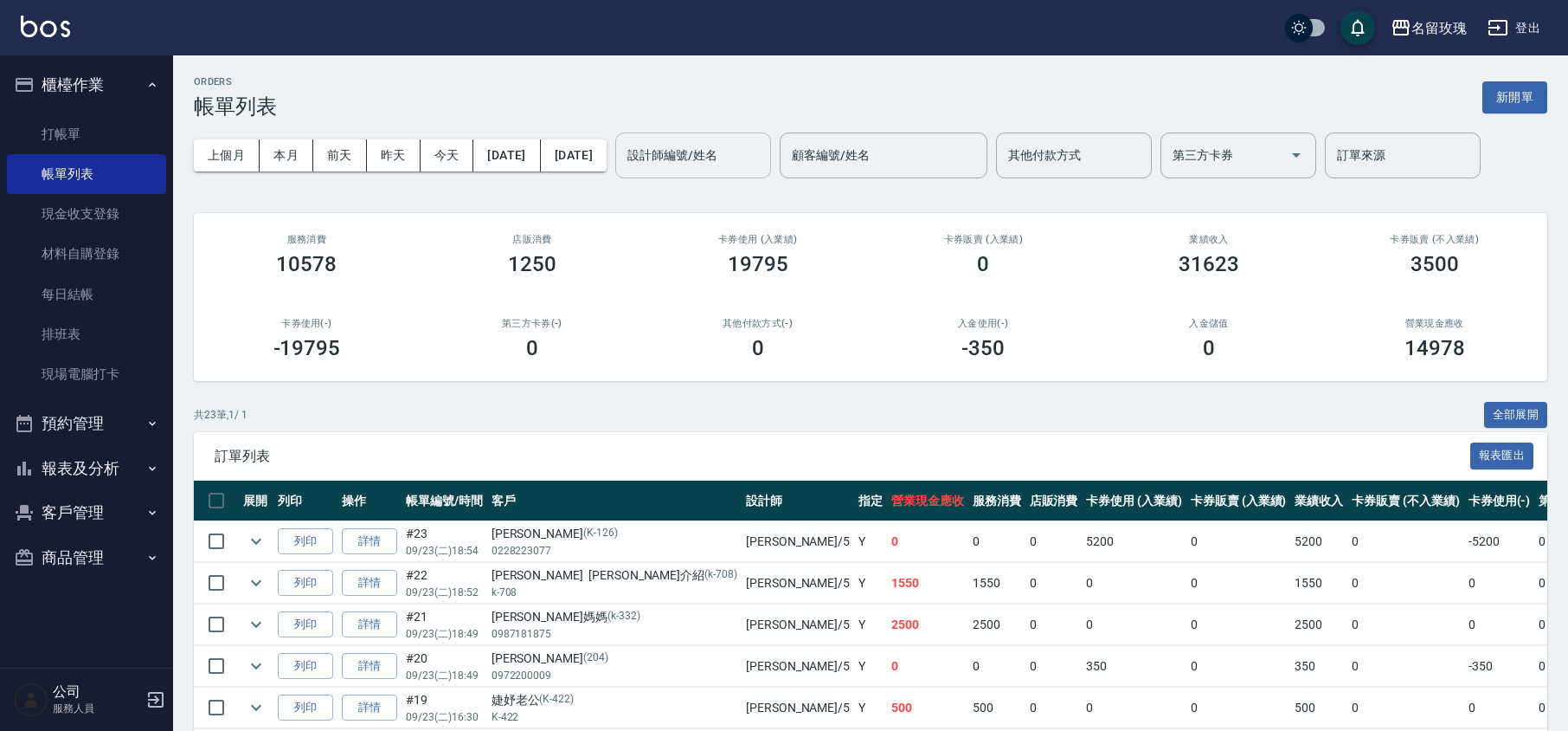
click at [731, 151] on div "設計師編號/姓名 設計師編號/姓名" at bounding box center [693, 156] width 156 height 46
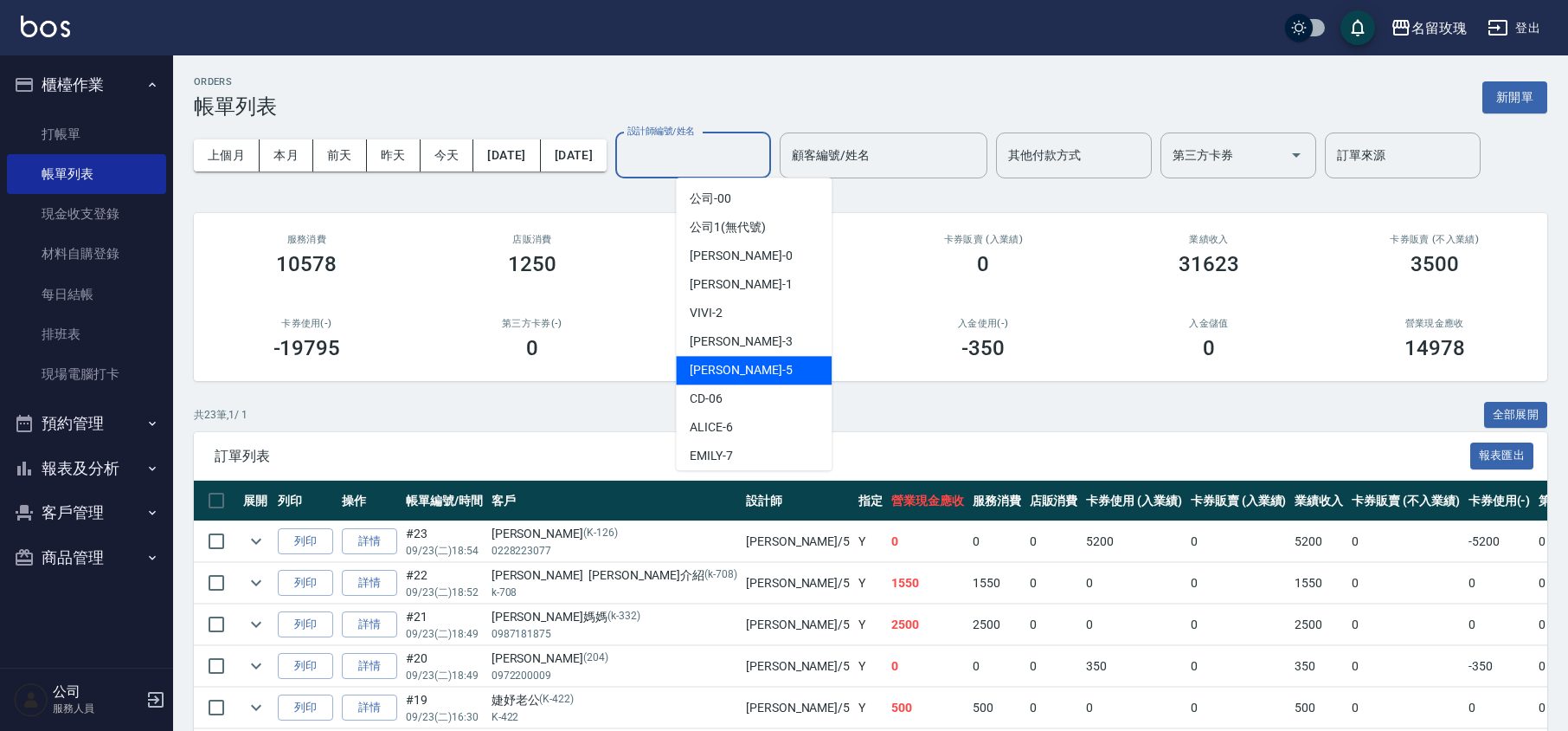
click at [777, 364] on div "[PERSON_NAME] -5" at bounding box center [754, 370] width 156 height 29
type input "KELLY-5"
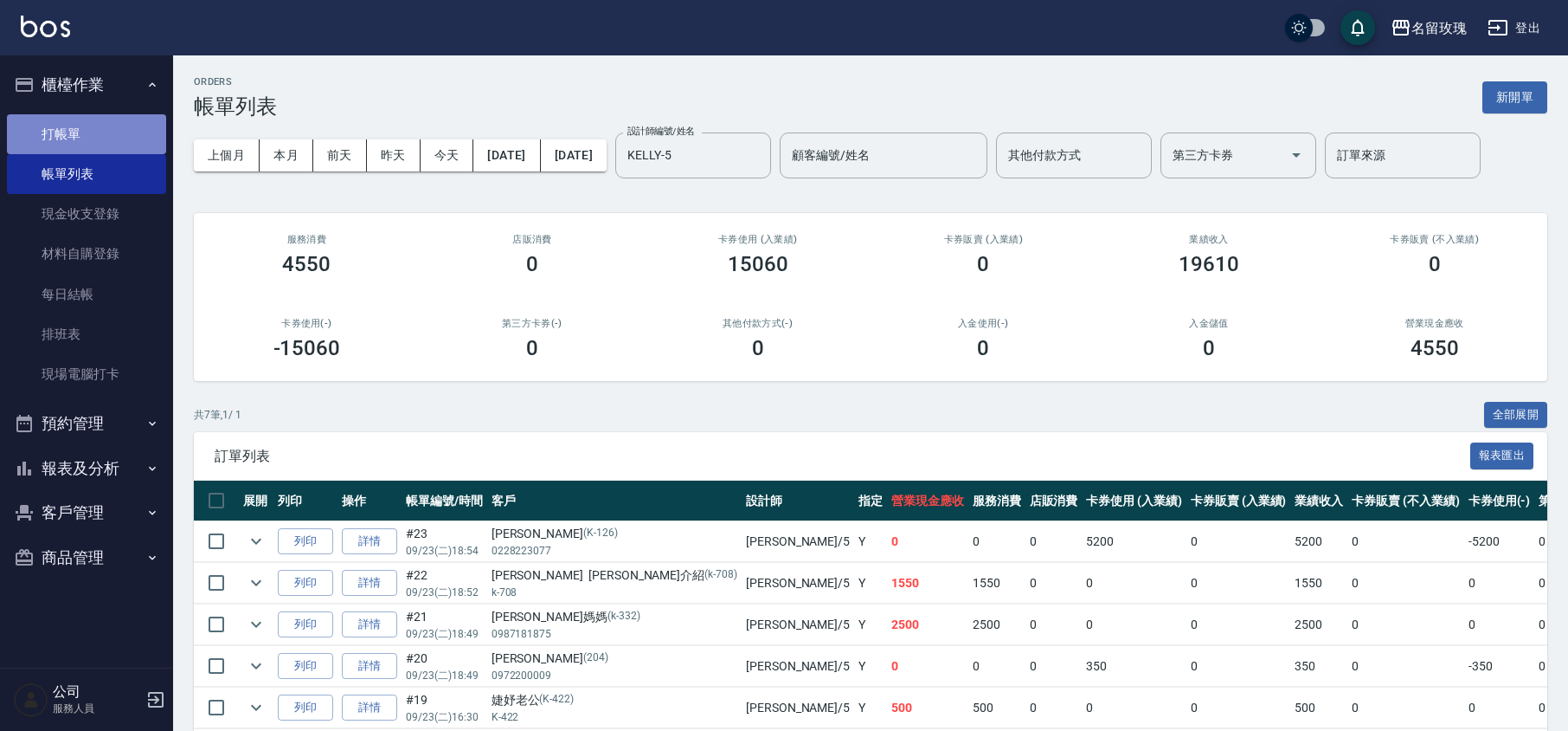
click at [97, 116] on link "打帳單" at bounding box center [87, 134] width 160 height 39
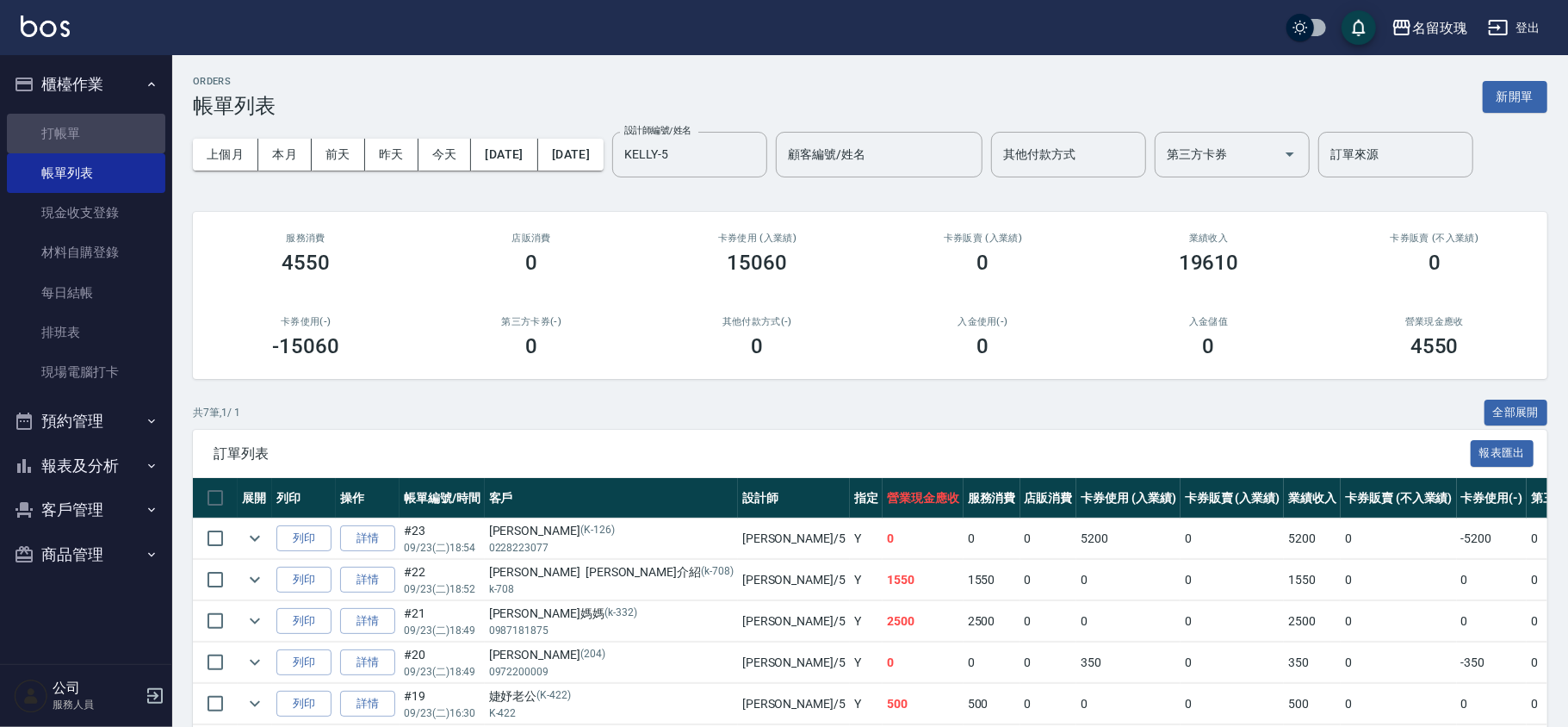
click at [110, 63] on button "櫃檯作業" at bounding box center [86, 84] width 159 height 45
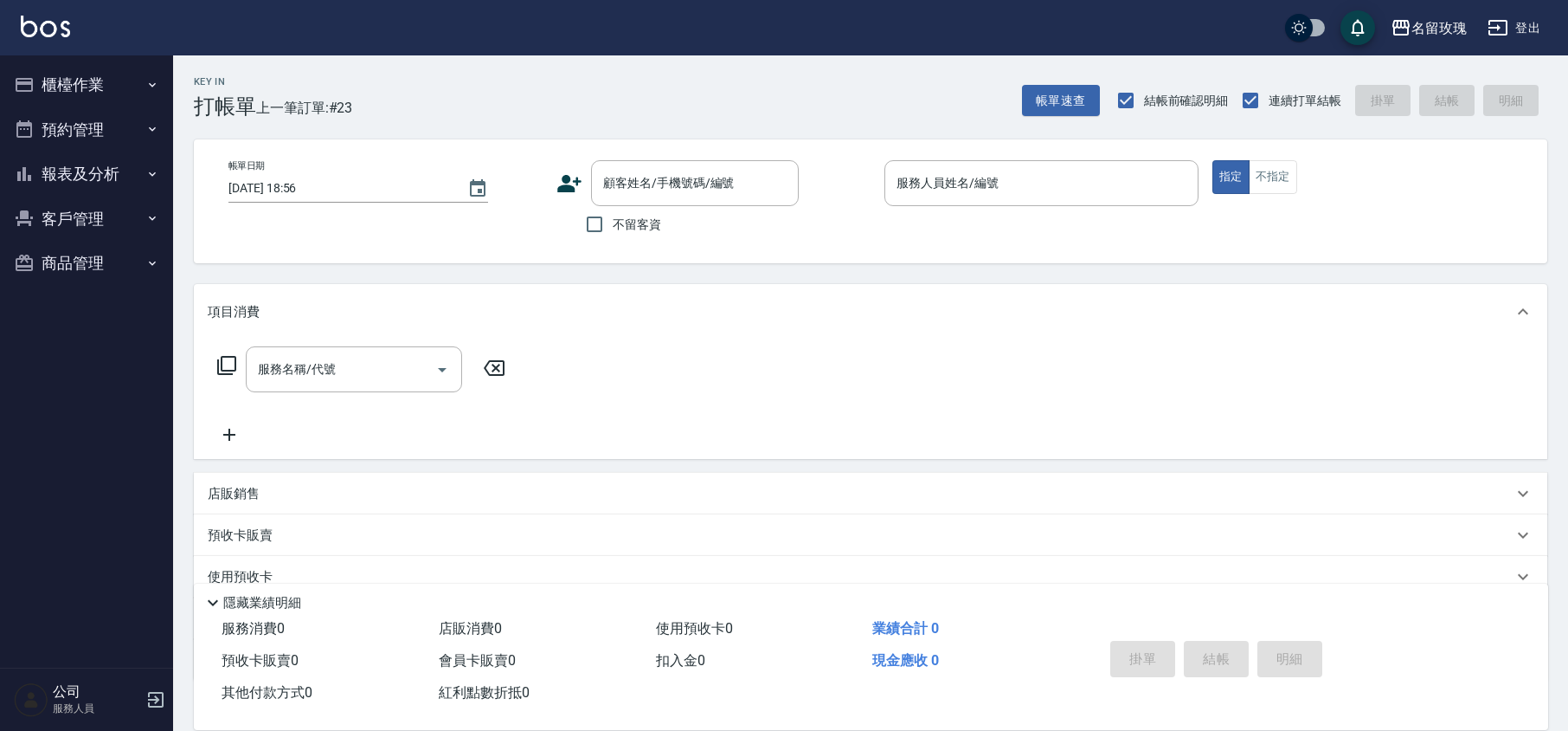
click at [102, 61] on ul "櫃檯作業 打帳單 帳單列表 現金收支登錄 材料自購登錄 每日結帳 排班表 現場電腦打卡 預約管理 預約管理 單日預約紀錄 單週預約紀錄 報表及分析 報表目錄 …" at bounding box center [87, 174] width 160 height 238
click at [88, 63] on button "櫃檯作業" at bounding box center [87, 85] width 160 height 45
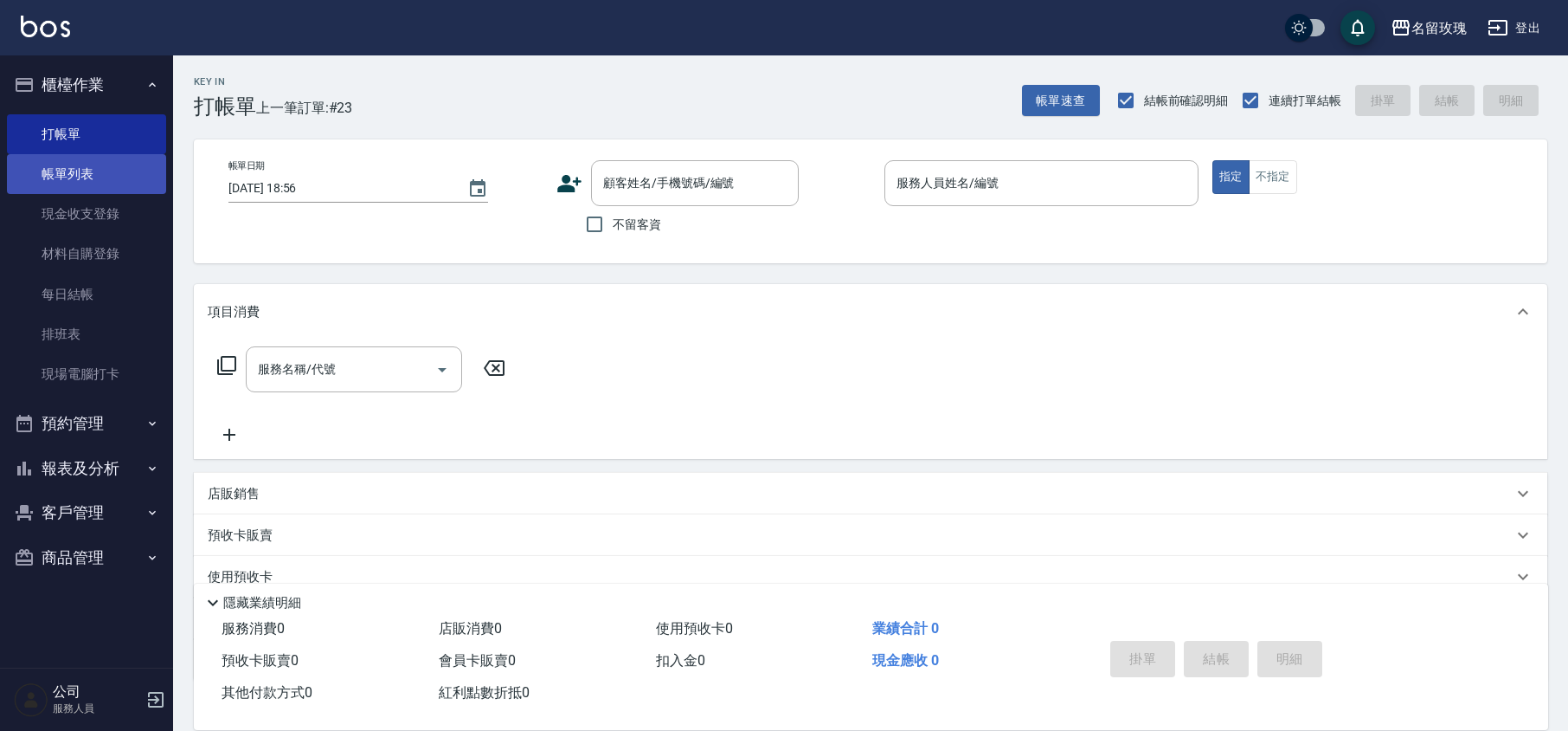
click at [99, 160] on link "帳單列表" at bounding box center [87, 173] width 160 height 39
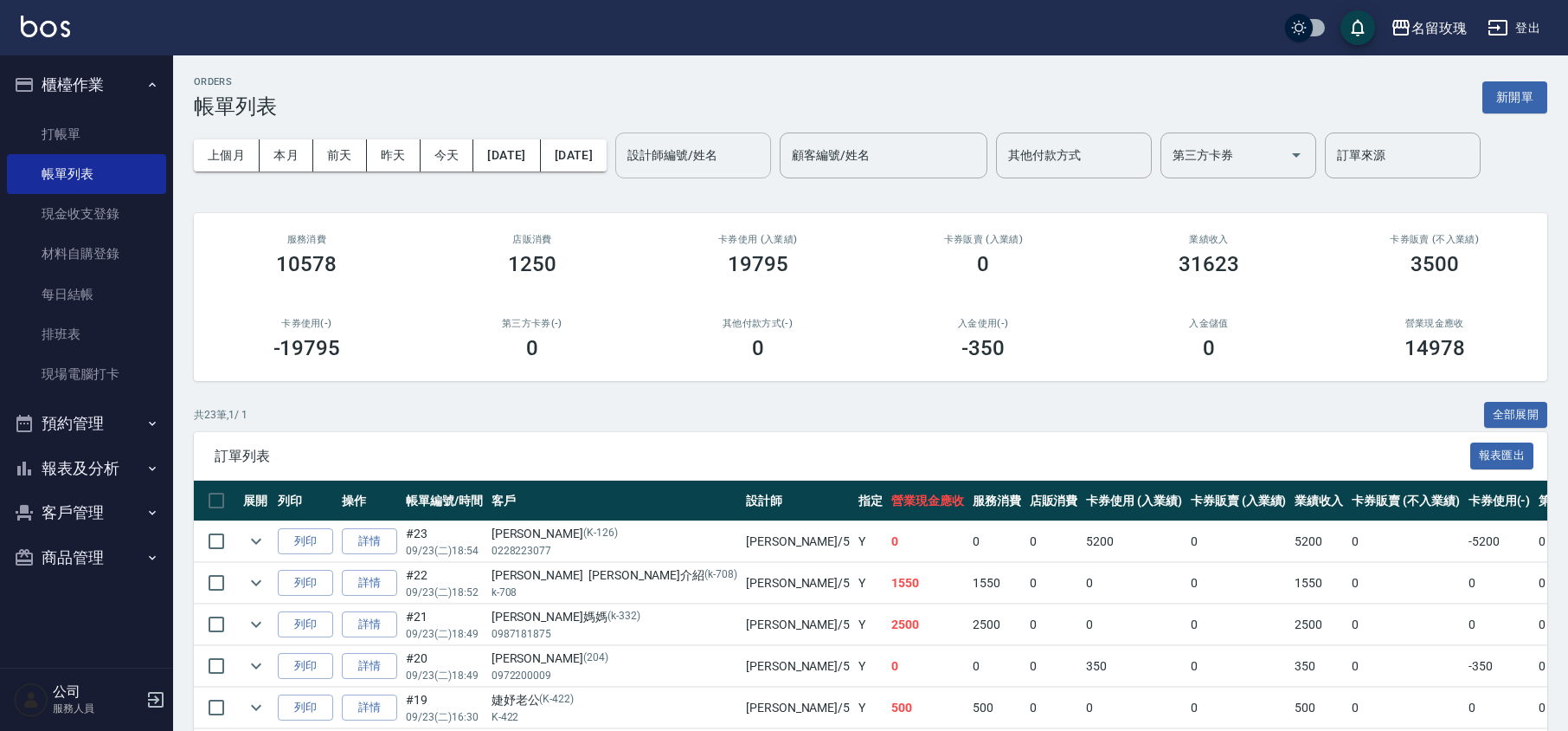
click at [713, 145] on div "設計師編號/姓名 設計師編號/姓名" at bounding box center [693, 156] width 156 height 46
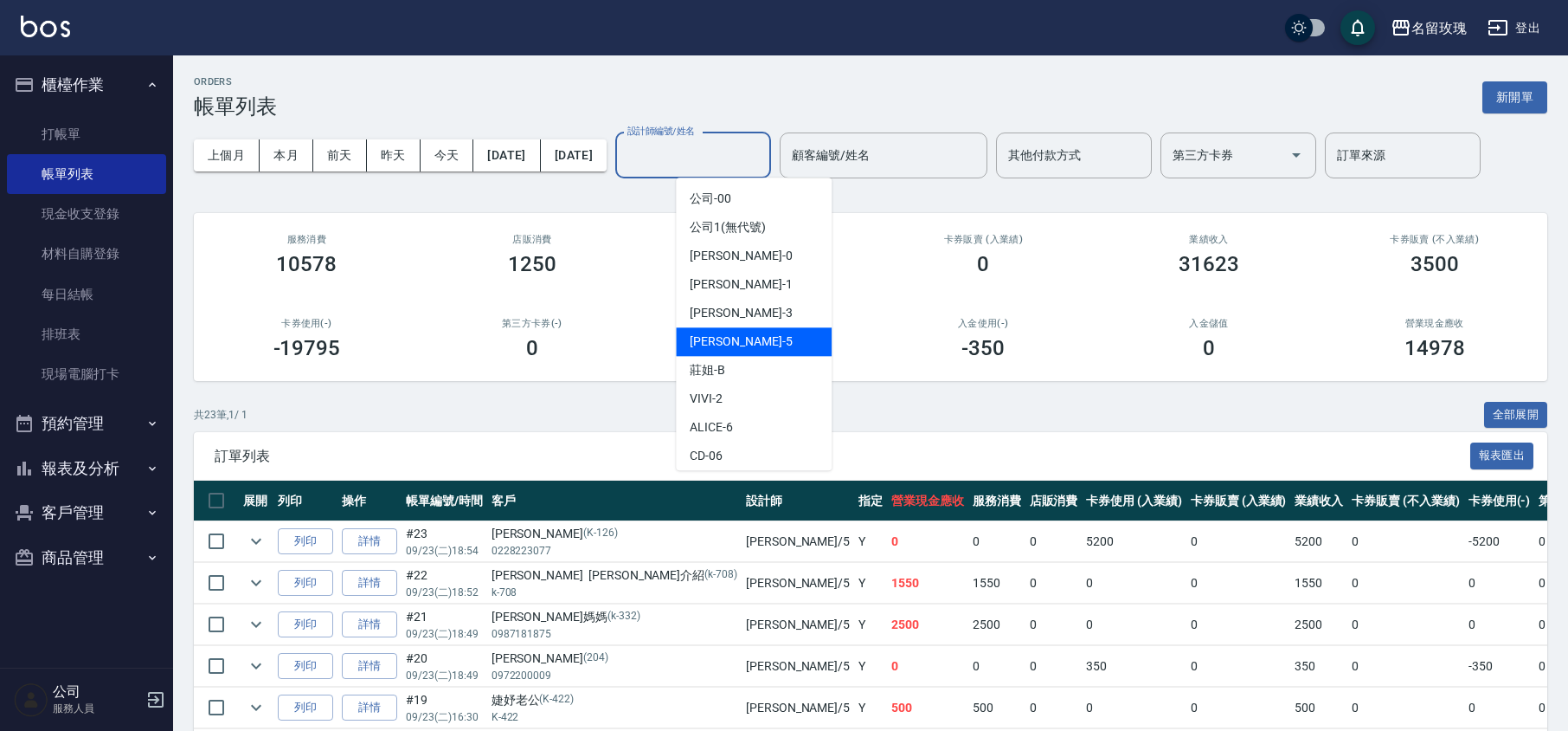
click at [737, 344] on div "[PERSON_NAME] -5" at bounding box center [754, 341] width 156 height 29
type input "KELLY-5"
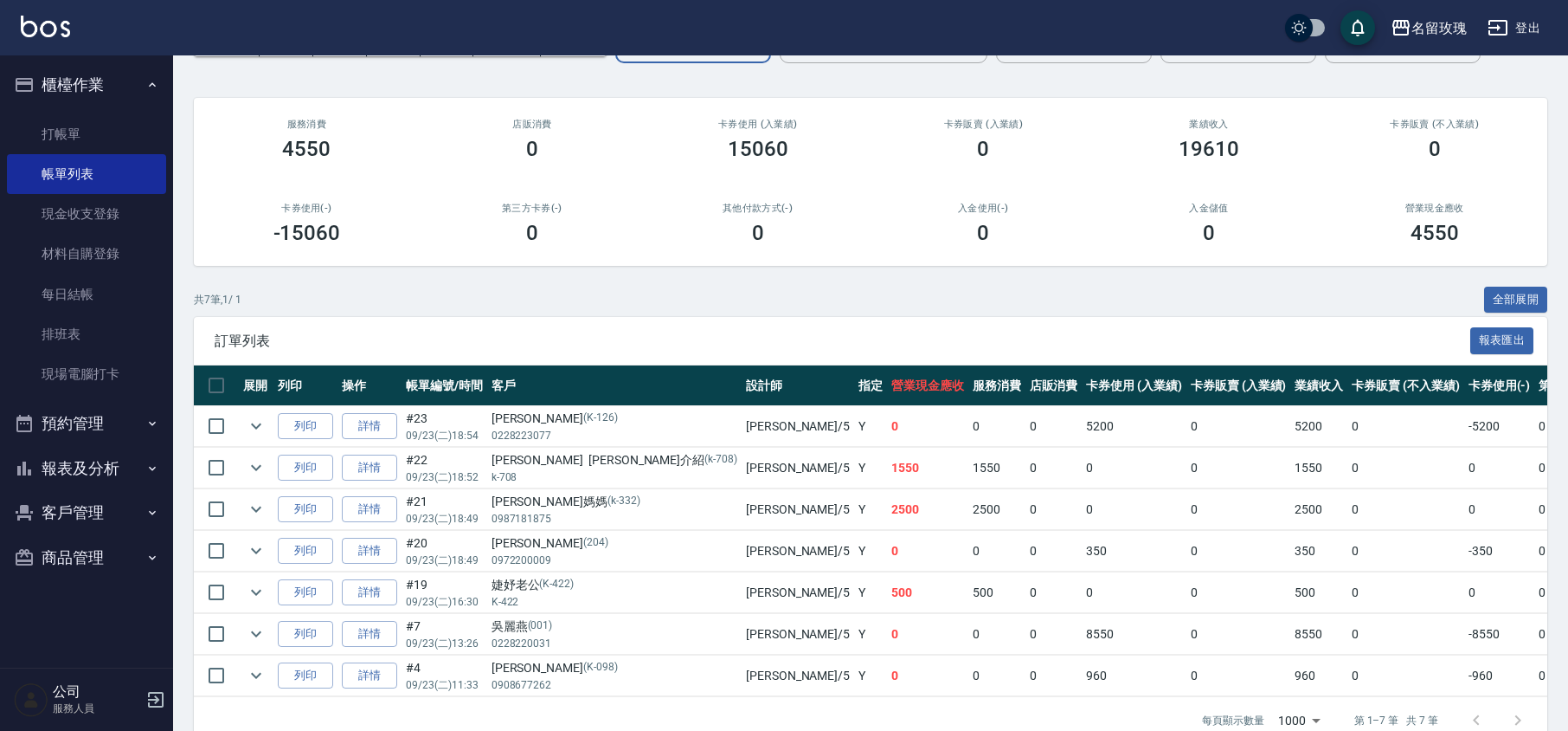
scroll to position [170, 0]
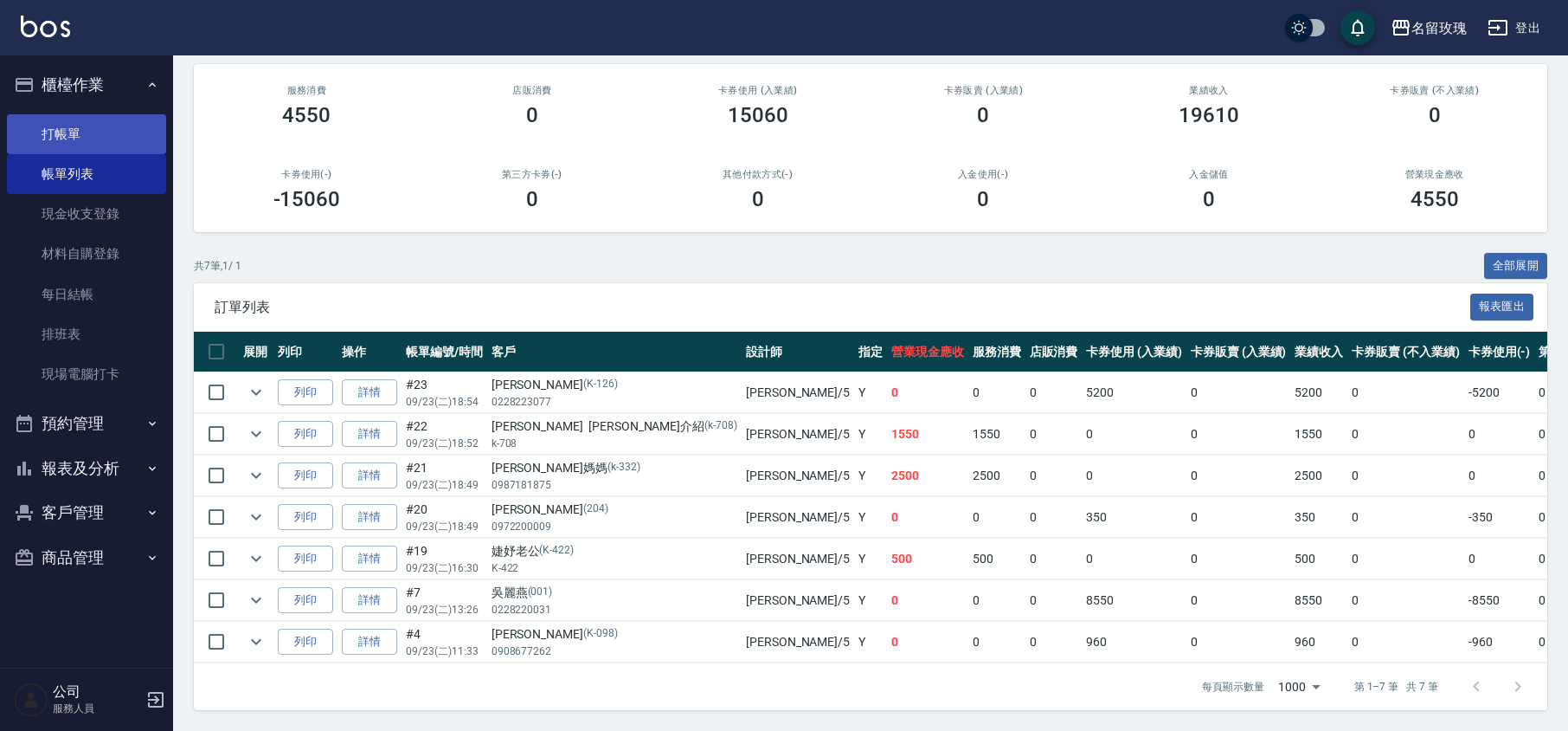
click at [62, 132] on link "打帳單" at bounding box center [87, 134] width 160 height 39
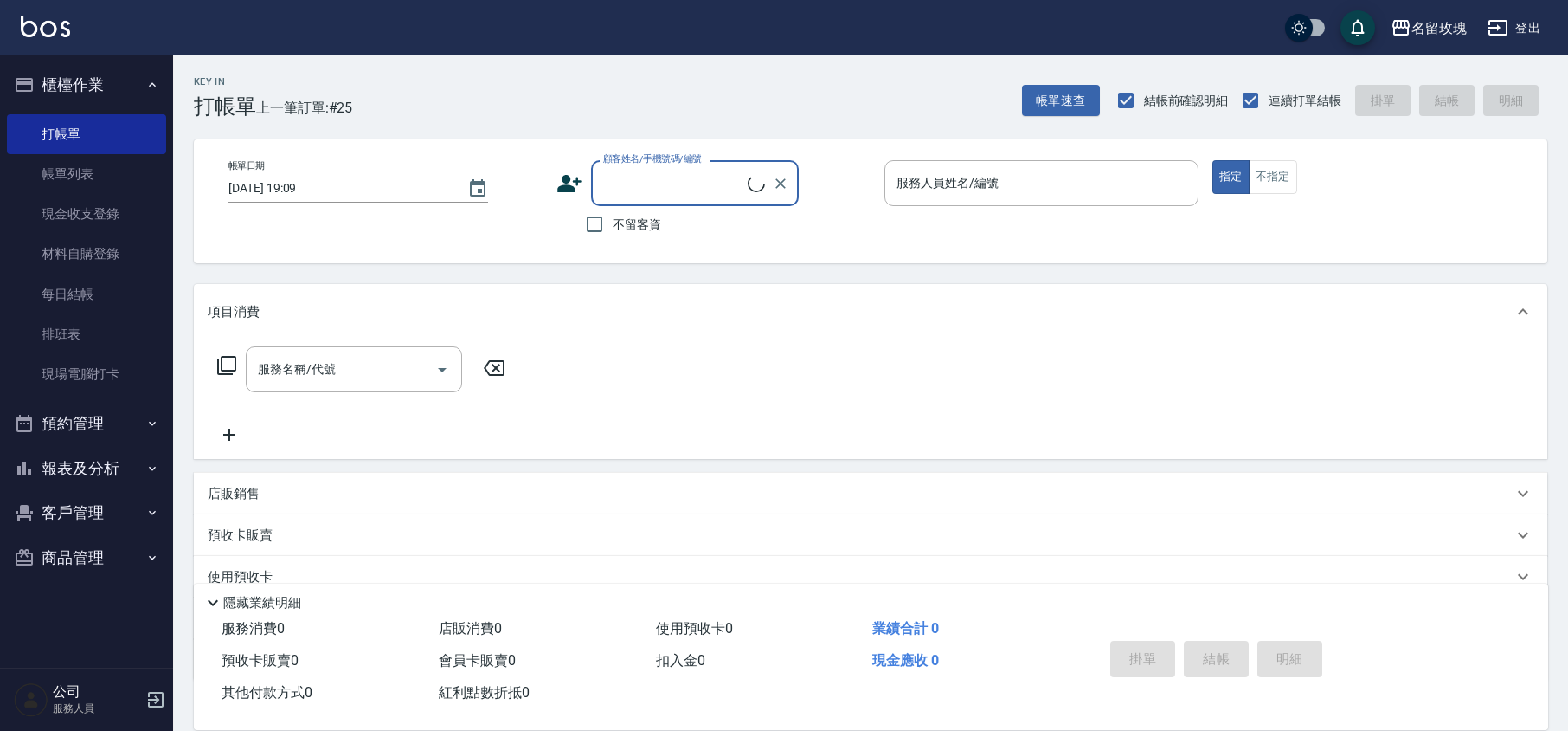
click at [662, 186] on input "顧客姓名/手機號碼/編號" at bounding box center [673, 183] width 149 height 30
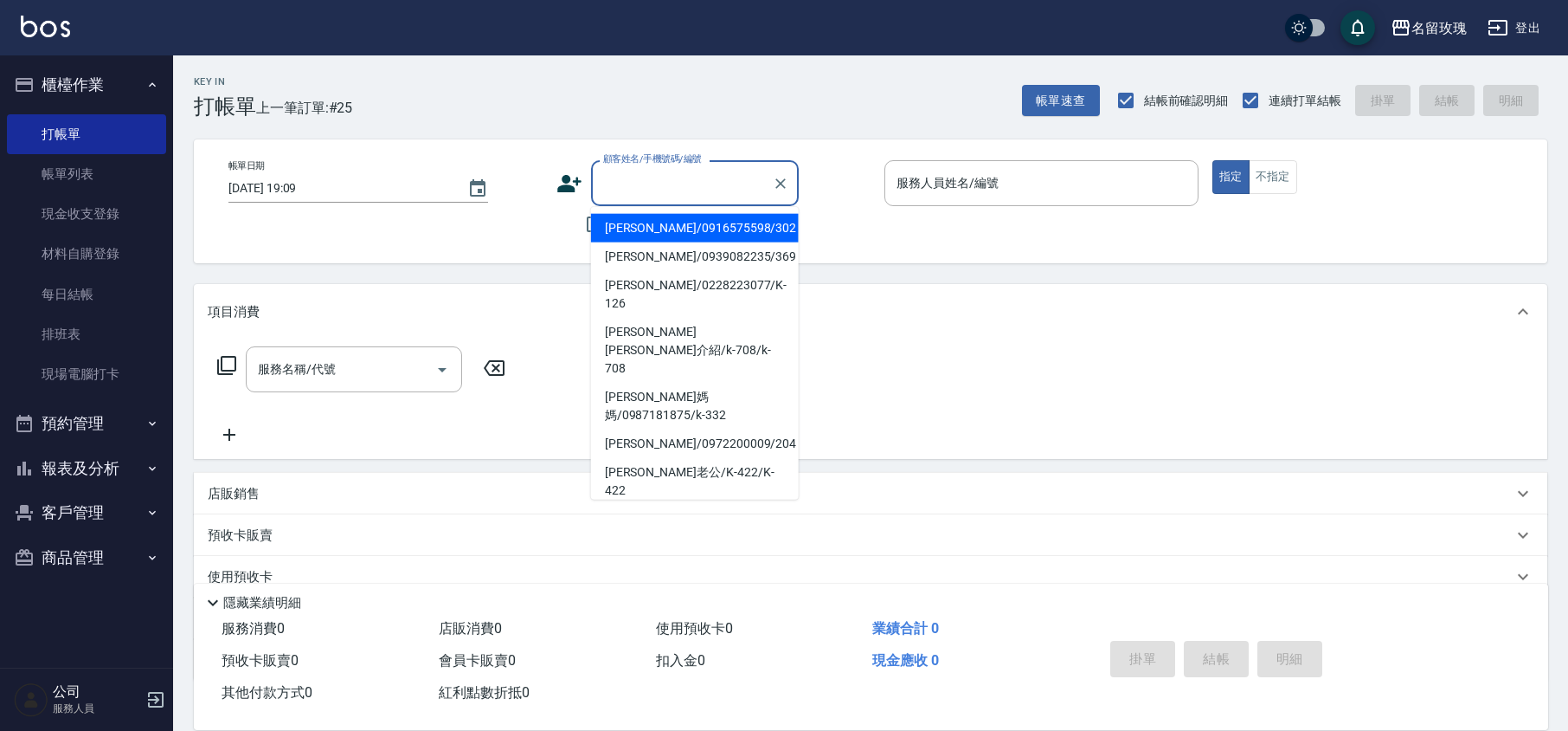
click at [567, 187] on icon at bounding box center [569, 184] width 24 height 17
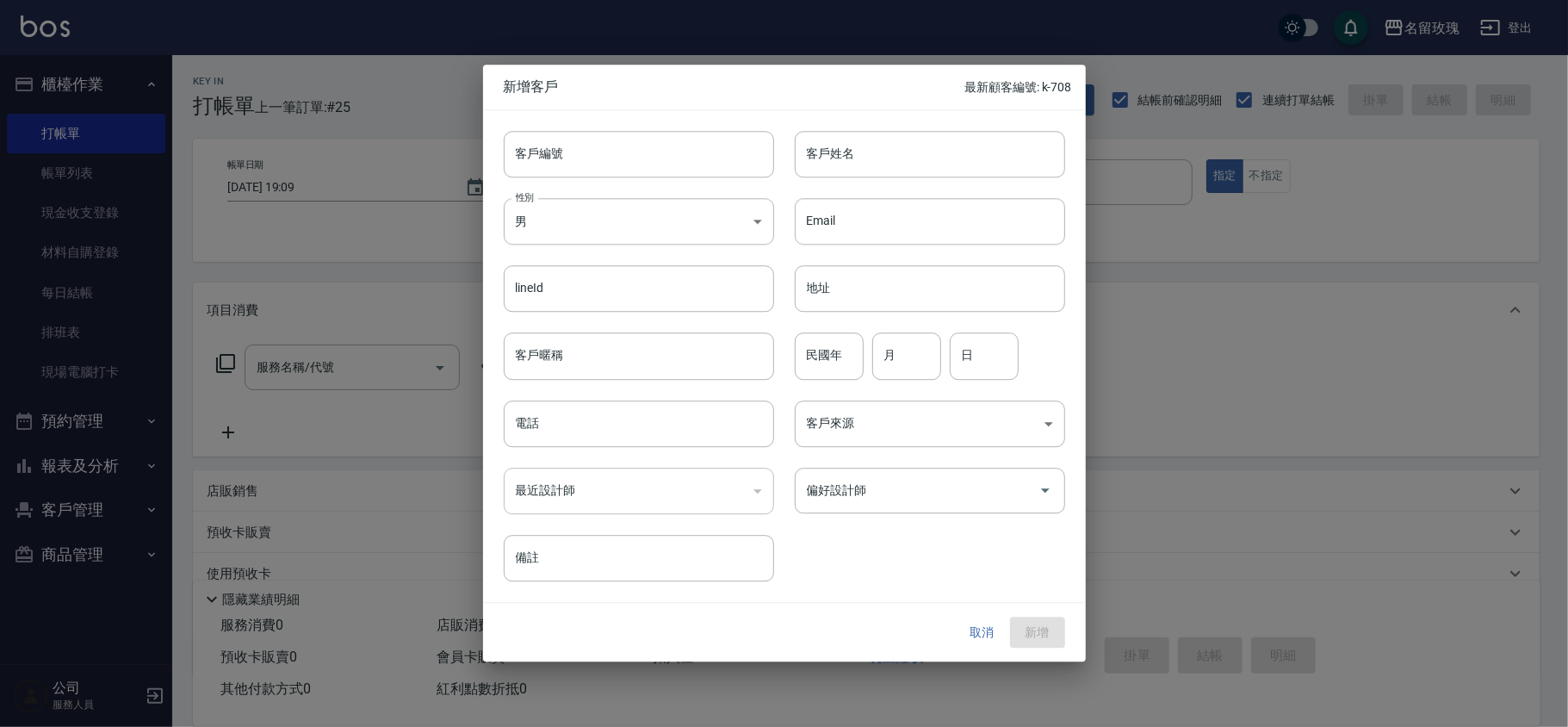
click at [572, 127] on div "客戶編號 客戶編號" at bounding box center [629, 143] width 291 height 67
click at [563, 153] on input "客戶編號" at bounding box center [638, 154] width 271 height 47
type input "k-709"
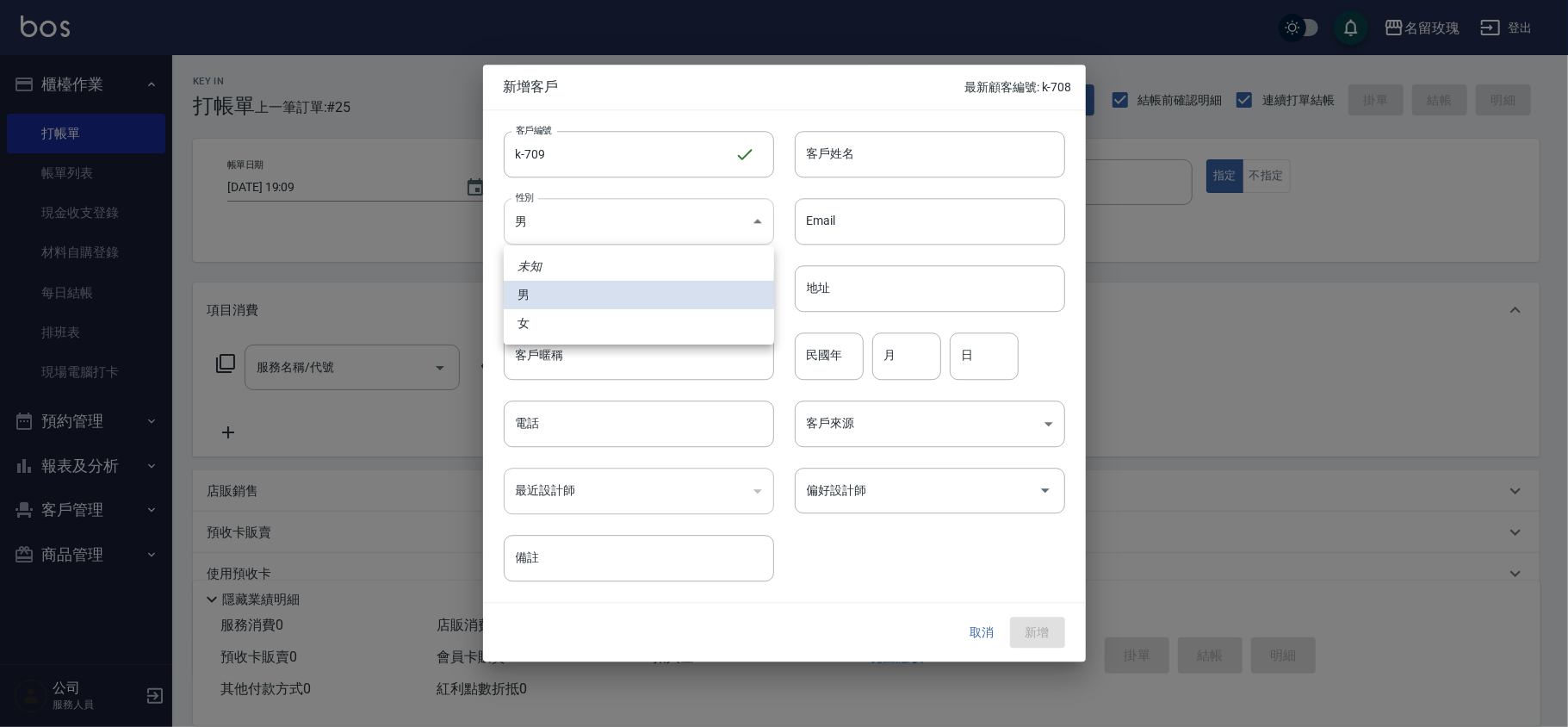
click at [593, 207] on body "名留玫瑰 登出 櫃檯作業 打帳單 帳單列表 現金收支登錄 材料自購登錄 每日結帳 排班表 現場電腦打卡 預約管理 預約管理 單日預約紀錄 單週預約紀錄 報表及…" at bounding box center [784, 419] width 1568 height 839
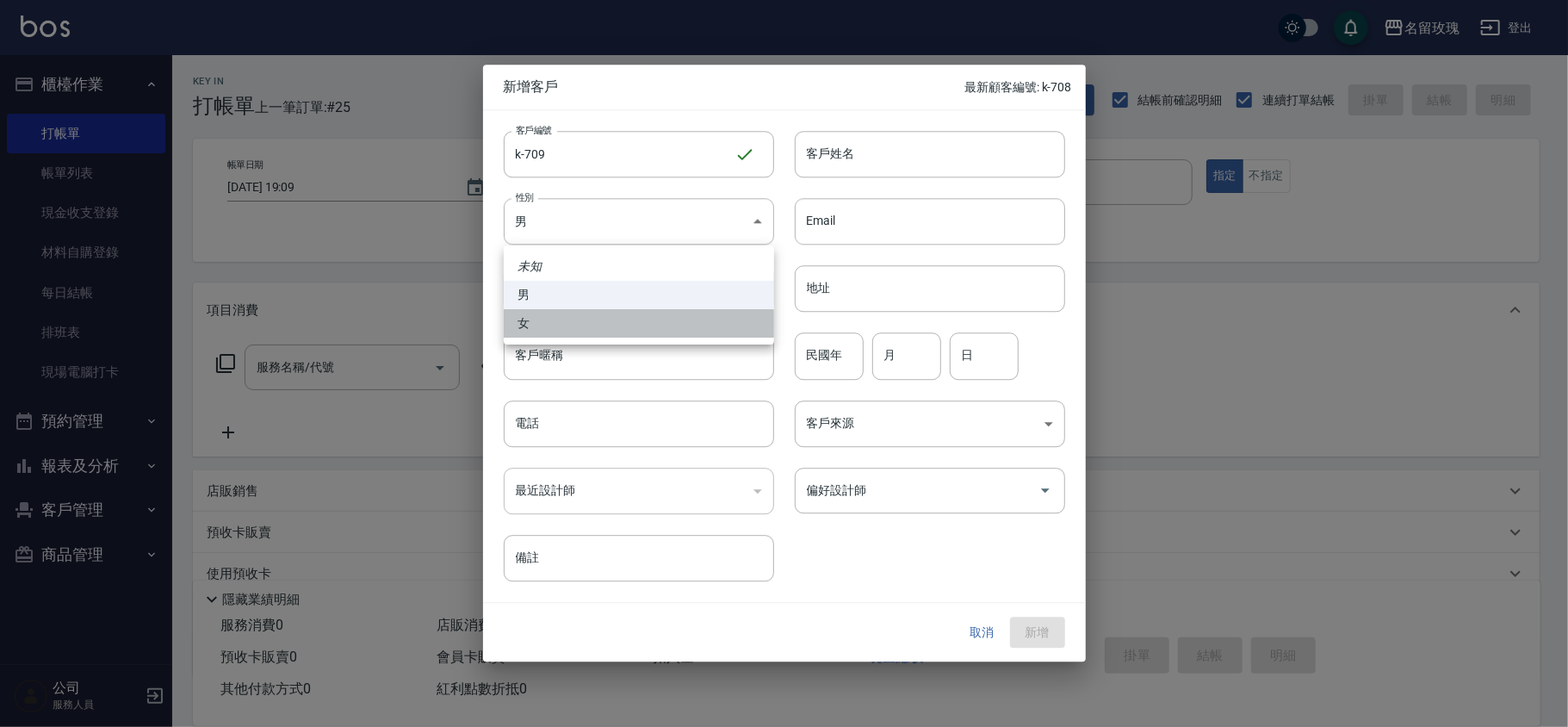
click at [542, 325] on li "女" at bounding box center [638, 323] width 271 height 29
type input "FEMALE"
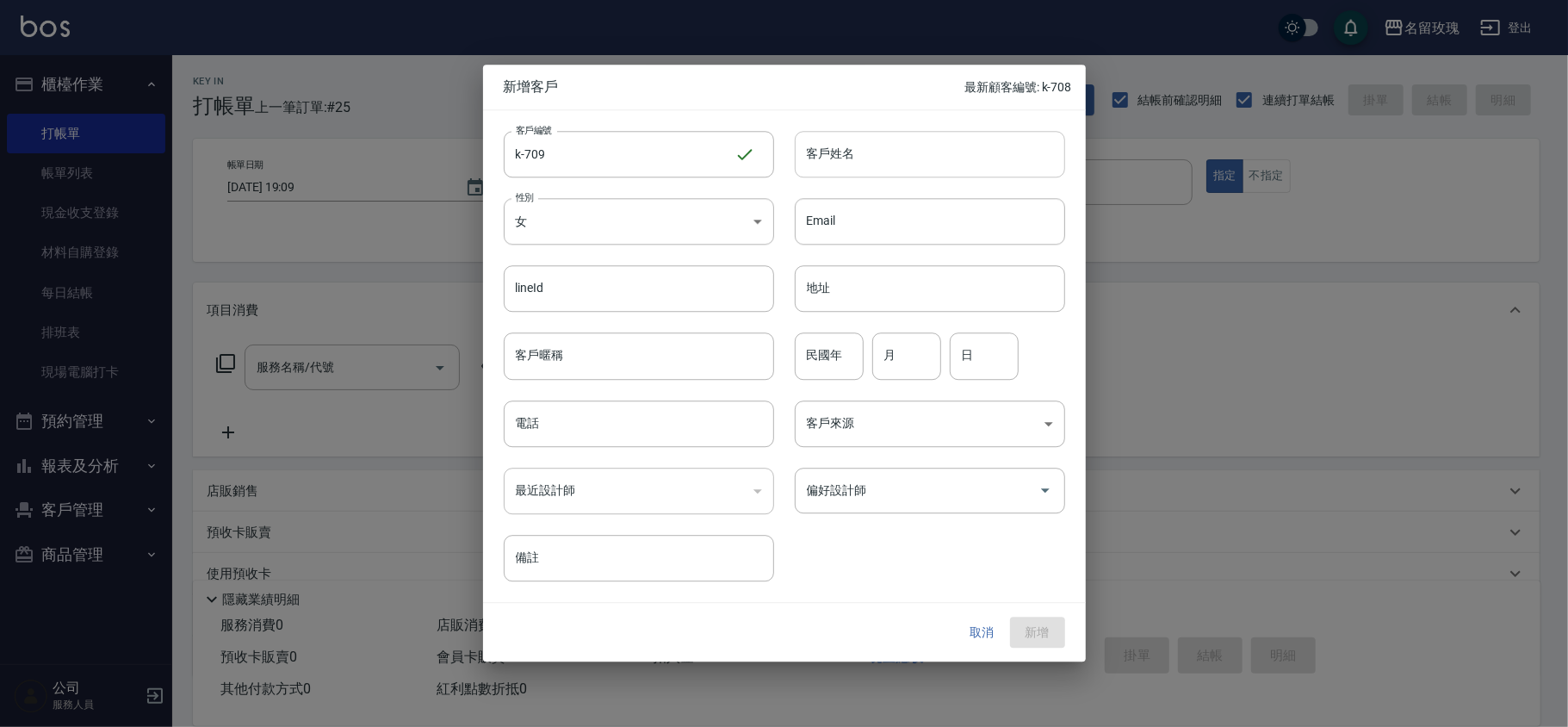
drag, startPoint x: 865, startPoint y: 142, endPoint x: 845, endPoint y: 173, distance: 36.9
click at [865, 142] on input "客戶姓名" at bounding box center [930, 154] width 271 height 47
type input "吳麗純"
drag, startPoint x: 581, startPoint y: 411, endPoint x: 570, endPoint y: 427, distance: 19.4
click at [580, 415] on input "電話" at bounding box center [638, 423] width 271 height 47
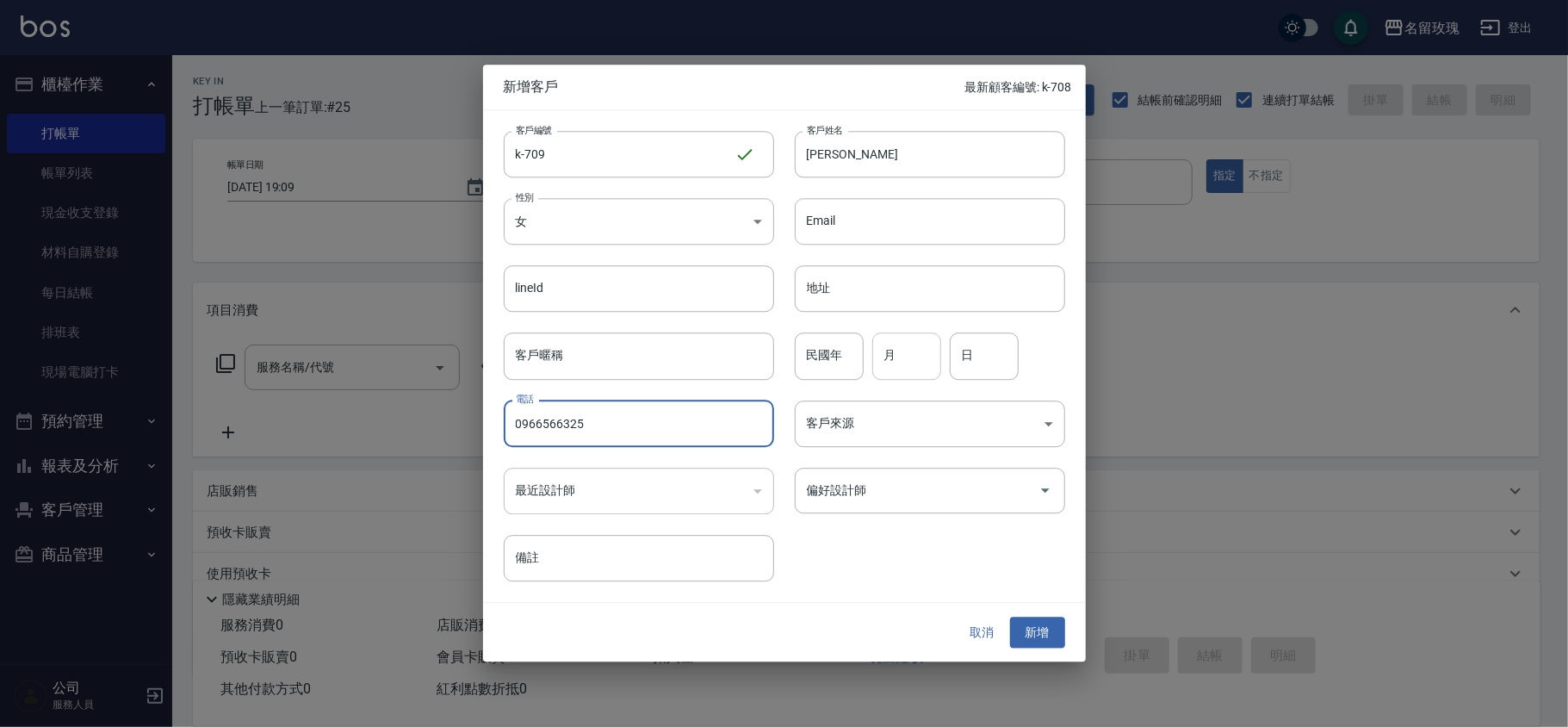
type input "0966566325"
click at [906, 365] on input "月" at bounding box center [907, 356] width 69 height 47
type input "7"
click at [983, 349] on input "日" at bounding box center [984, 356] width 69 height 47
type input "1"
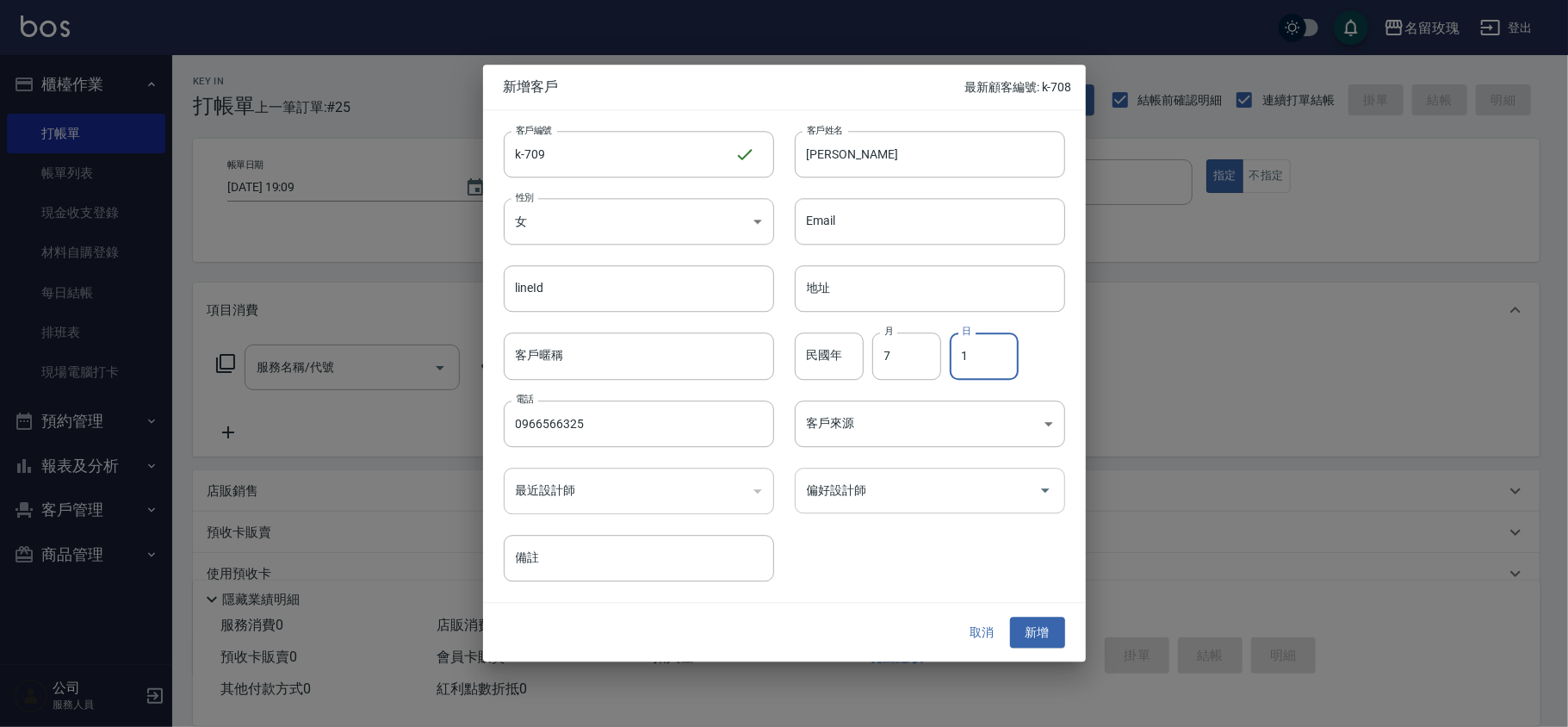
click at [879, 489] on input "偏好設計師" at bounding box center [917, 490] width 229 height 30
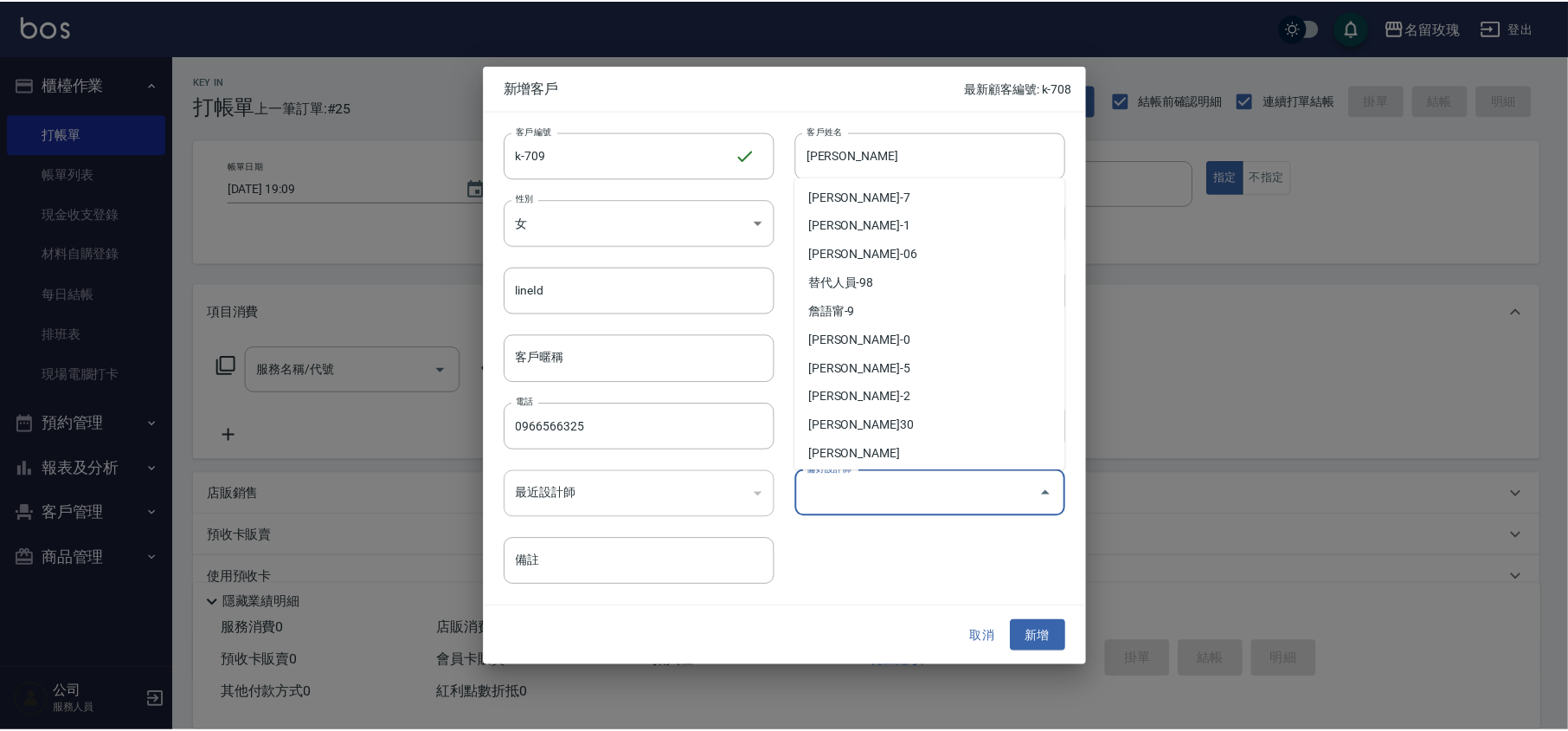
scroll to position [322, 0]
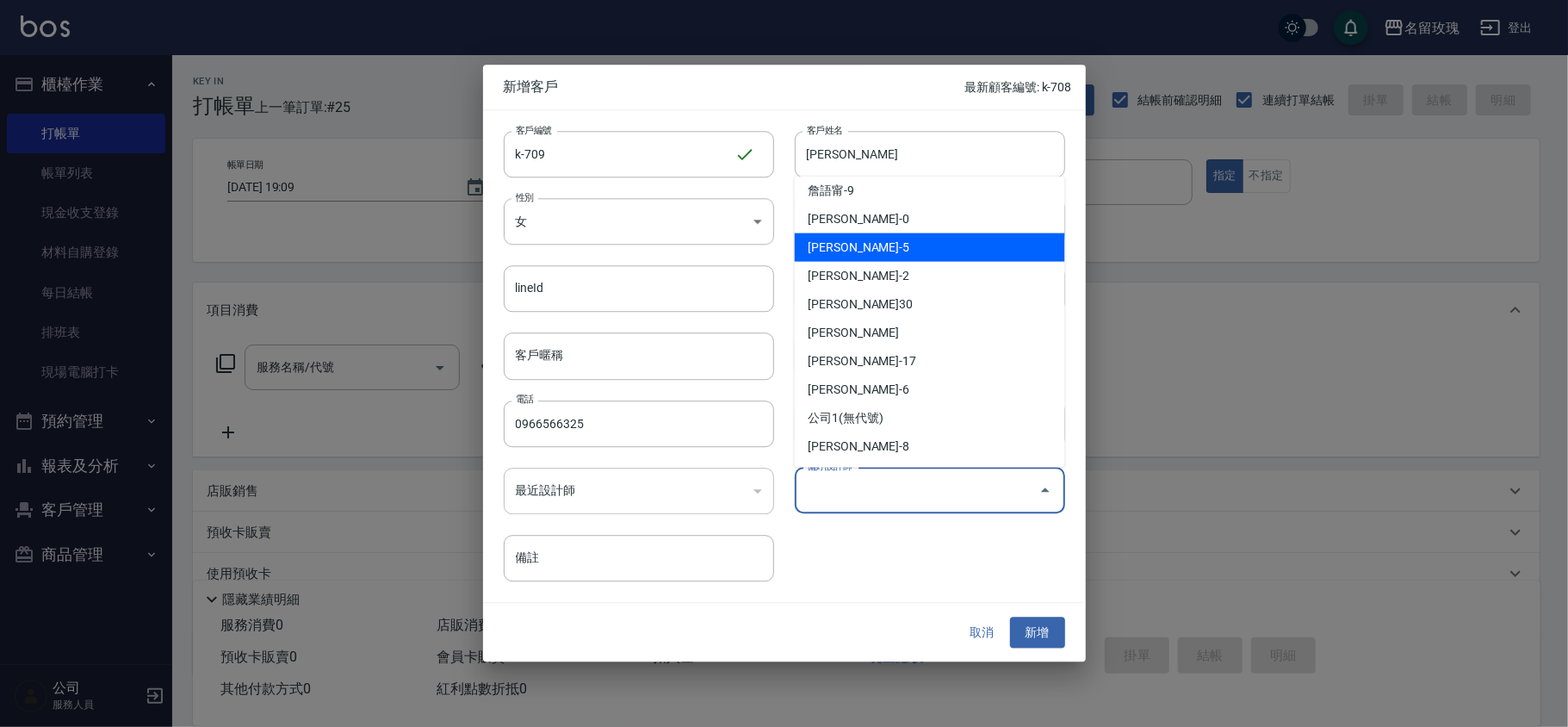
click at [878, 253] on li "陳凱楹-5" at bounding box center [930, 248] width 271 height 29
type input "陳凱楹"
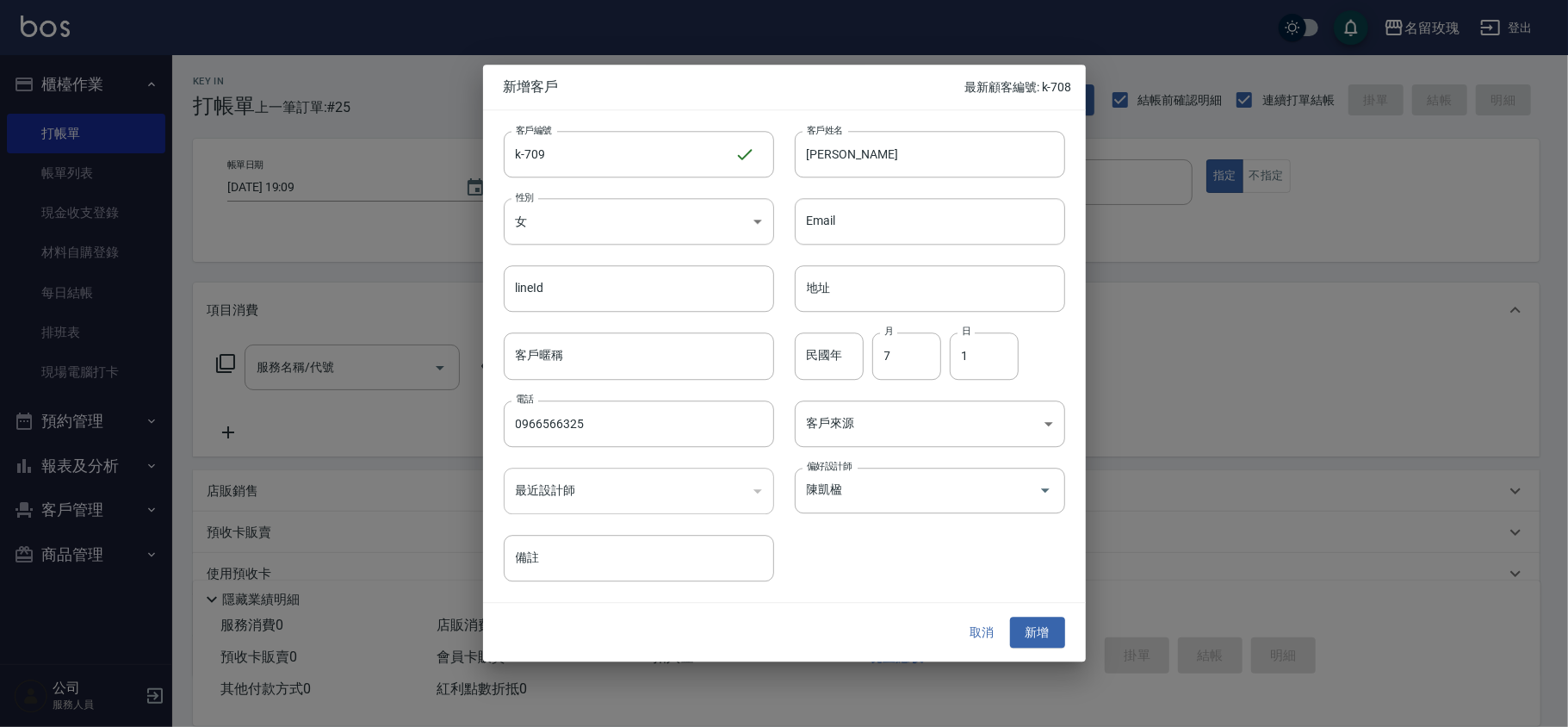
click at [879, 589] on div "客戶編號 k-709 ​ 客戶編號 客戶姓名 吳麗純 客戶姓名 性別 女 FEMALE 性別 Email Email lineId lineId 地址 地址 …" at bounding box center [784, 356] width 603 height 492
click at [1049, 639] on button "新增" at bounding box center [1038, 631] width 55 height 32
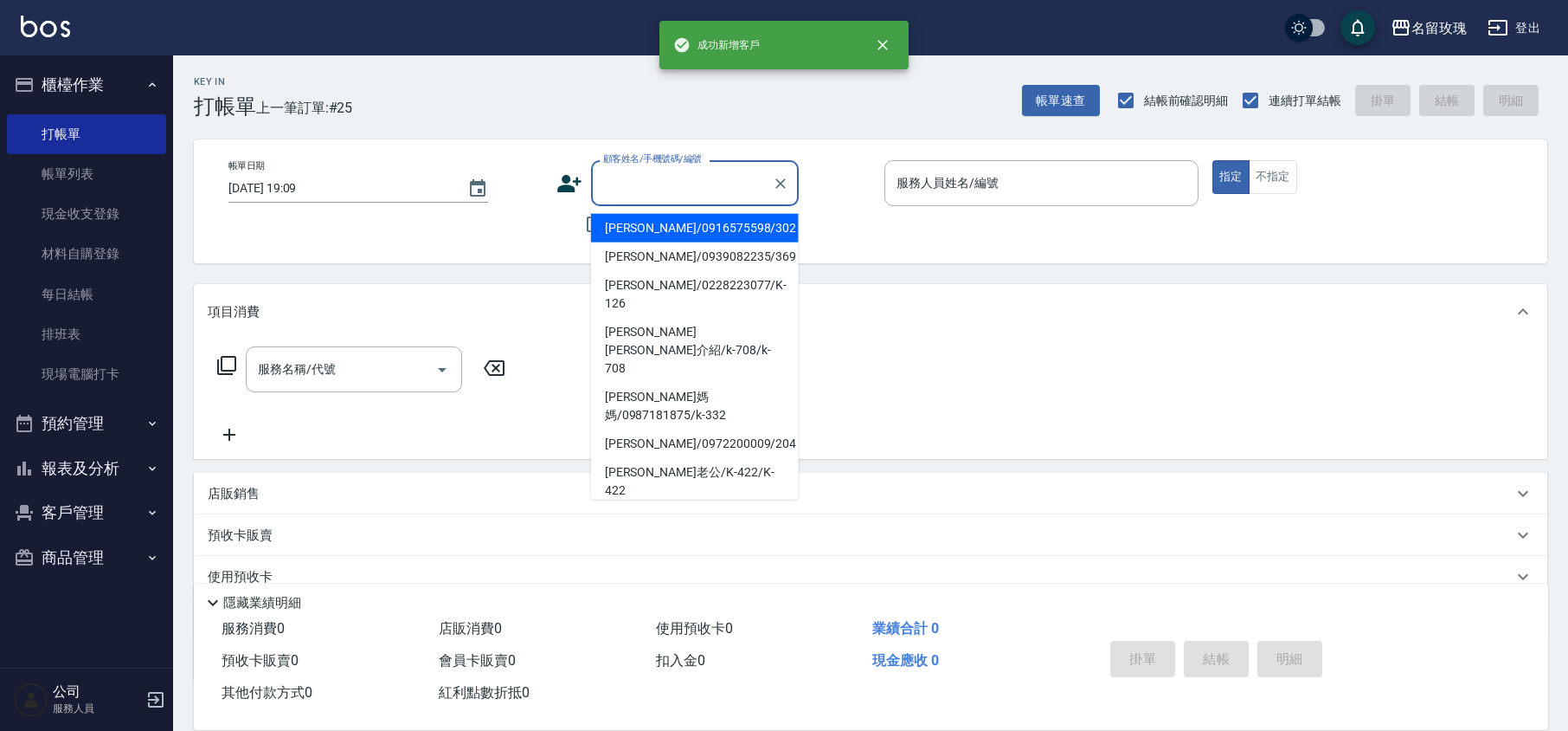
click at [683, 170] on div "顧客姓名/手機號碼/編號 顧客姓名/手機號碼/編號" at bounding box center [695, 183] width 208 height 46
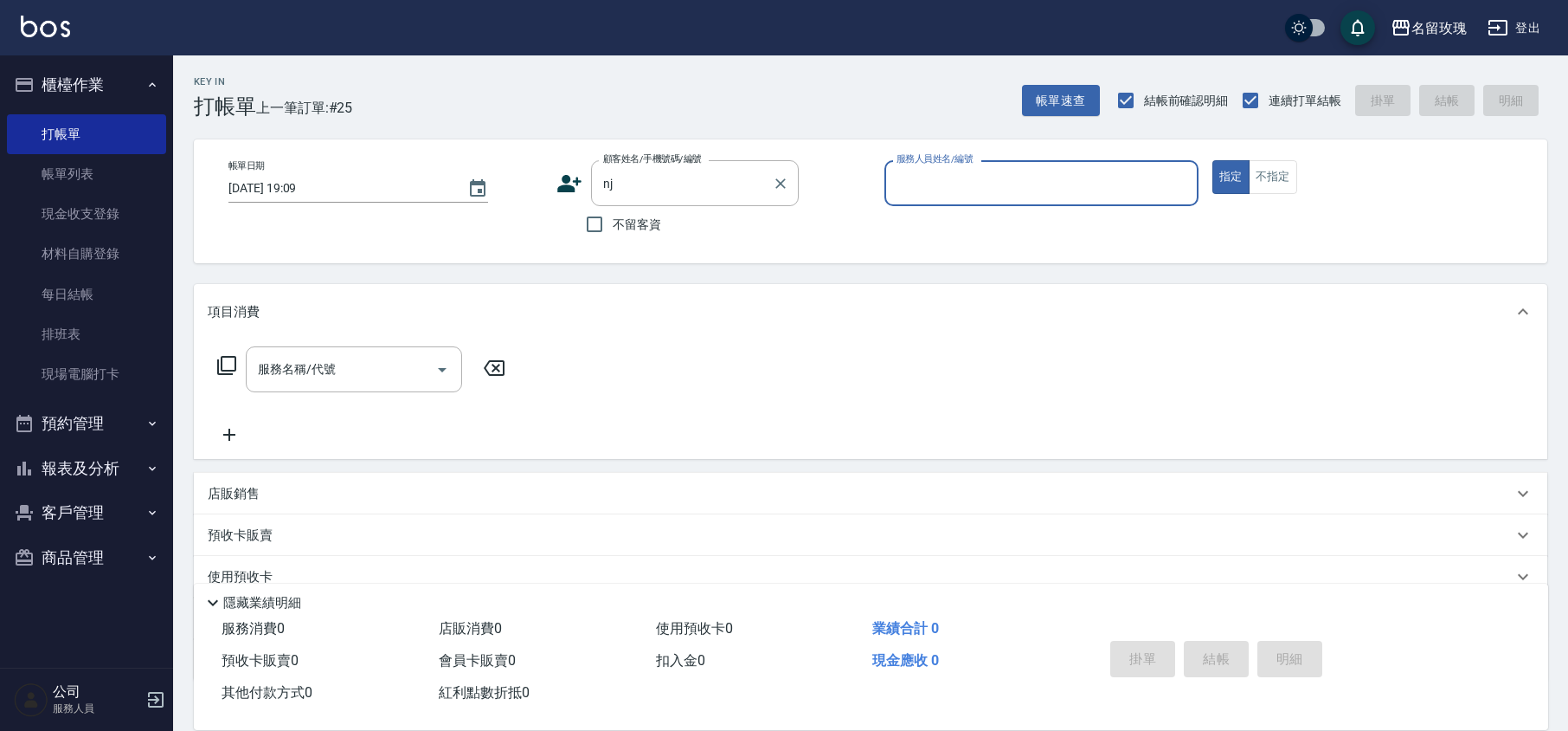
click at [680, 161] on label "顧客姓名/手機號碼/編號" at bounding box center [652, 158] width 99 height 13
click at [680, 168] on input "nj" at bounding box center [682, 183] width 166 height 30
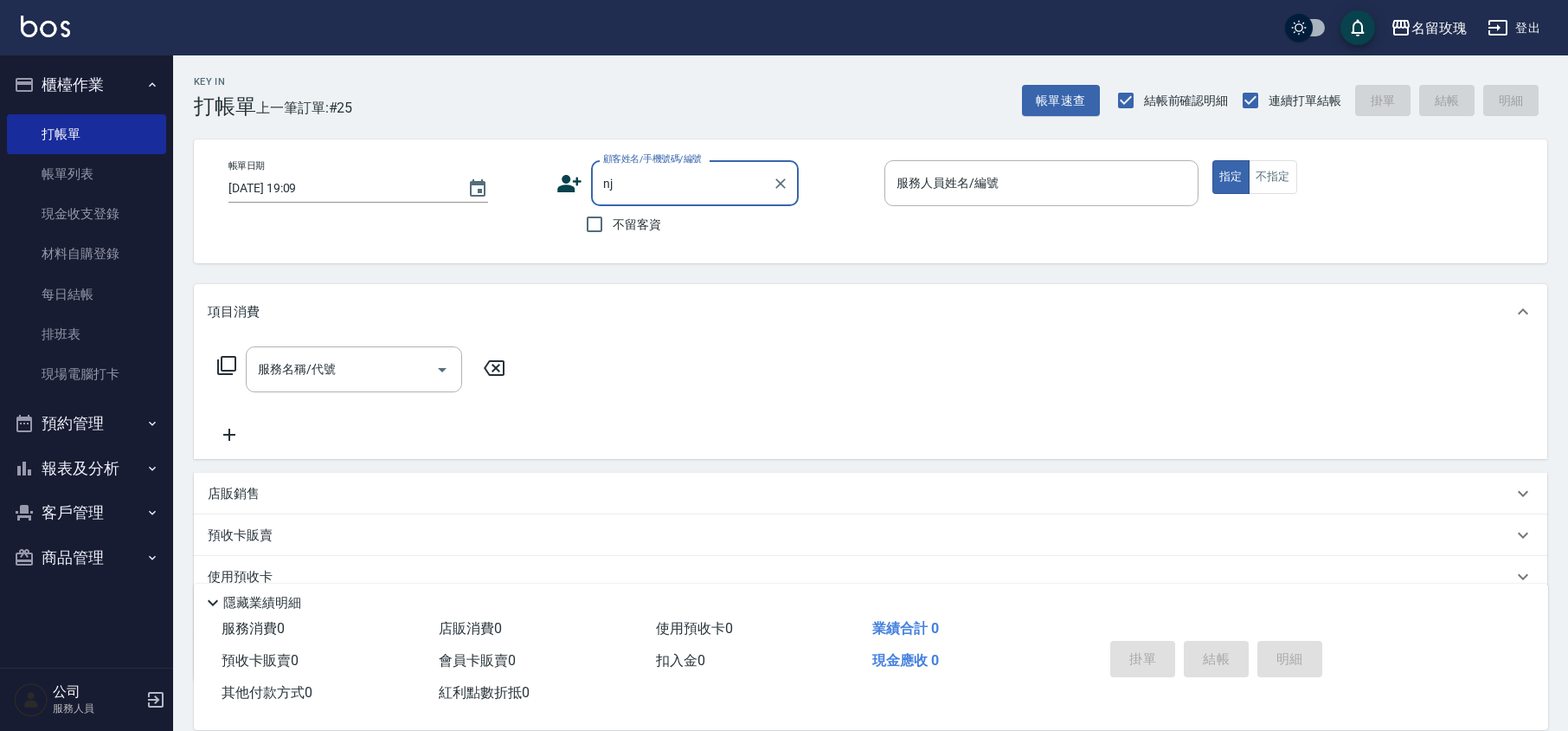
type input "n"
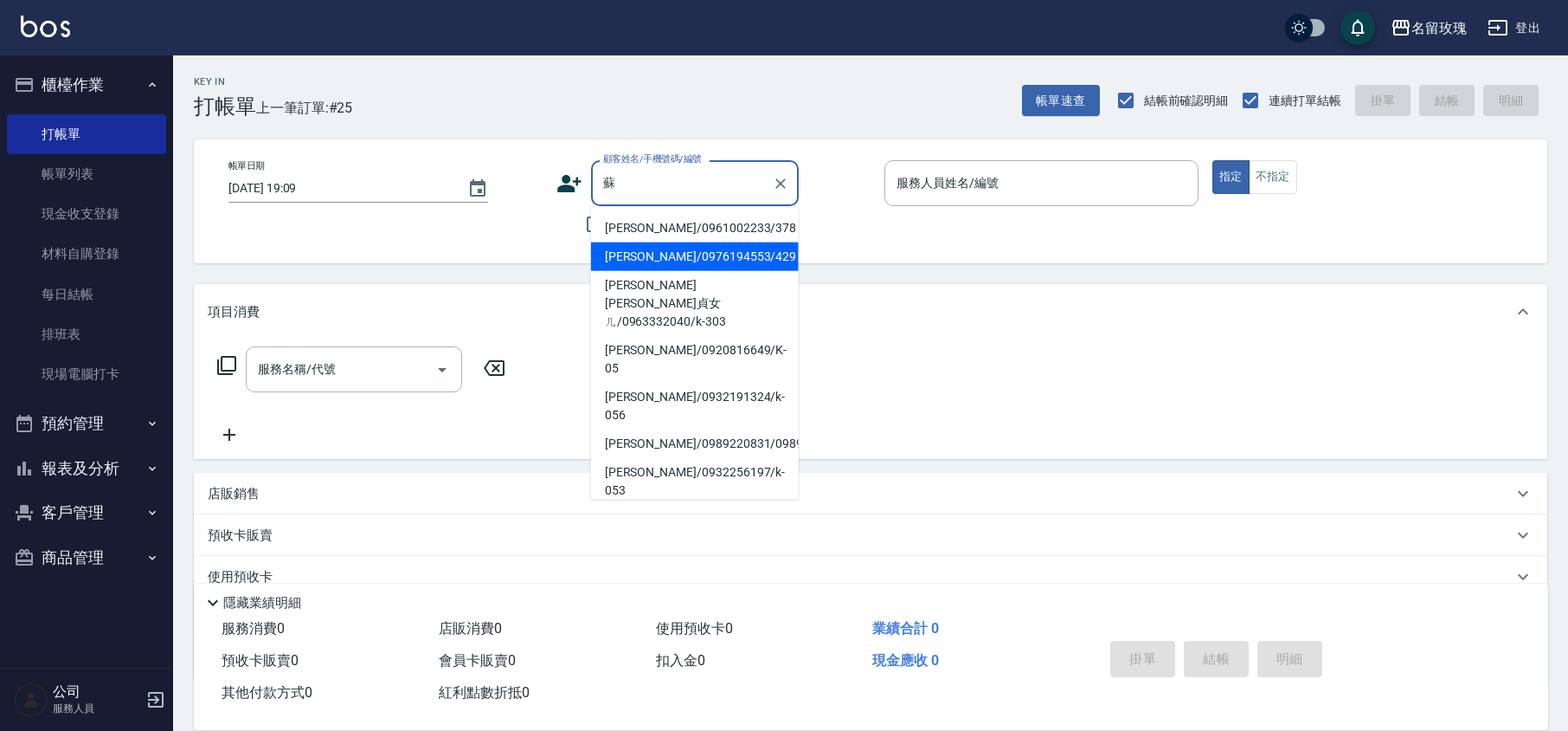
type input "蘇"
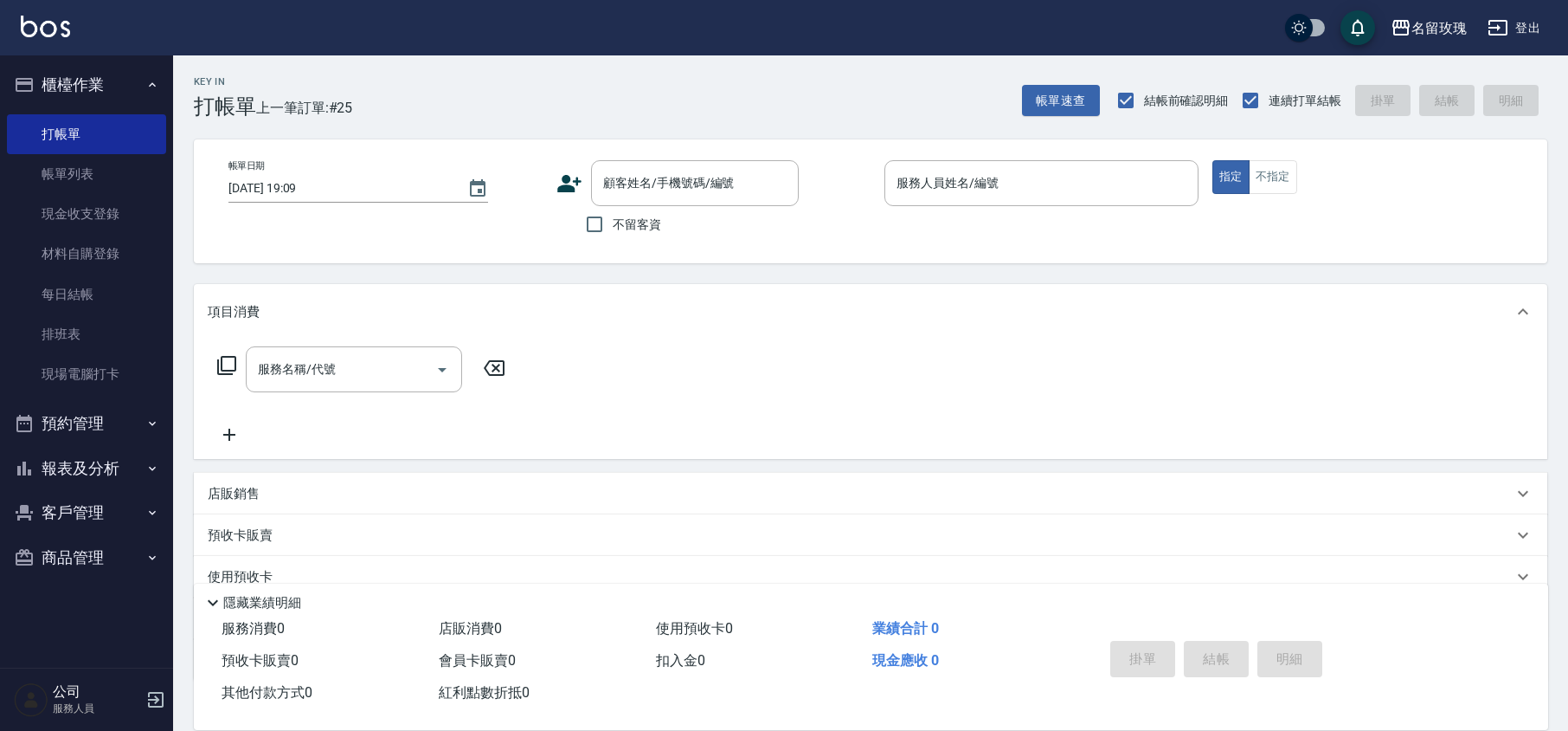
click at [757, 73] on div "Key In 打帳單 上一筆訂單:#25 帳單速查 結帳前確認明細 連續打單結帳 掛單 結帳 明細" at bounding box center [859, 88] width 1374 height 63
click at [670, 178] on input "顧客姓名/手機號碼/編號" at bounding box center [682, 183] width 166 height 30
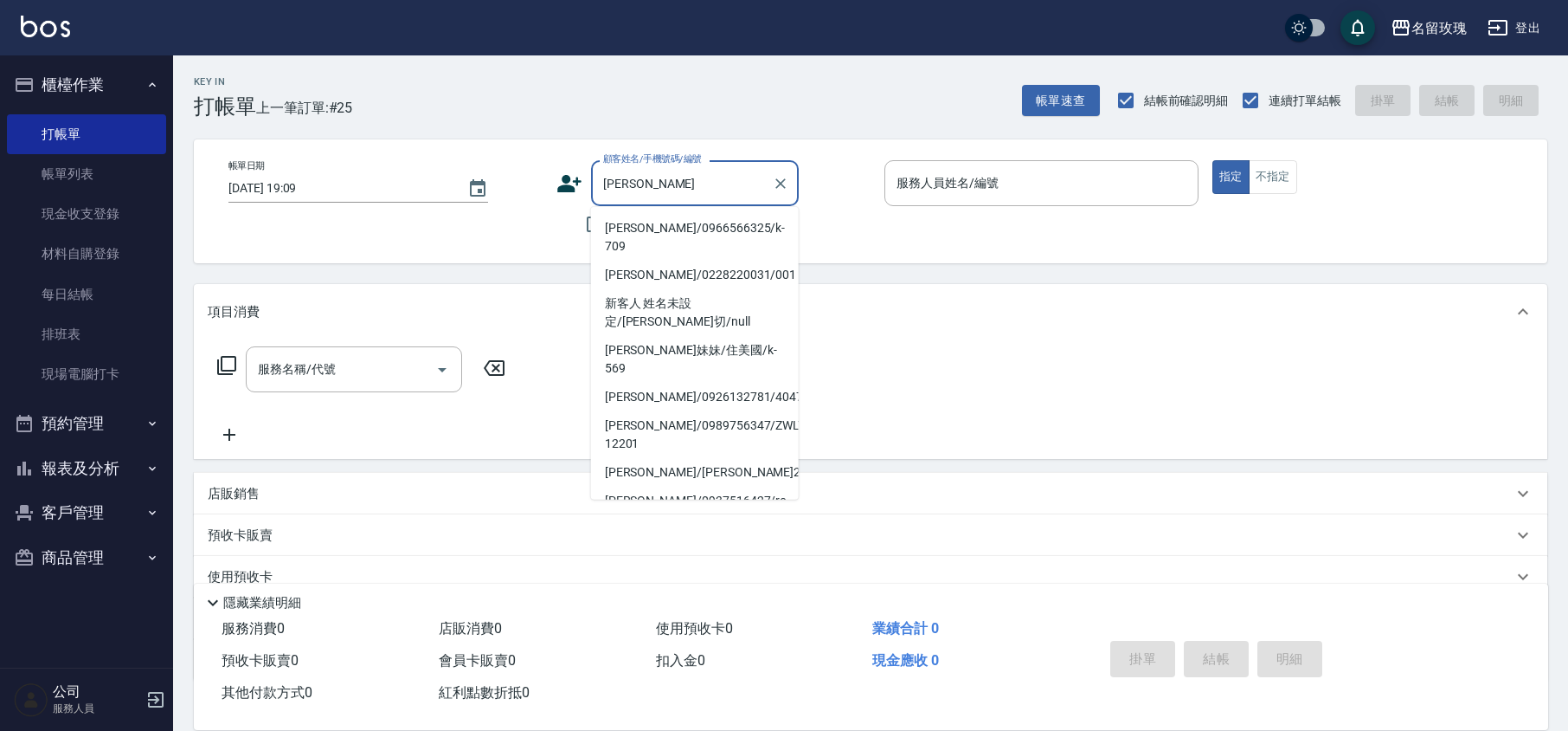
click at [664, 218] on li "吳麗純 /0966566325/k-709" at bounding box center [695, 237] width 208 height 47
type input "吳麗純 /0966566325/k-709"
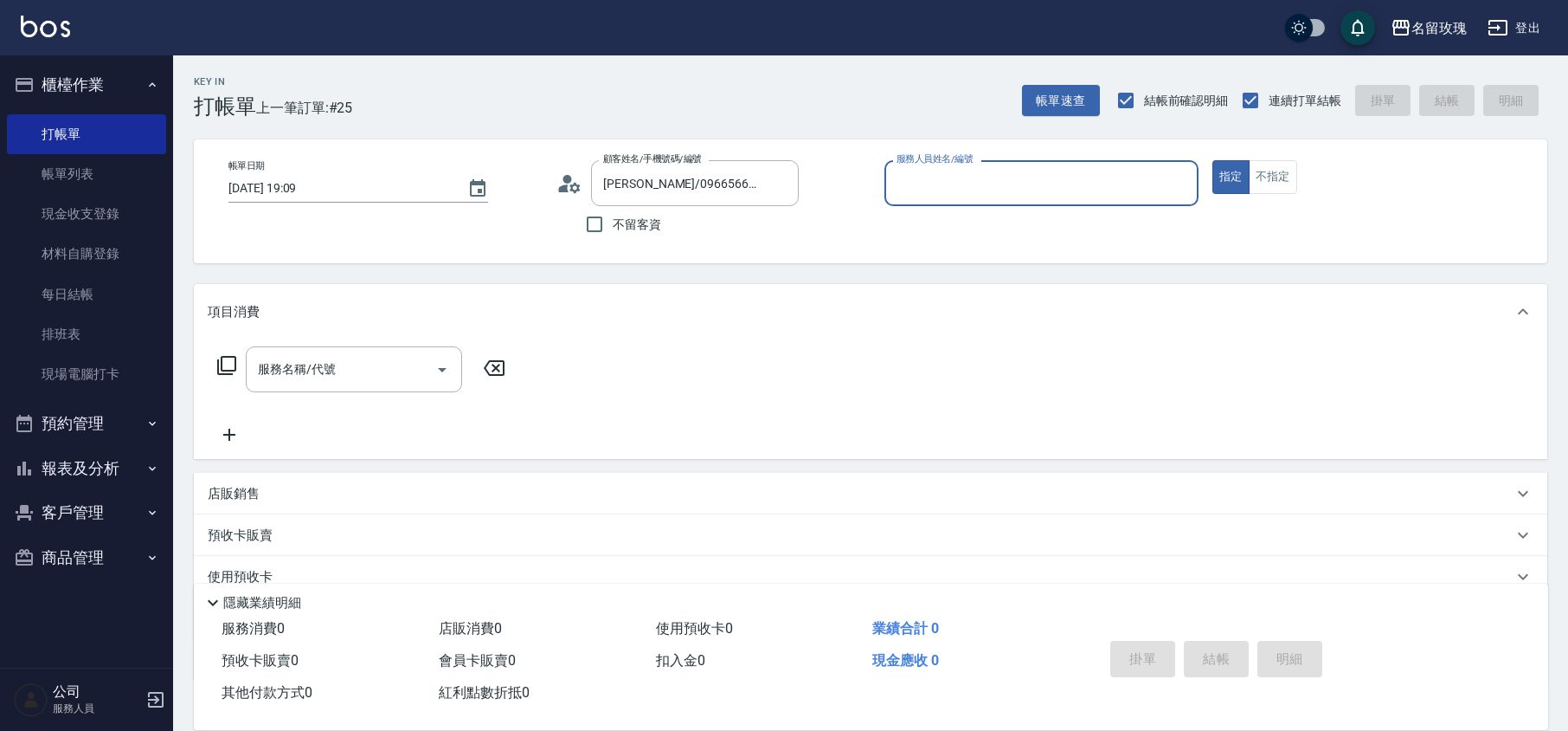
type input "KELLY-5"
click at [562, 184] on icon at bounding box center [569, 183] width 26 height 26
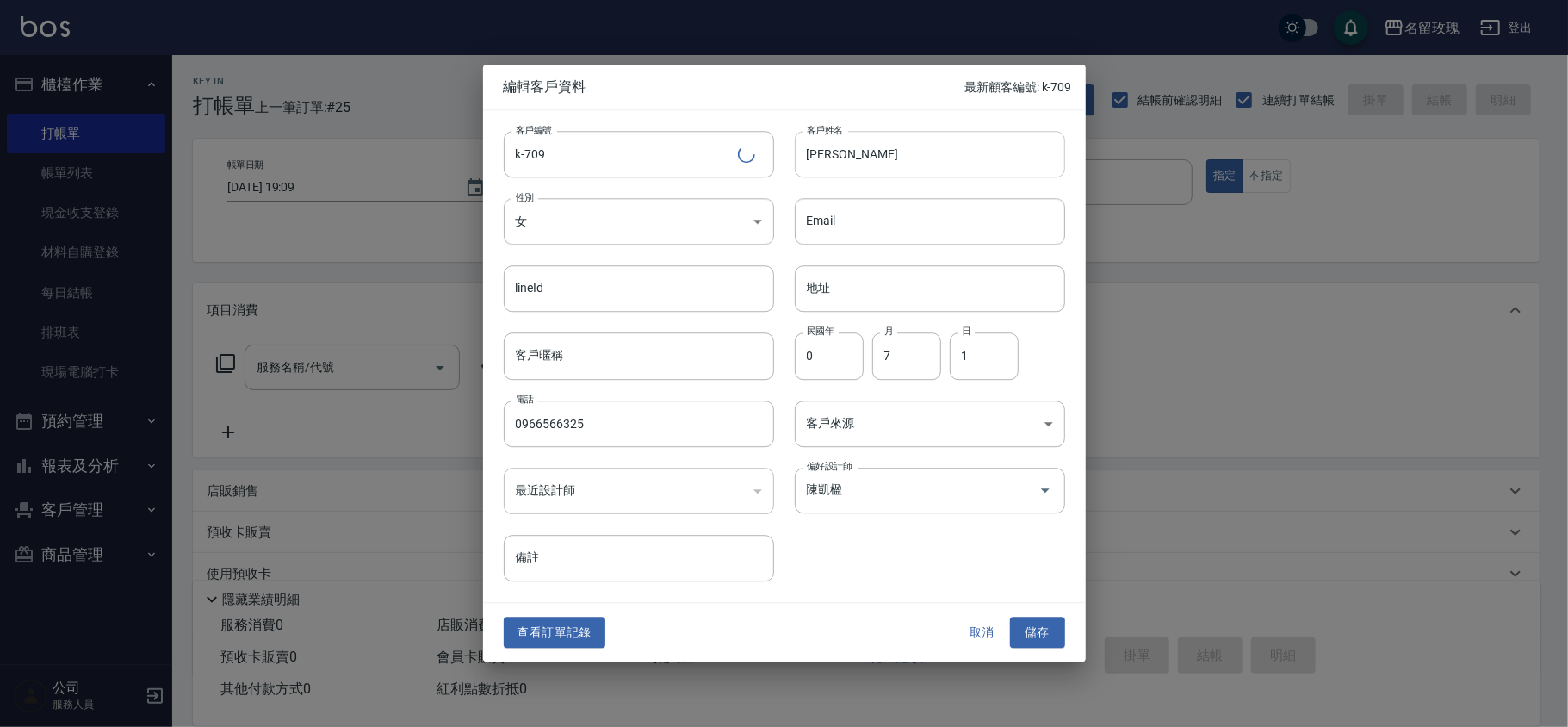
click at [968, 162] on input "吳麗純" at bounding box center [930, 154] width 271 height 47
type input "[PERSON_NAME]朋友"
click at [1049, 622] on button "儲存" at bounding box center [1038, 631] width 55 height 32
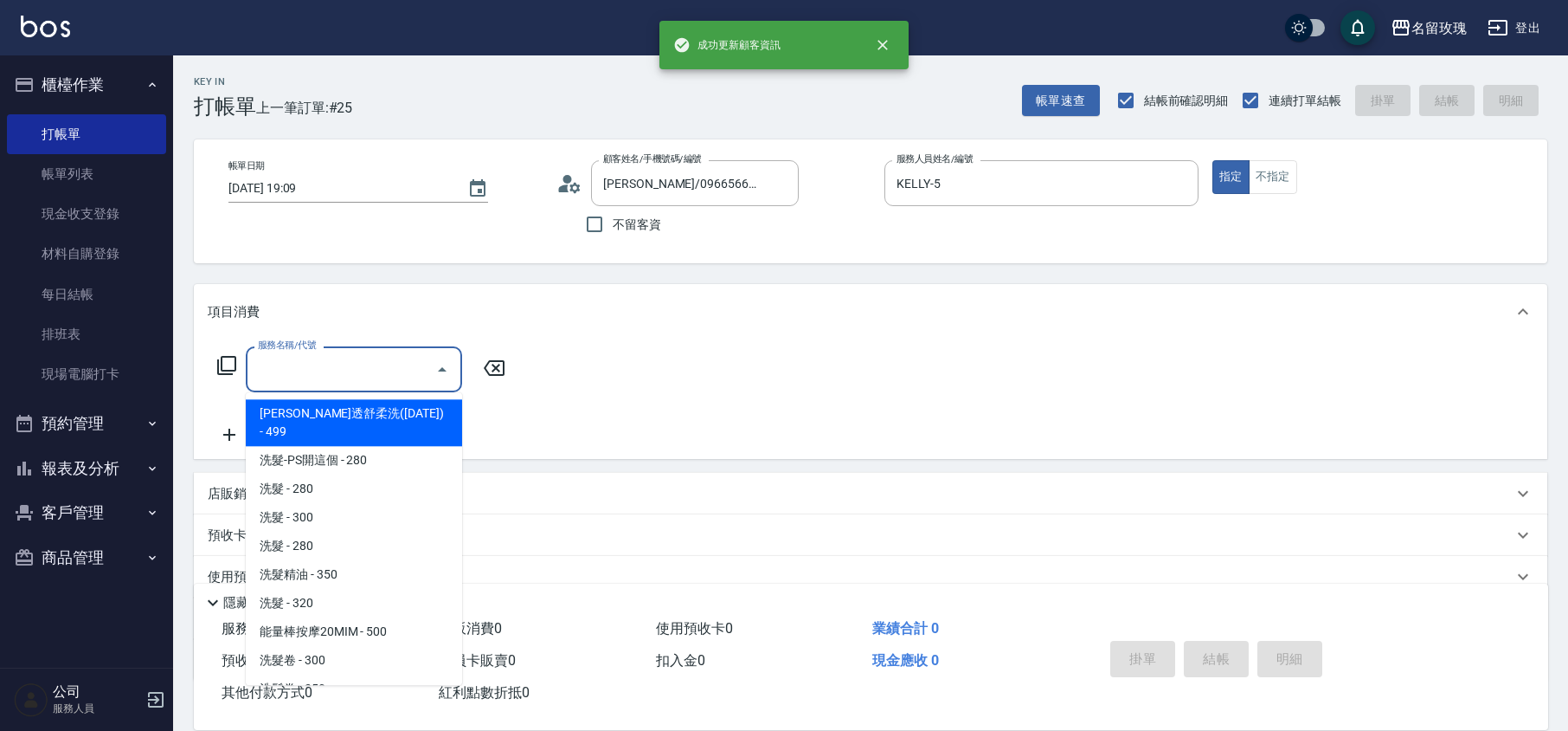
click at [279, 371] on input "服務名稱/代號" at bounding box center [341, 368] width 175 height 30
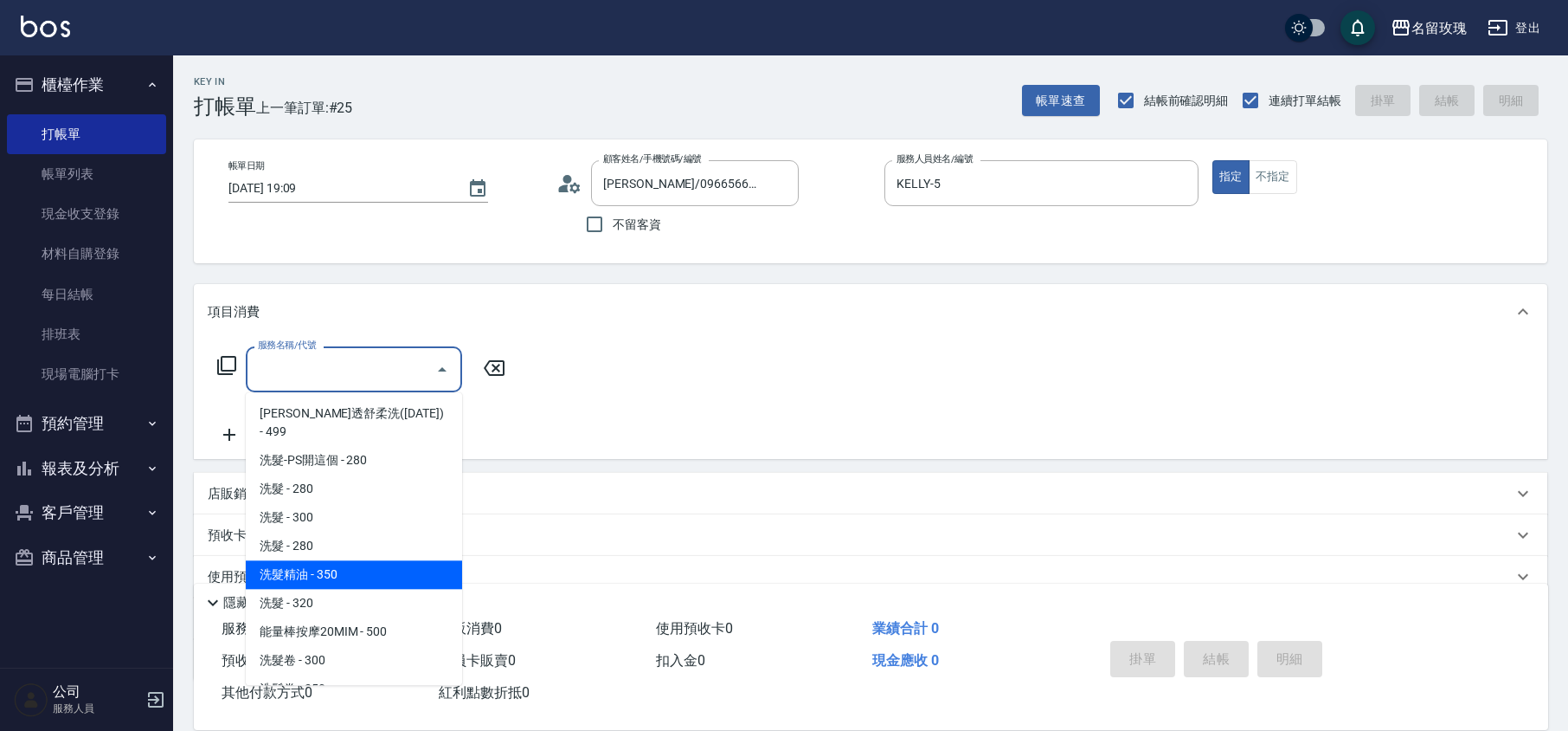
click at [325, 560] on span "洗髮精油 - 350" at bounding box center [354, 574] width 216 height 29
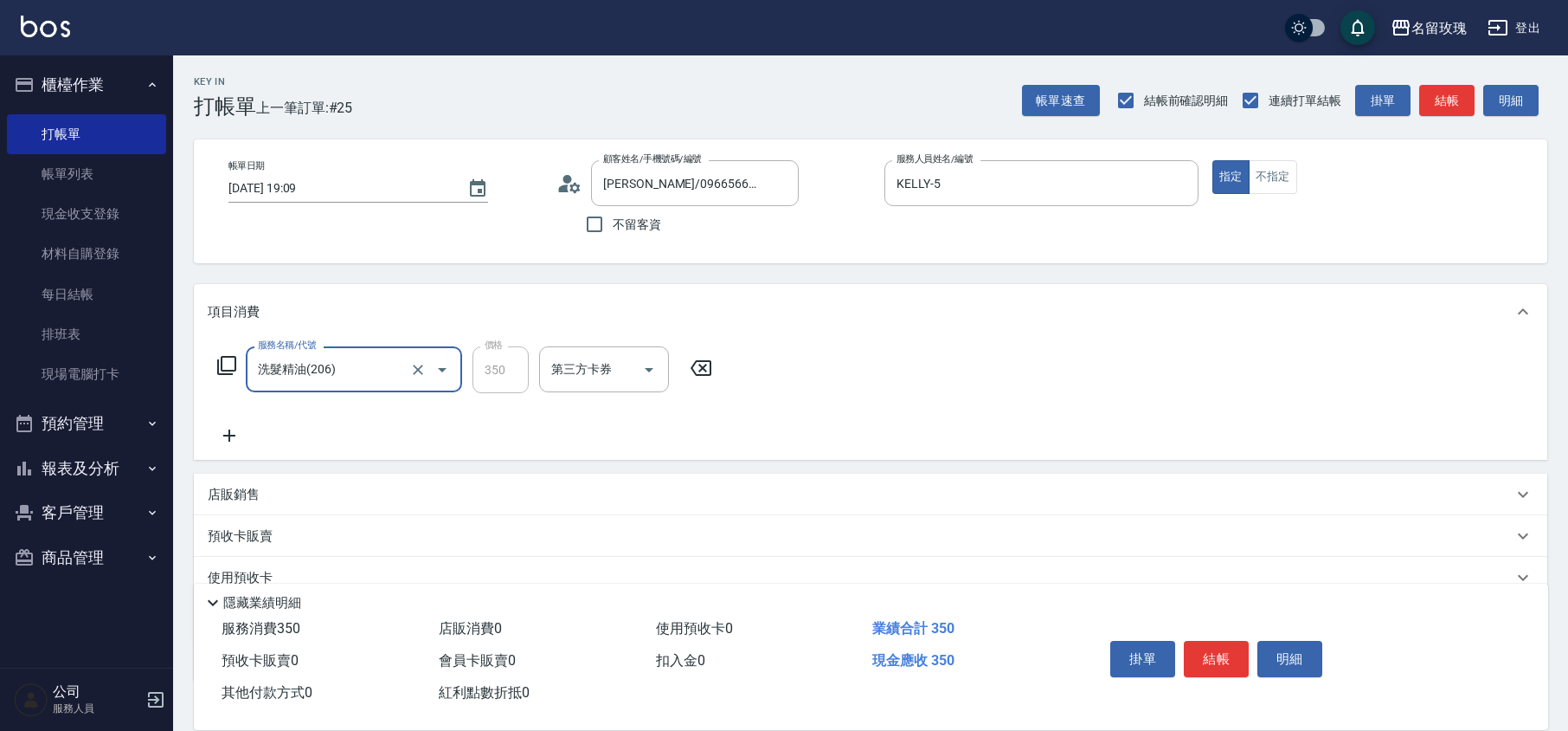
type input "洗髮精油(206)"
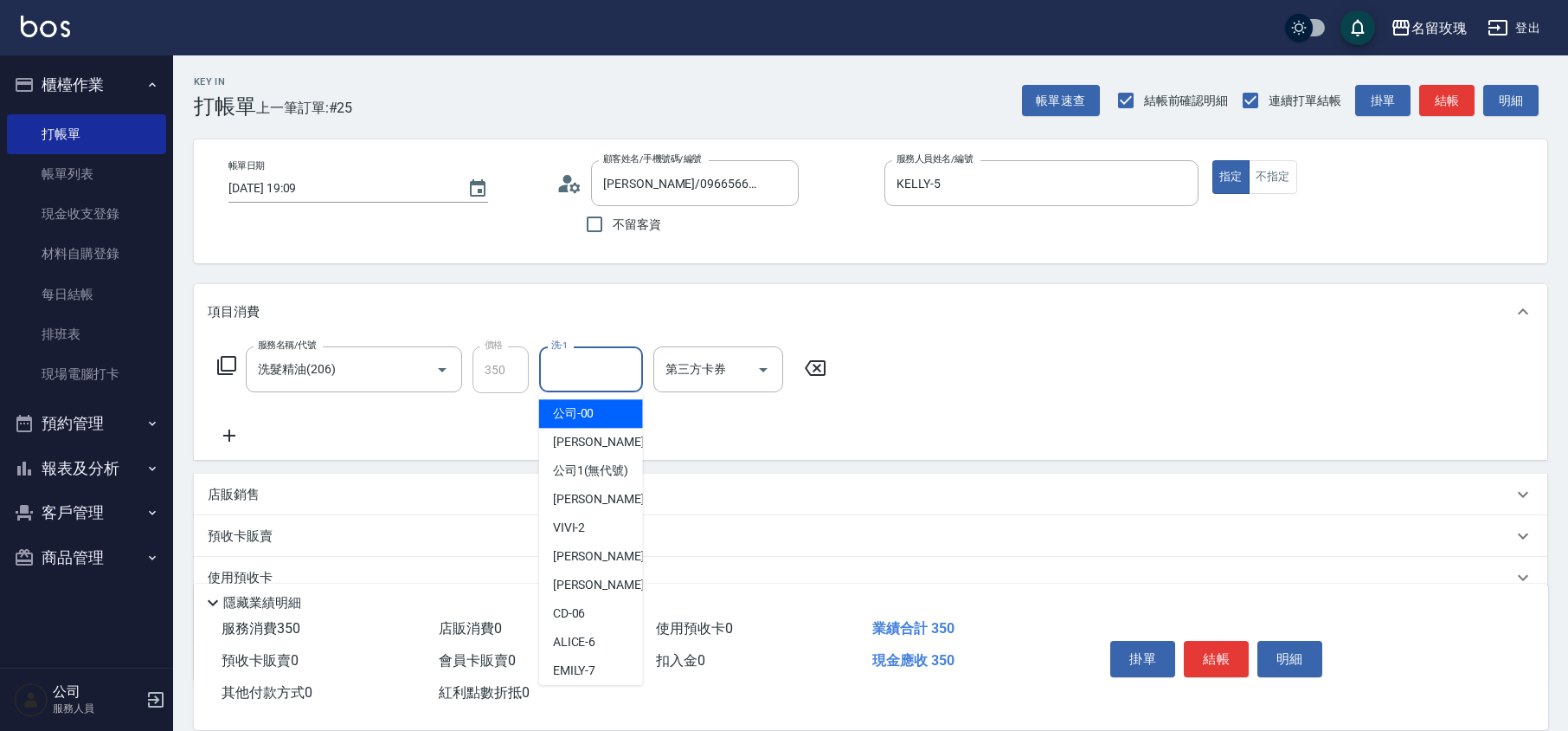
click at [576, 376] on input "洗-1" at bounding box center [591, 368] width 88 height 30
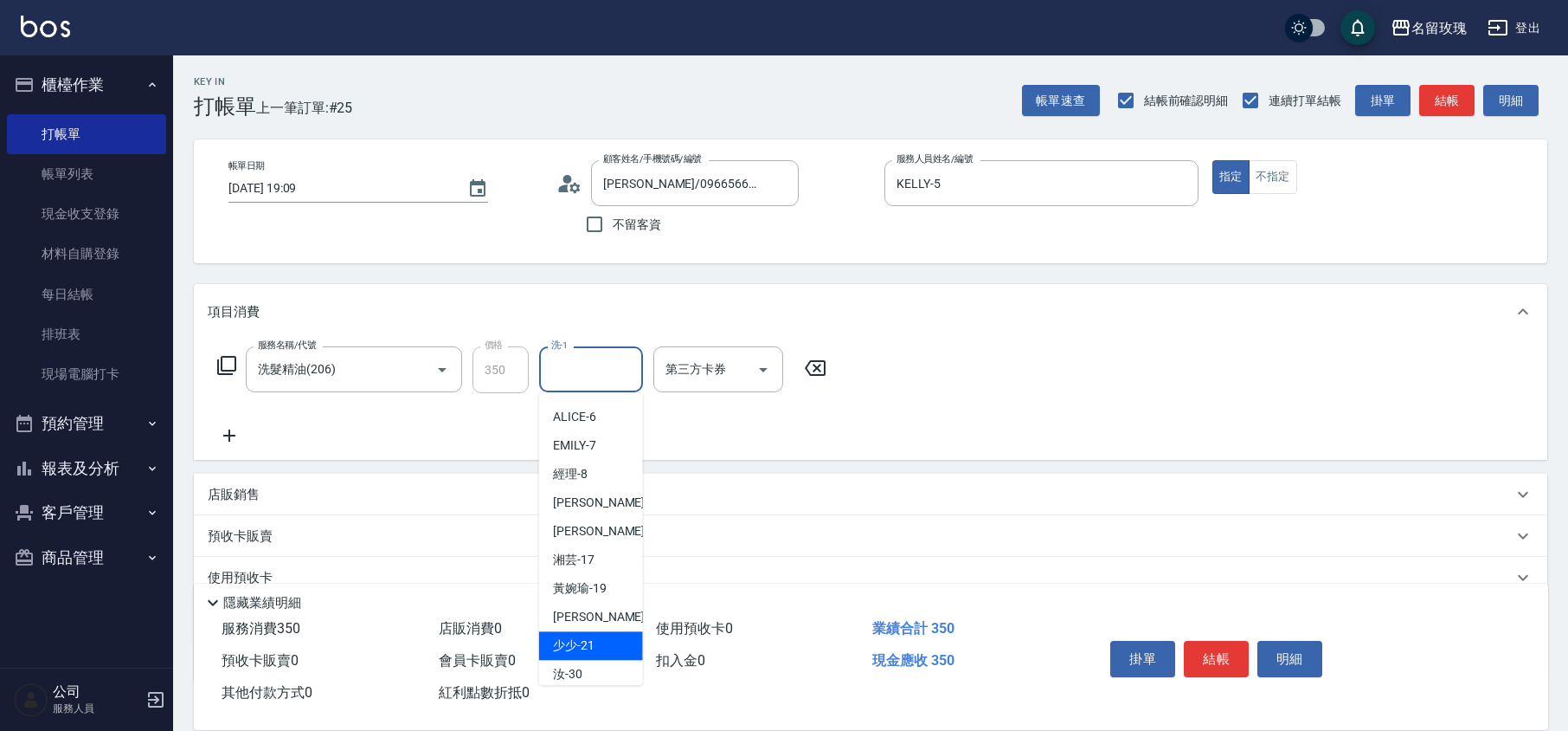
scroll to position [340, 0]
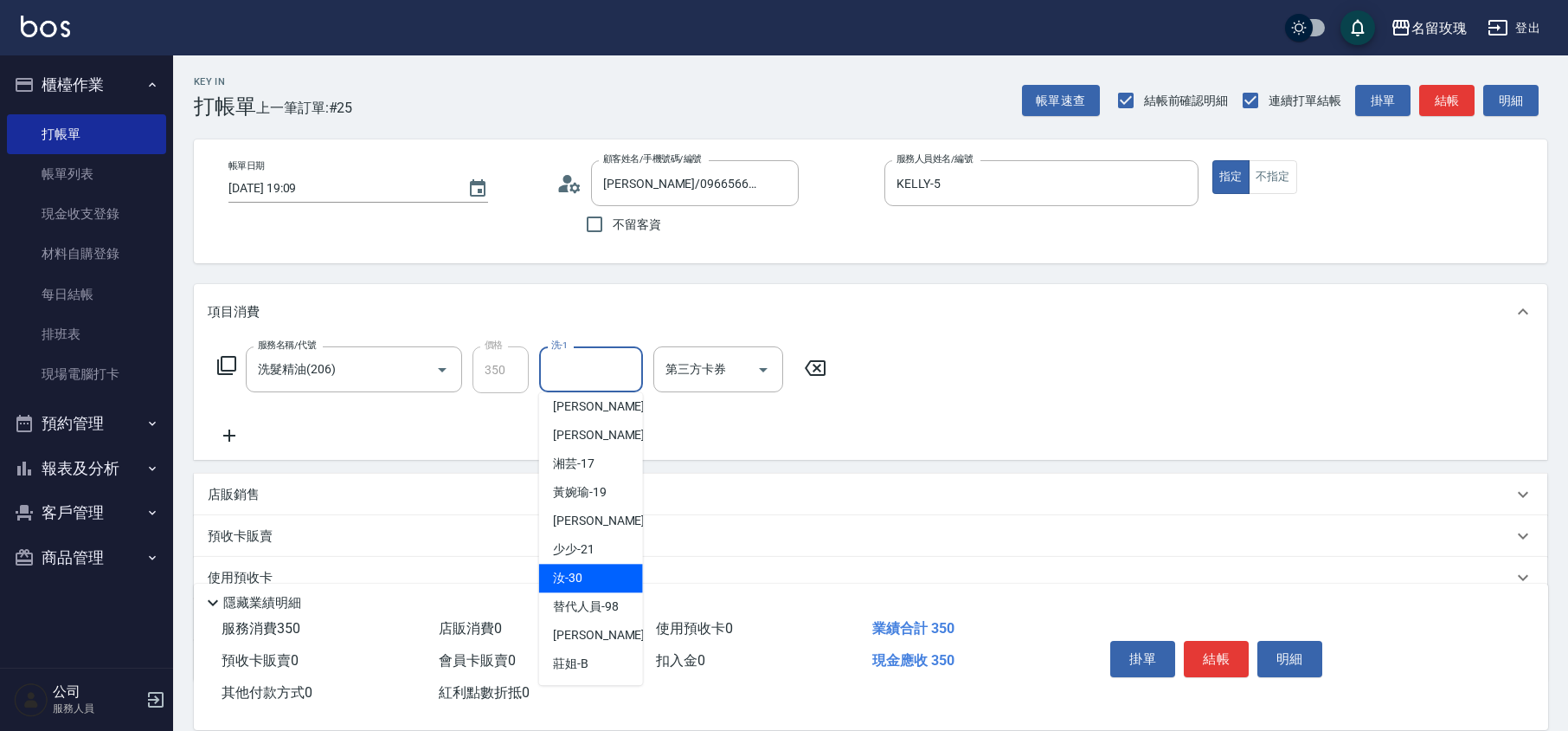
click at [597, 566] on div "汝 -30" at bounding box center [591, 578] width 104 height 29
type input "汝-30"
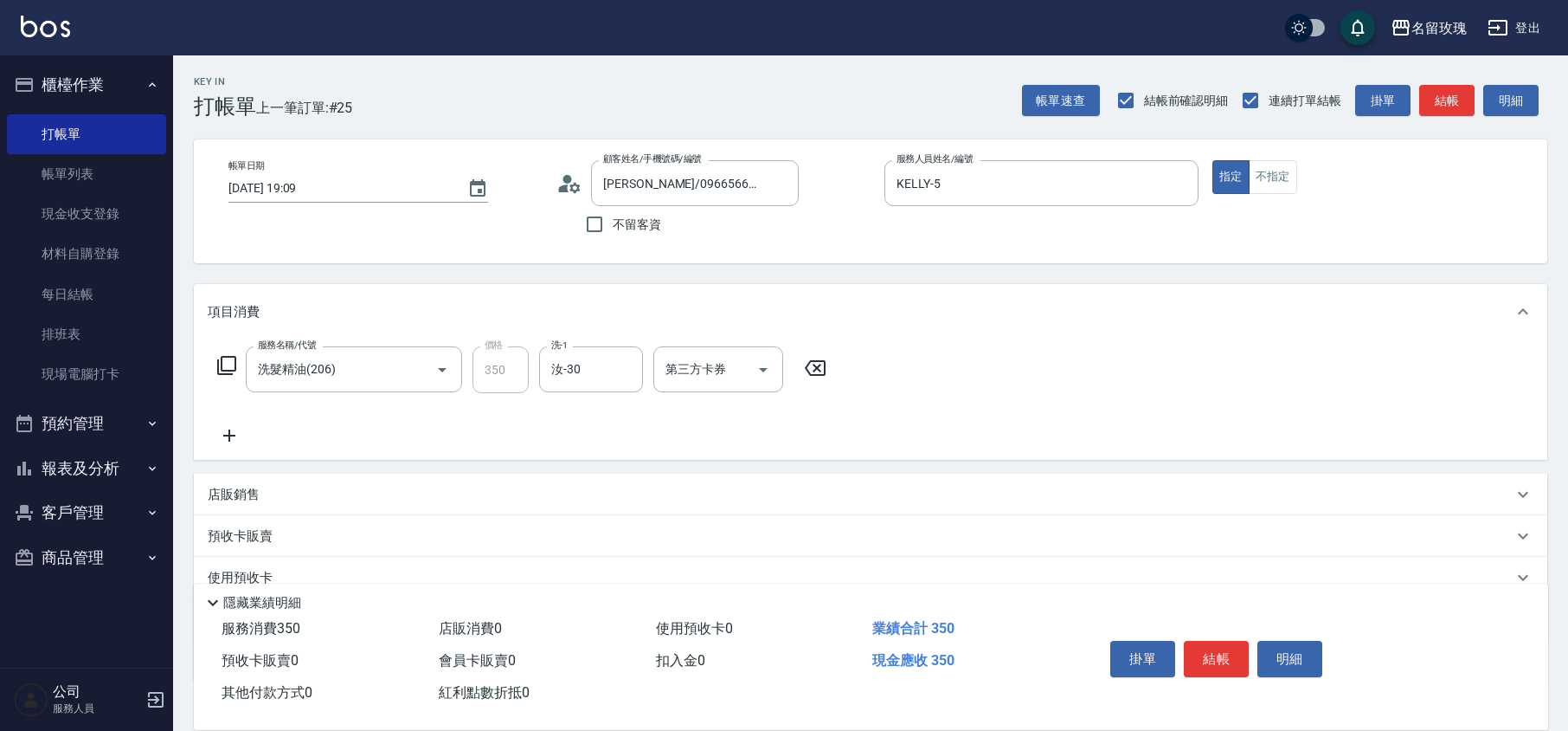
click at [218, 360] on icon at bounding box center [227, 366] width 19 height 19
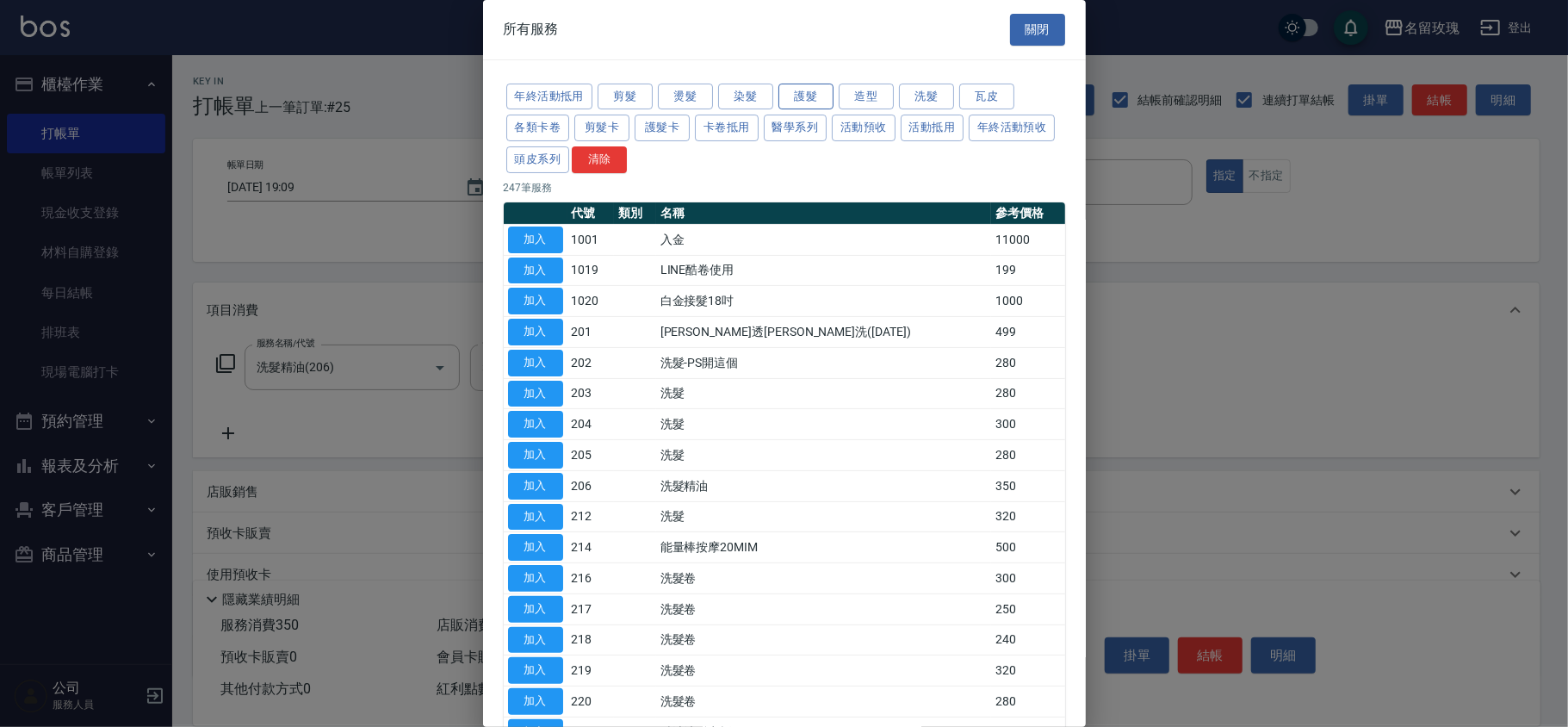
click at [804, 91] on button "護髮" at bounding box center [806, 97] width 55 height 27
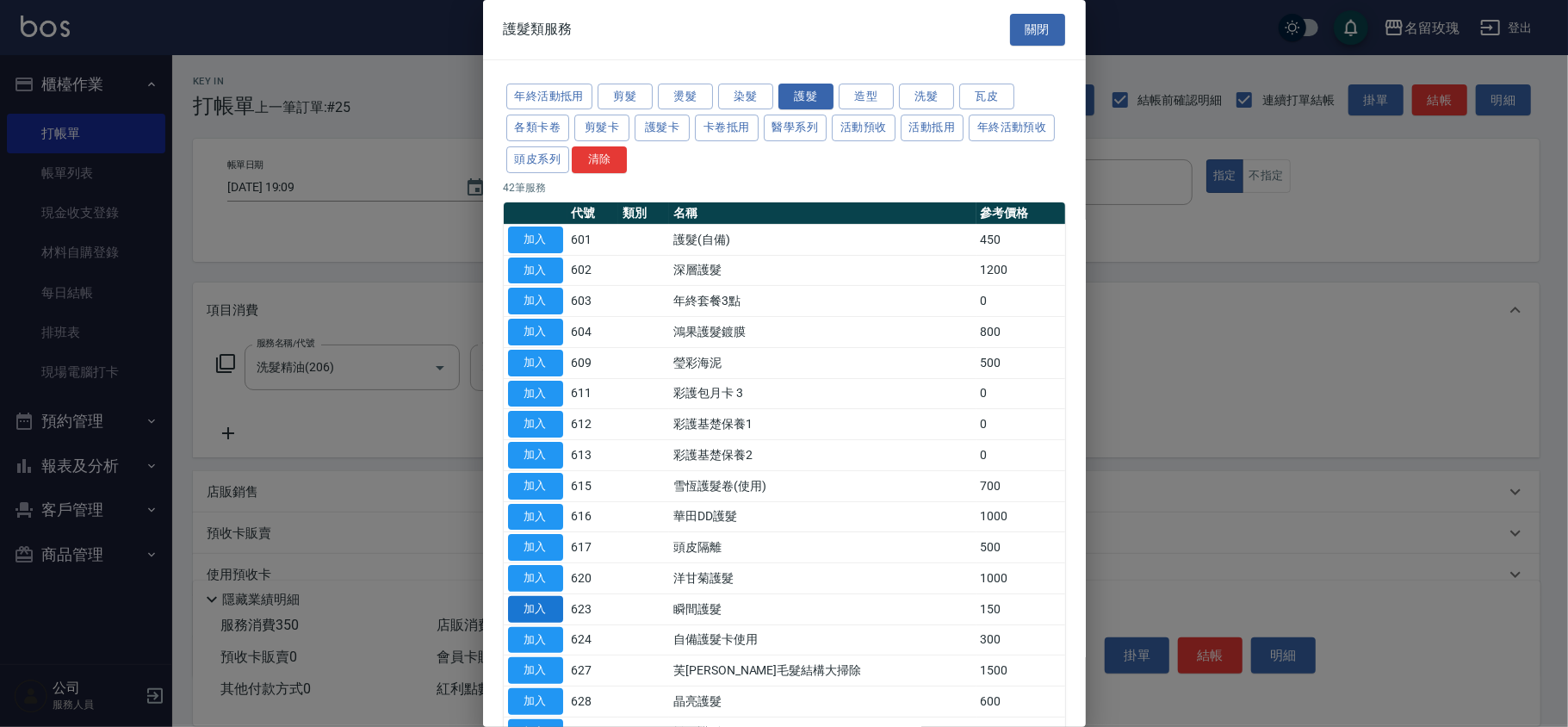
click at [541, 610] on button "加入" at bounding box center [536, 609] width 55 height 27
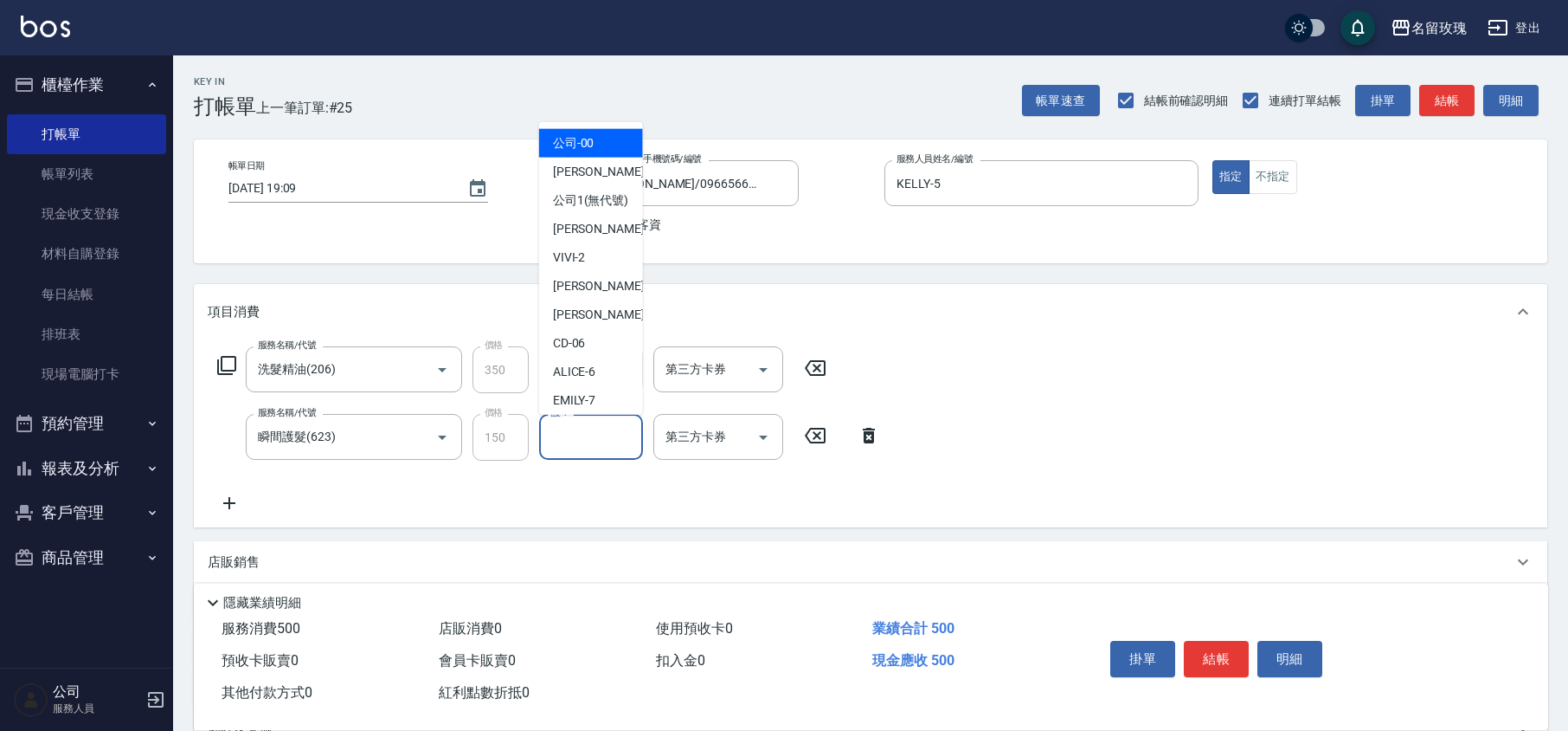
click at [558, 444] on input "護-1" at bounding box center [591, 436] width 88 height 30
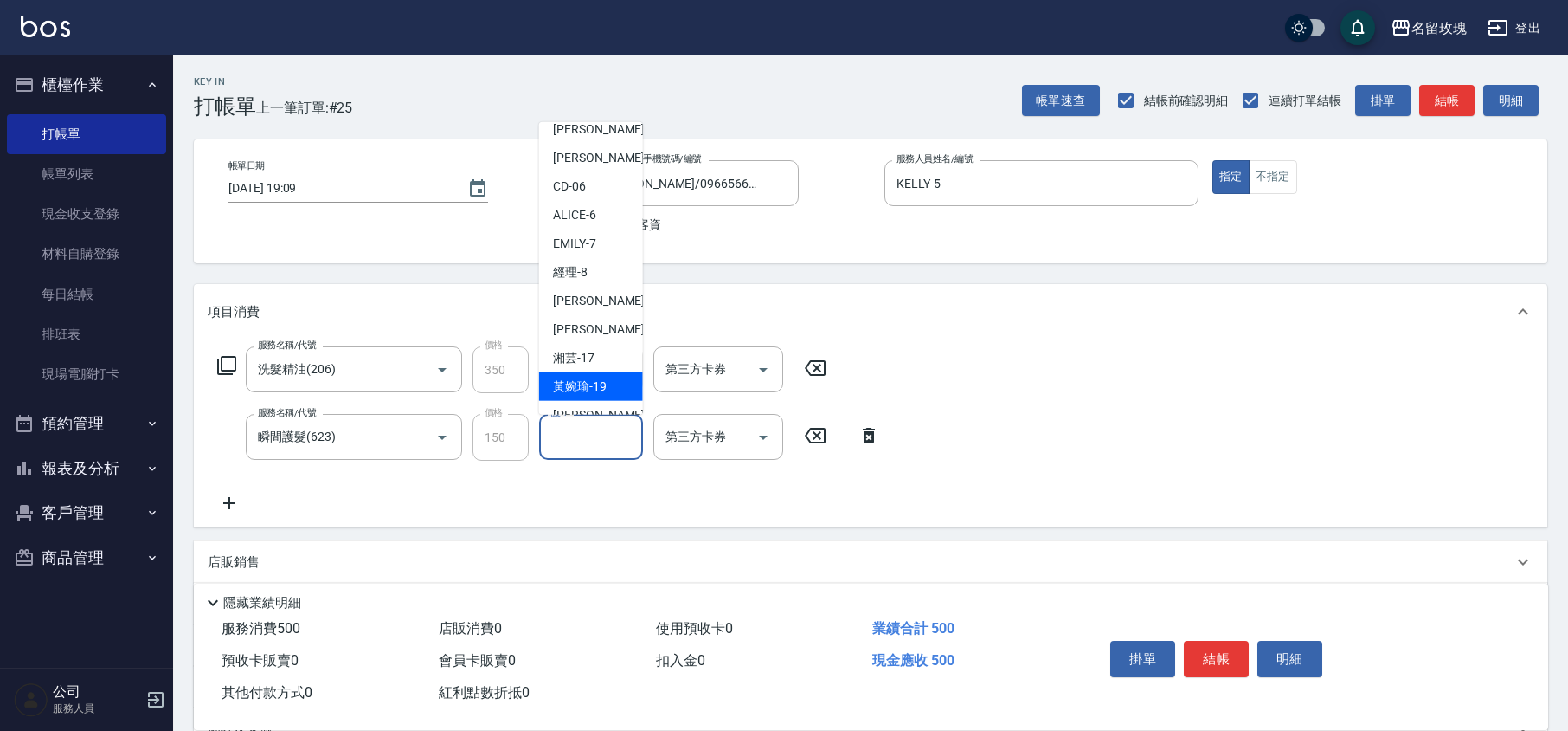
scroll to position [340, 0]
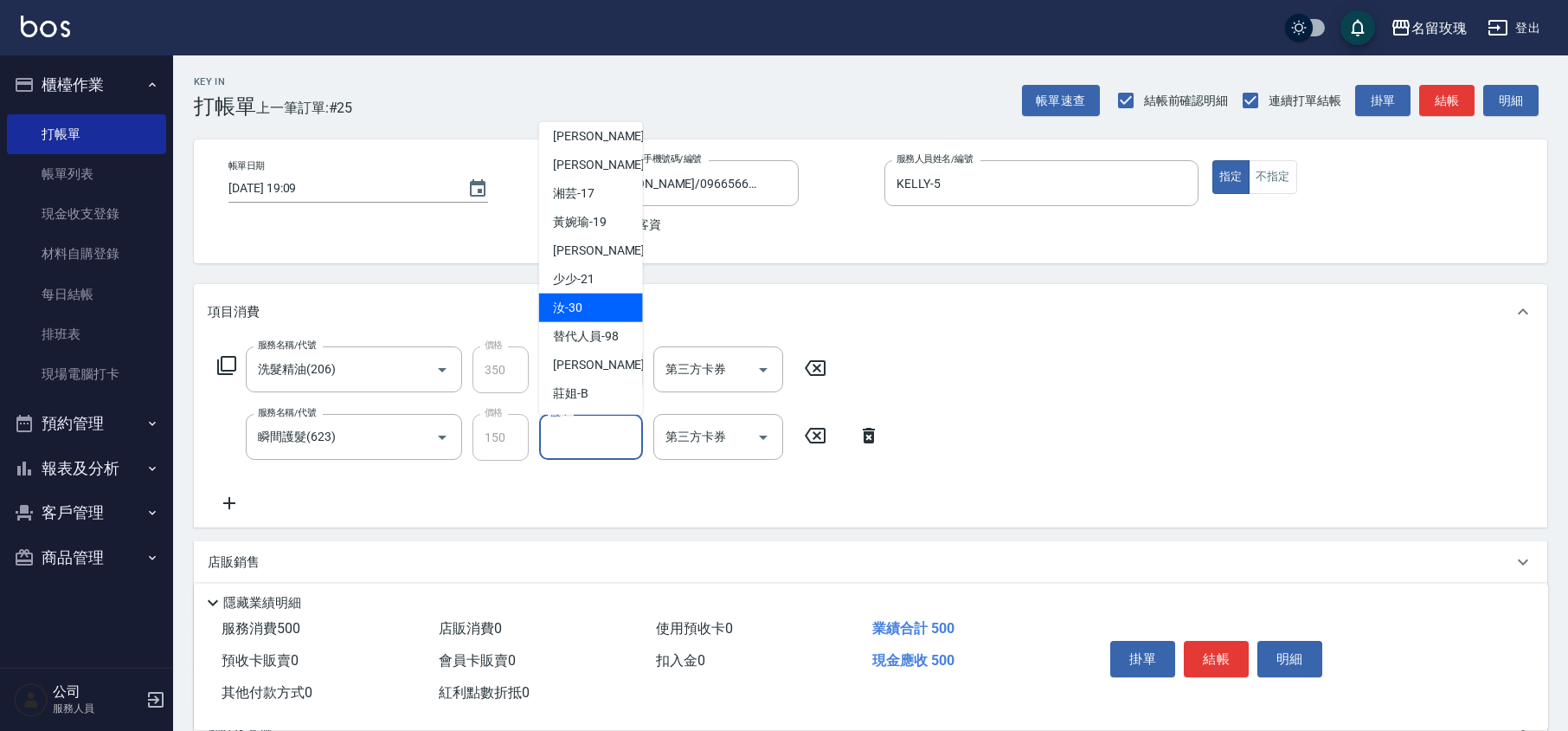
click at [597, 303] on div "汝 -30" at bounding box center [591, 308] width 104 height 29
type input "汝-30"
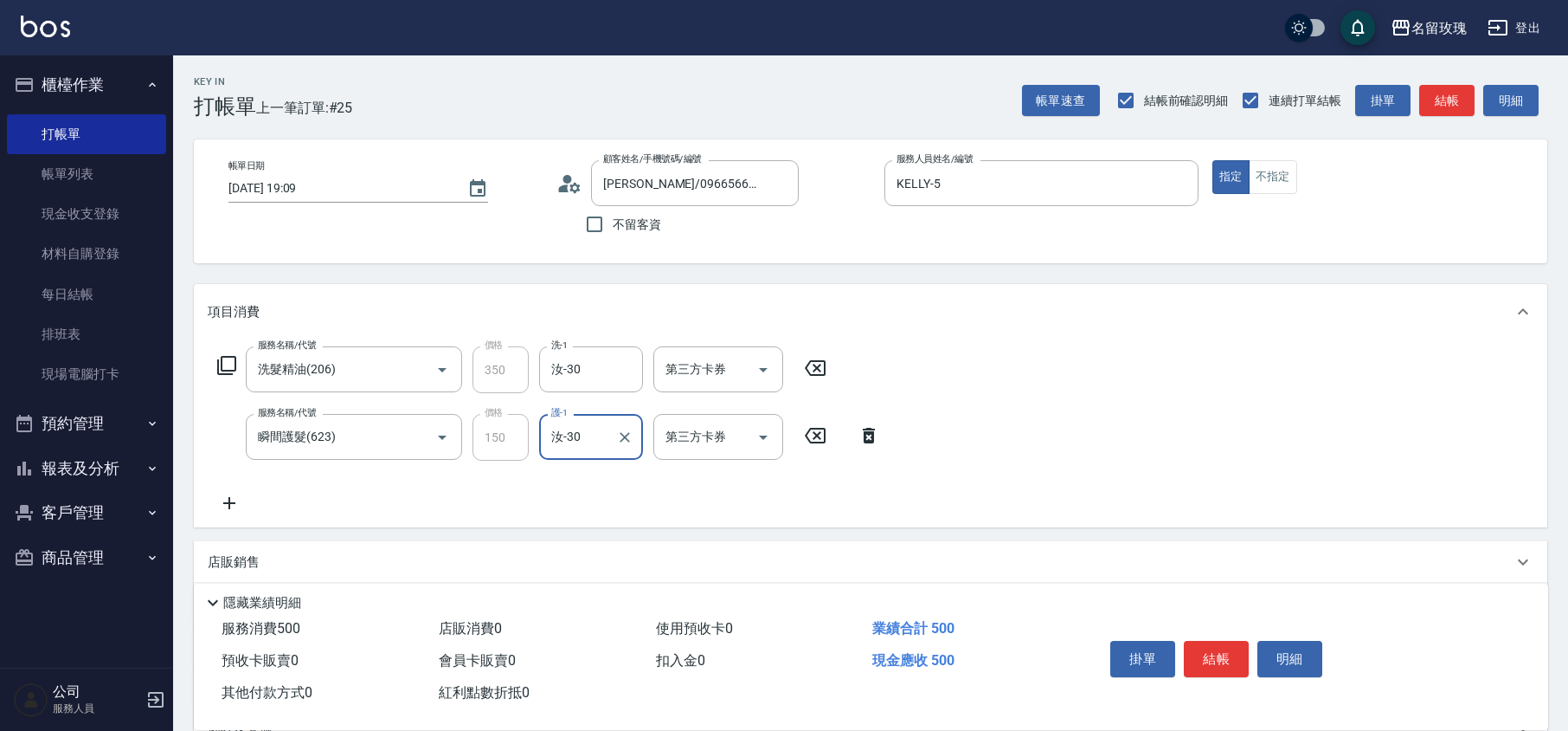
click at [218, 357] on icon at bounding box center [227, 366] width 21 height 21
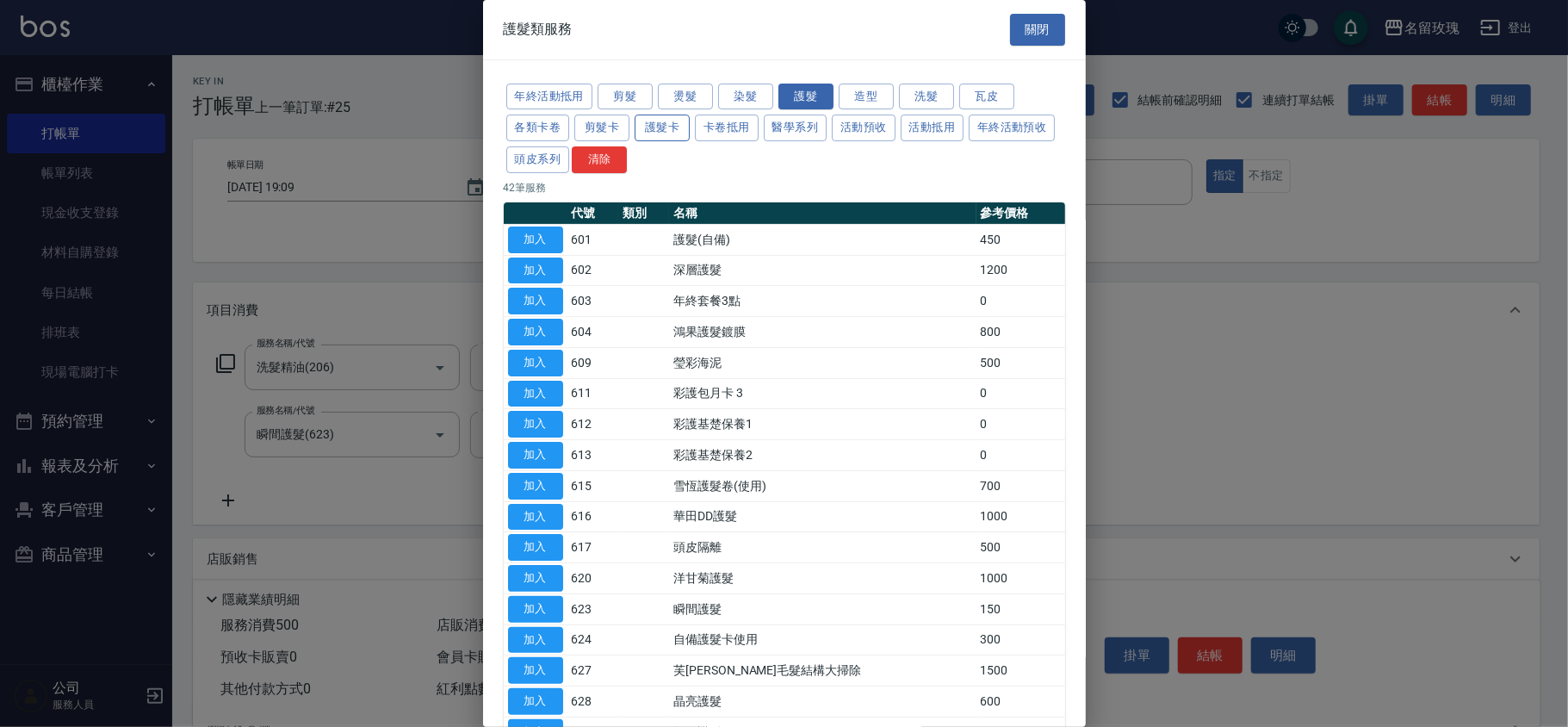
drag, startPoint x: 642, startPoint y: 95, endPoint x: 642, endPoint y: 116, distance: 21.0
click at [642, 93] on button "剪髮" at bounding box center [626, 97] width 55 height 27
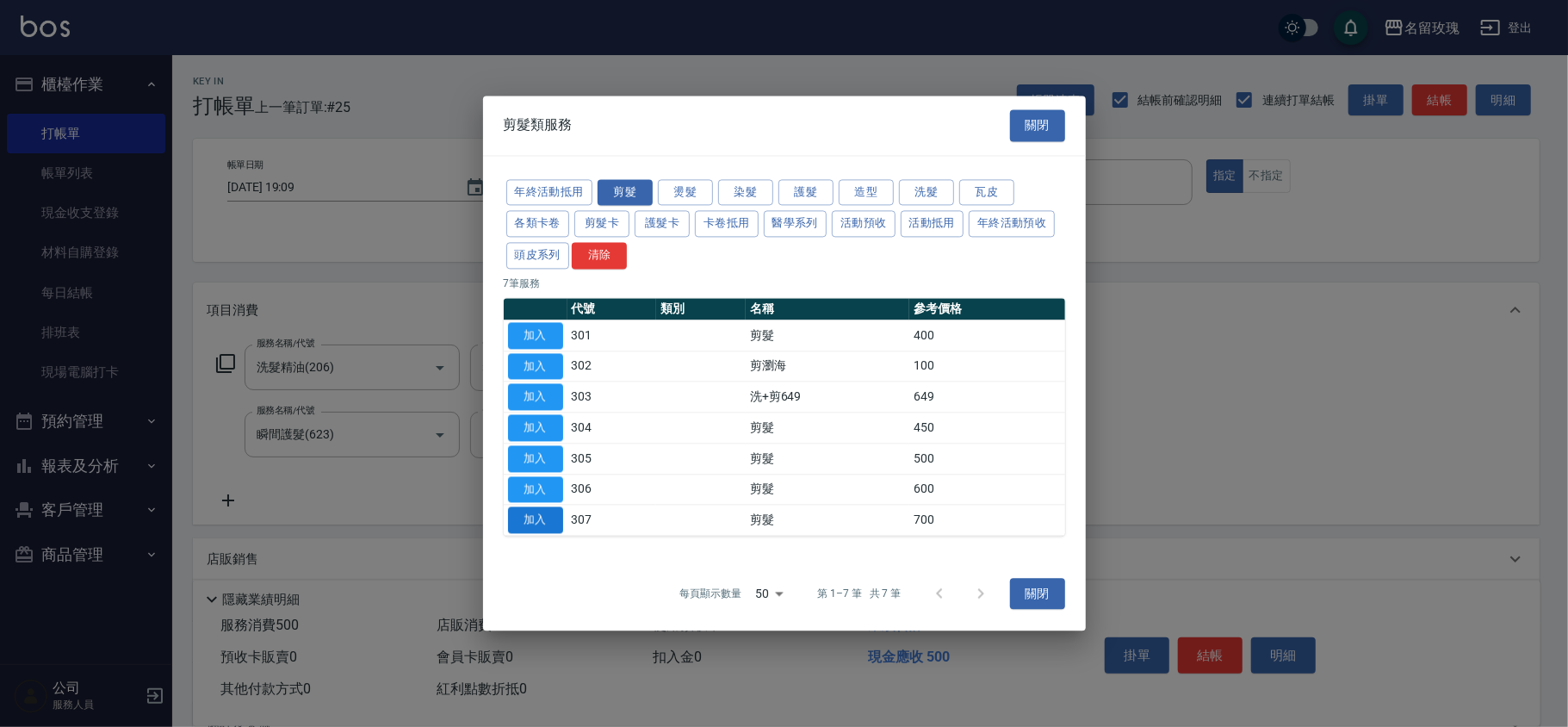
click at [527, 532] on button "加入" at bounding box center [536, 520] width 55 height 27
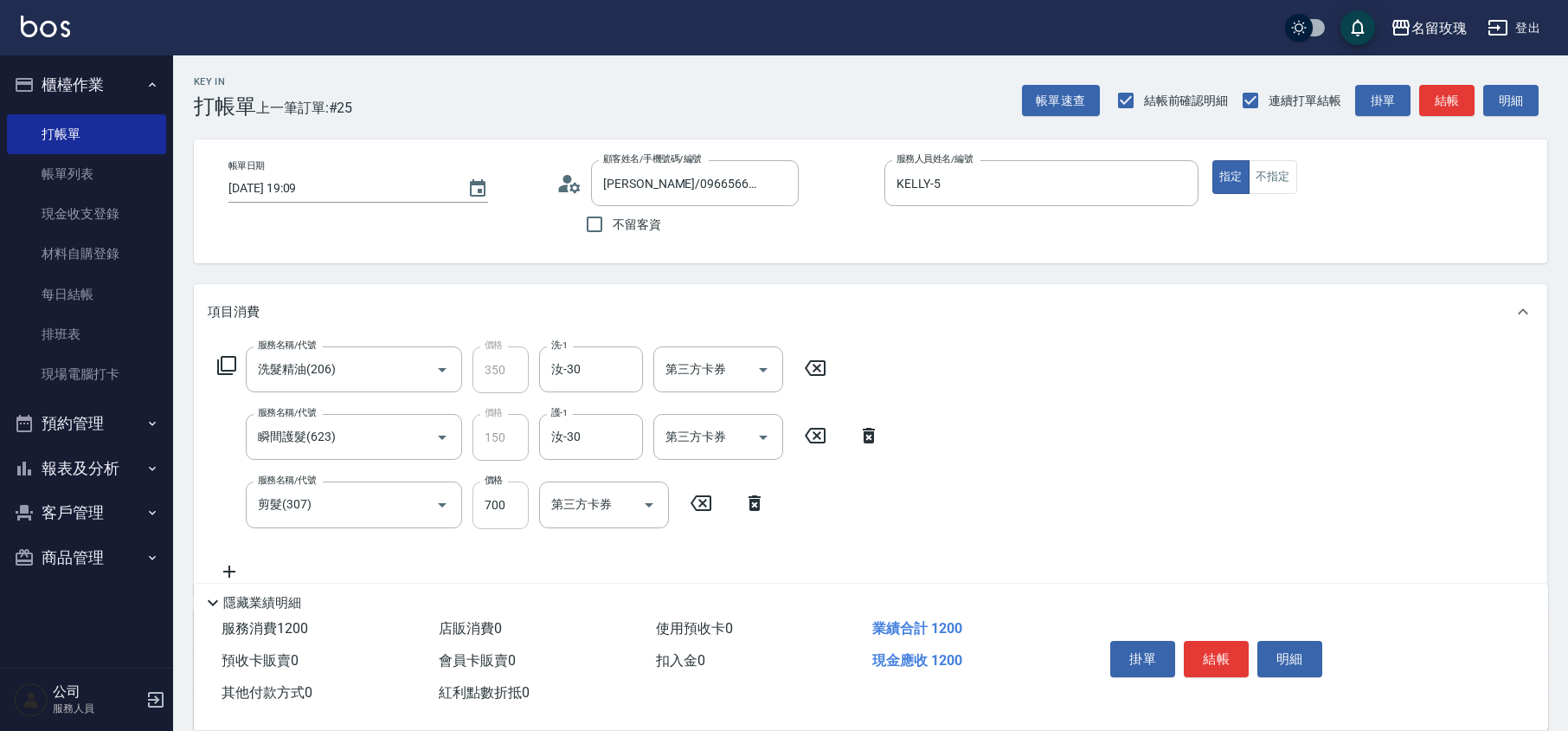
click at [472, 507] on input "700" at bounding box center [500, 504] width 56 height 47
type input "1200"
type input "染髮(502)"
type input "2000"
type input "汝-30"
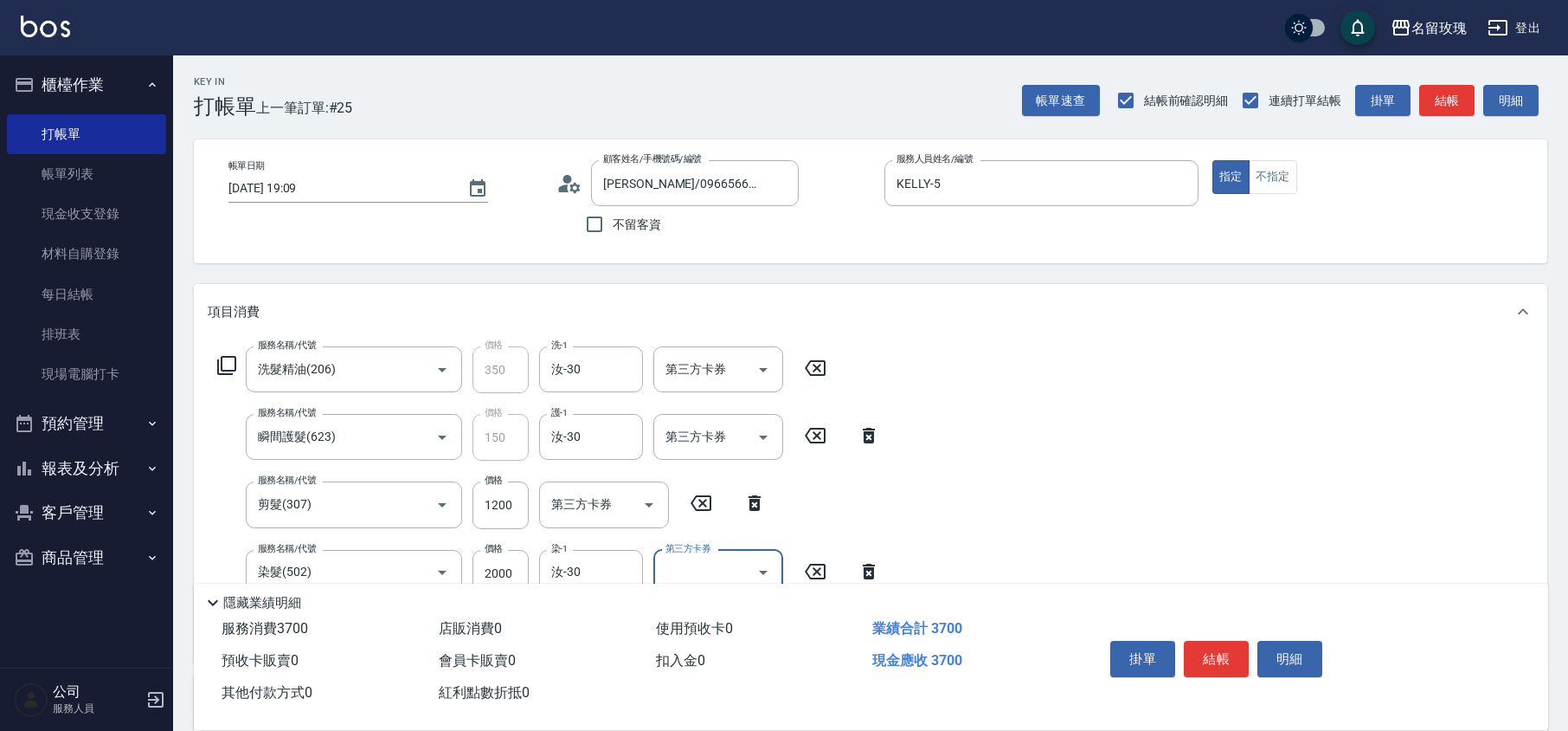
click at [863, 229] on div "顧客姓名/手機號碼/編號 吳麗純 /0966566325/k-709 顧客姓名/手機號碼/編號 不留客資" at bounding box center [713, 200] width 314 height 82
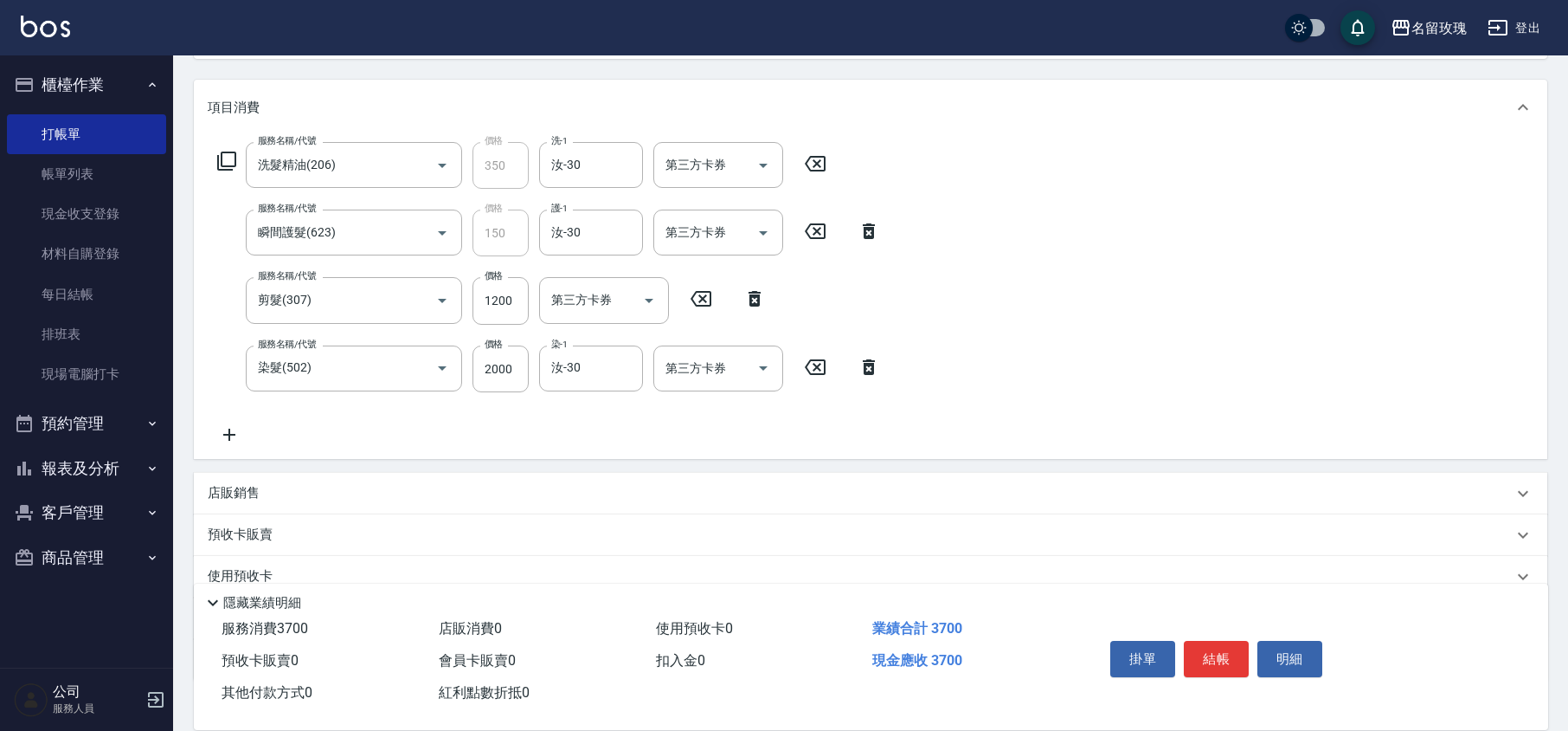
scroll to position [315, 0]
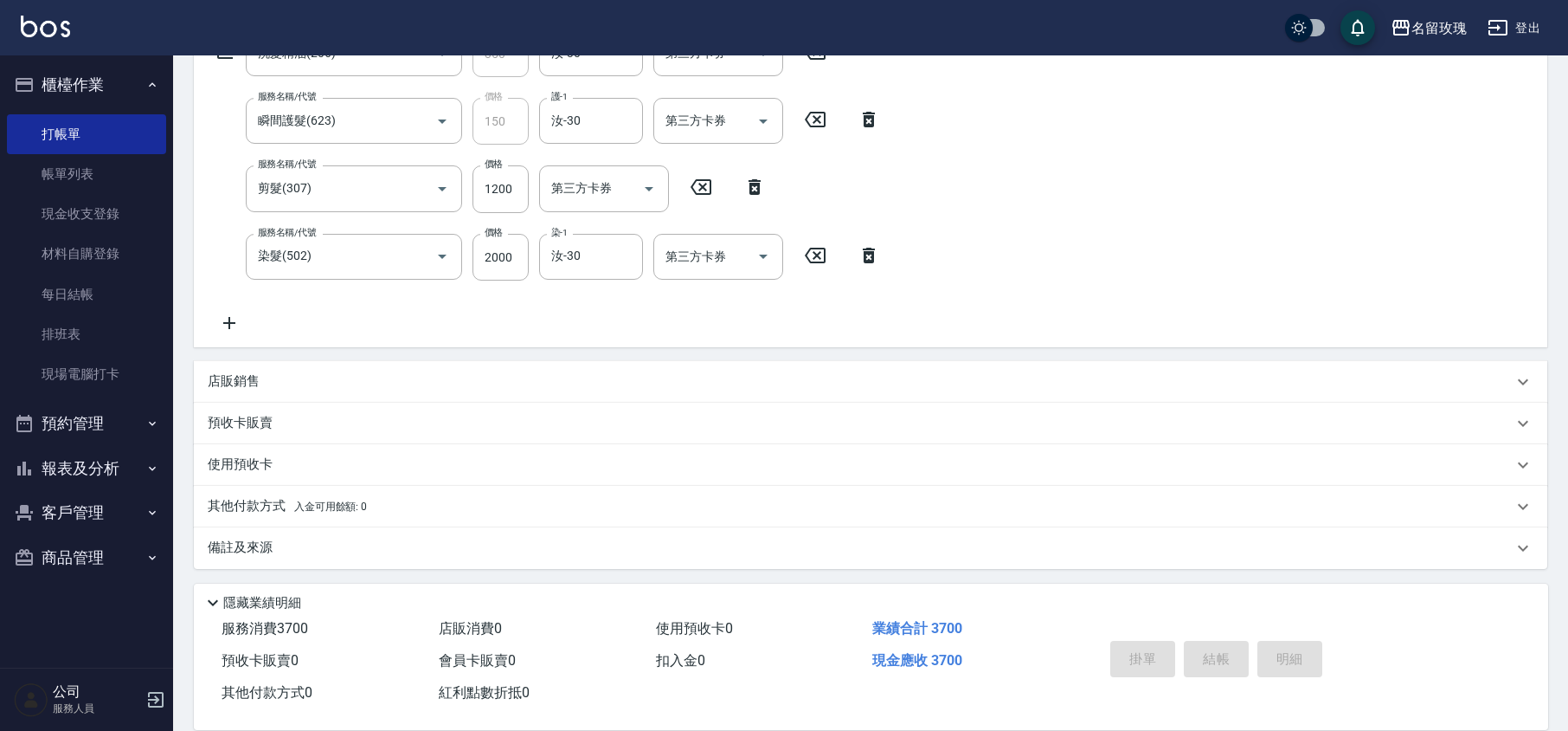
type input "2025/09/23 19:12"
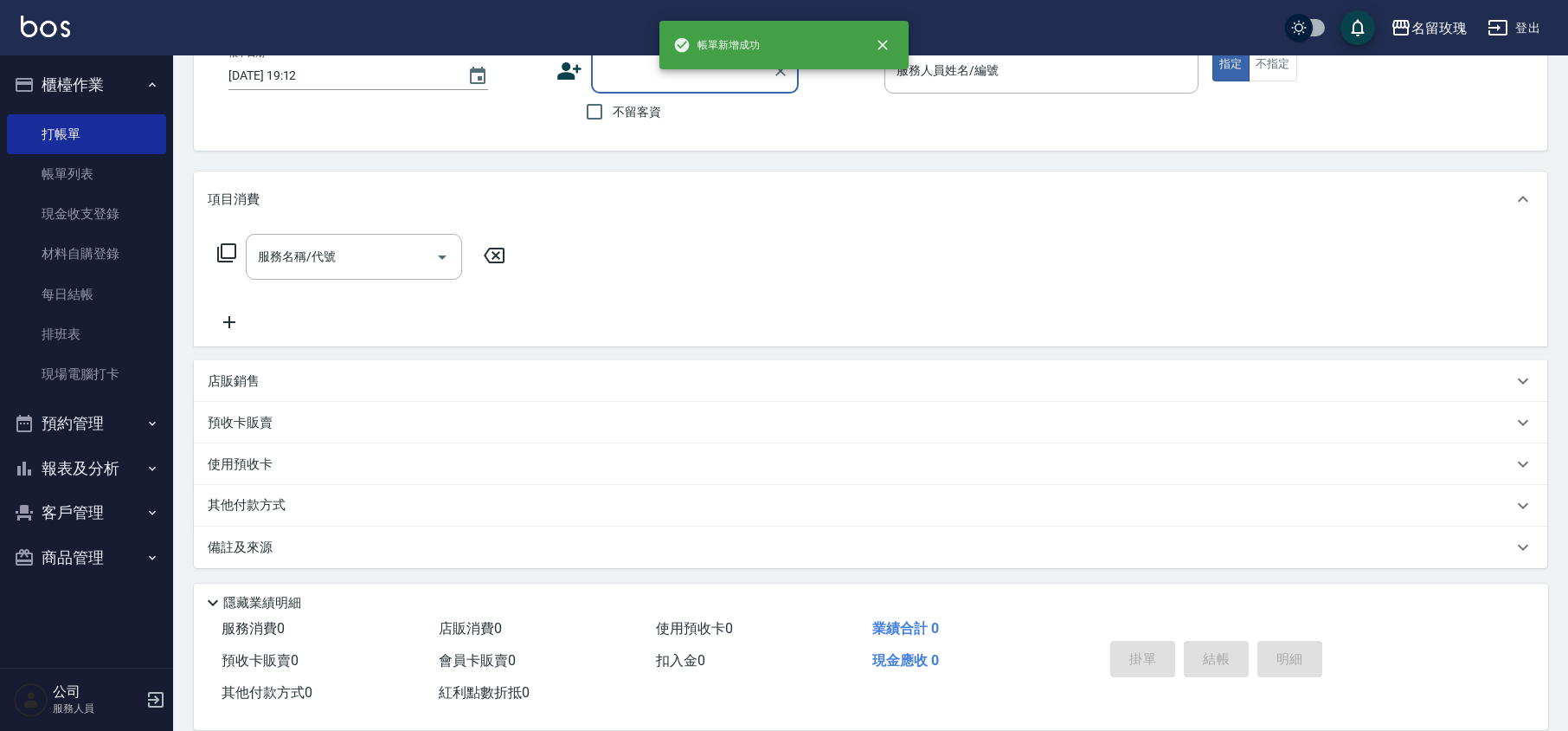
scroll to position [0, 0]
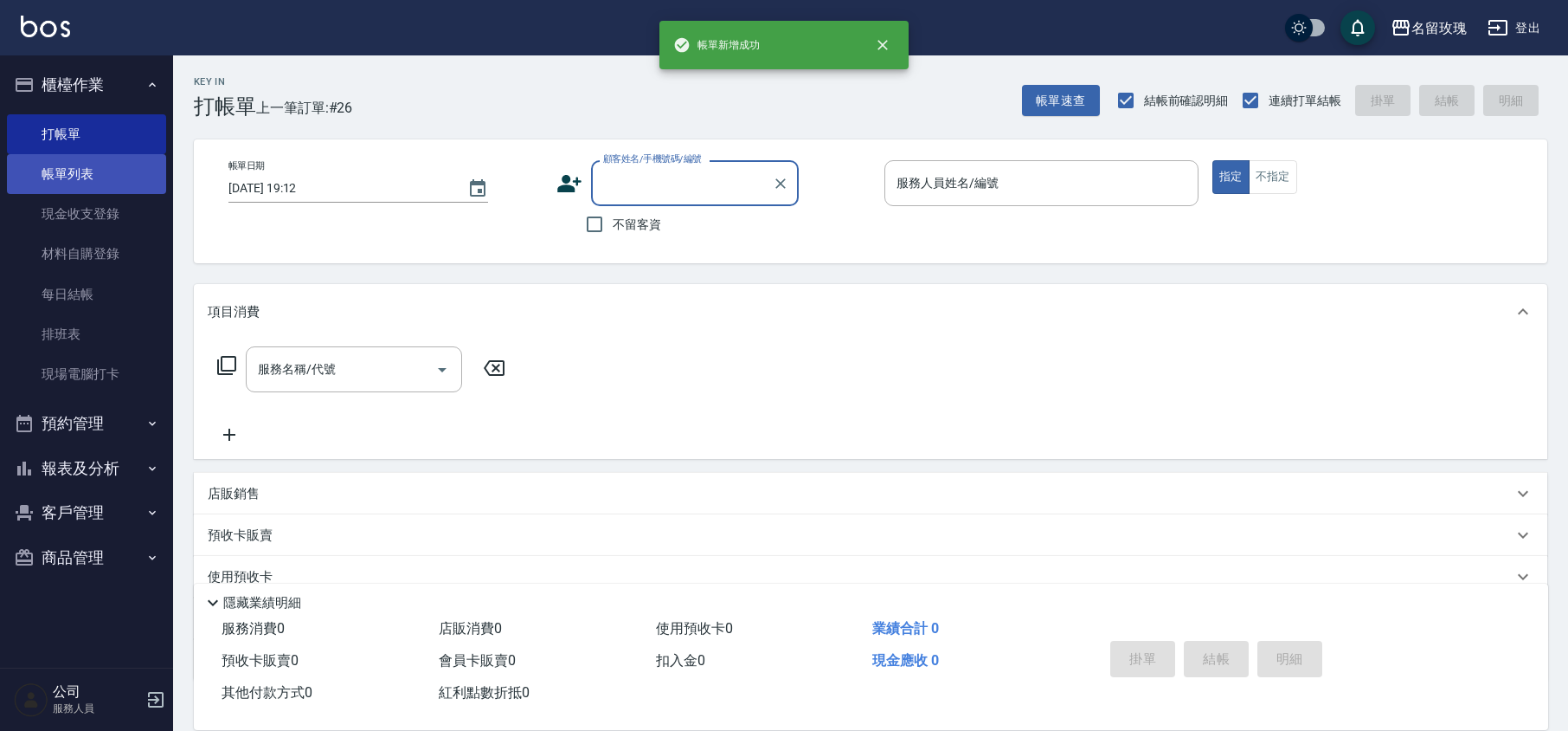
click at [90, 168] on link "帳單列表" at bounding box center [87, 173] width 160 height 39
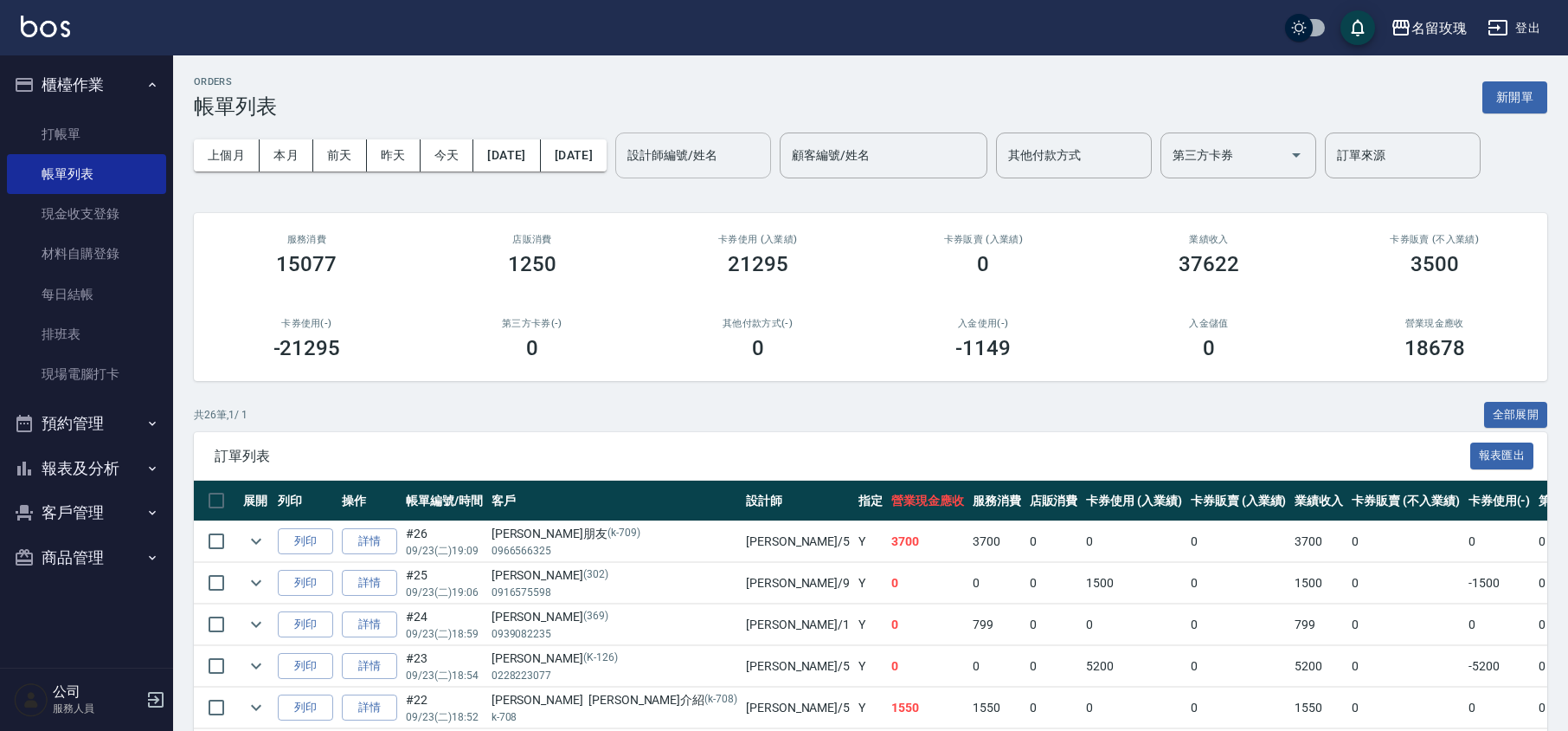
click at [763, 157] on input "設計師編號/姓名" at bounding box center [693, 155] width 140 height 30
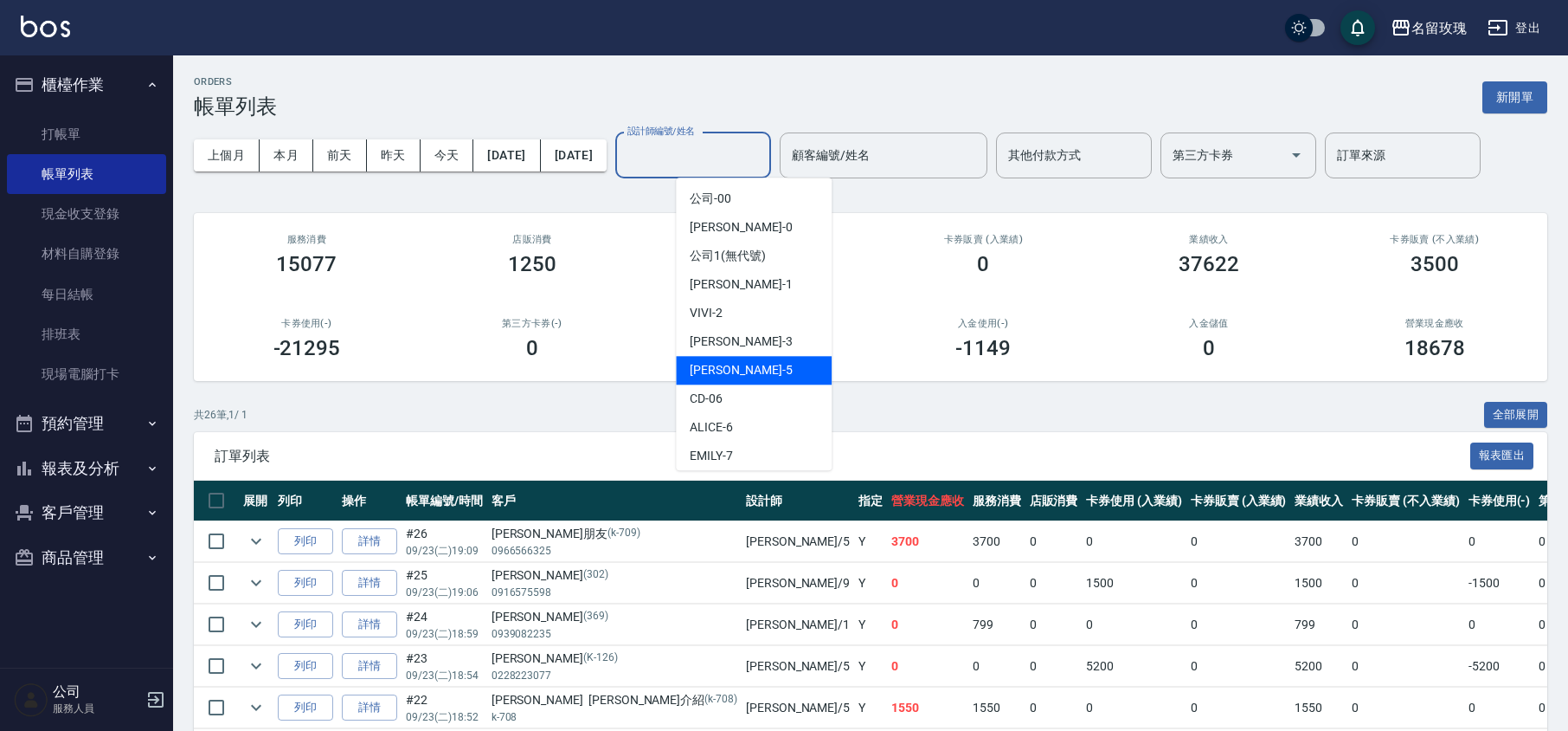
click at [790, 371] on div "[PERSON_NAME] -5" at bounding box center [754, 370] width 156 height 29
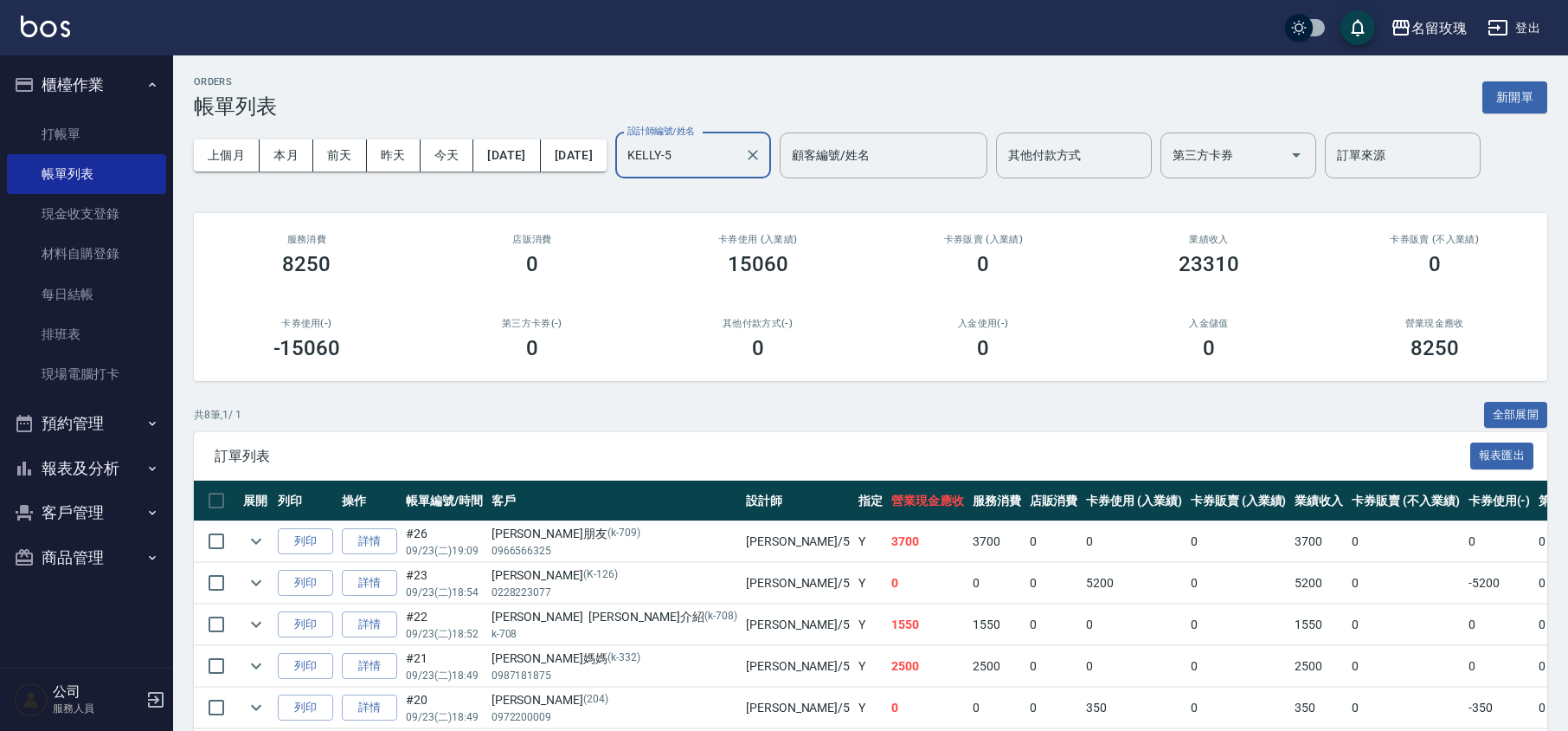
click at [724, 81] on div "ORDERS 帳單列表 新開單" at bounding box center [871, 97] width 1354 height 42
click at [752, 170] on div "KELLY-5 設計師編號/姓名" at bounding box center [693, 156] width 156 height 46
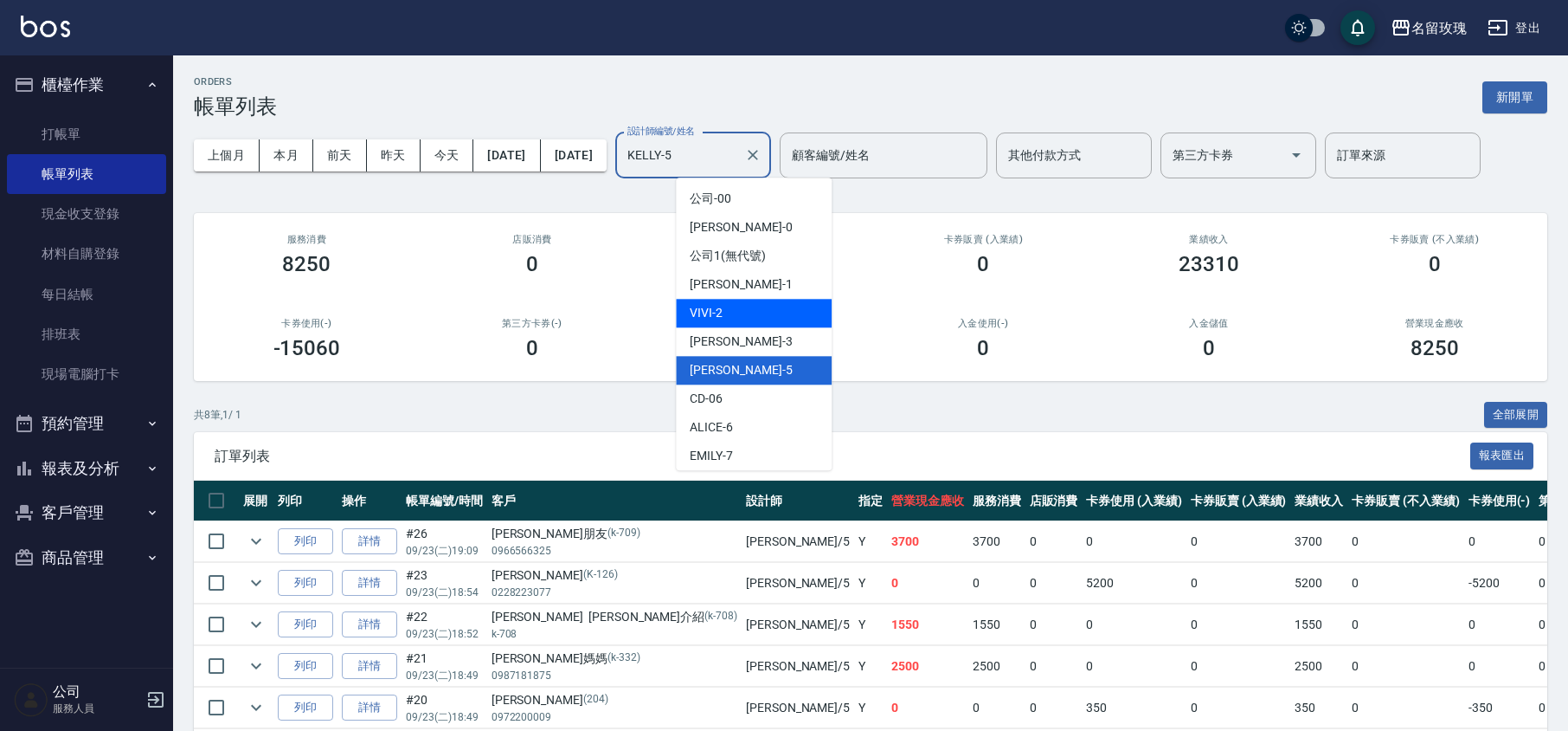
click at [770, 315] on div "VIVI -2" at bounding box center [754, 313] width 156 height 29
type input "VIVI-2"
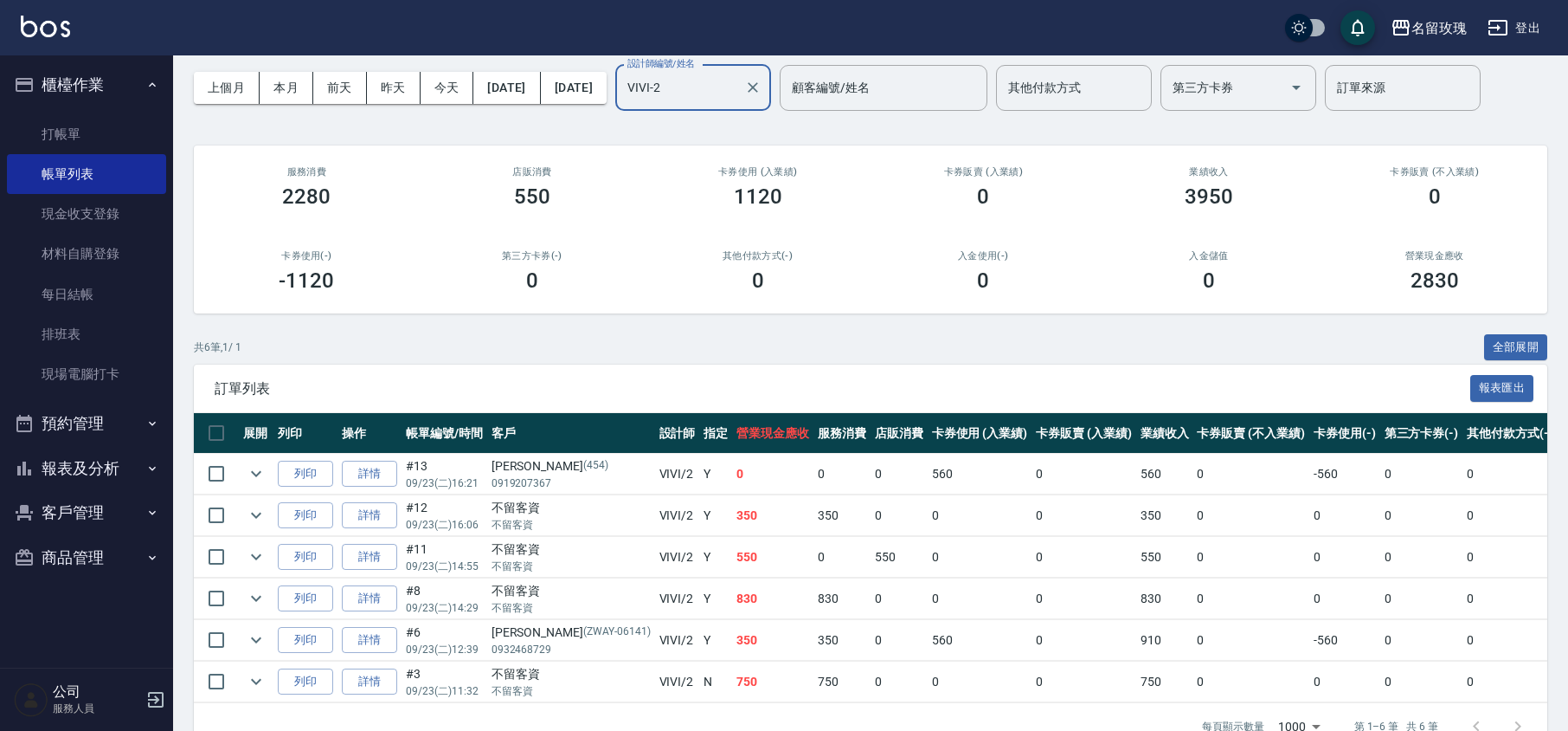
scroll to position [129, 0]
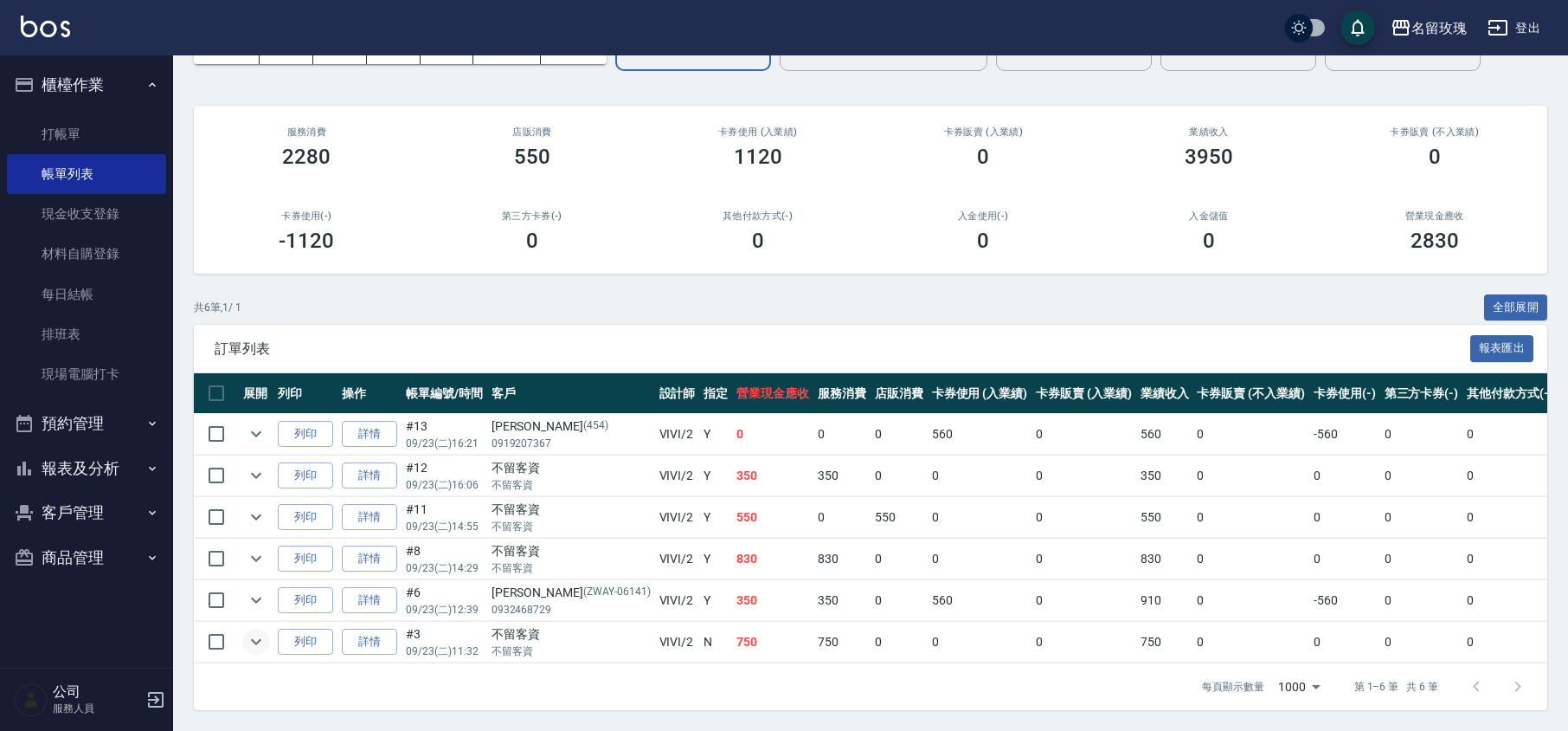
click at [263, 631] on icon "expand row" at bounding box center [257, 642] width 21 height 21
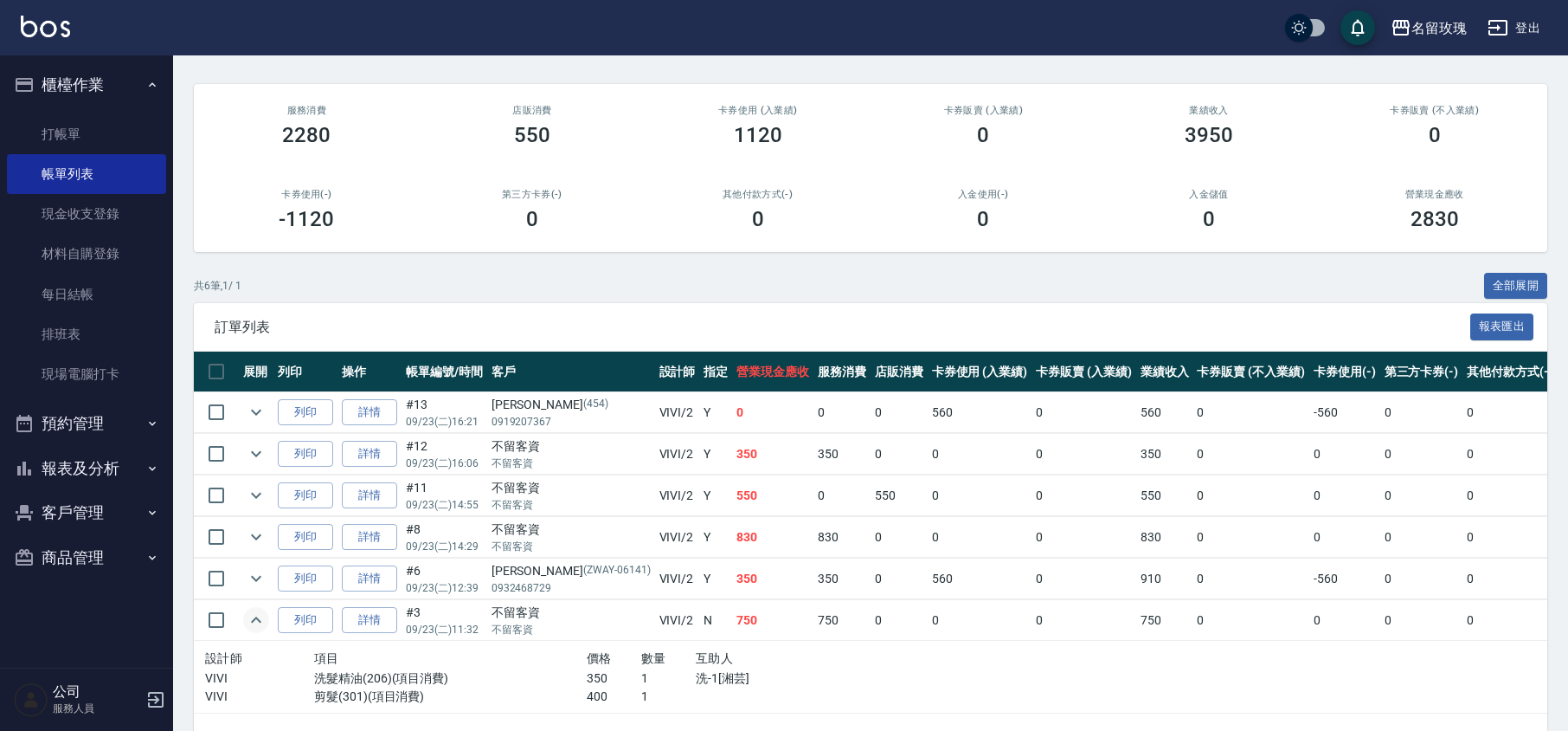
scroll to position [199, 0]
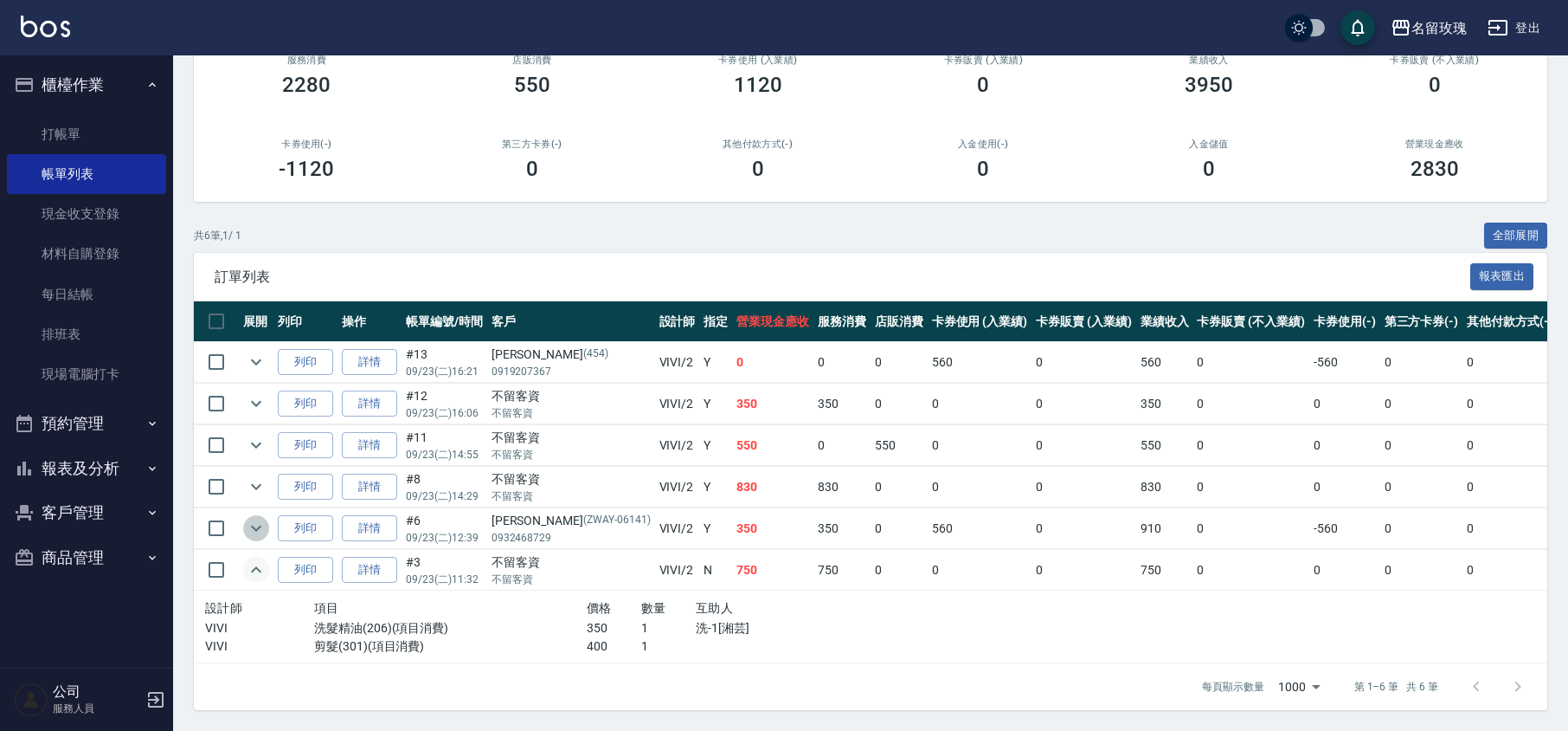
click at [250, 515] on button "expand row" at bounding box center [256, 527] width 26 height 26
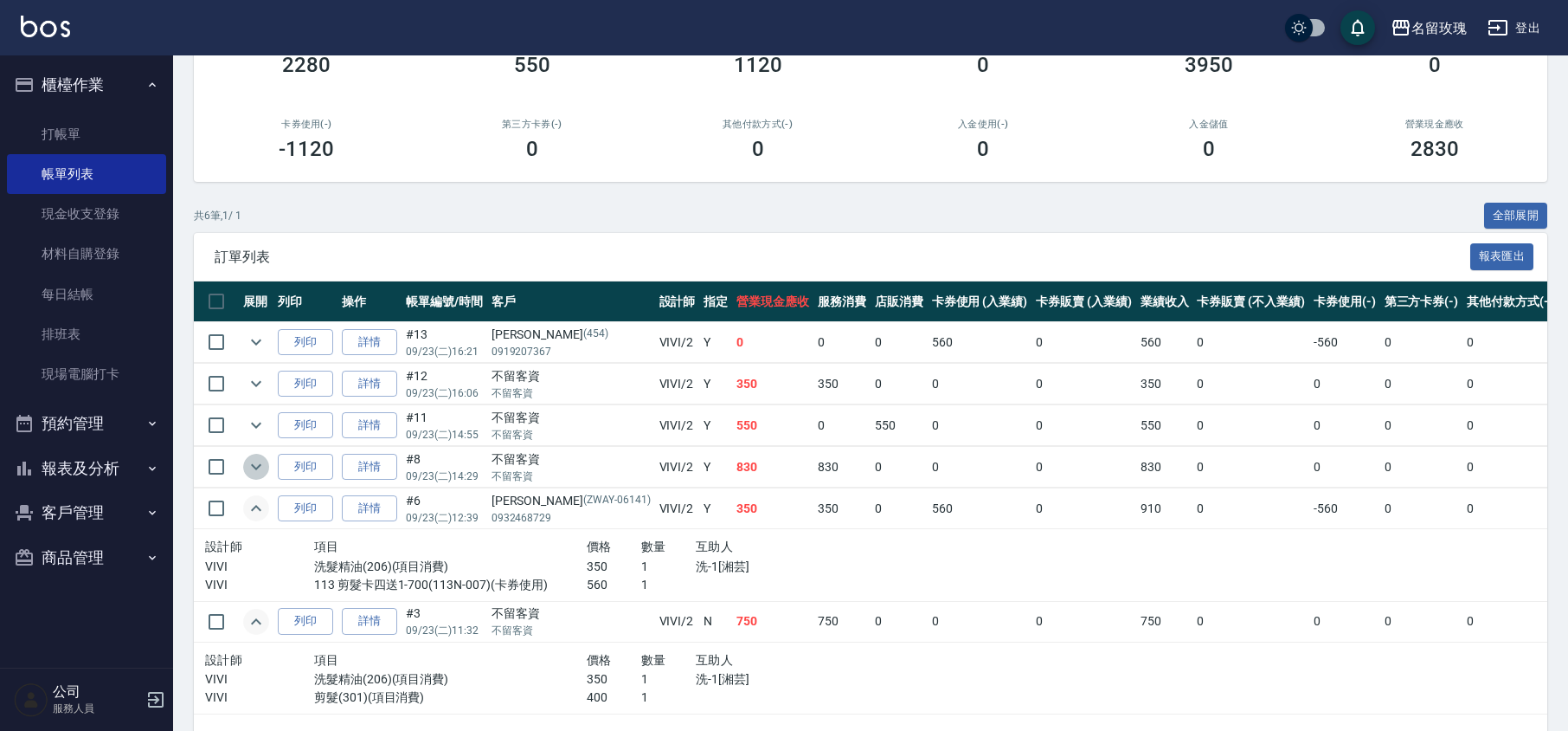
click at [260, 466] on icon "expand row" at bounding box center [256, 466] width 11 height 6
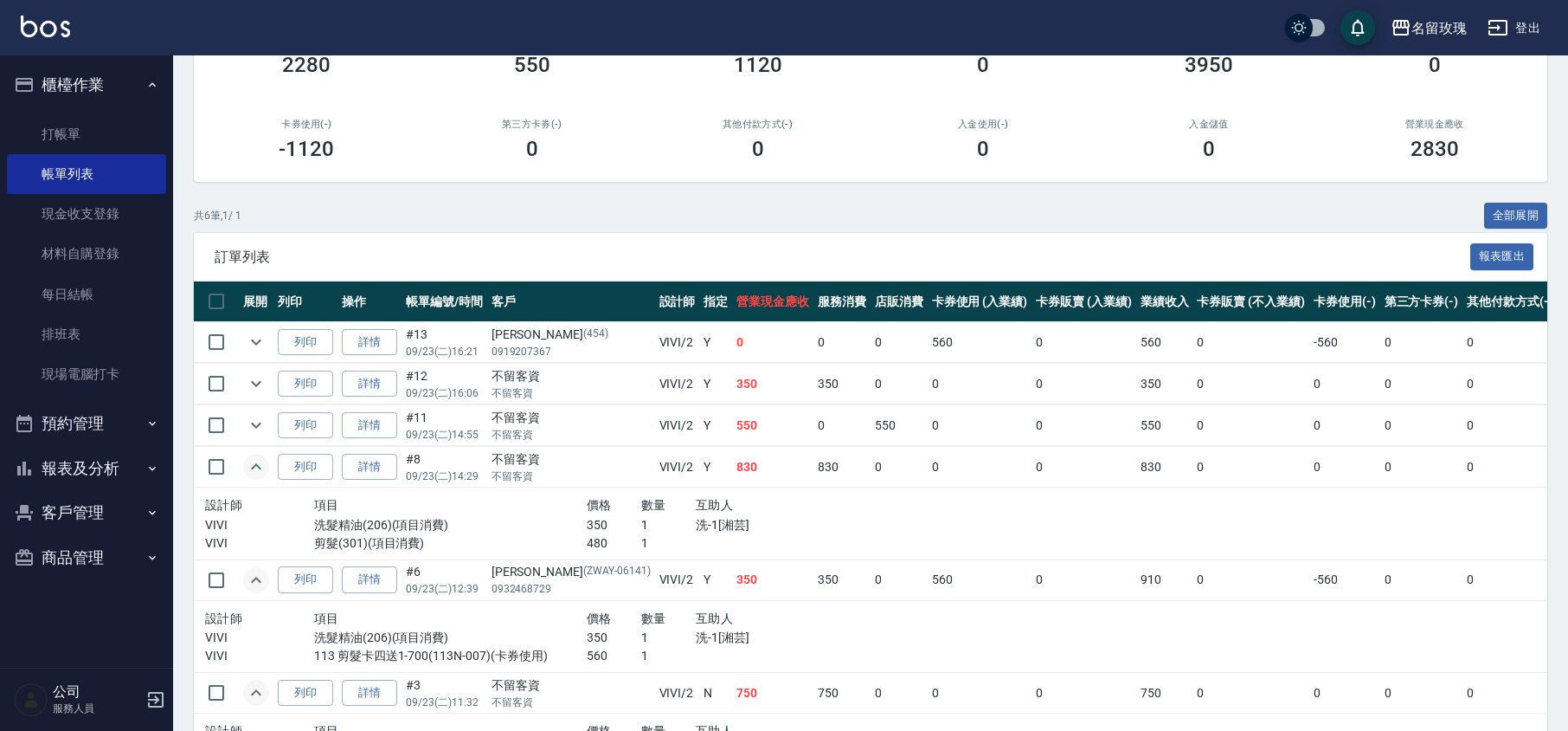
click at [267, 433] on td at bounding box center [256, 425] width 35 height 40
click at [267, 420] on button "expand row" at bounding box center [256, 424] width 26 height 26
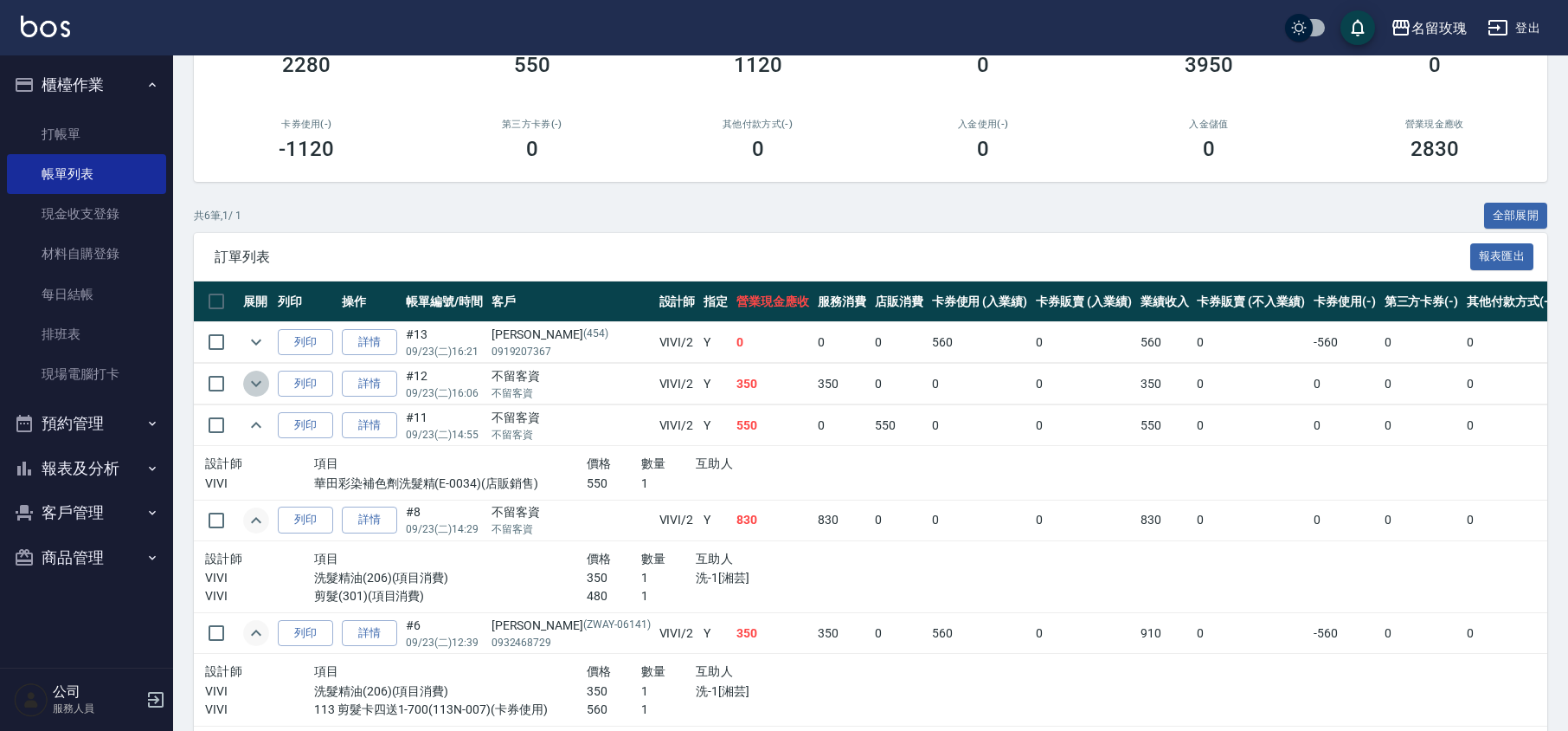
click at [253, 386] on icon "expand row" at bounding box center [257, 384] width 21 height 21
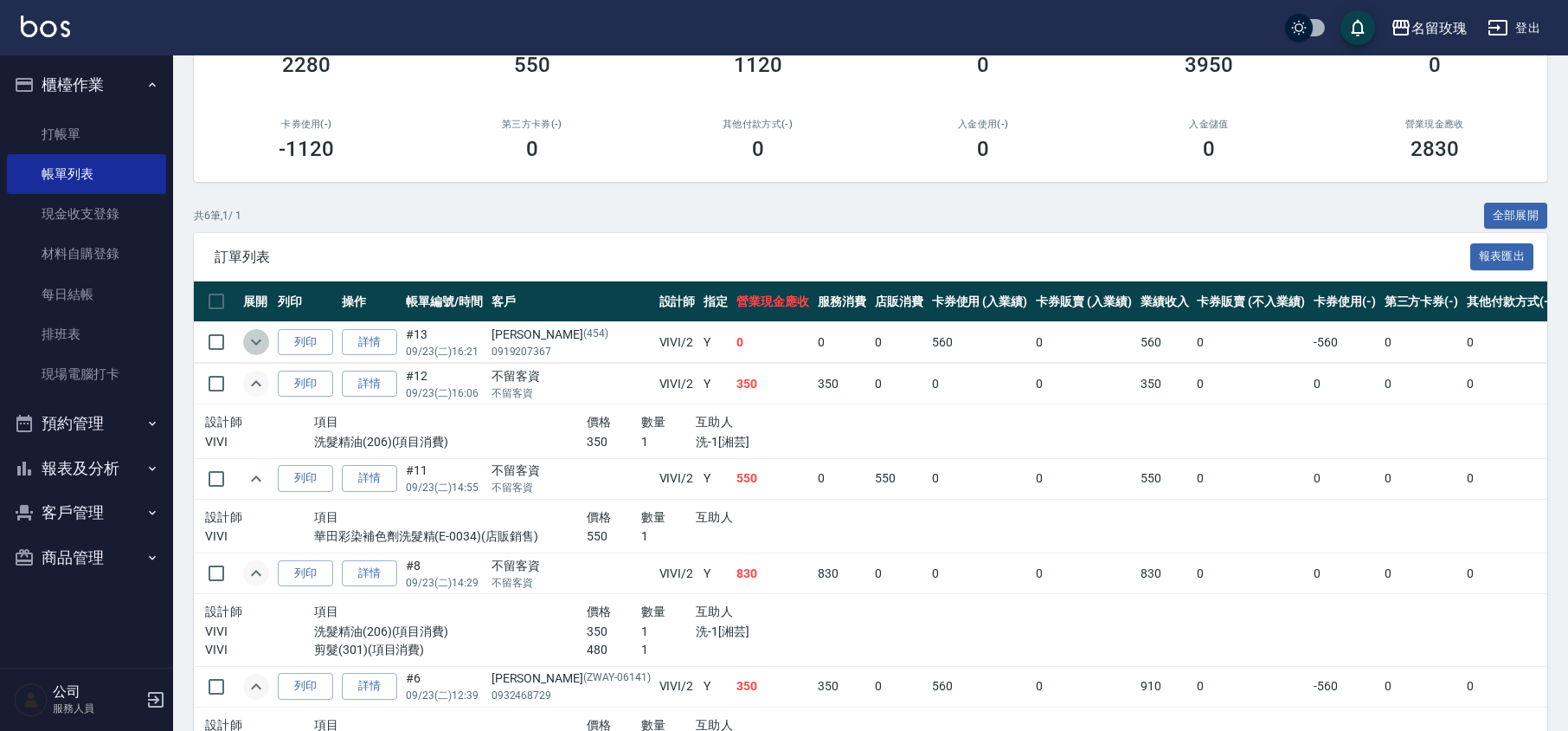
click at [249, 340] on icon "expand row" at bounding box center [257, 342] width 21 height 21
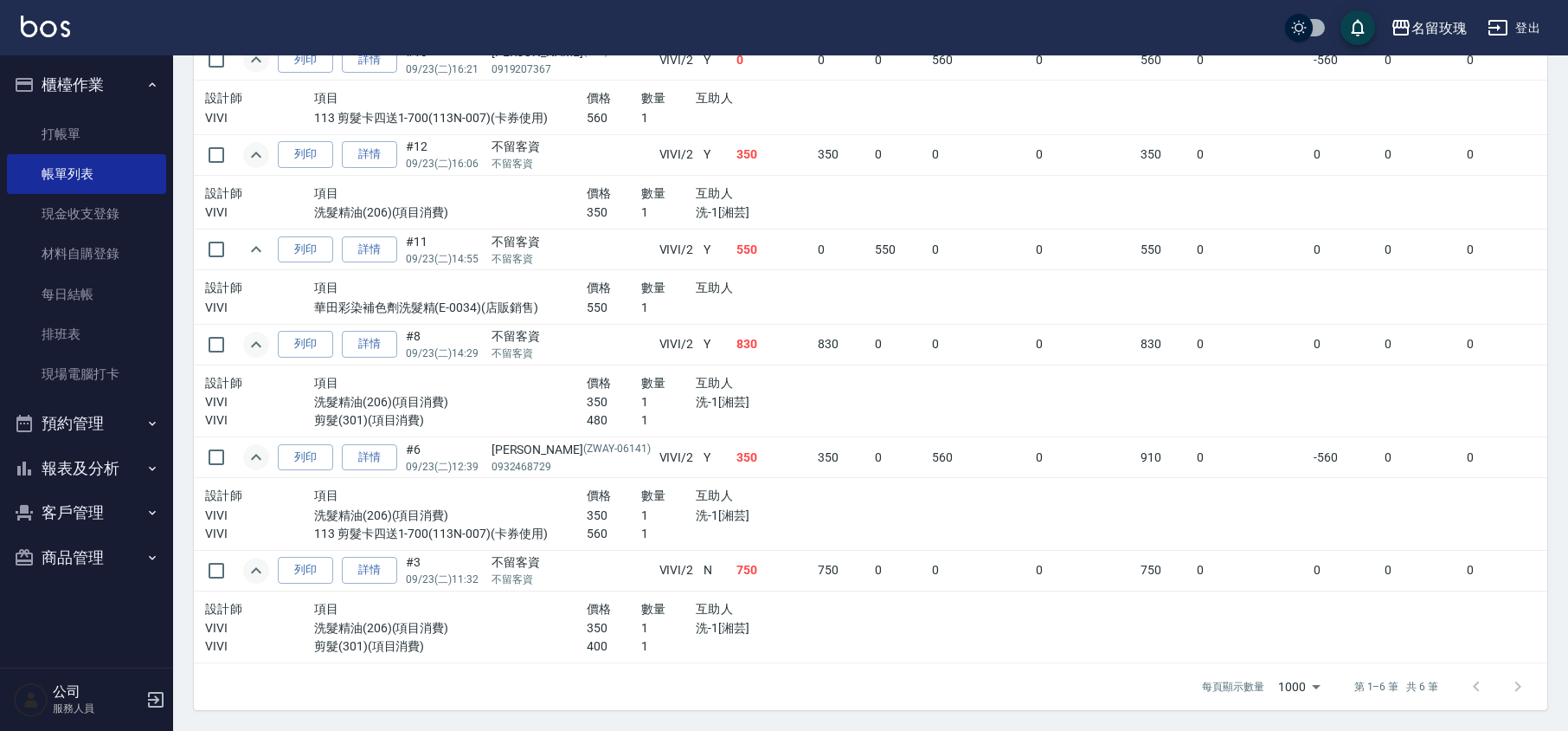
scroll to position [388, 0]
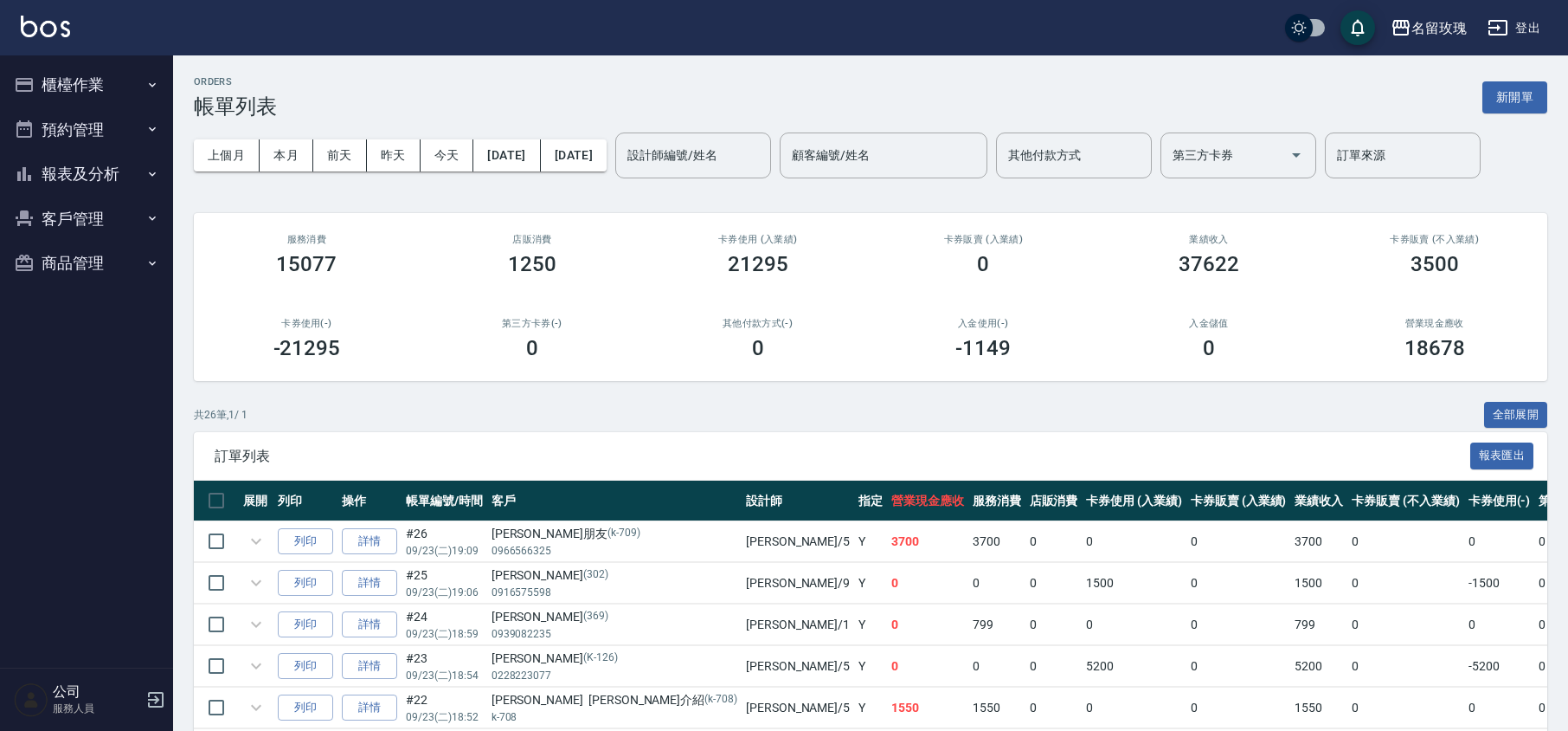
click at [728, 158] on div "設計師編號/姓名 設計師編號/姓名" at bounding box center [693, 156] width 156 height 46
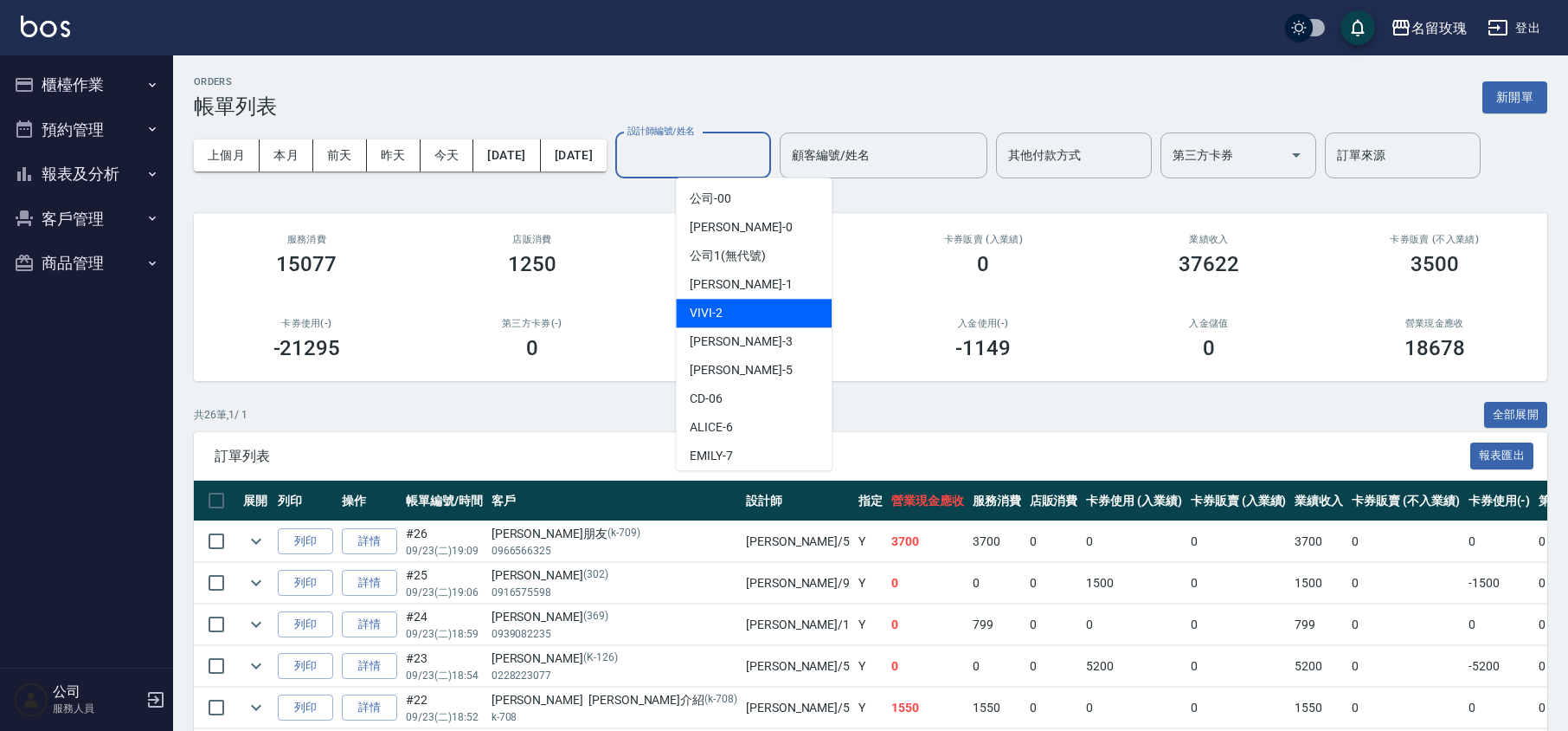
click at [729, 306] on div "VIVI -2" at bounding box center [754, 313] width 156 height 29
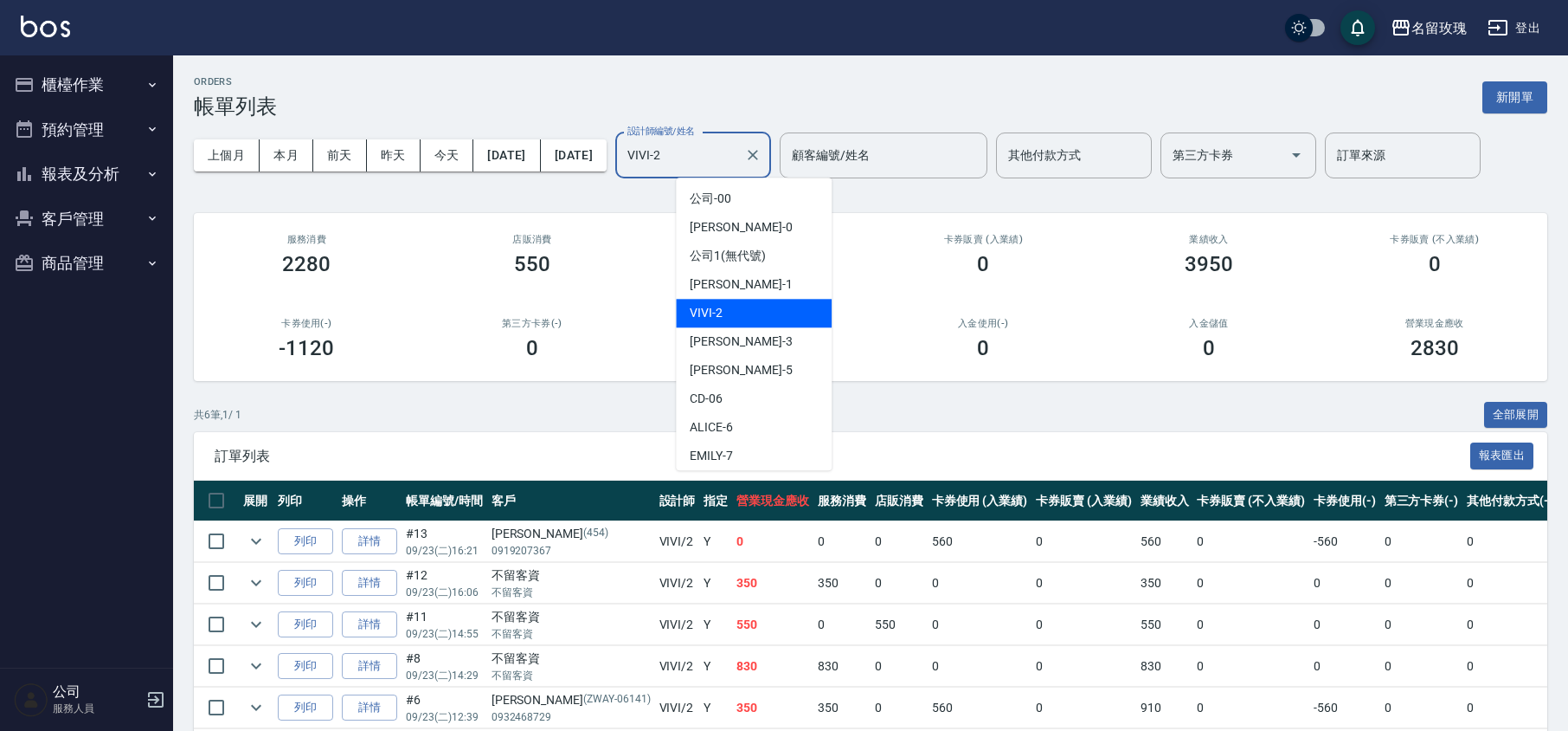
click at [737, 157] on input "VIVI-2" at bounding box center [680, 155] width 114 height 30
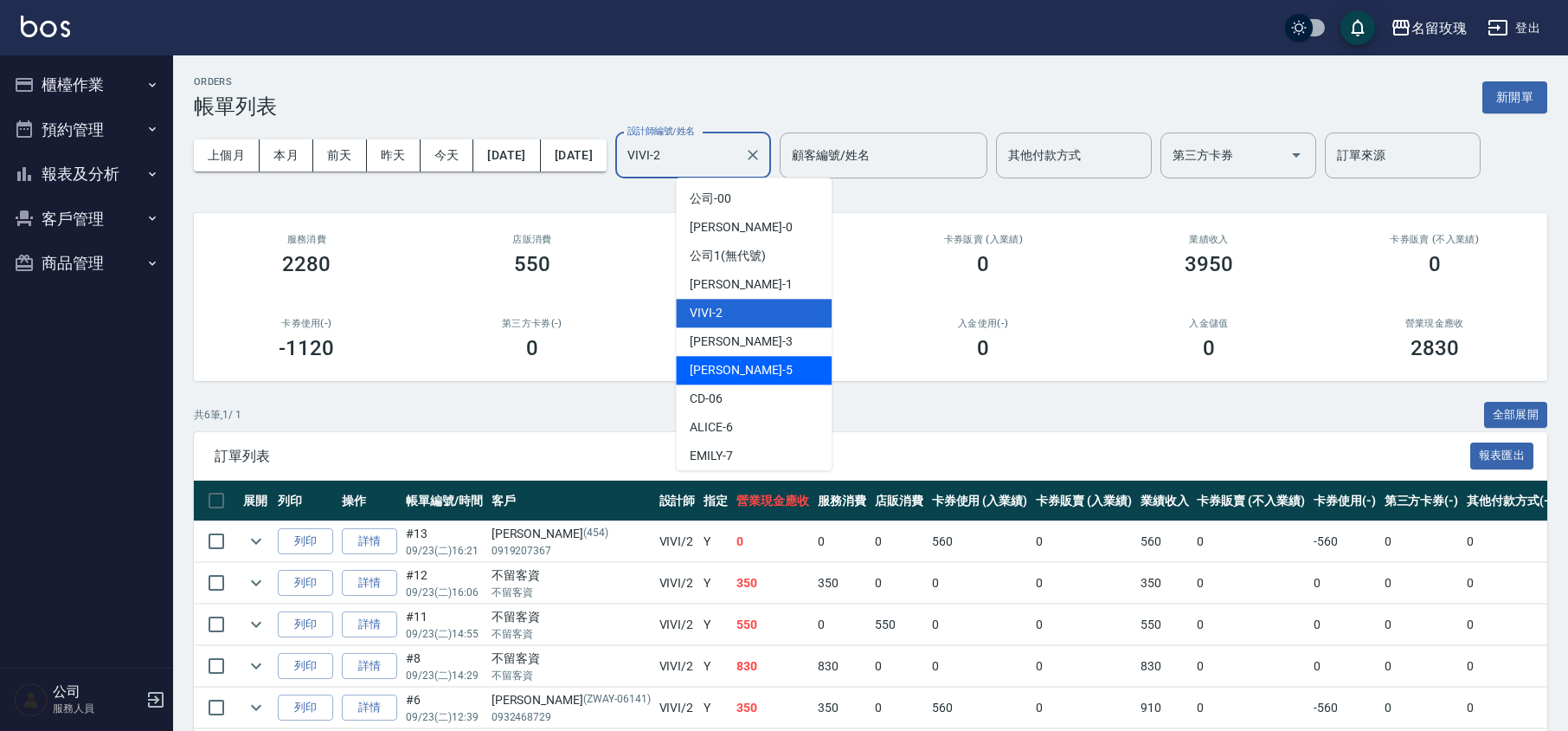
click at [728, 367] on span "[PERSON_NAME] -5" at bounding box center [740, 369] width 102 height 18
type input "KELLY-5"
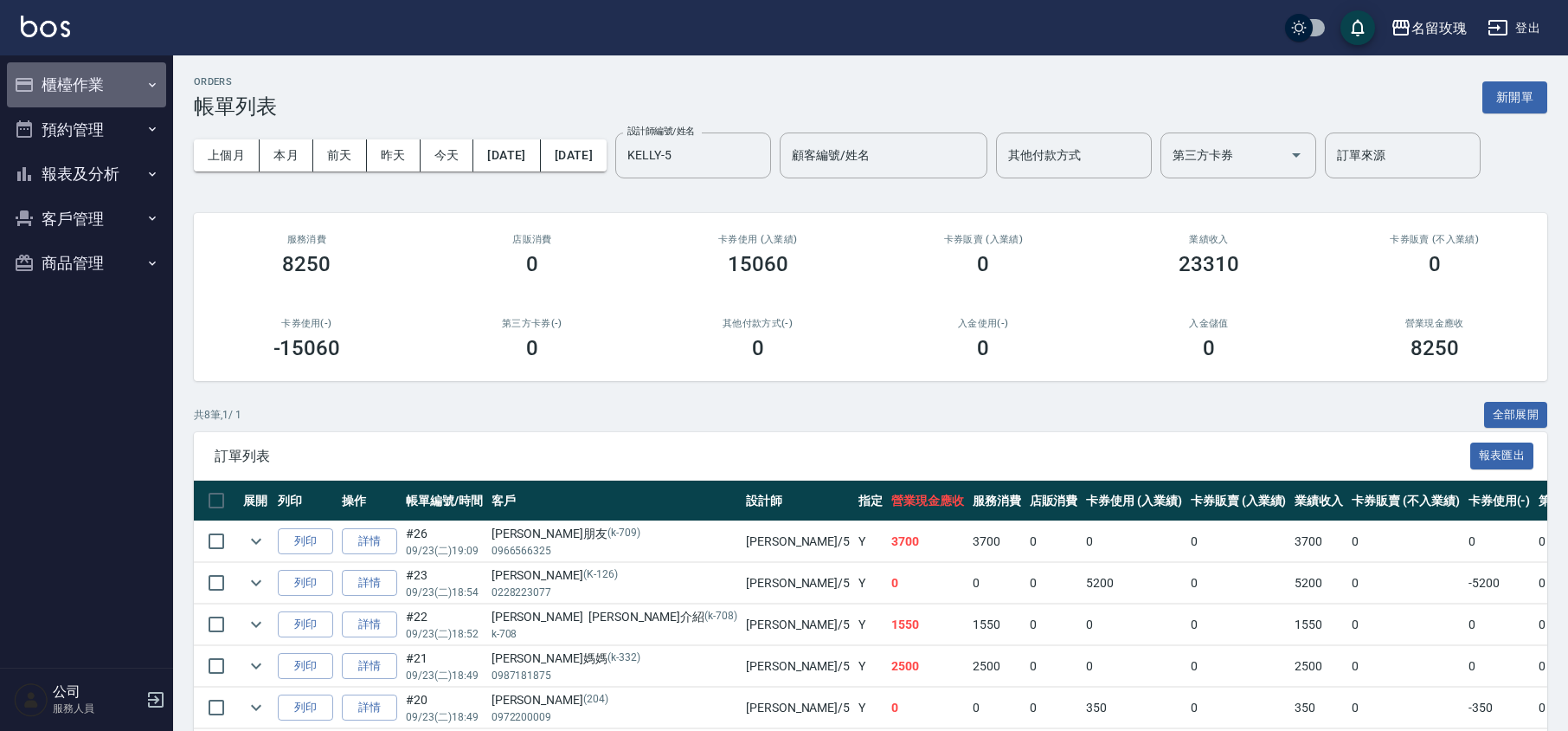
click at [81, 77] on button "櫃檯作業" at bounding box center [87, 85] width 160 height 45
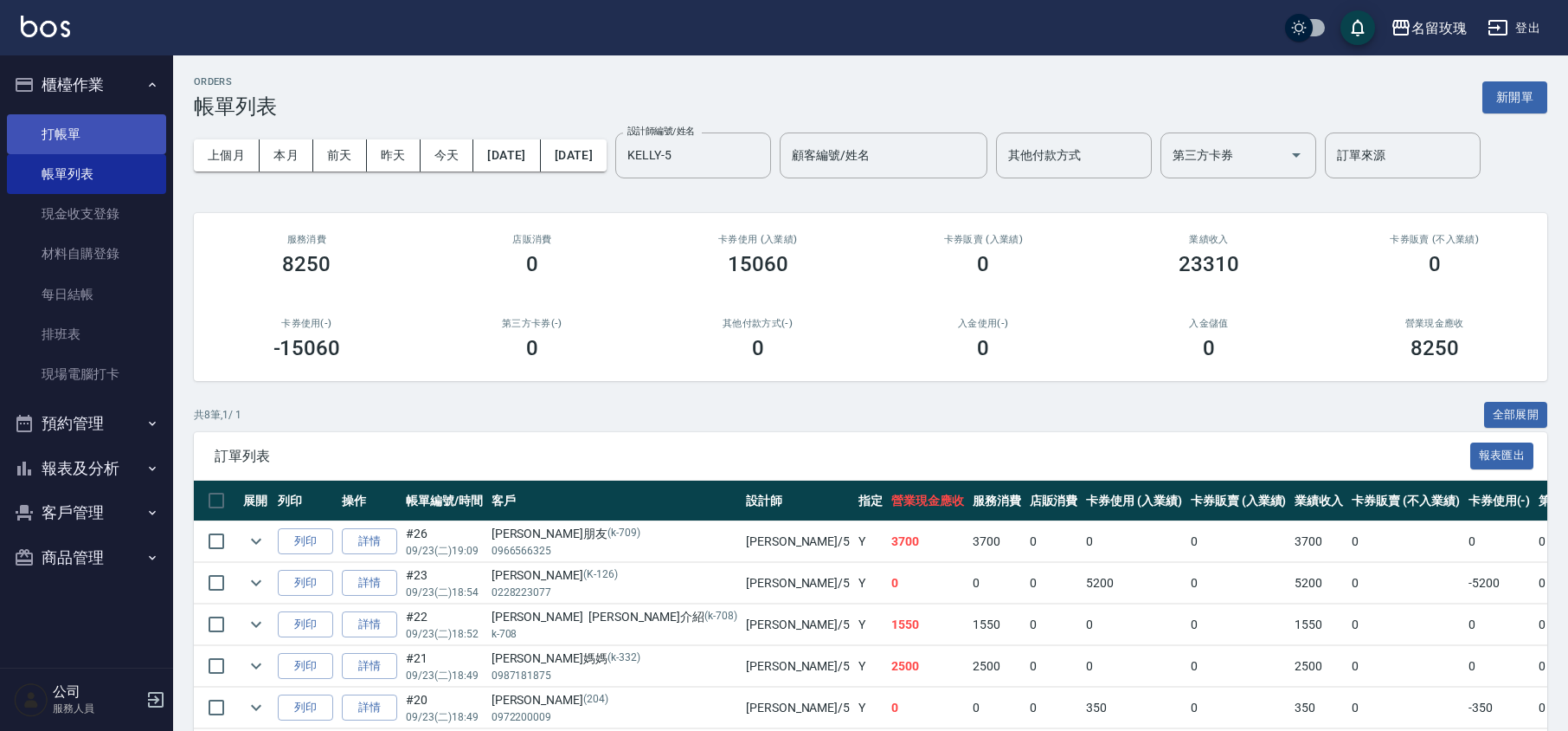
click at [70, 132] on link "打帳單" at bounding box center [87, 134] width 160 height 39
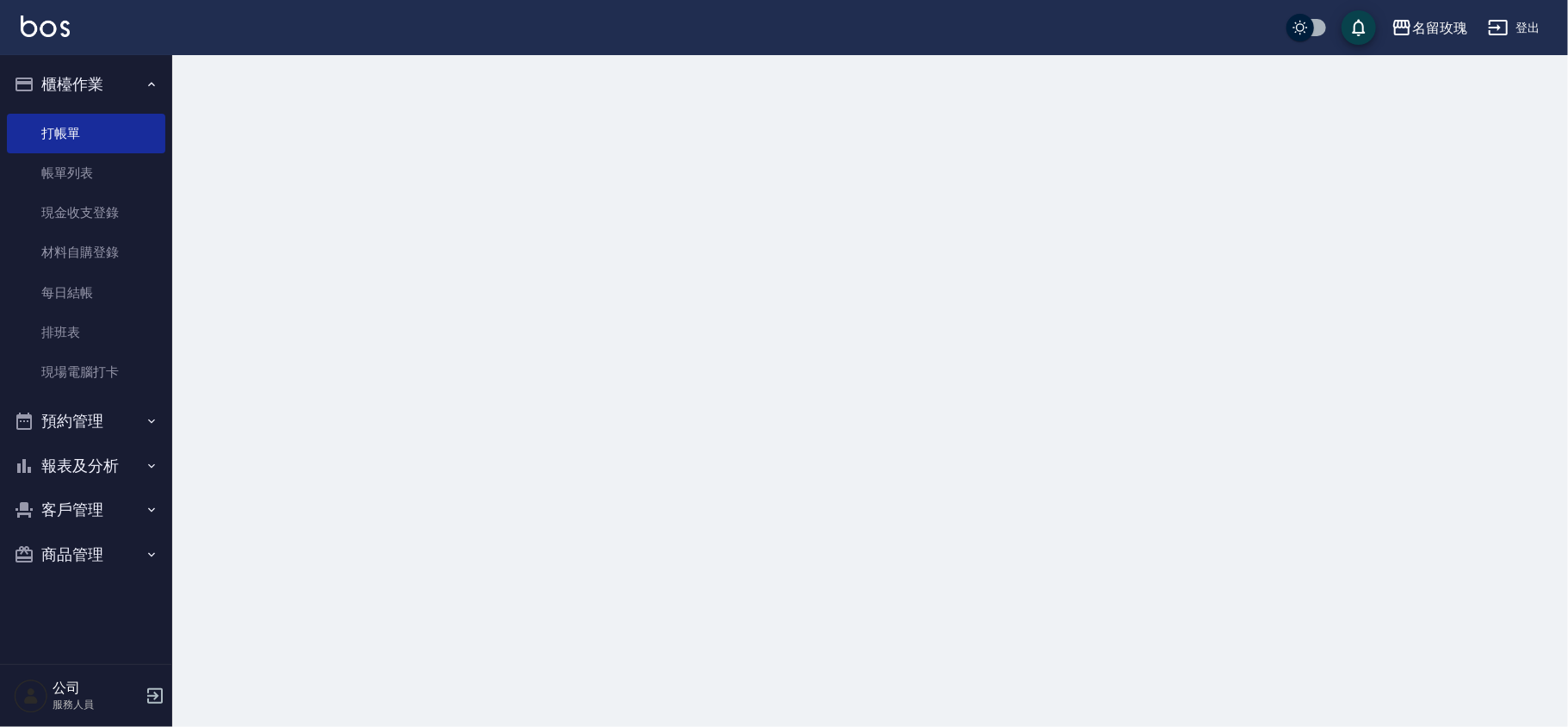
click at [111, 82] on button "櫃檯作業" at bounding box center [86, 84] width 159 height 45
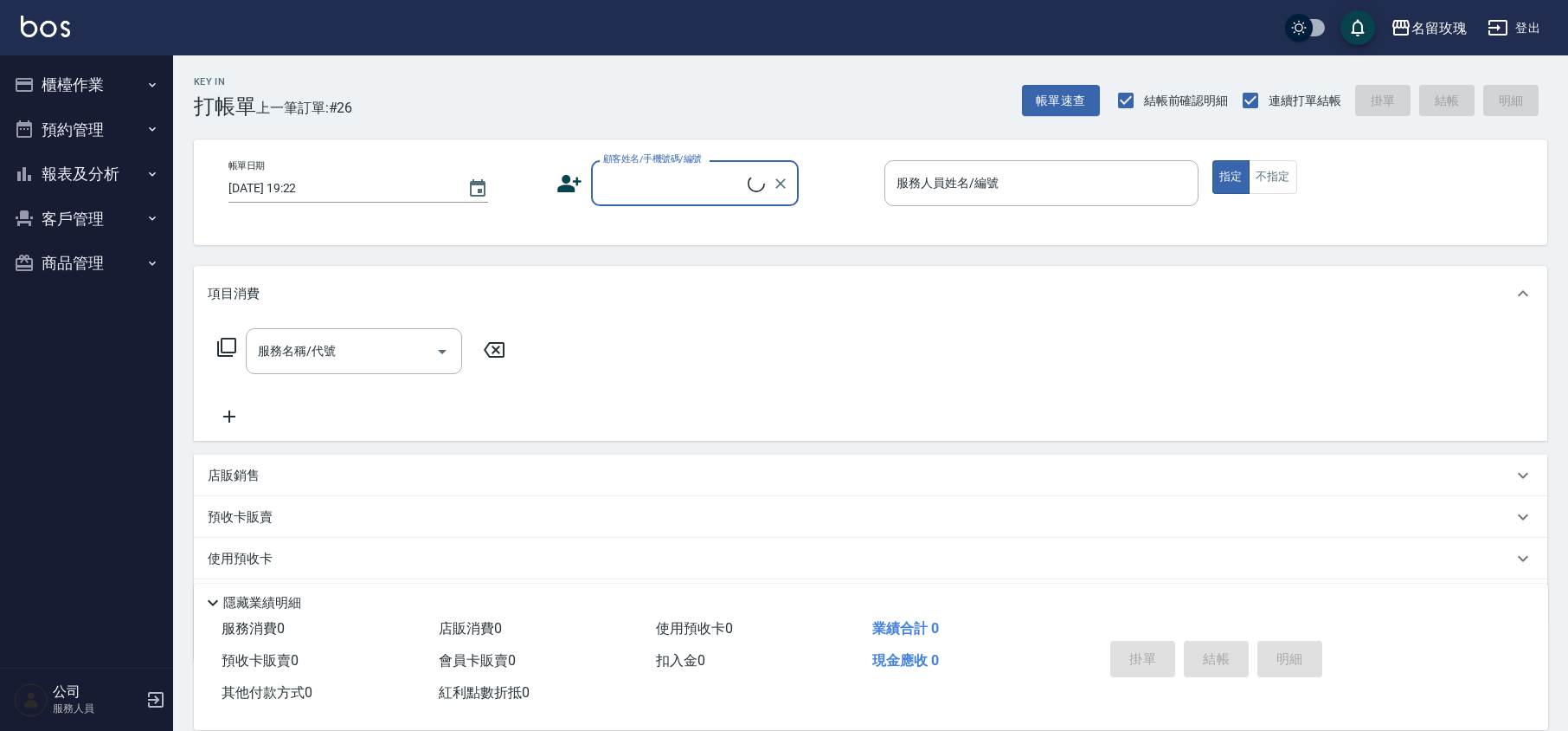
click at [568, 100] on div "Key In 打帳單 上一筆訂單:#26 帳單速查 結帳前確認明細 連續打單結帳 掛單 結帳 明細" at bounding box center [859, 88] width 1374 height 63
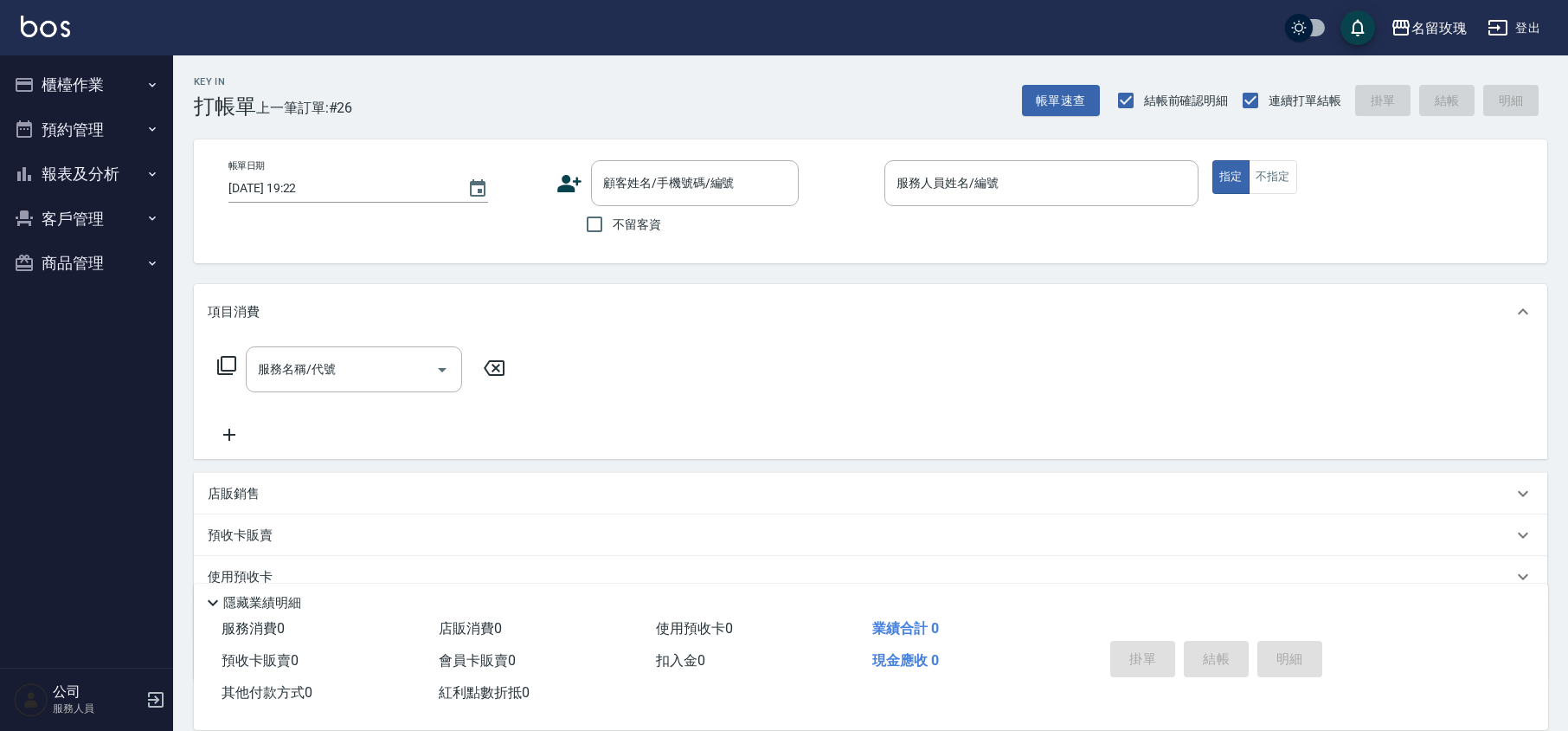
drag, startPoint x: 402, startPoint y: 53, endPoint x: 372, endPoint y: 59, distance: 30.6
click at [402, 53] on div "名留玫瑰 登出" at bounding box center [784, 28] width 1568 height 56
click at [29, 209] on icon "button" at bounding box center [24, 218] width 21 height 21
click at [84, 206] on button "客戶管理" at bounding box center [87, 218] width 160 height 45
click at [84, 171] on button "報表及分析" at bounding box center [87, 173] width 160 height 45
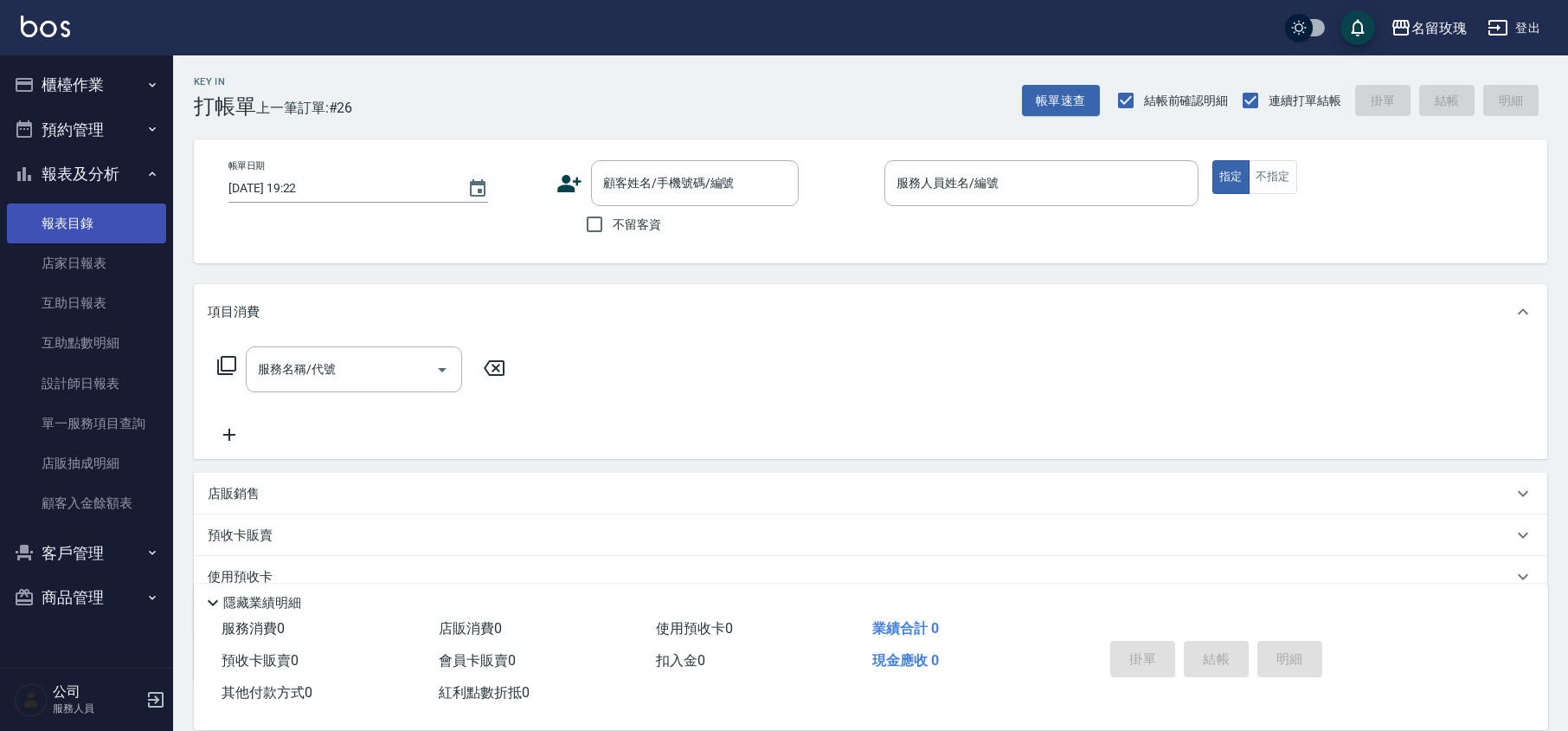
click at [82, 240] on link "報表目錄" at bounding box center [87, 222] width 160 height 39
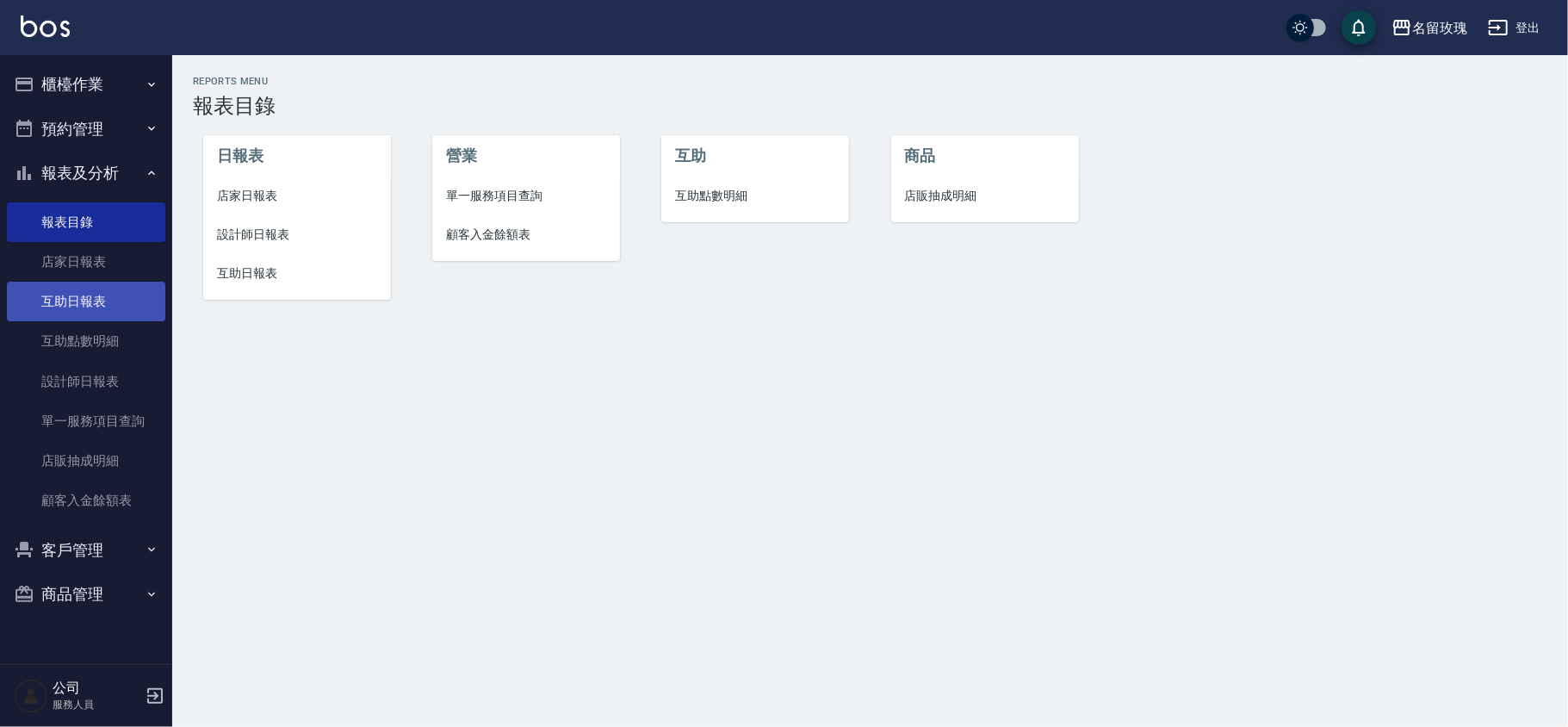
click at [95, 301] on link "互助日報表" at bounding box center [86, 300] width 159 height 39
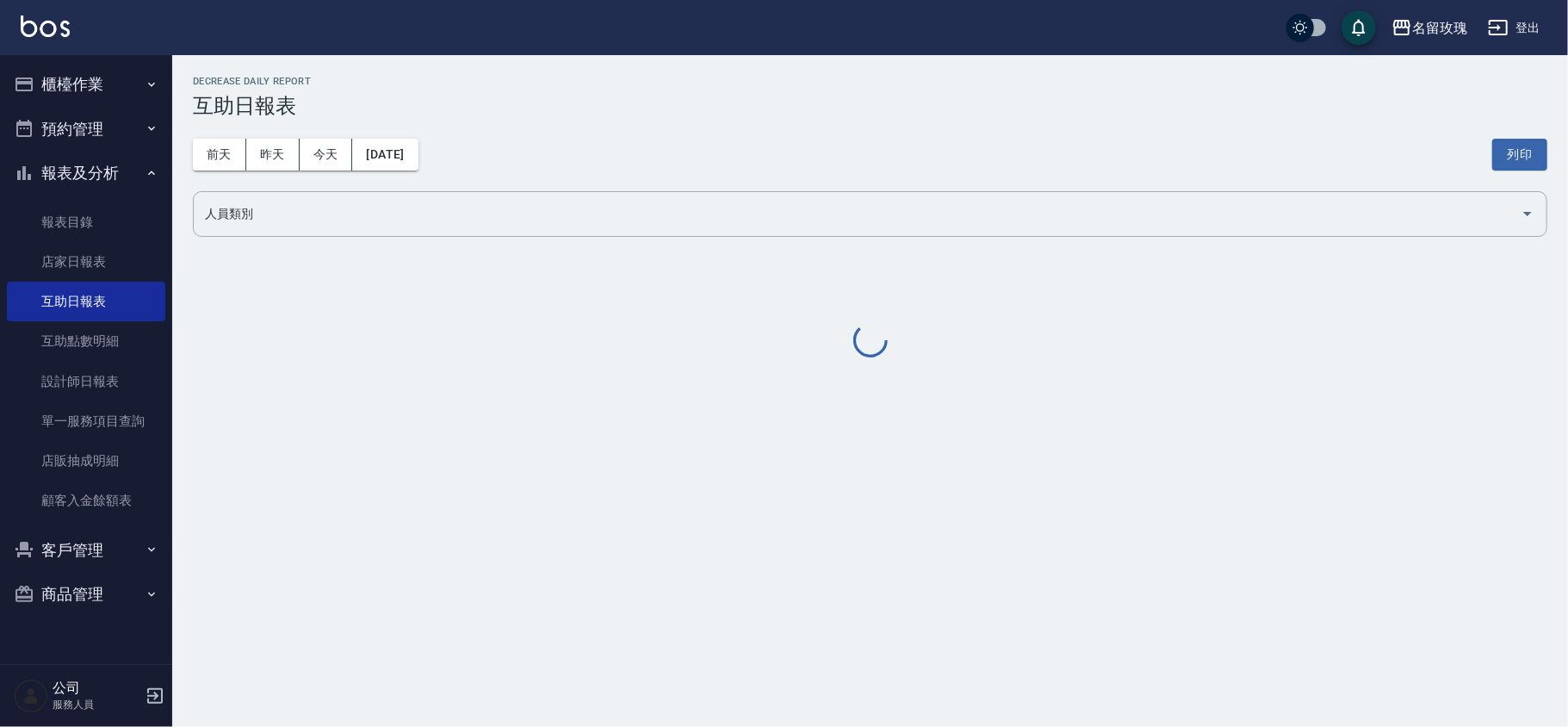
click at [769, 121] on div "[DATE] [DATE] [DATE] [DATE] 列印" at bounding box center [871, 154] width 1355 height 73
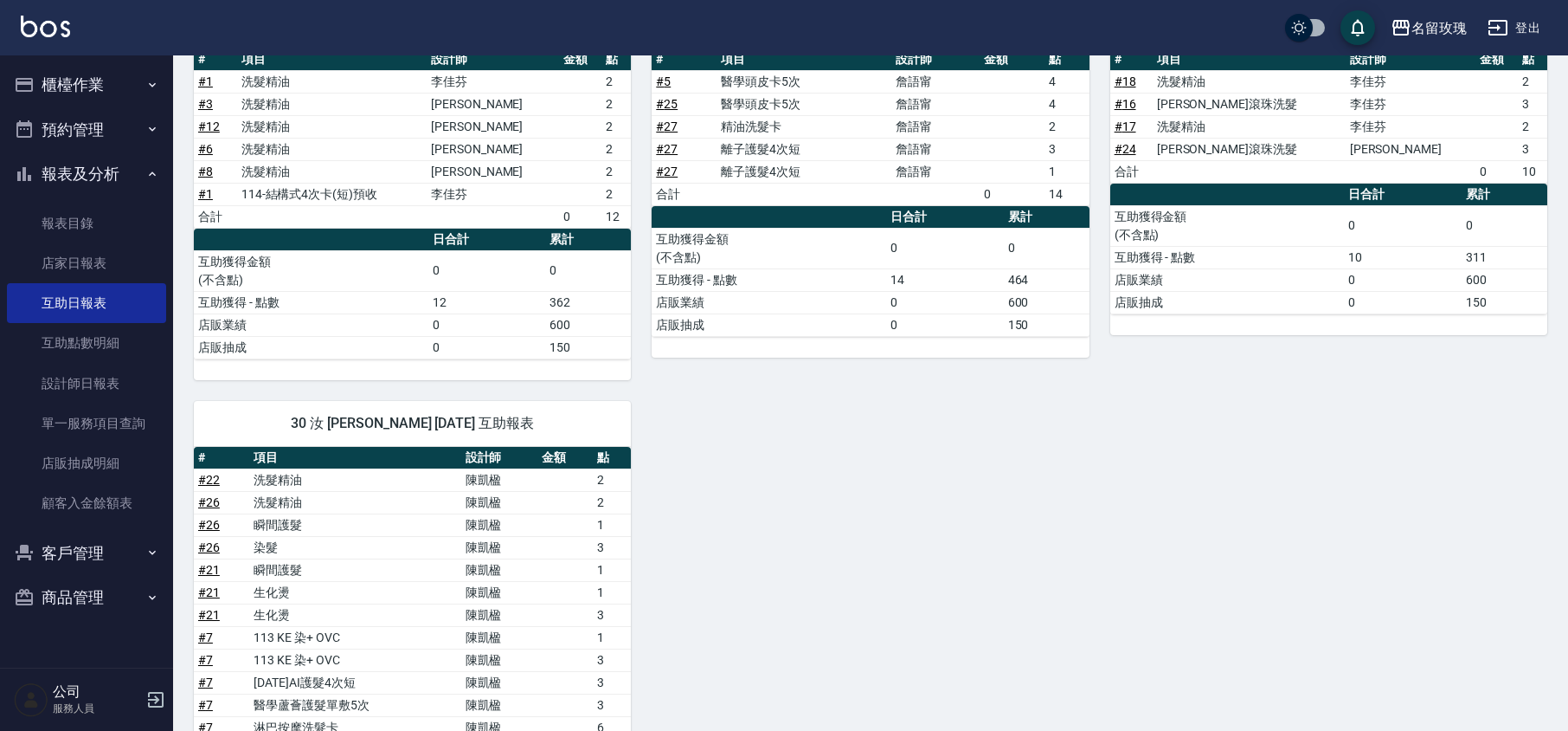
scroll to position [611, 0]
